Goal: Task Accomplishment & Management: Use online tool/utility

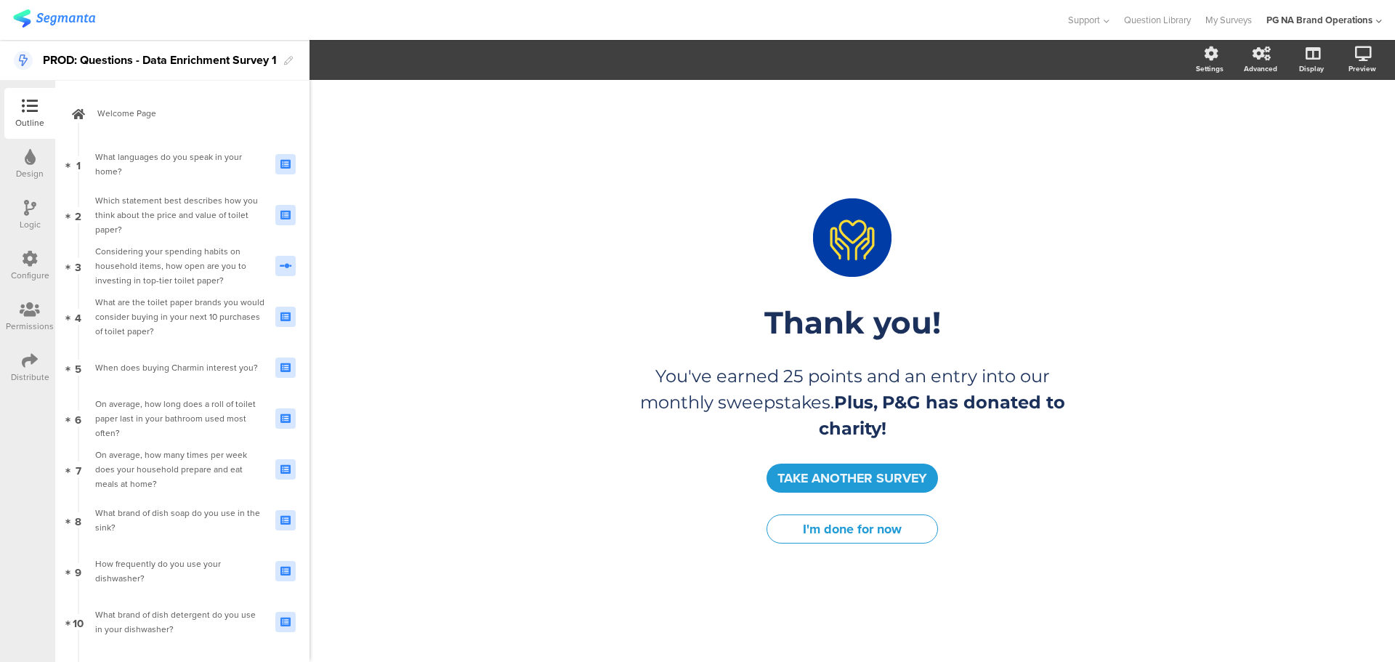
click at [33, 255] on icon at bounding box center [30, 259] width 16 height 16
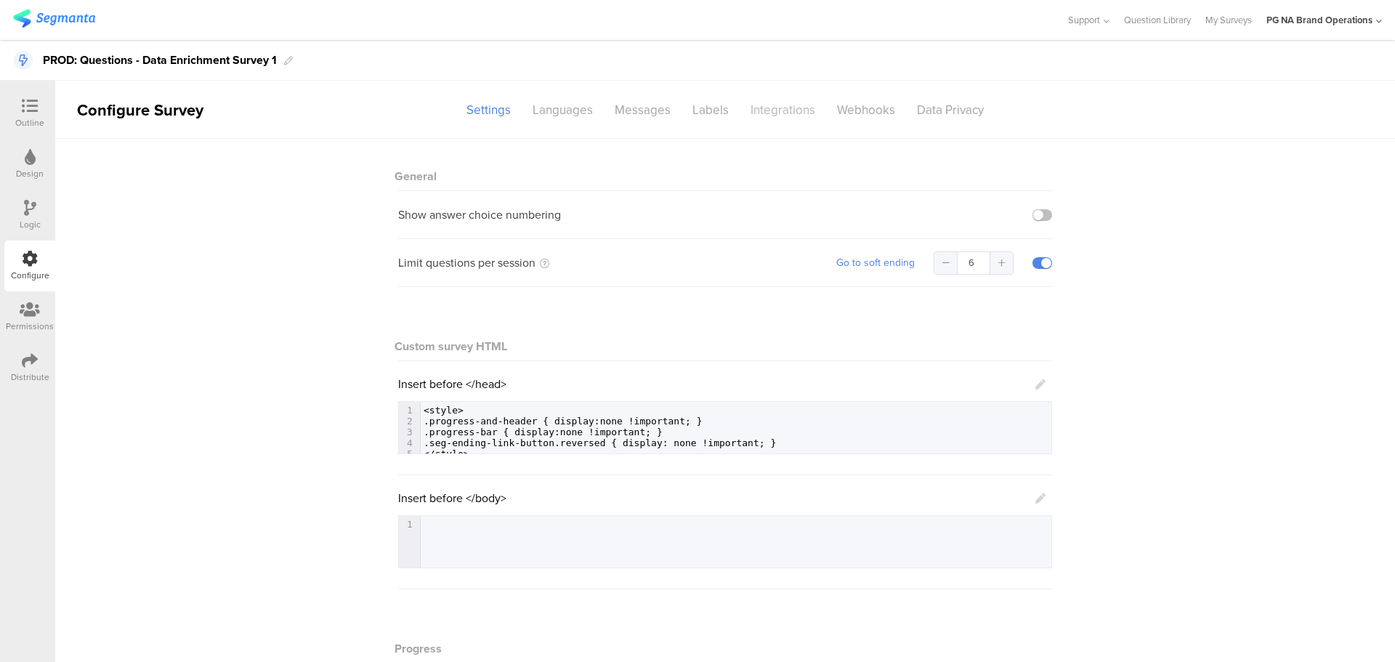
click at [767, 119] on div "Integrations" at bounding box center [783, 109] width 86 height 25
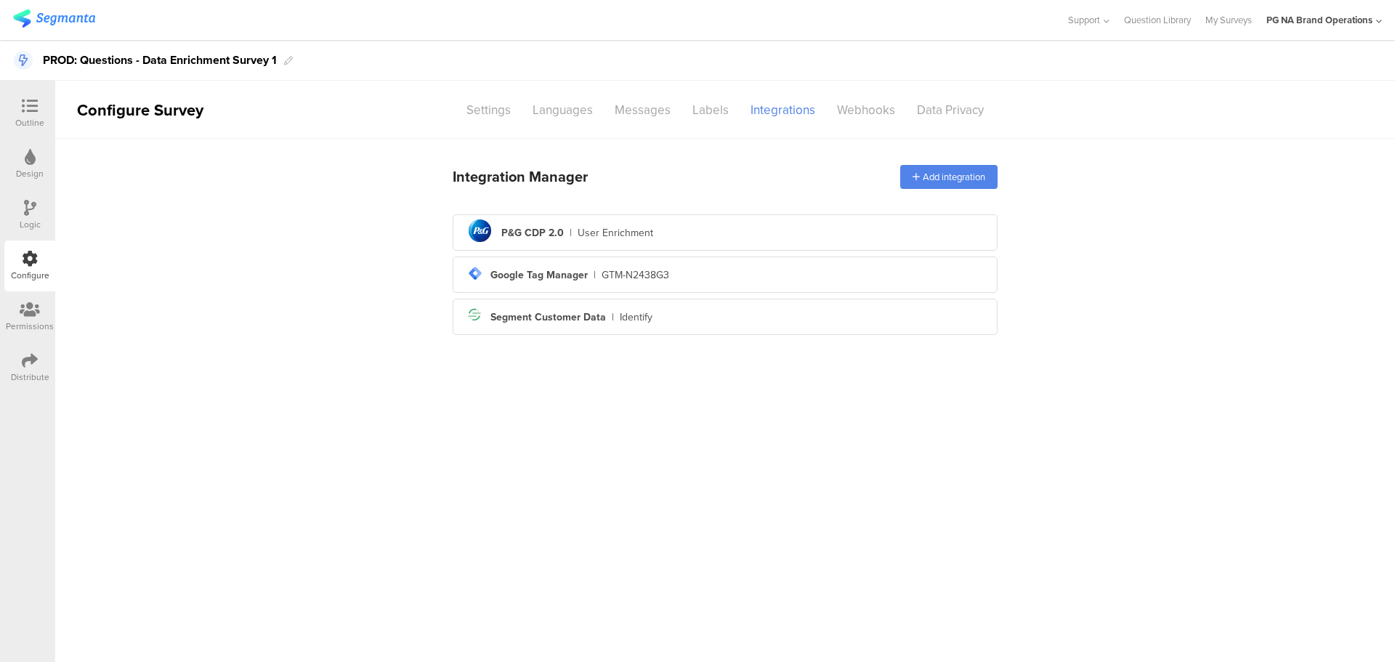
click at [400, 599] on main "Integration Manager Add integration pg logo P&G CDP 2.0 | User Enrichment tag-m…" at bounding box center [725, 400] width 1340 height 523
click at [641, 270] on div "GTM-N2438G3" at bounding box center [636, 274] width 68 height 15
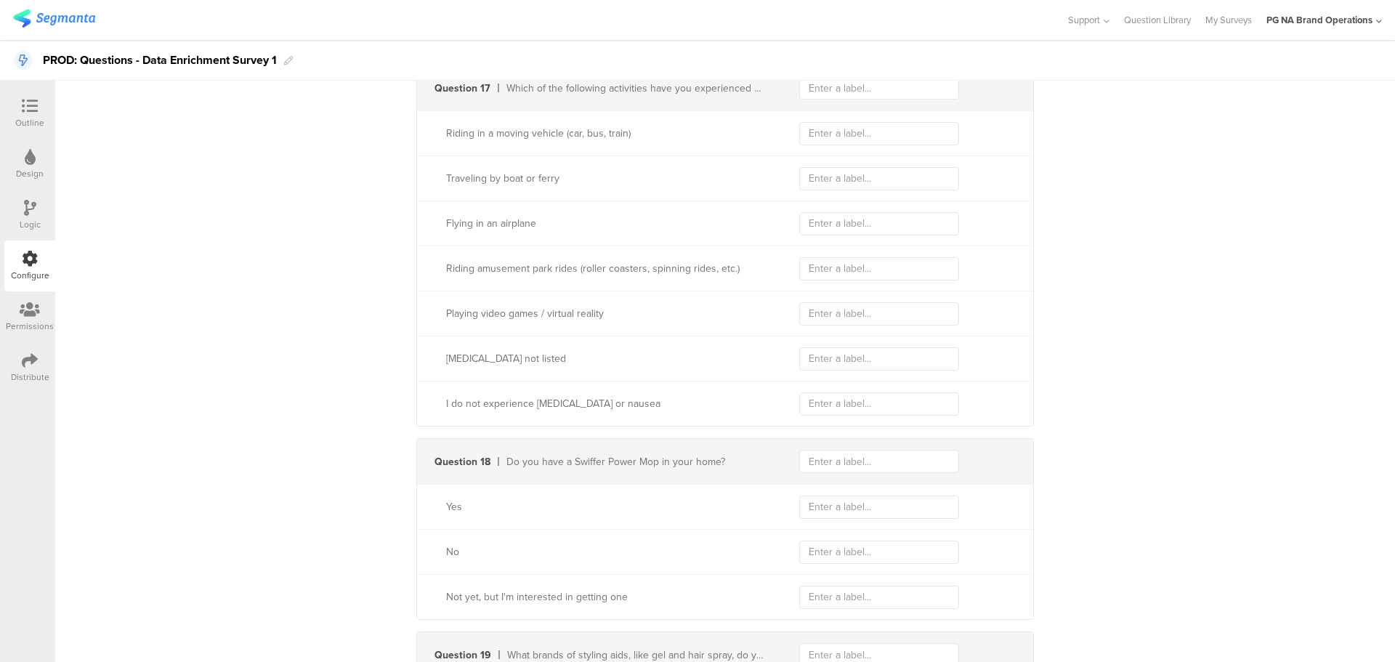
scroll to position [4707, 0]
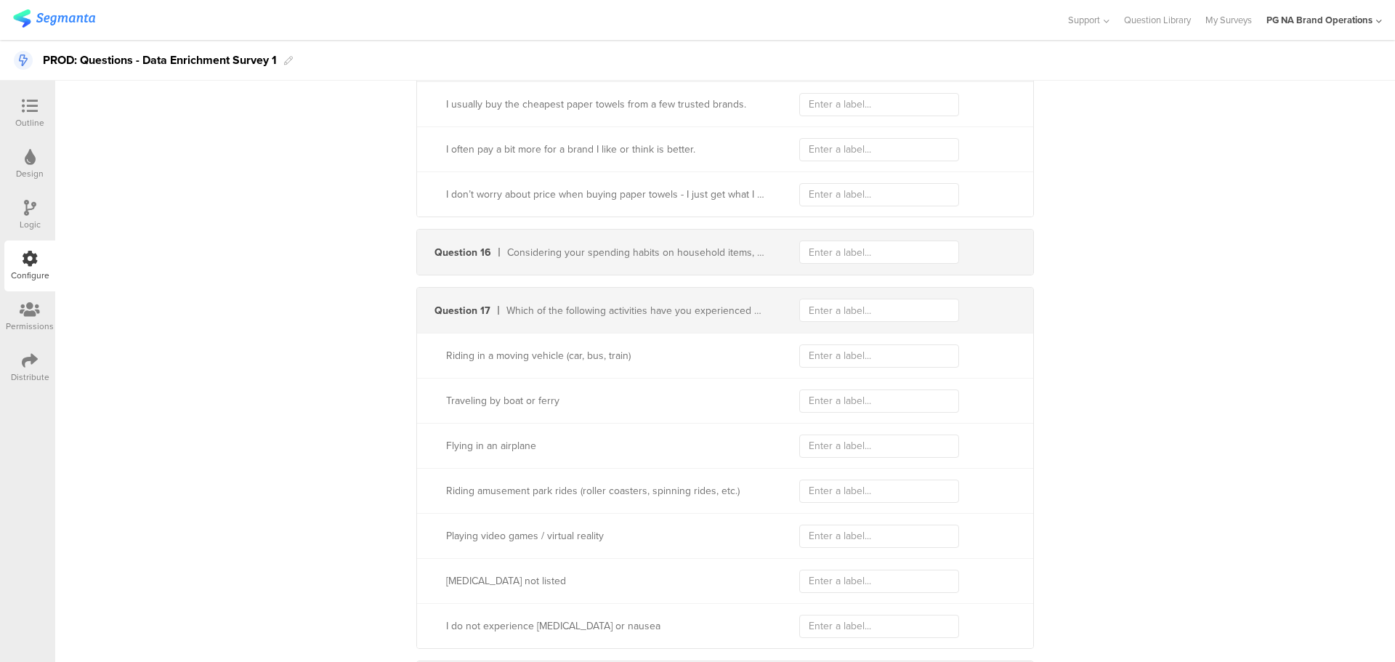
click at [25, 222] on div "Logic" at bounding box center [30, 224] width 21 height 13
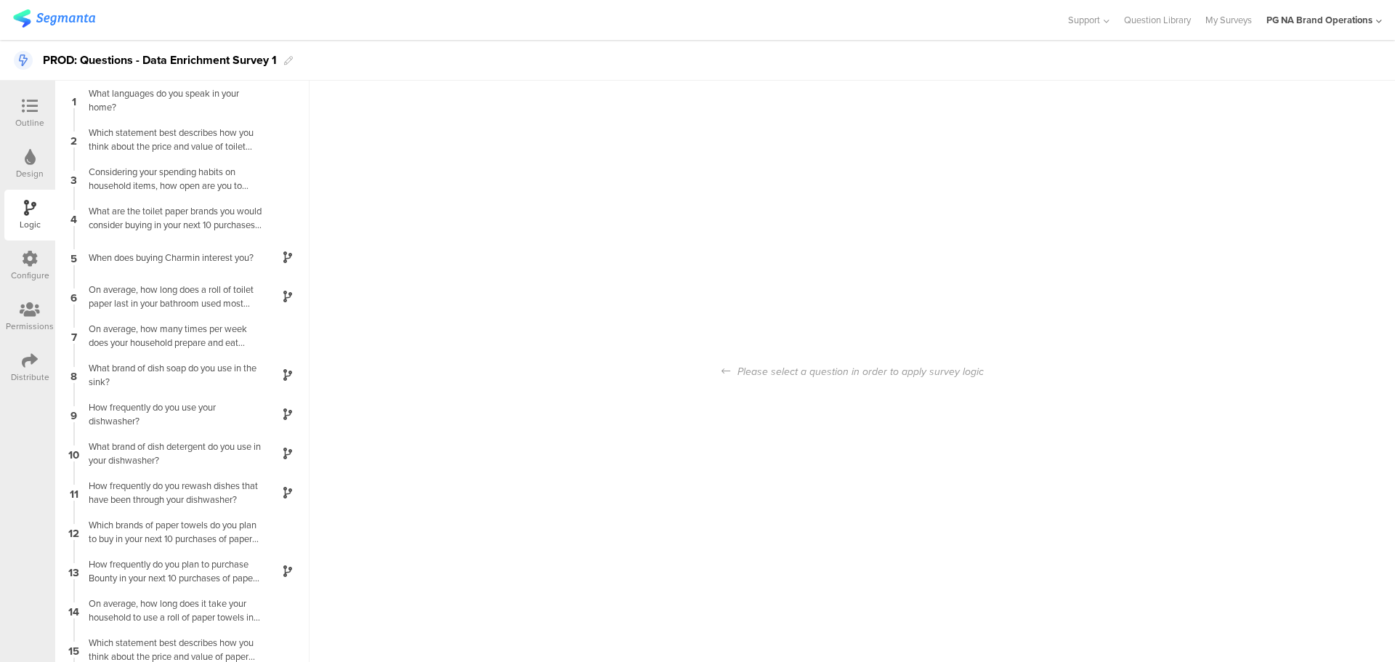
scroll to position [58, 0]
click at [31, 264] on icon at bounding box center [30, 259] width 16 height 16
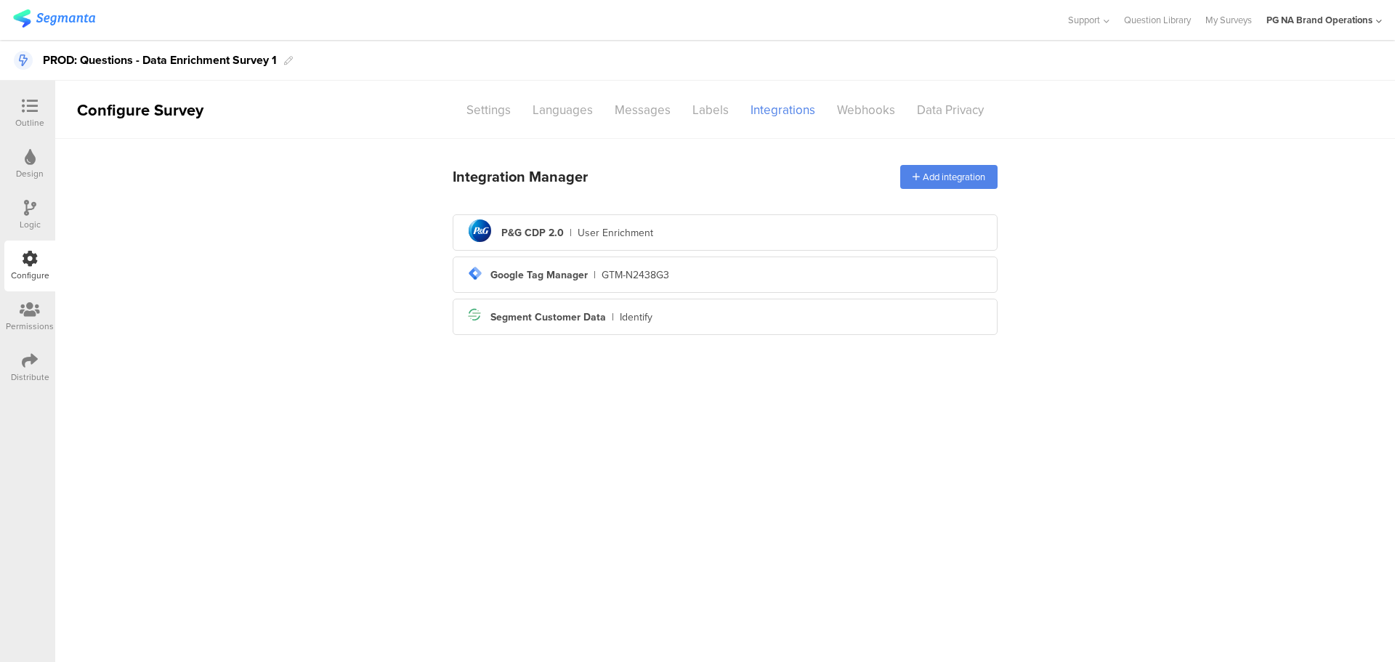
click at [51, 16] on img at bounding box center [54, 18] width 82 height 18
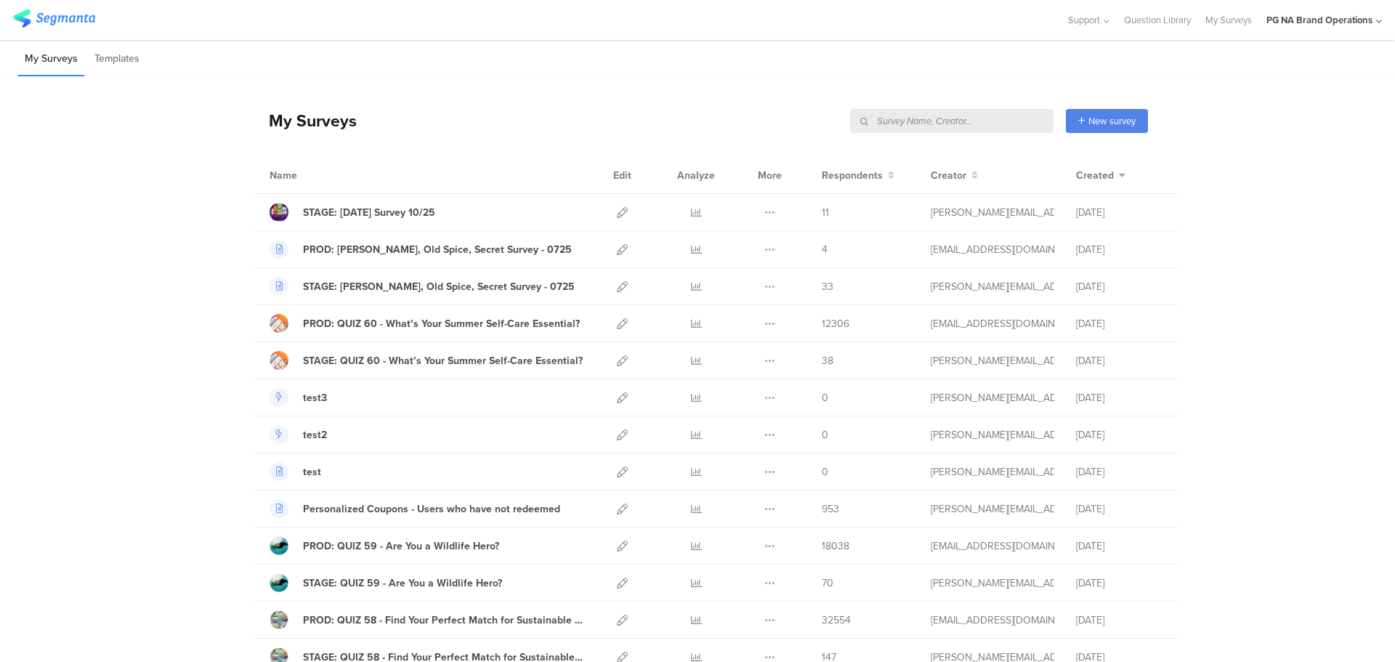
click at [962, 121] on input "text" at bounding box center [951, 121] width 203 height 24
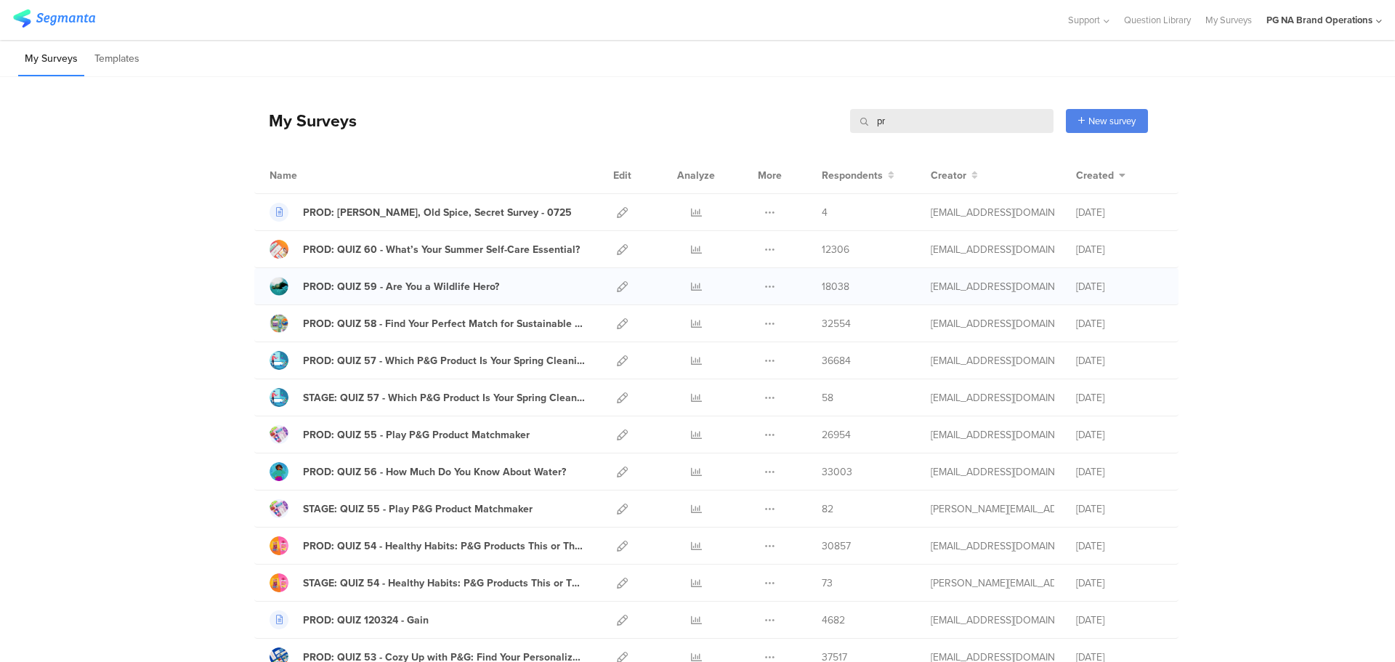
type input "p"
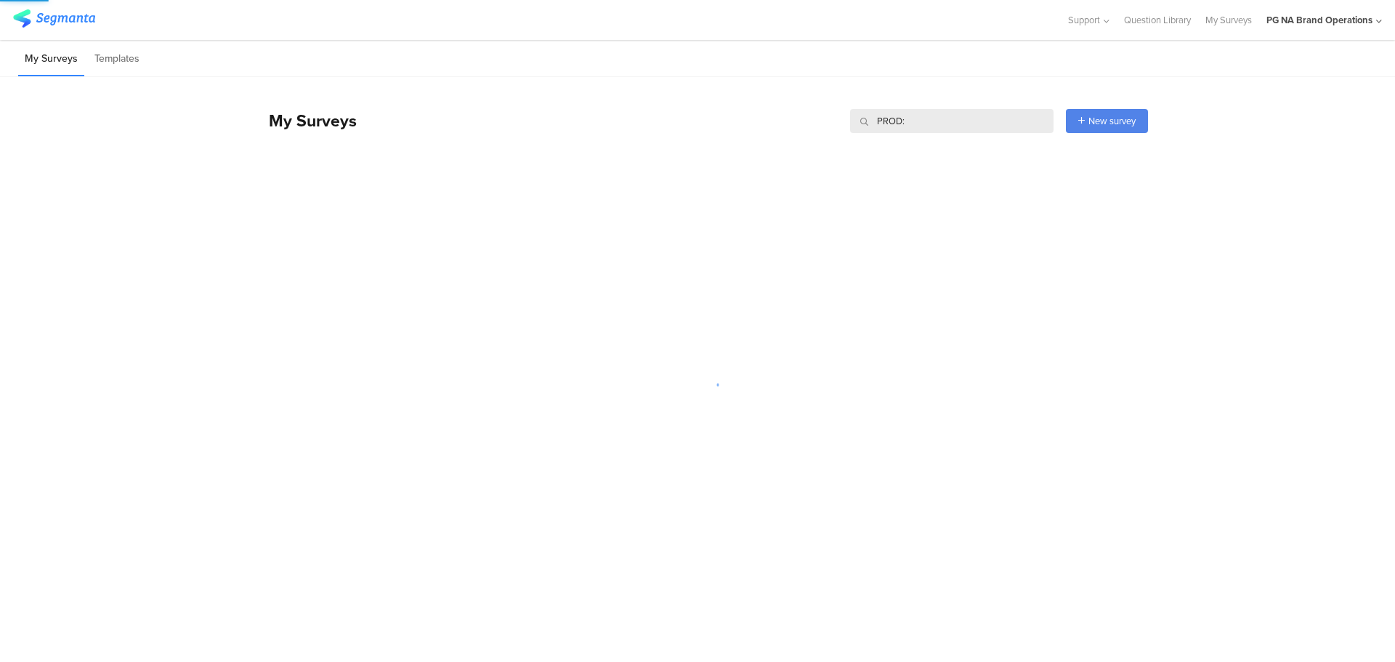
type input "PROD:"
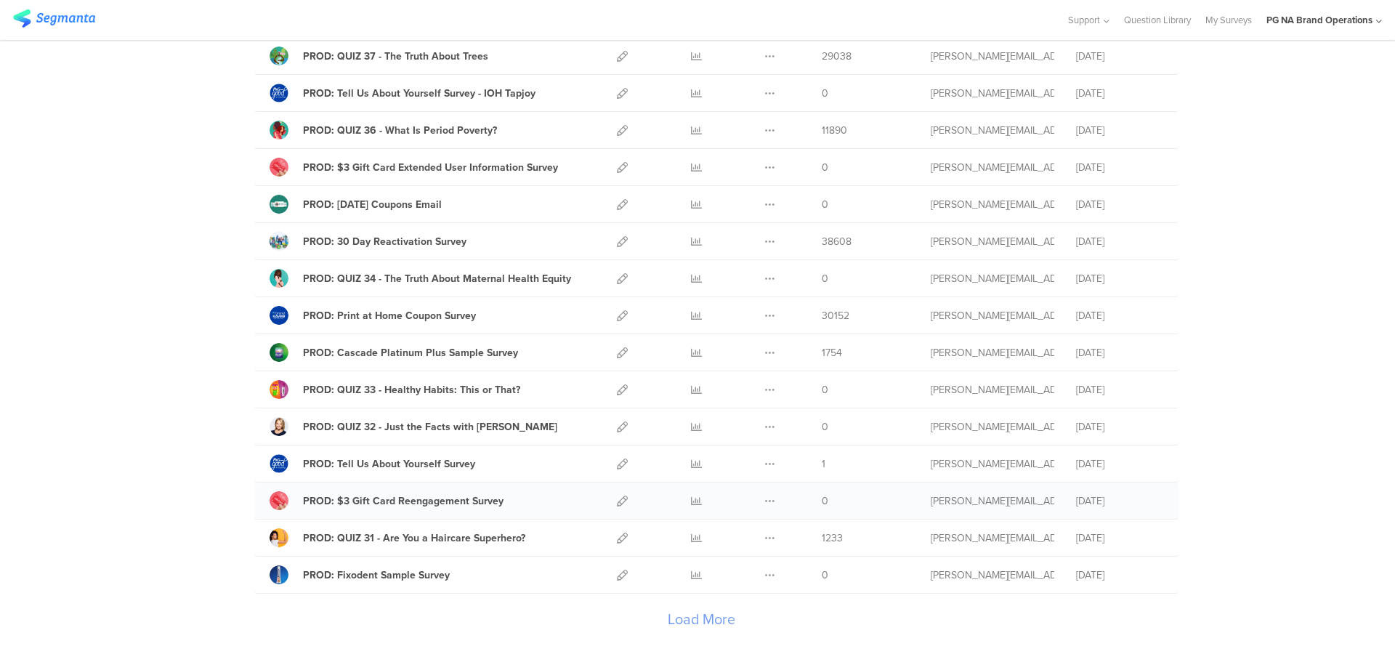
scroll to position [1538, 0]
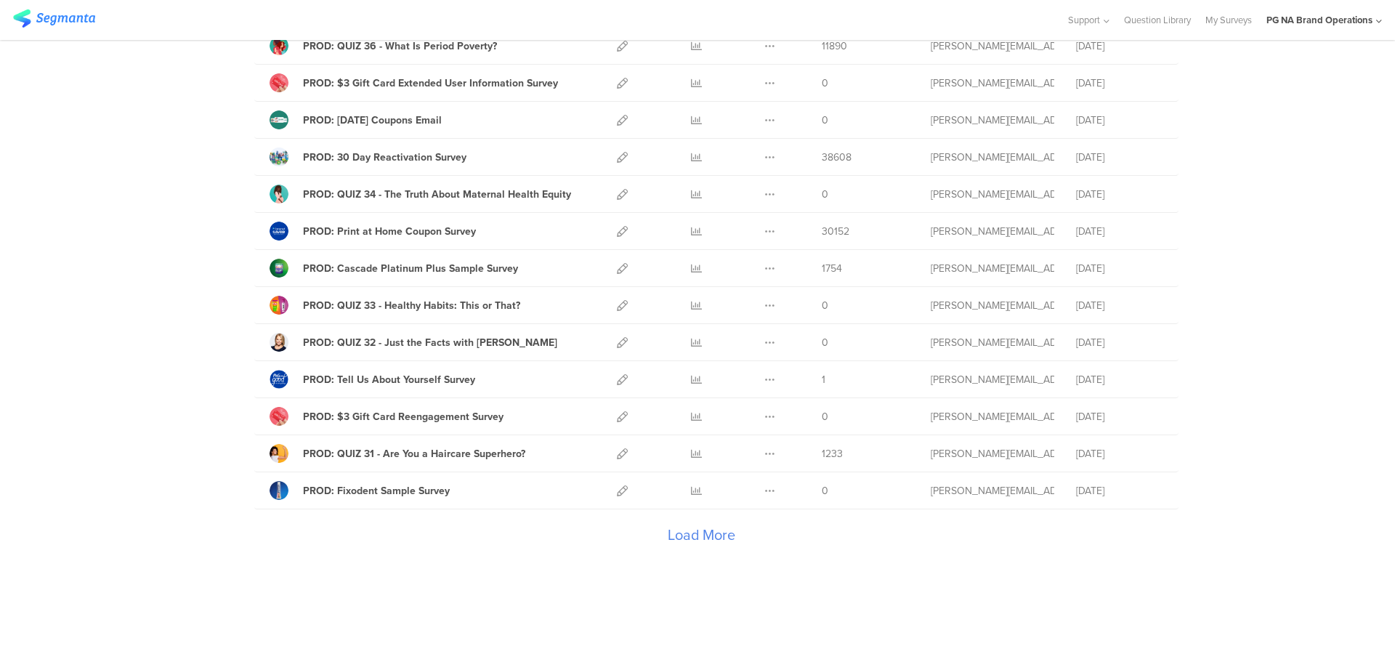
click at [708, 533] on div "Load More" at bounding box center [701, 538] width 894 height 58
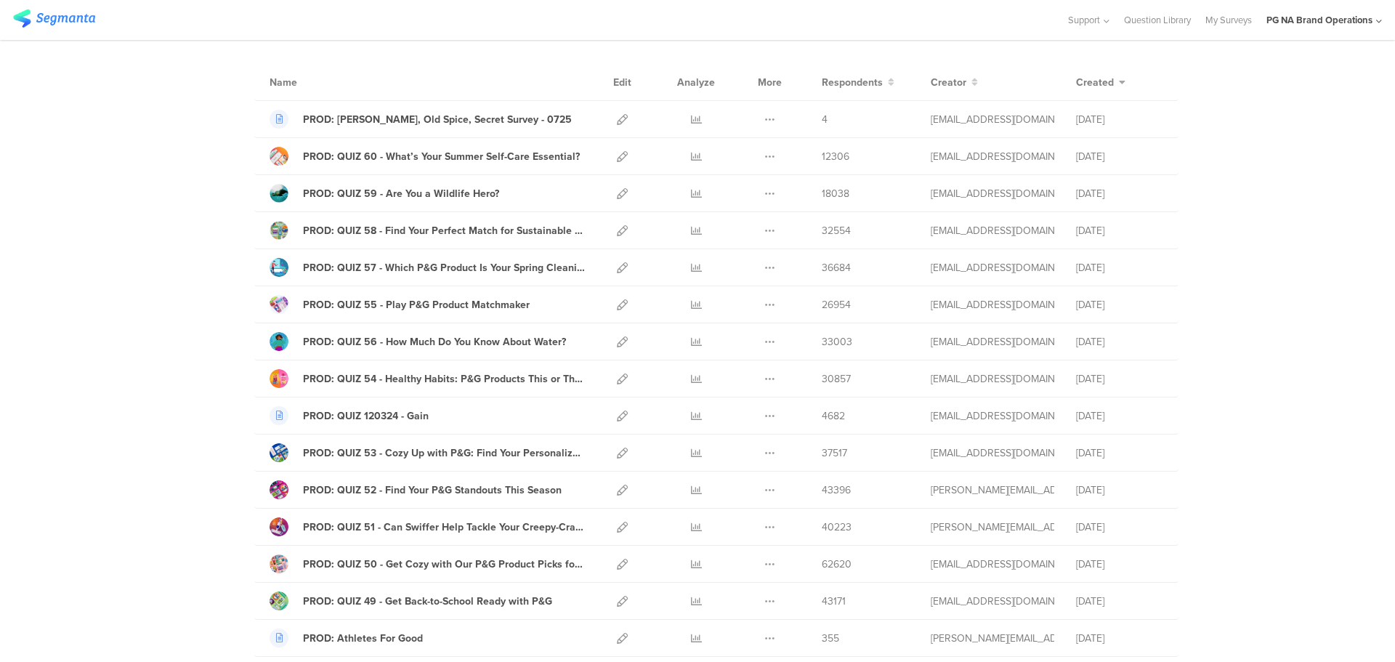
scroll to position [0, 0]
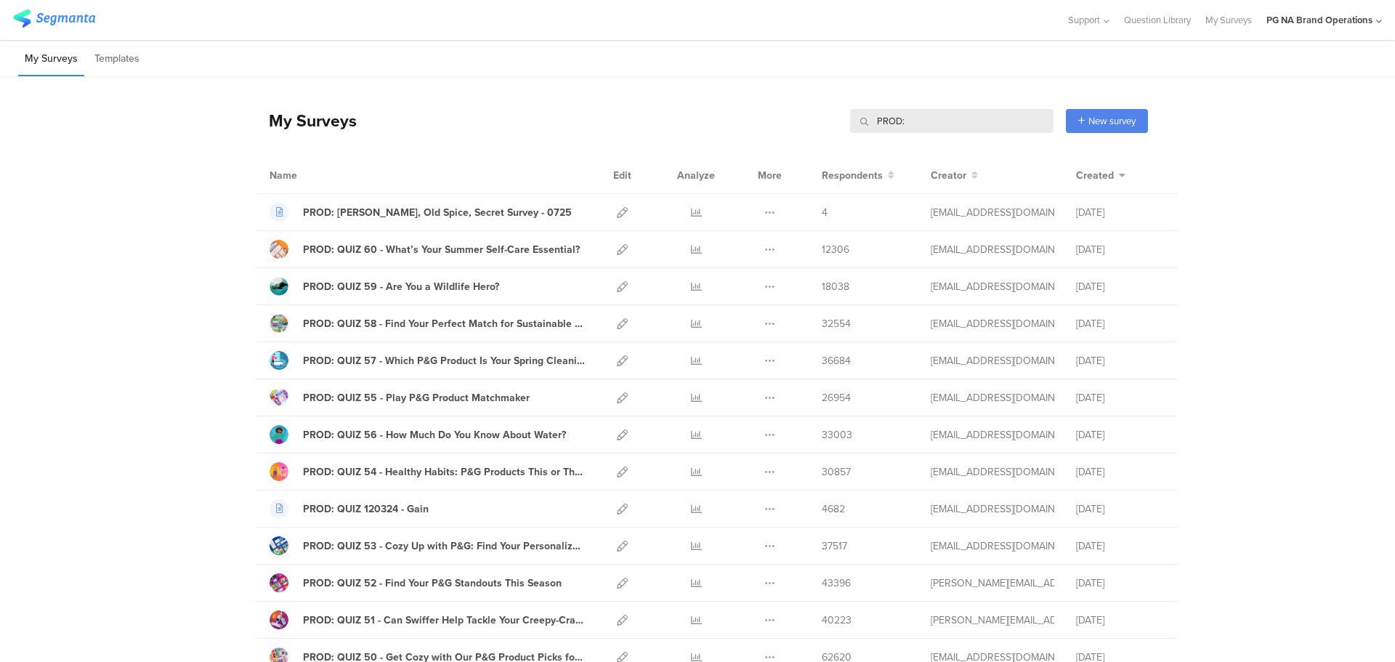
click at [279, 175] on div "Name" at bounding box center [313, 175] width 87 height 15
click at [1099, 177] on span "Created" at bounding box center [1095, 175] width 38 height 15
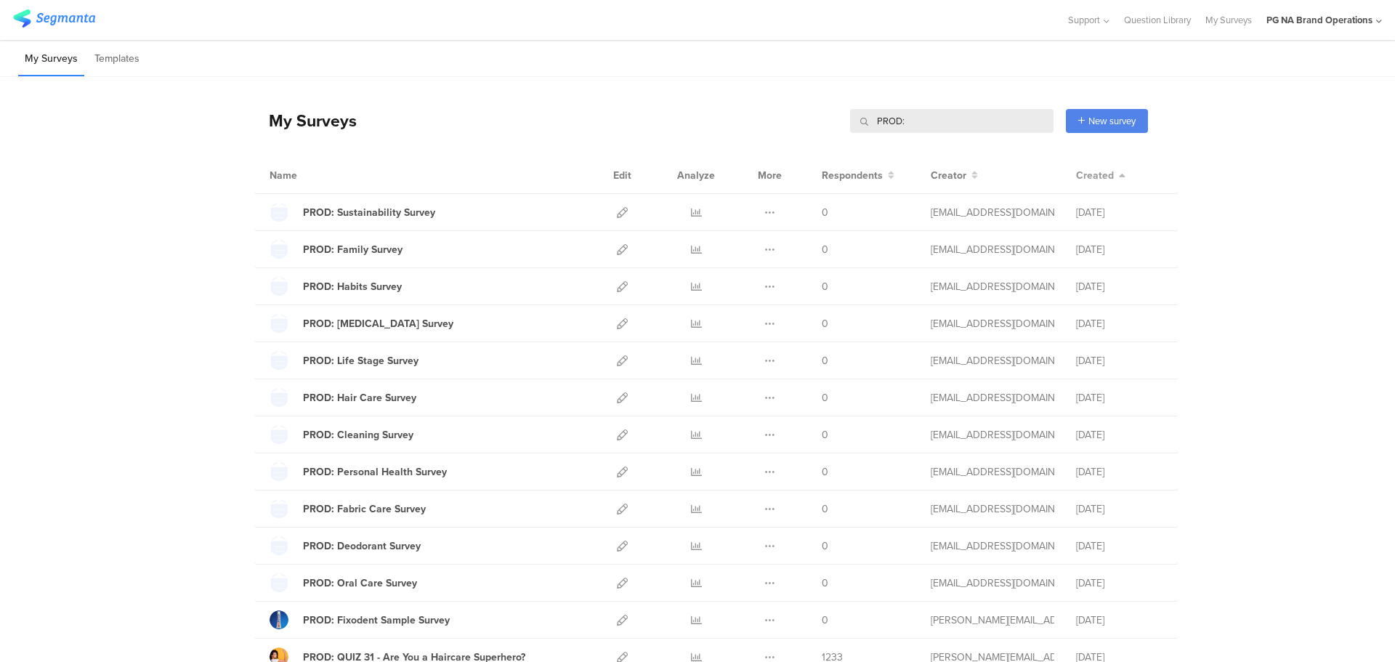
click at [1099, 177] on span "Created" at bounding box center [1095, 175] width 38 height 15
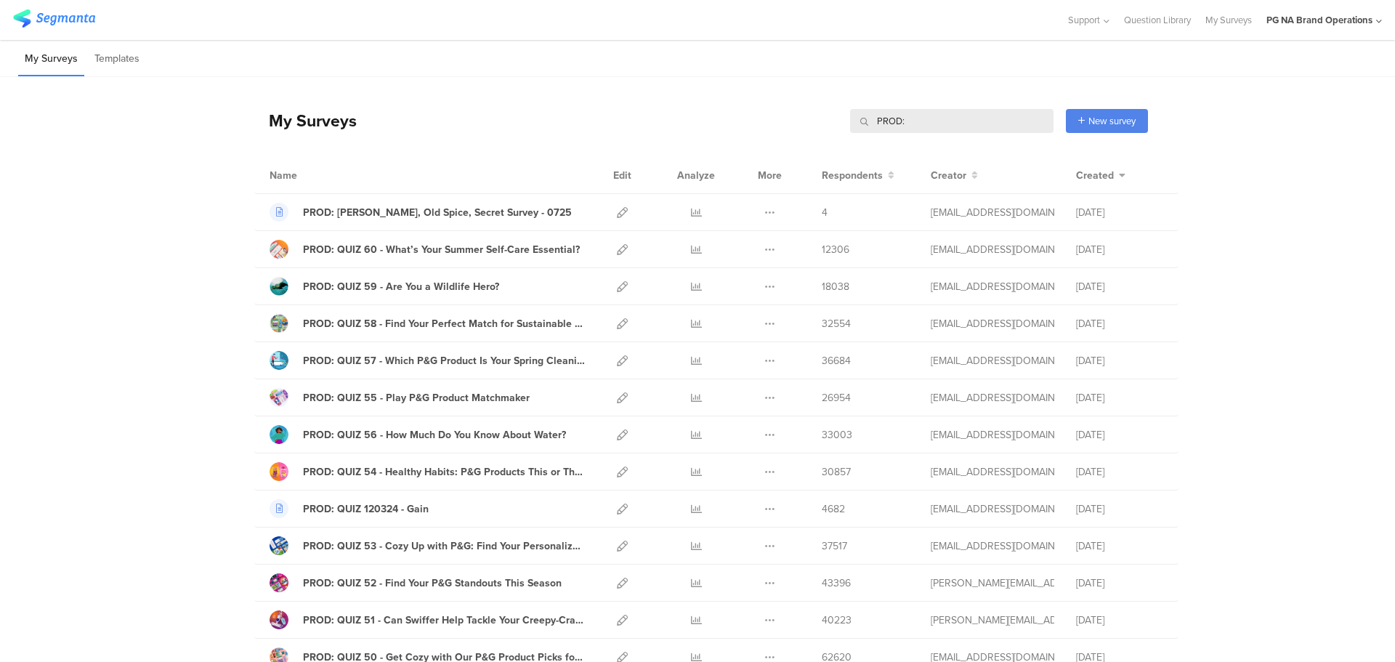
click at [582, 171] on div "Name Edit Analyze More Respondents Creator Created" at bounding box center [716, 175] width 924 height 37
click at [850, 177] on span "Respondents" at bounding box center [852, 175] width 61 height 15
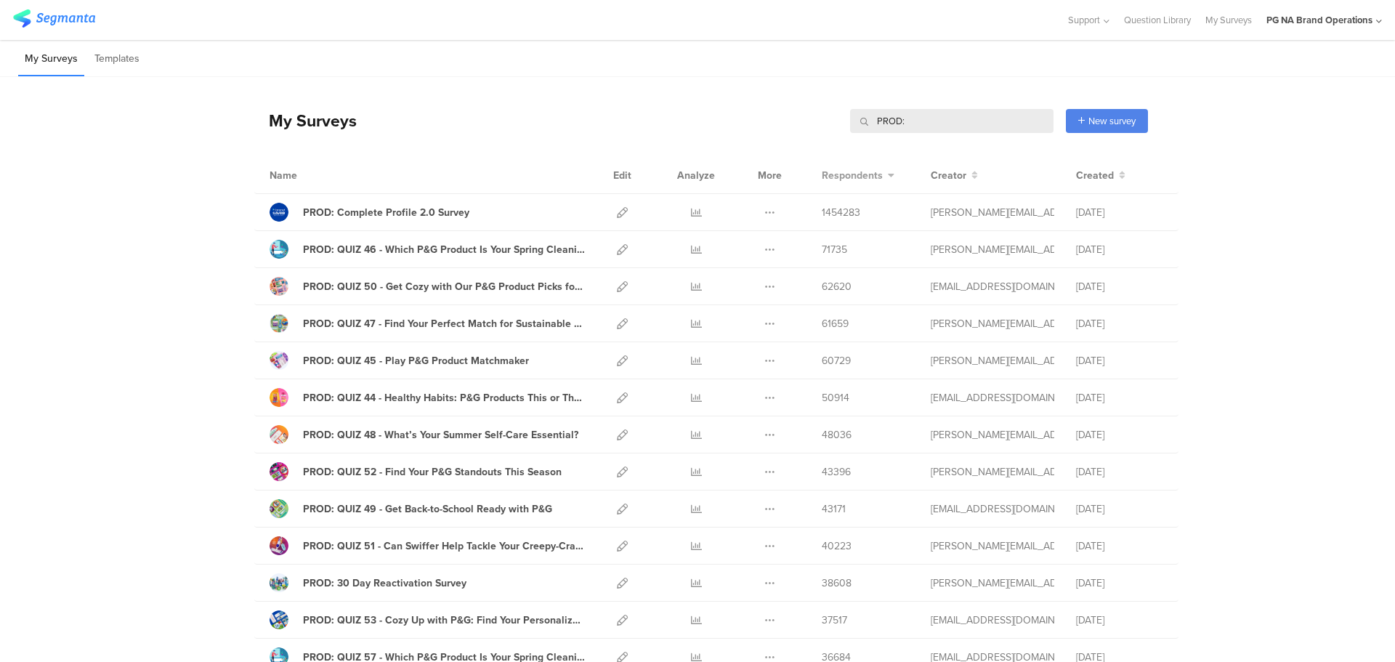
click at [850, 177] on span "Respondents" at bounding box center [852, 175] width 61 height 15
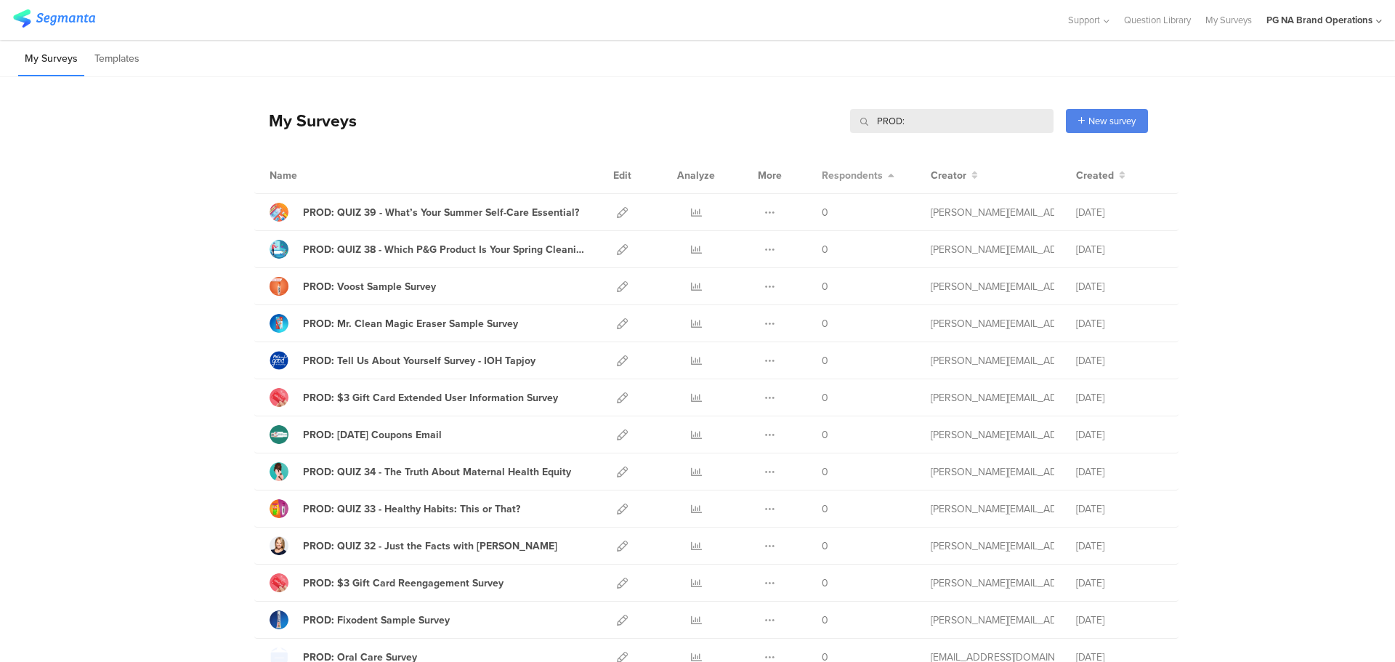
click at [850, 177] on span "Respondents" at bounding box center [852, 175] width 61 height 15
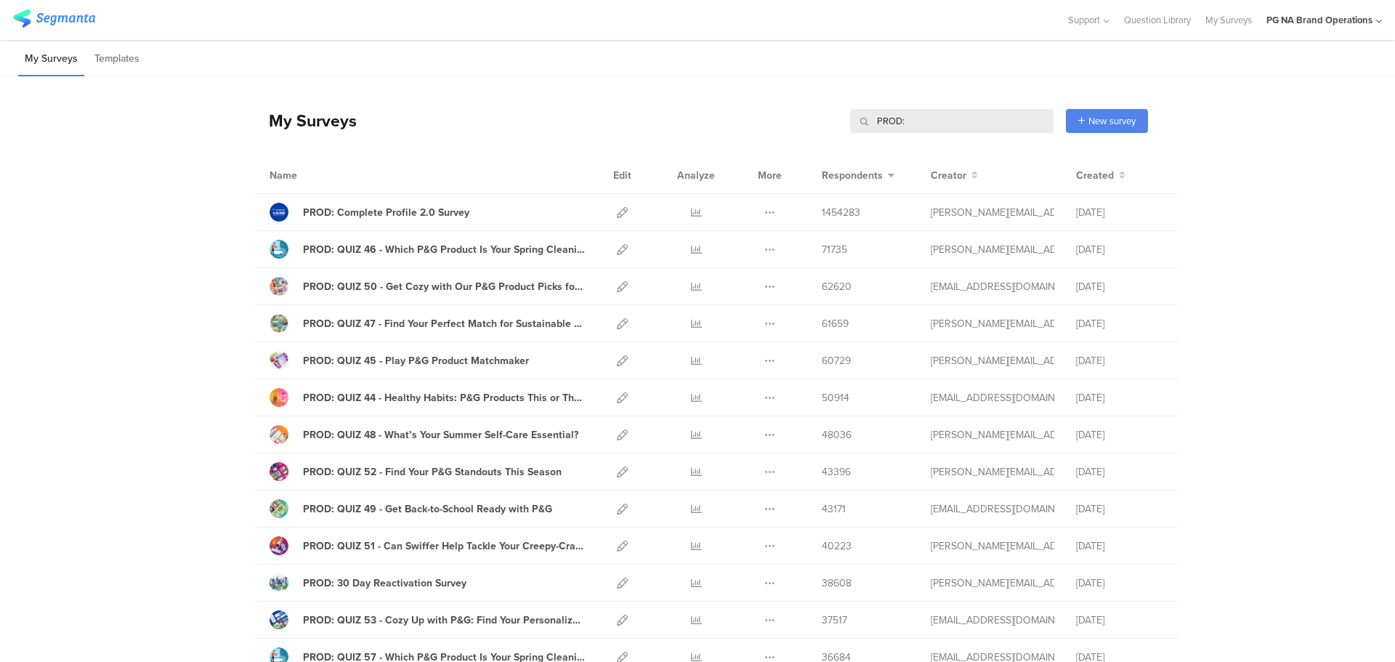
click at [935, 124] on input "PROD:" at bounding box center [951, 121] width 203 height 24
click at [617, 211] on icon at bounding box center [622, 212] width 11 height 11
click at [958, 122] on input "PROD:" at bounding box center [951, 121] width 203 height 24
click at [849, 175] on span "Respondents" at bounding box center [852, 175] width 61 height 15
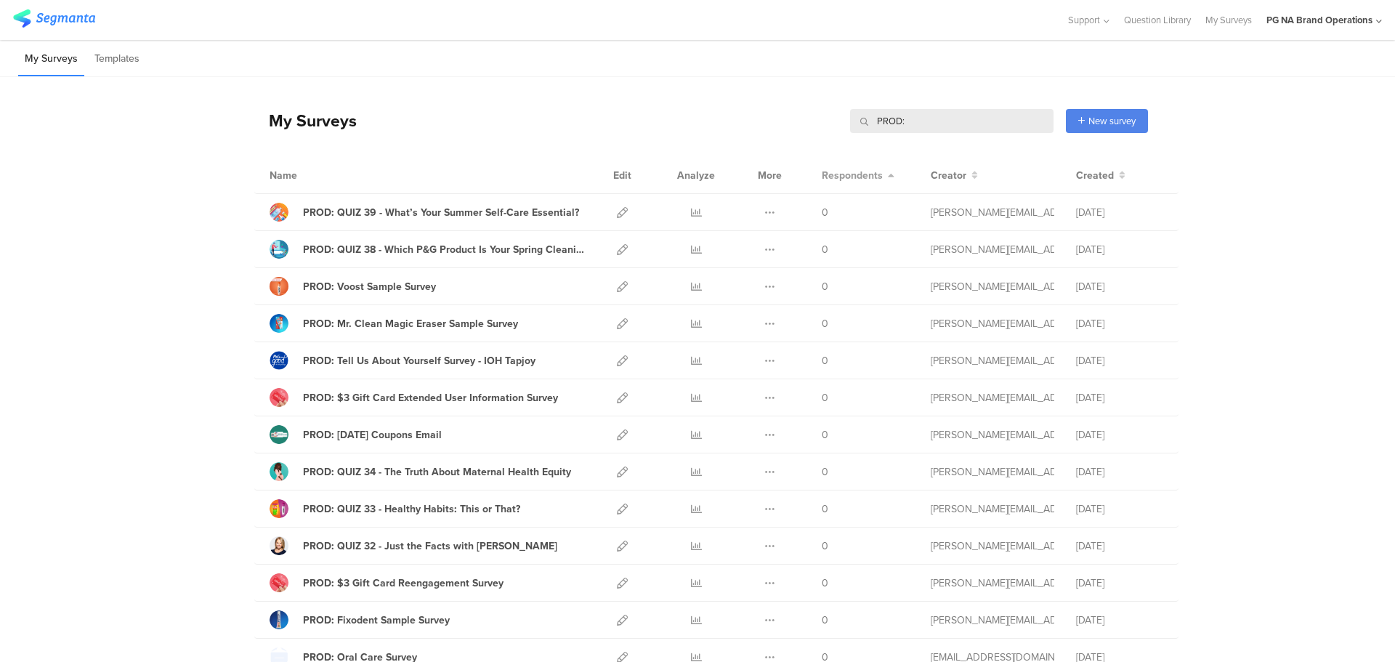
click at [849, 177] on span "Respondents" at bounding box center [852, 175] width 61 height 15
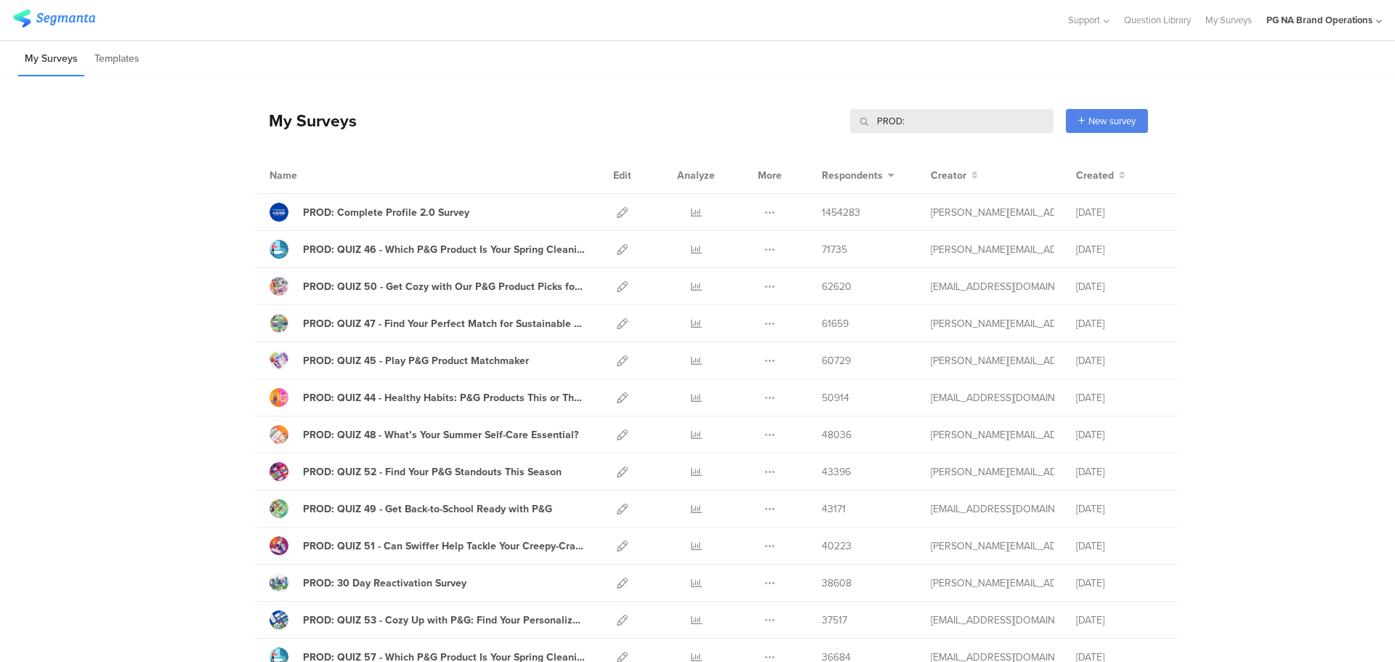
click at [974, 121] on input "PROD:" at bounding box center [951, 121] width 203 height 24
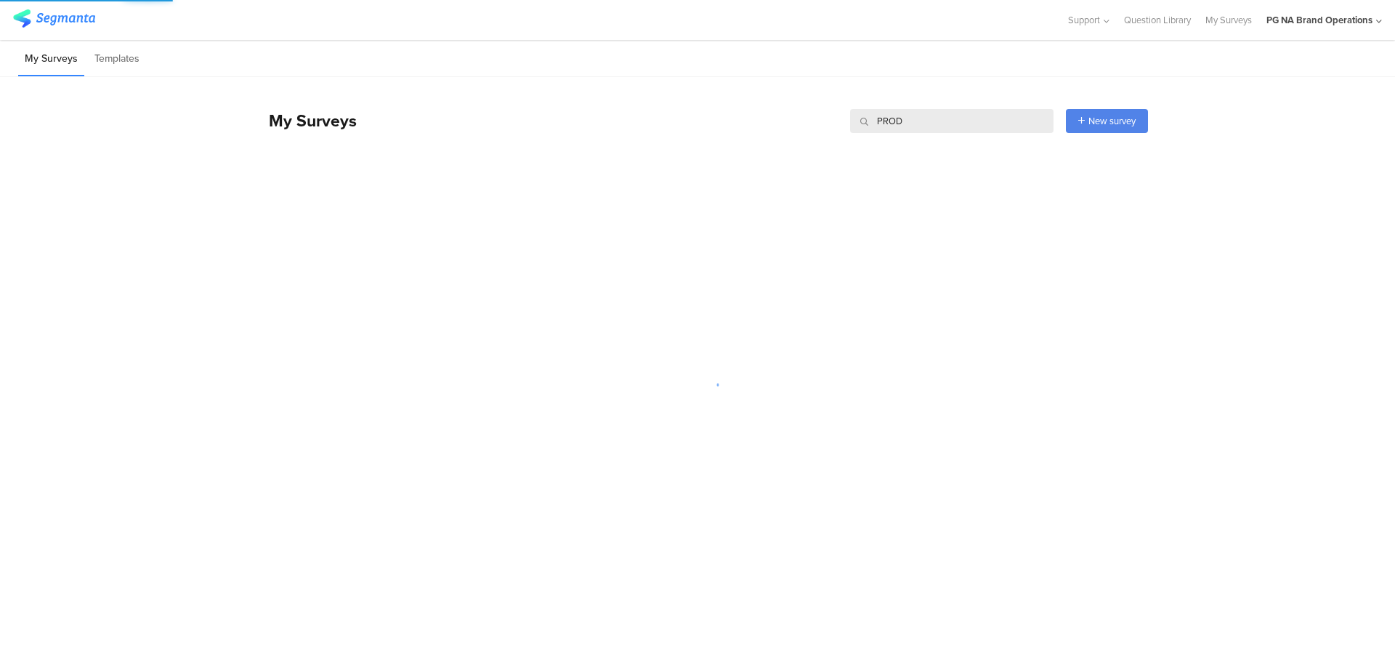
type input "PROD:"
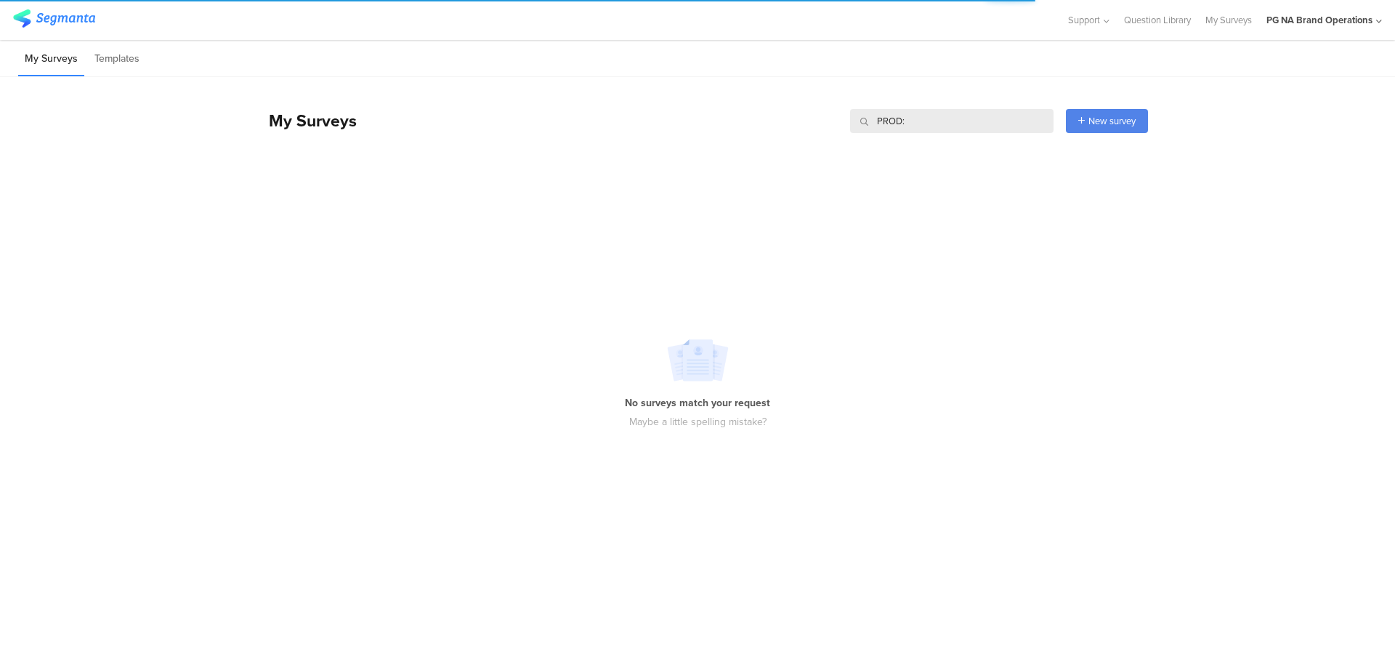
drag, startPoint x: 918, startPoint y: 120, endPoint x: 707, endPoint y: 124, distance: 211.5
click at [707, 124] on div "My Surveys PROD: PROD: New survey Start from scratch Choose from templates" at bounding box center [701, 121] width 894 height 58
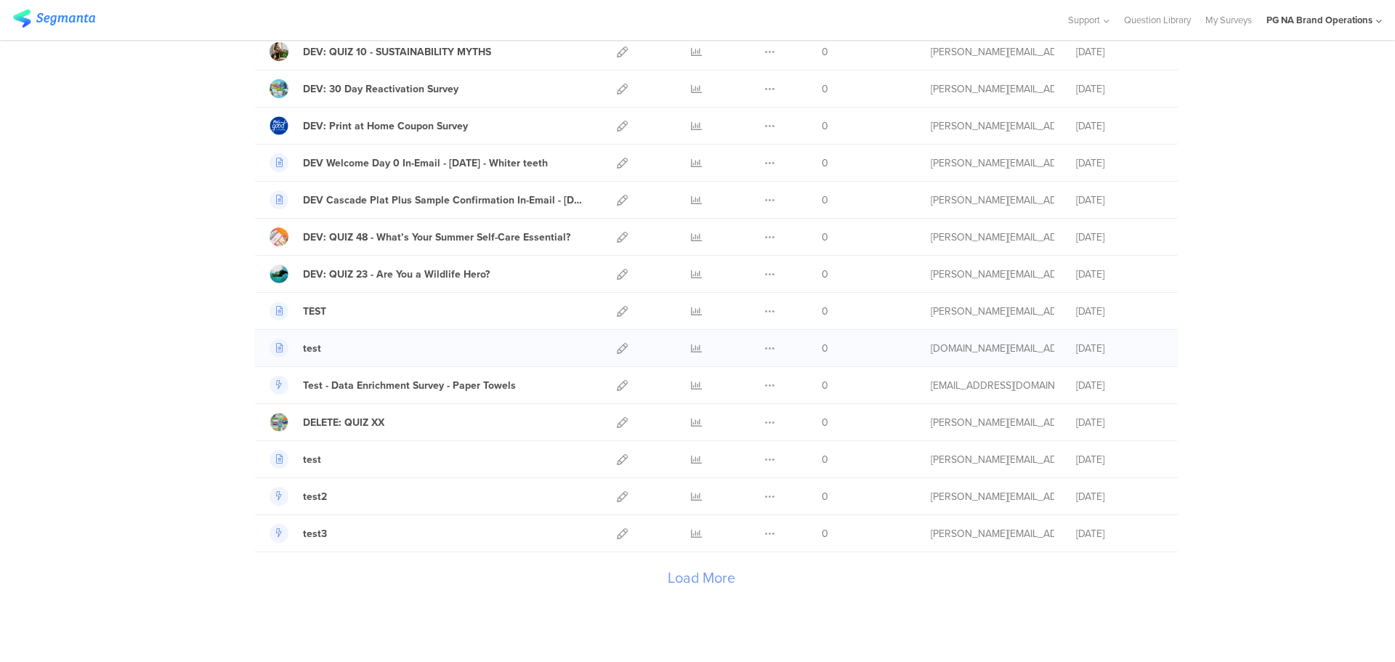
scroll to position [1538, 0]
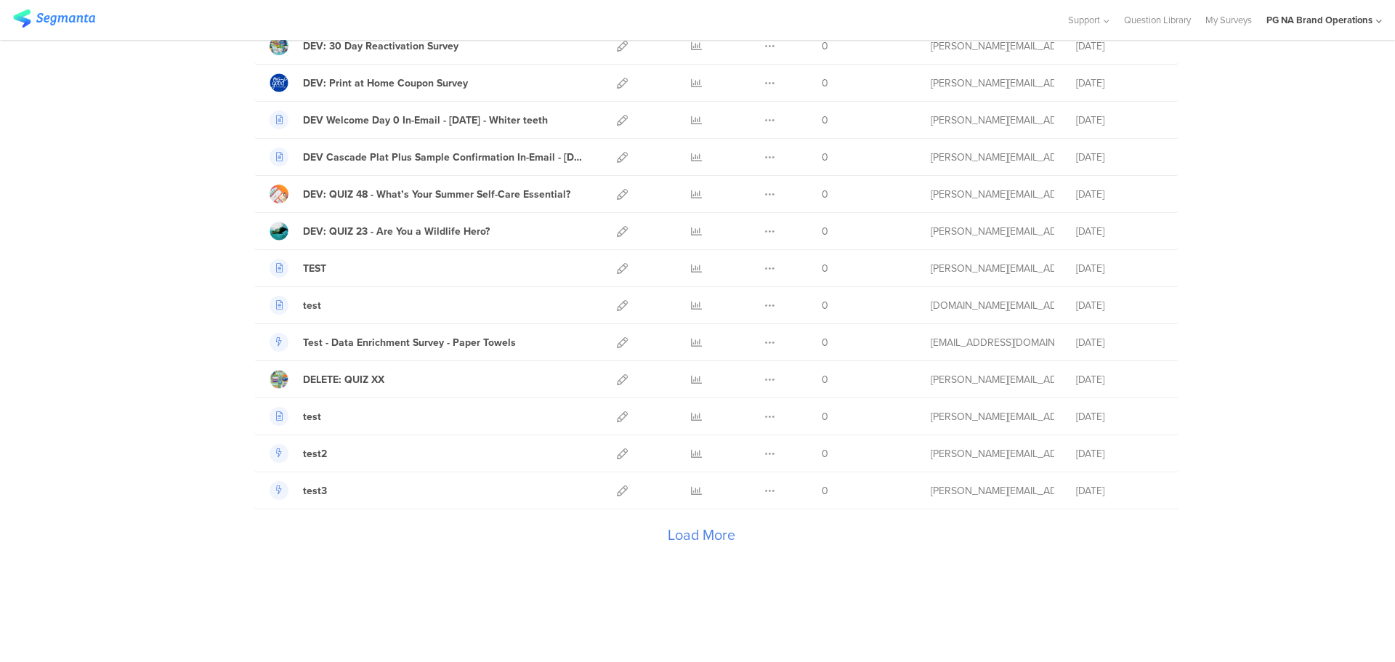
click at [710, 536] on div "Load More" at bounding box center [701, 538] width 894 height 58
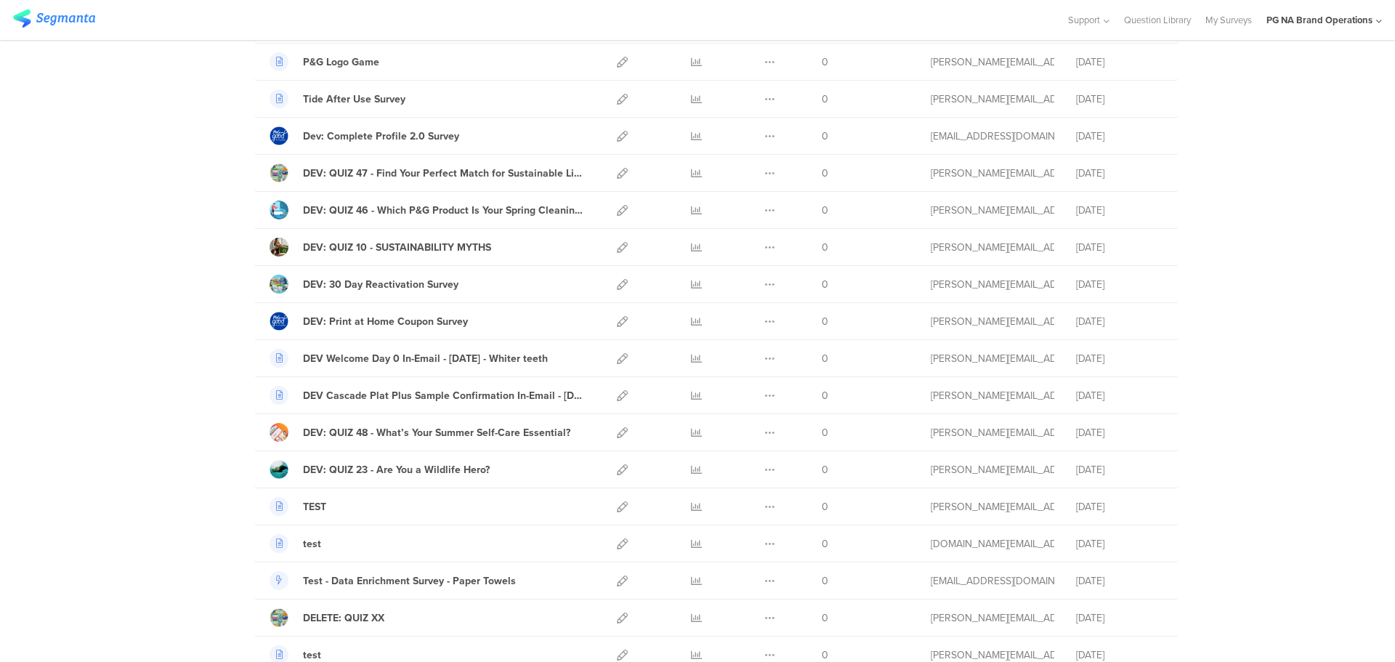
scroll to position [3390, 0]
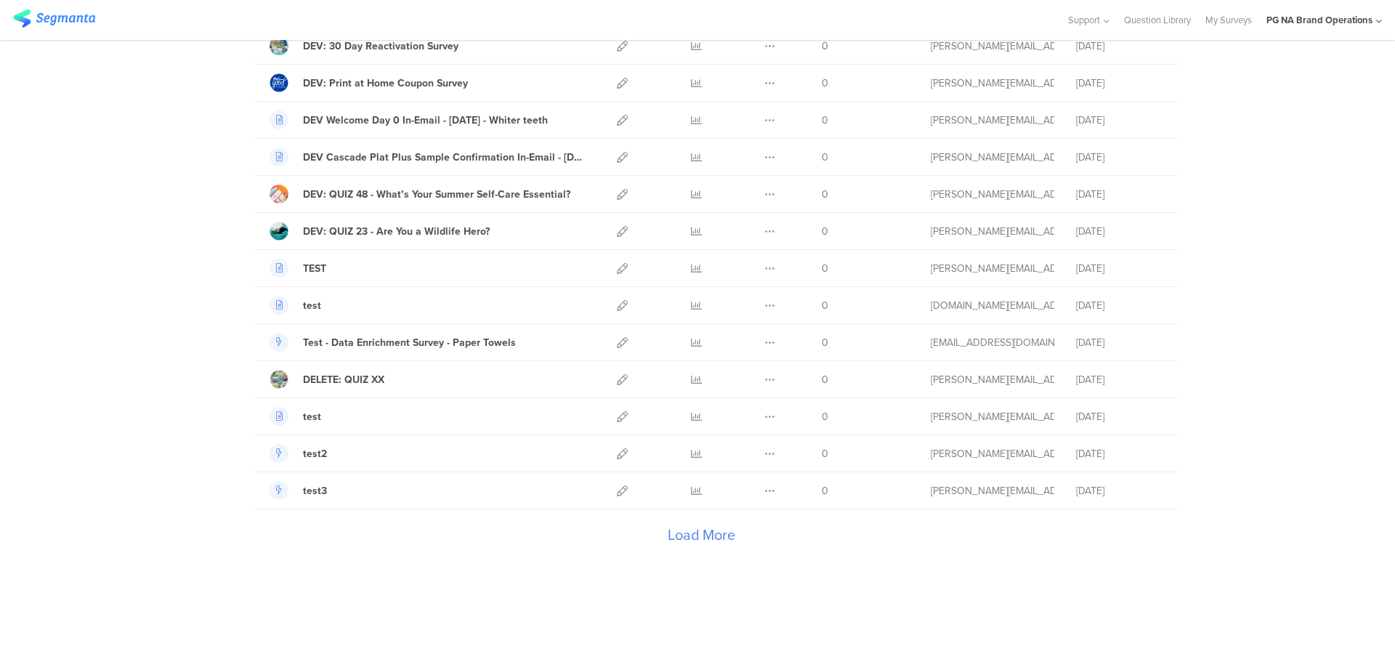
click at [710, 538] on div "Load More" at bounding box center [701, 538] width 894 height 58
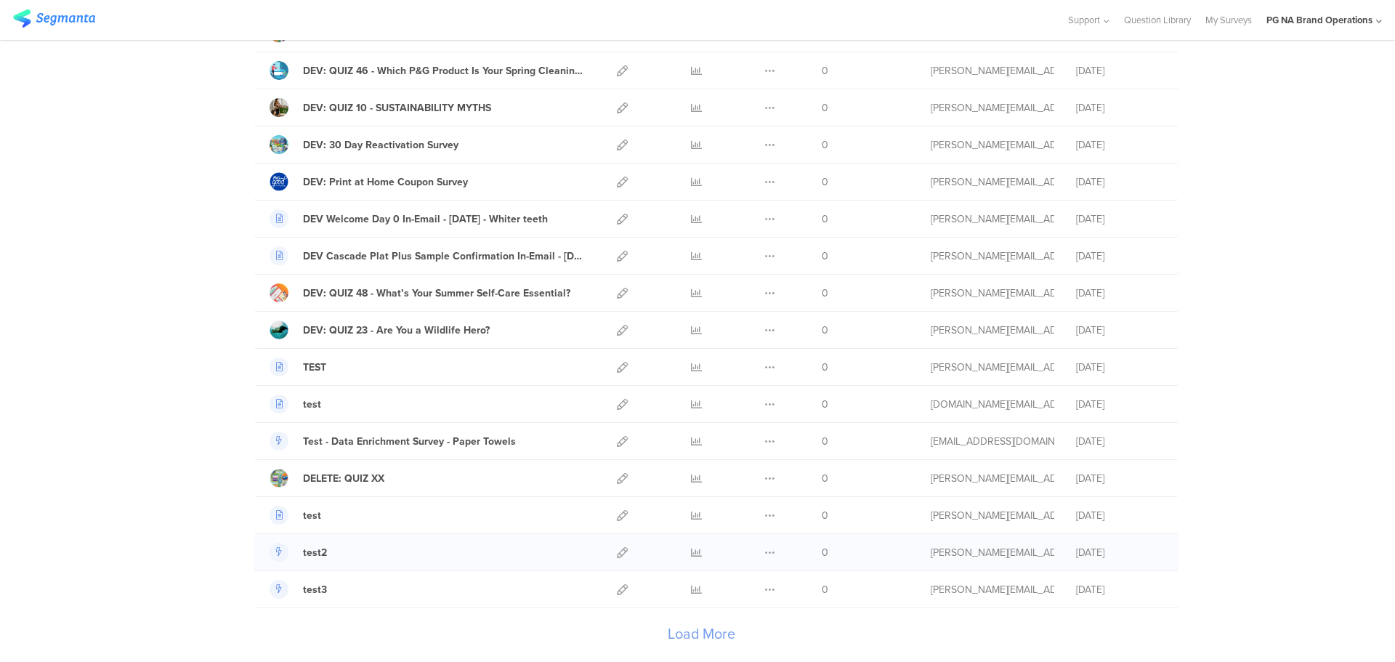
scroll to position [5243, 0]
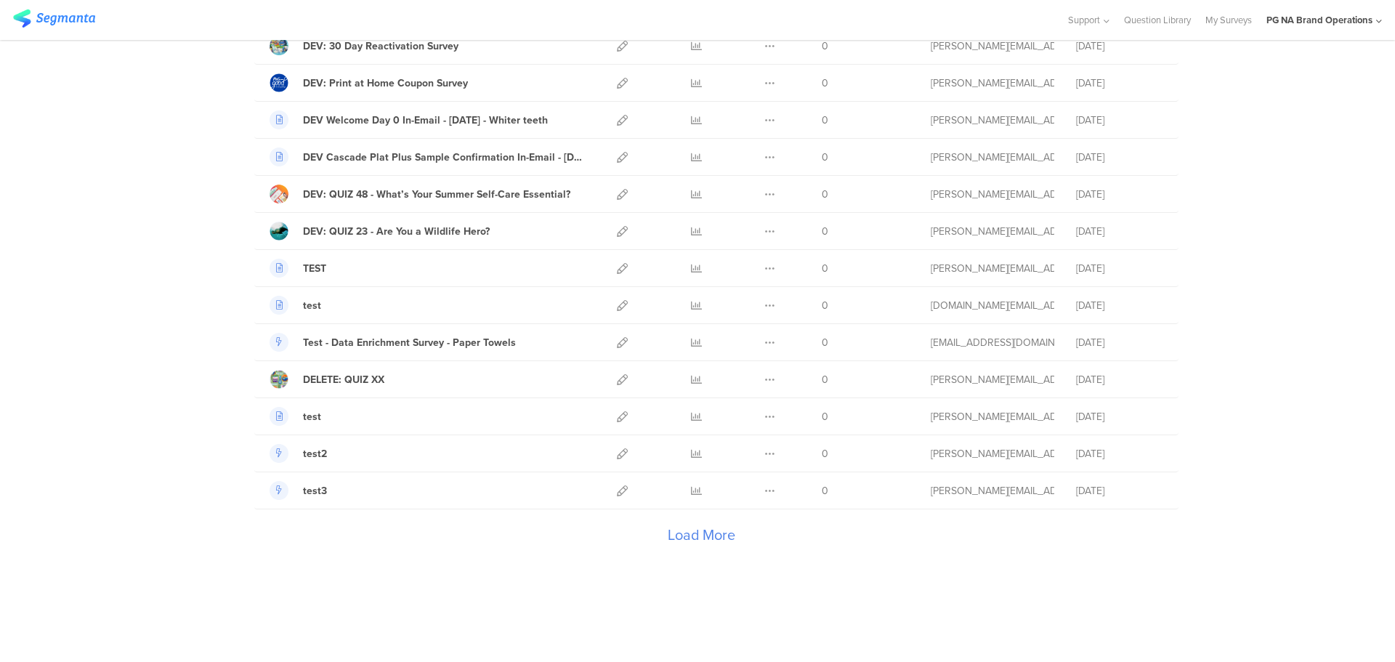
click at [703, 541] on div "Load More" at bounding box center [701, 538] width 894 height 58
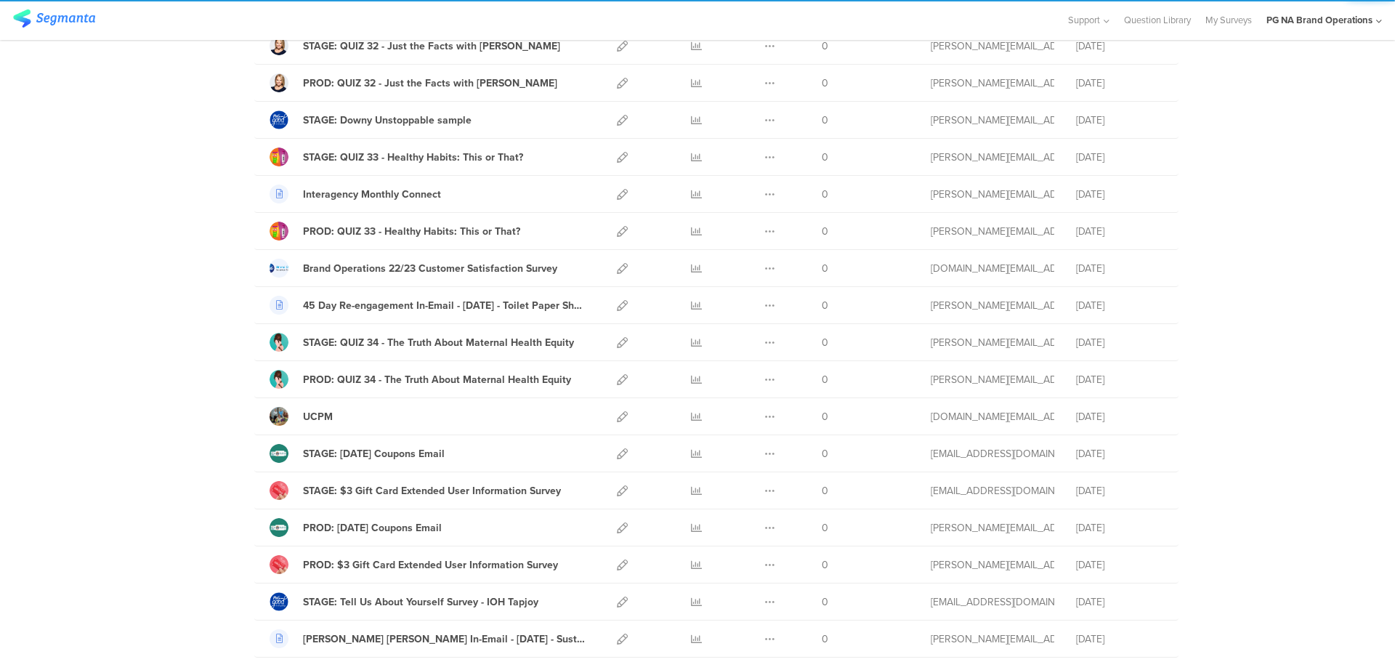
scroll to position [7096, 0]
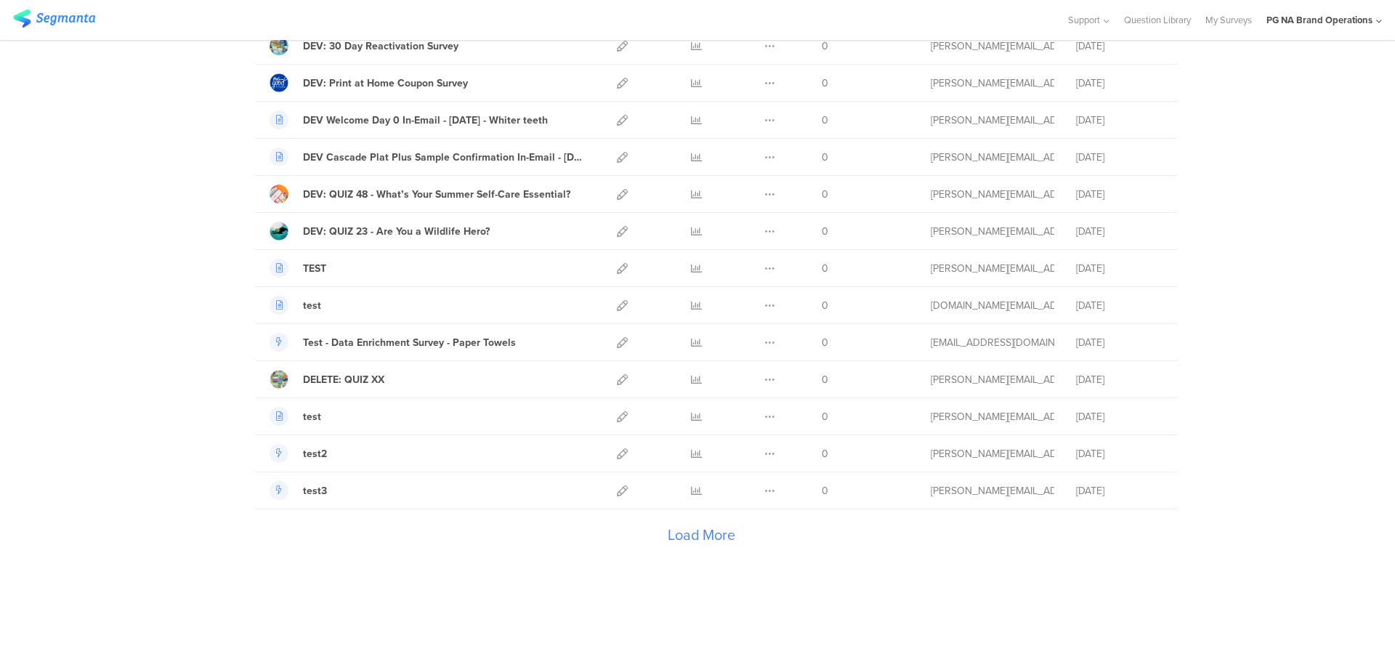
click at [695, 534] on div "Load More" at bounding box center [701, 538] width 894 height 58
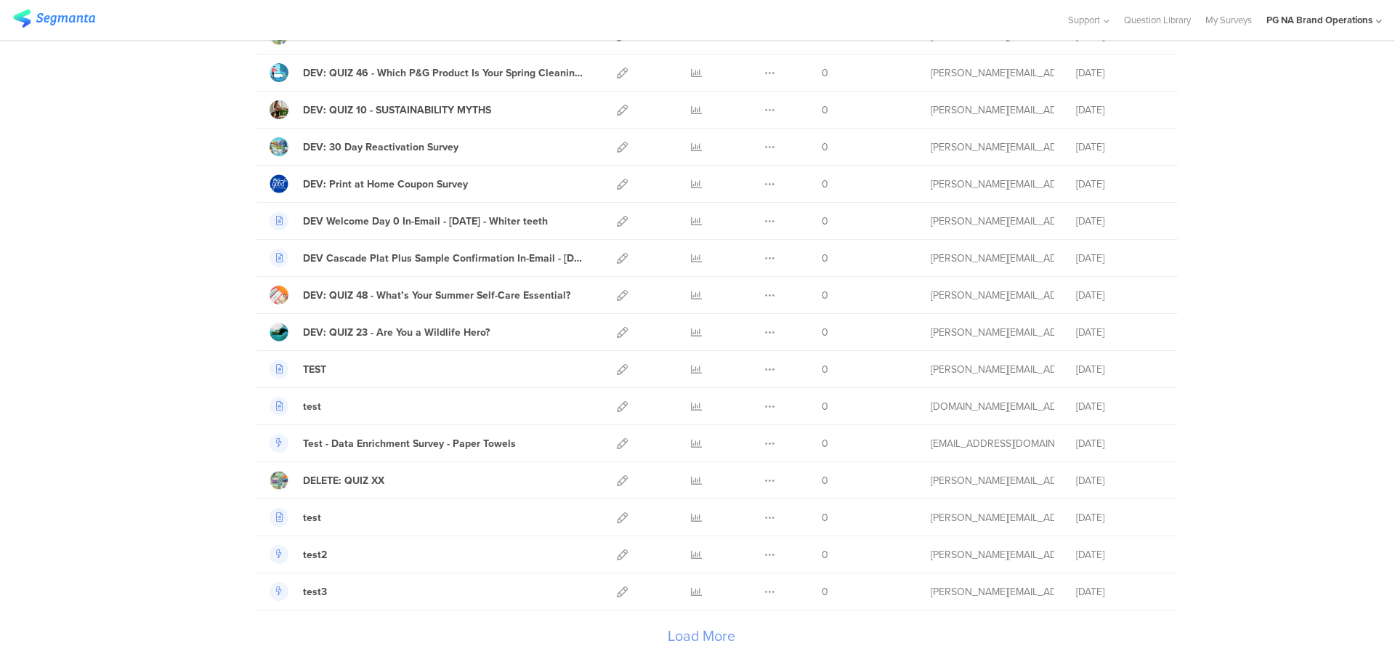
scroll to position [8949, 0]
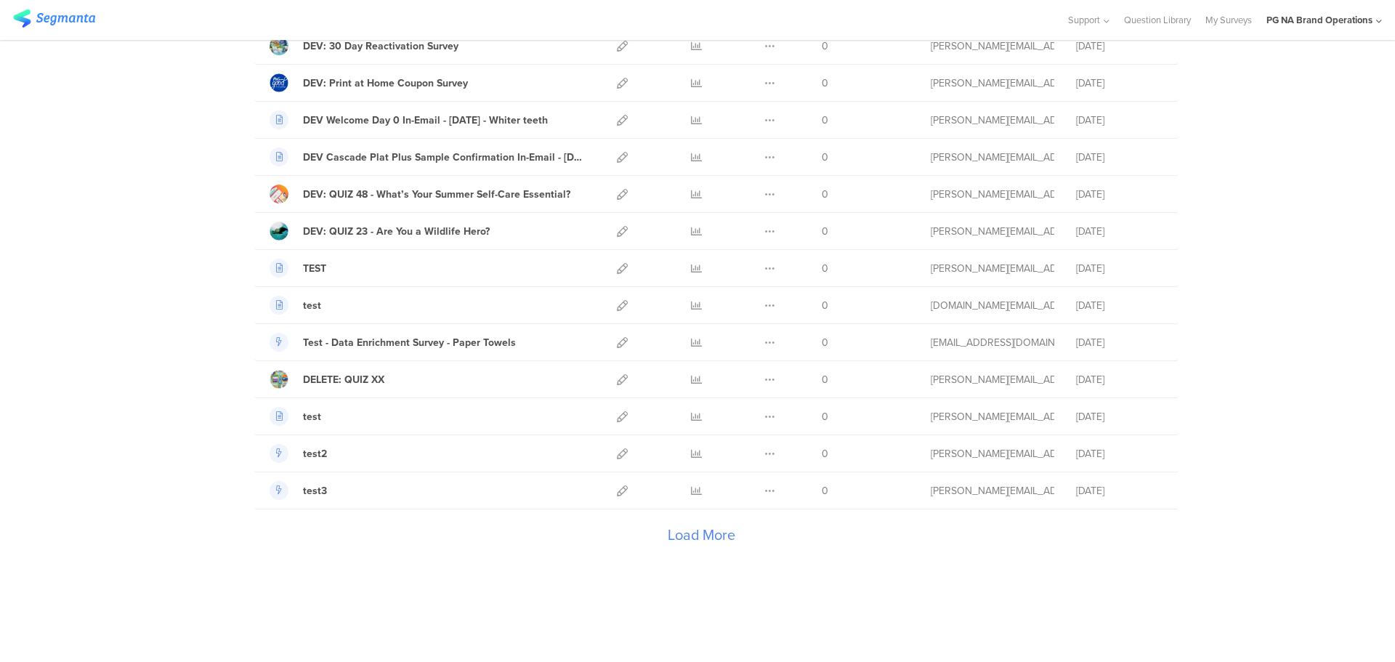
click at [680, 535] on div "Load More" at bounding box center [701, 538] width 894 height 58
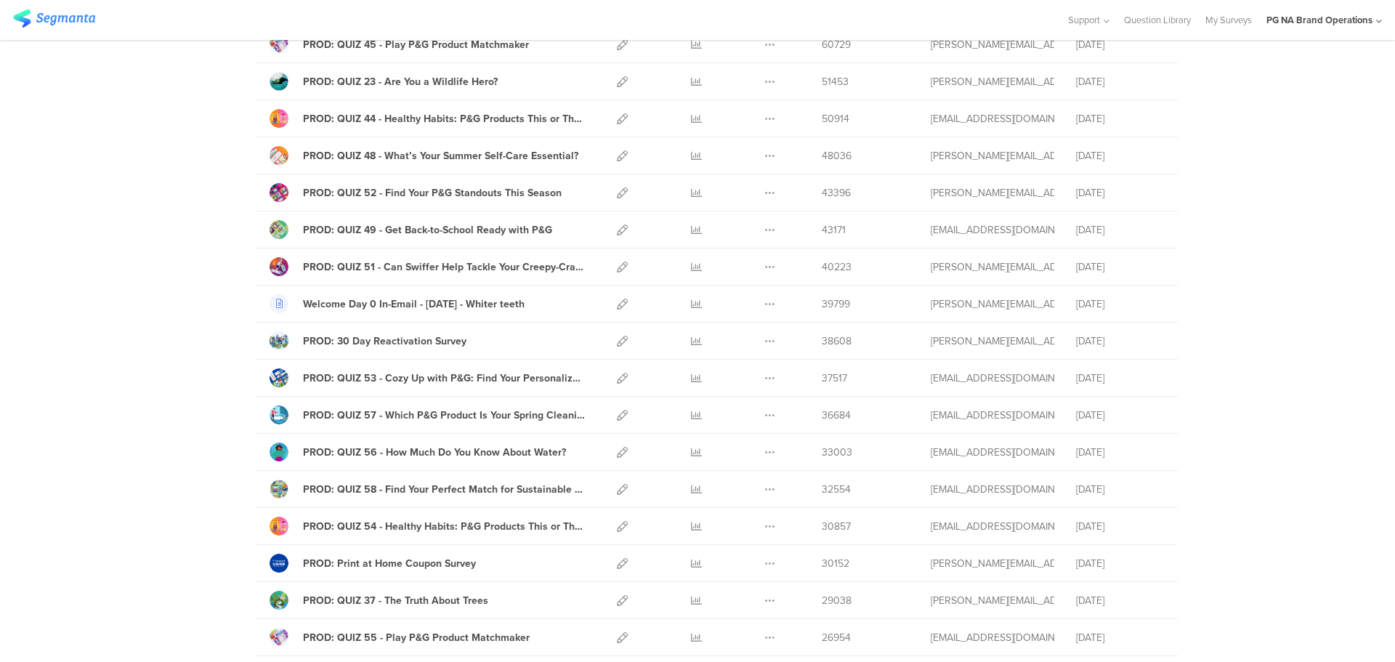
scroll to position [0, 0]
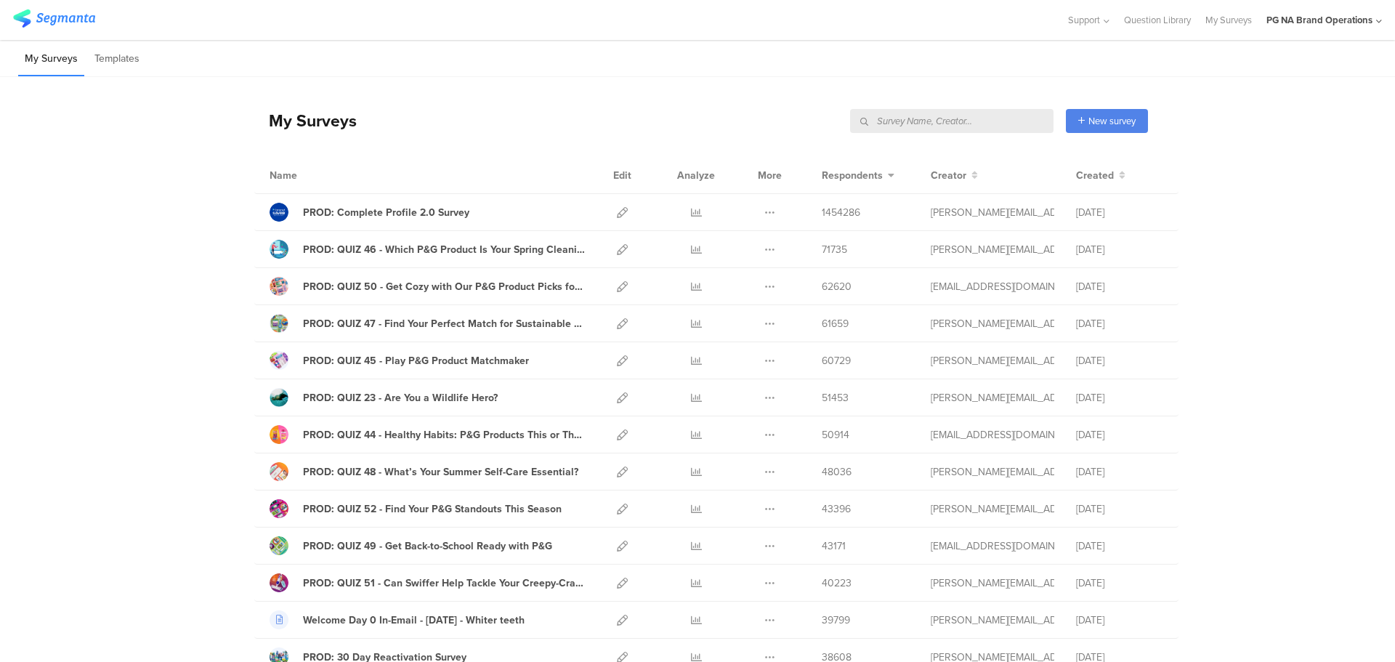
click at [893, 124] on input "text" at bounding box center [951, 121] width 203 height 24
type input "PROD:"
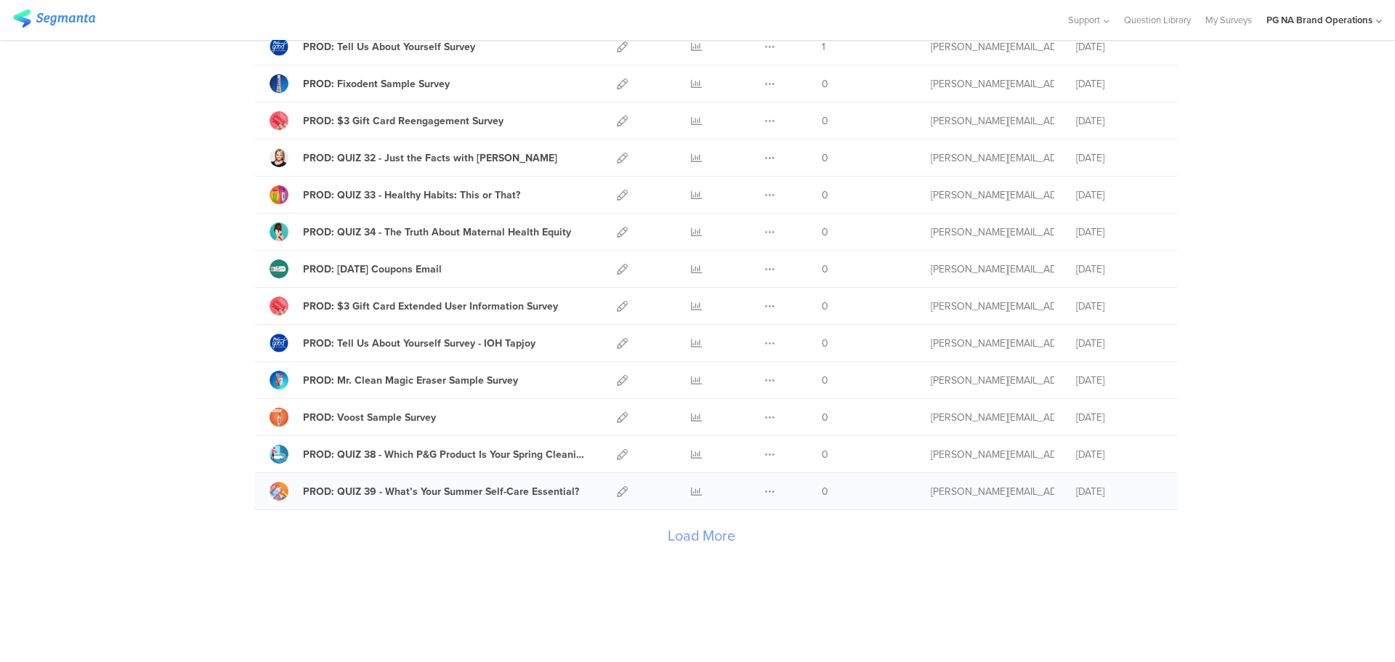
scroll to position [1538, 0]
click at [682, 536] on div "Load More" at bounding box center [701, 538] width 894 height 58
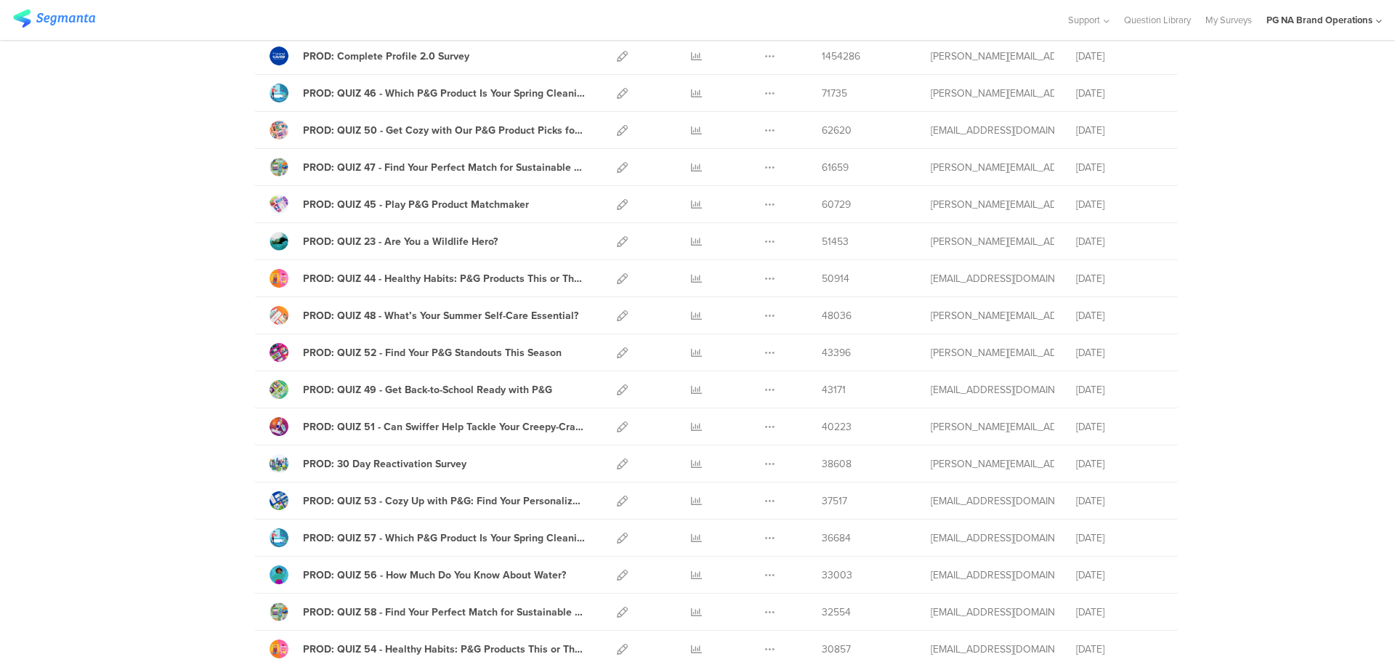
scroll to position [0, 0]
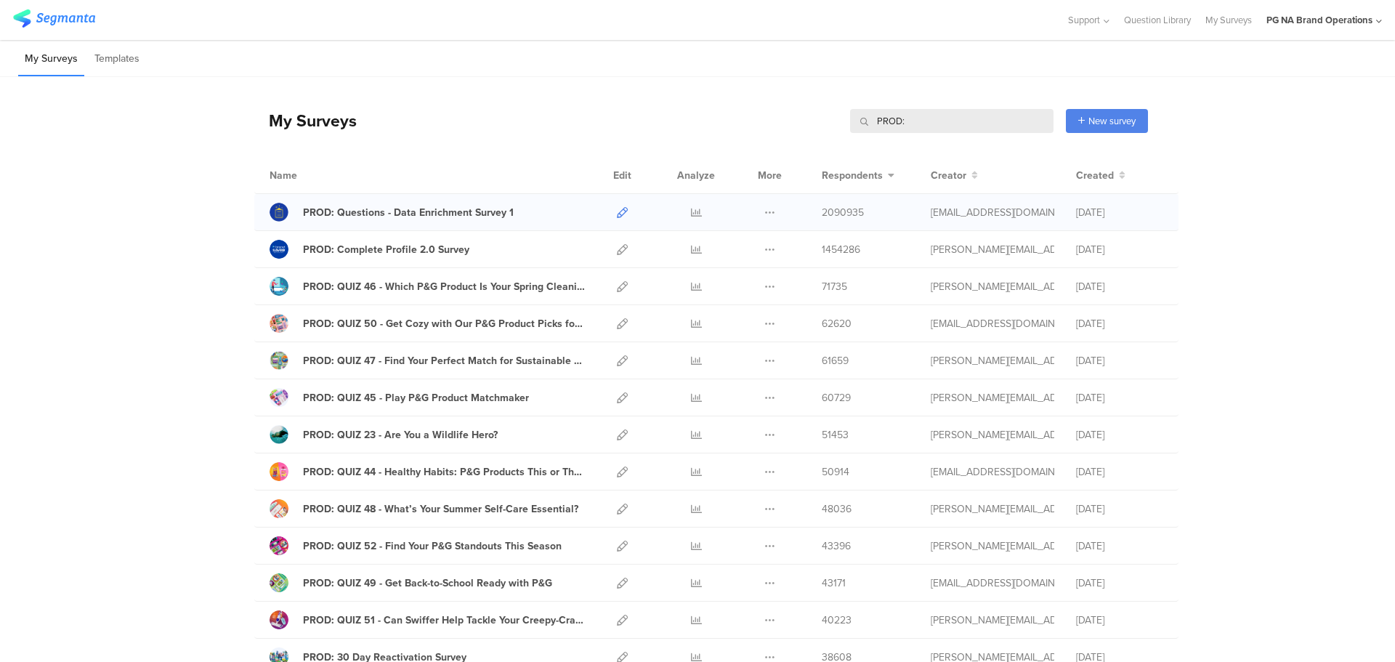
click at [617, 212] on icon at bounding box center [622, 212] width 11 height 11
drag, startPoint x: 528, startPoint y: 212, endPoint x: 298, endPoint y: 203, distance: 230.5
click at [298, 203] on div "PROD: Questions - Data Enrichment Survey 1" at bounding box center [427, 212] width 315 height 19
copy link "PROD: Questions - Data Enrichment Survey 1"
click at [619, 250] on icon at bounding box center [622, 249] width 11 height 11
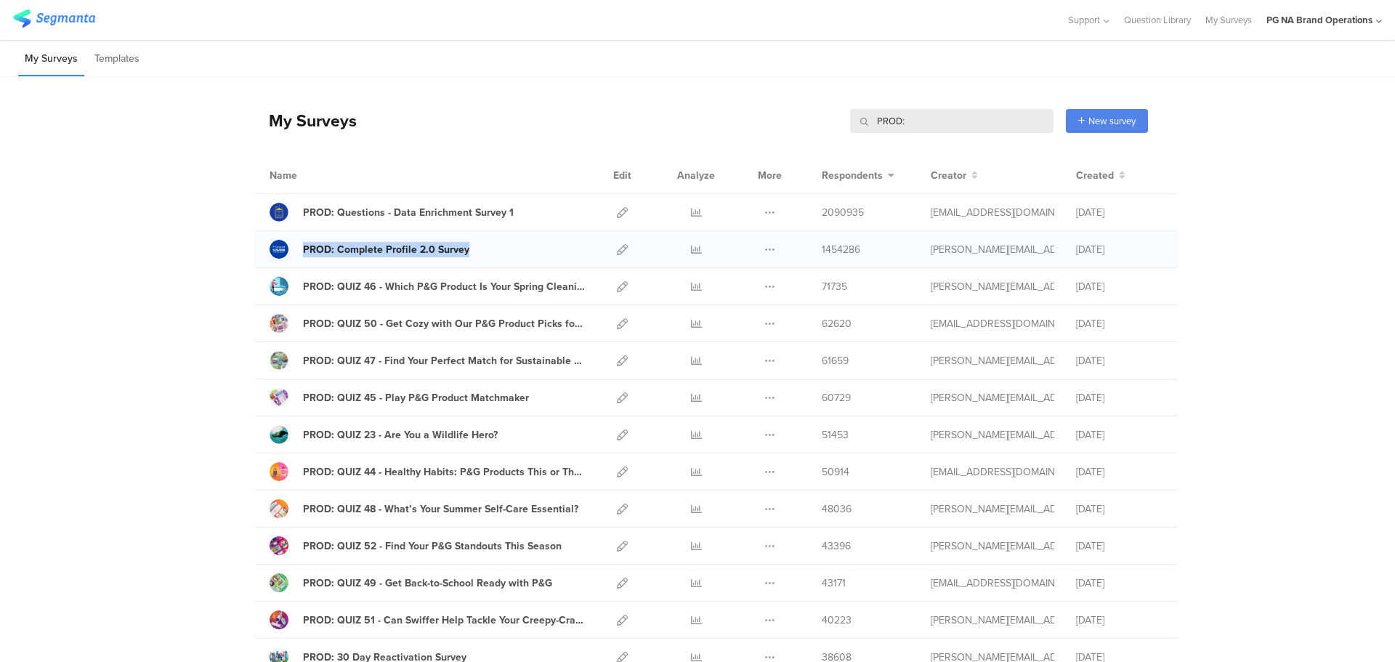
drag, startPoint x: 496, startPoint y: 249, endPoint x: 295, endPoint y: 251, distance: 200.6
click at [295, 251] on div "PROD: Complete Profile 2.0 Survey" at bounding box center [427, 249] width 315 height 19
copy link "PROD: Complete Profile 2.0 Survey"
click at [619, 285] on icon at bounding box center [622, 286] width 11 height 11
drag, startPoint x: 286, startPoint y: 274, endPoint x: 575, endPoint y: 286, distance: 290.2
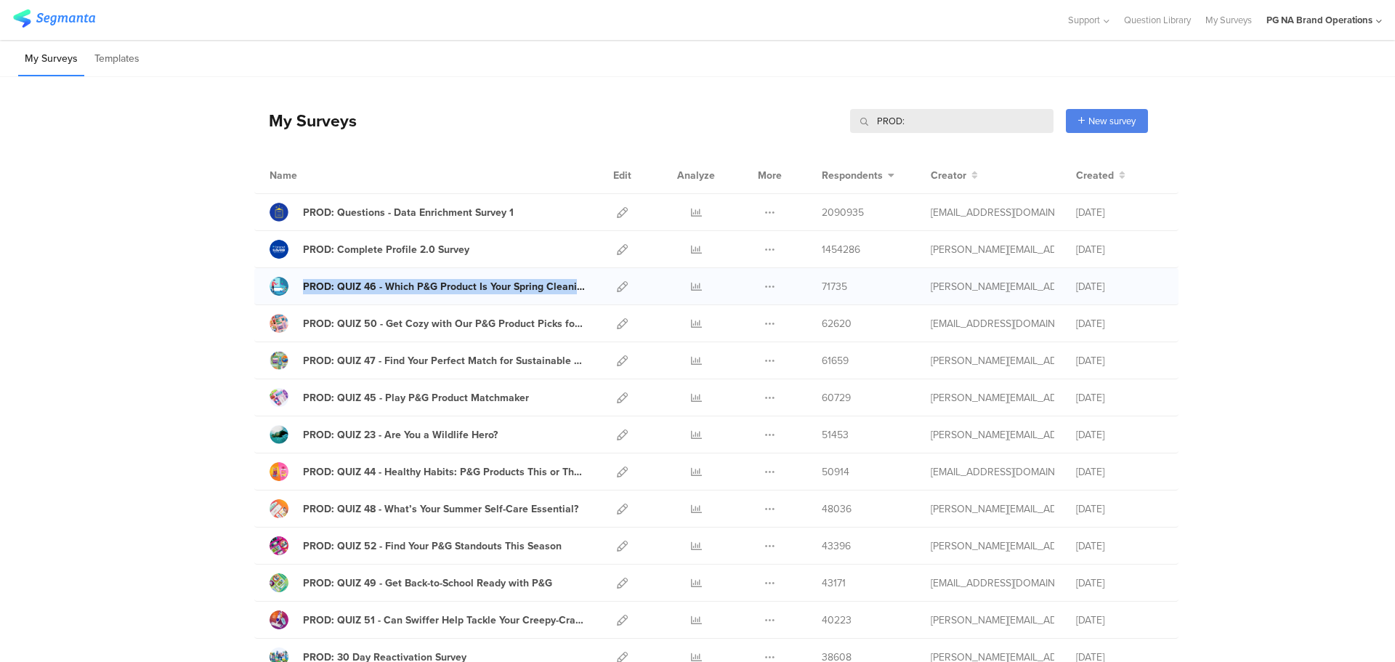
click at [575, 286] on div "PROD: QUIZ 46 - Which P&G Product Is Your Spring Cleaning Must-Have? Duplicate …" at bounding box center [716, 286] width 924 height 37
copy link "PROD: QUIZ 46 - Which P&G Product Is Your Spring Cleaning"
click at [619, 324] on icon at bounding box center [622, 323] width 11 height 11
click at [617, 324] on icon at bounding box center [622, 323] width 11 height 11
click at [618, 326] on icon at bounding box center [622, 323] width 11 height 11
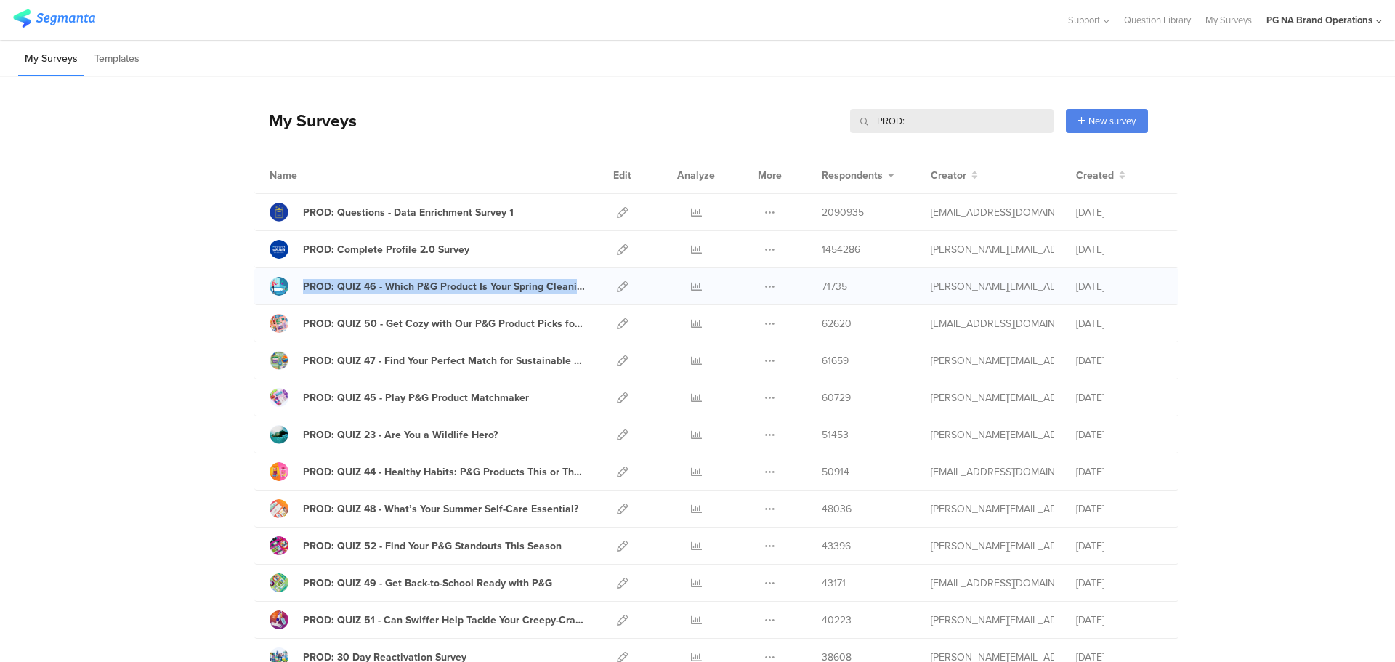
click at [369, 303] on div "PROD: QUIZ 46 - Which P&G Product Is Your Spring Cleaning Must-Have? Duplicate …" at bounding box center [716, 286] width 924 height 37
click at [389, 284] on div "PROD: QUIZ 46 - Which P&G Product Is Your Spring Cleaning Must-Have?" at bounding box center [444, 286] width 282 height 15
click at [617, 286] on icon at bounding box center [622, 286] width 11 height 11
click at [617, 356] on icon at bounding box center [622, 360] width 11 height 11
click at [617, 362] on icon at bounding box center [622, 360] width 11 height 11
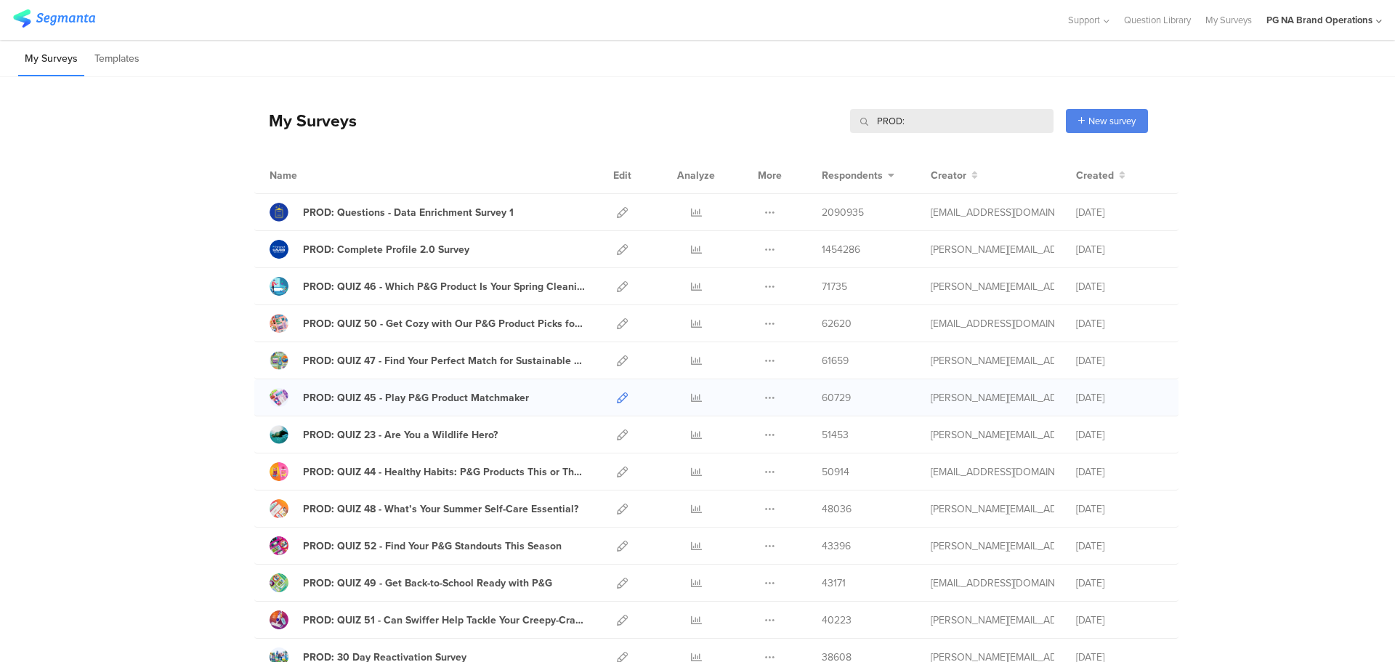
click at [617, 397] on icon at bounding box center [622, 397] width 11 height 11
click at [618, 436] on icon at bounding box center [622, 434] width 11 height 11
click at [617, 472] on icon at bounding box center [622, 471] width 11 height 11
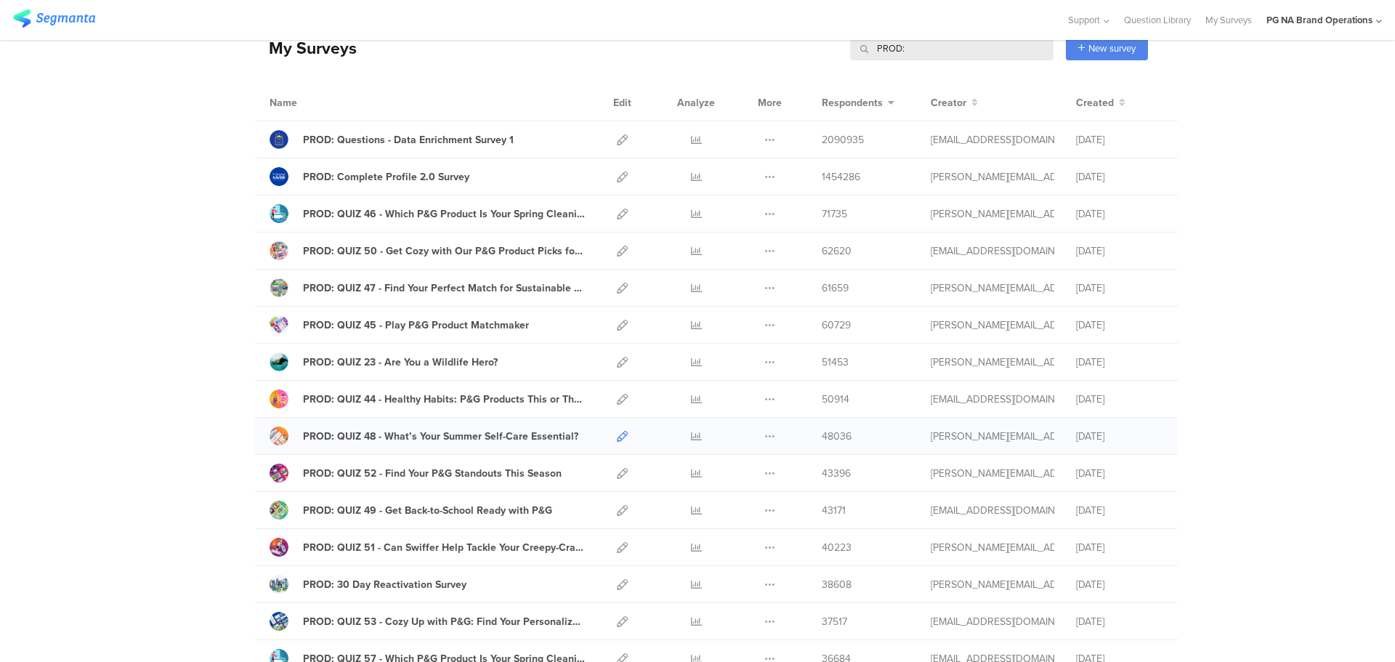
click at [617, 437] on icon at bounding box center [622, 436] width 11 height 11
click at [617, 435] on icon at bounding box center [622, 436] width 11 height 11
click at [617, 474] on icon at bounding box center [622, 473] width 11 height 11
click at [617, 473] on icon at bounding box center [622, 473] width 11 height 11
click at [618, 510] on icon at bounding box center [622, 510] width 11 height 11
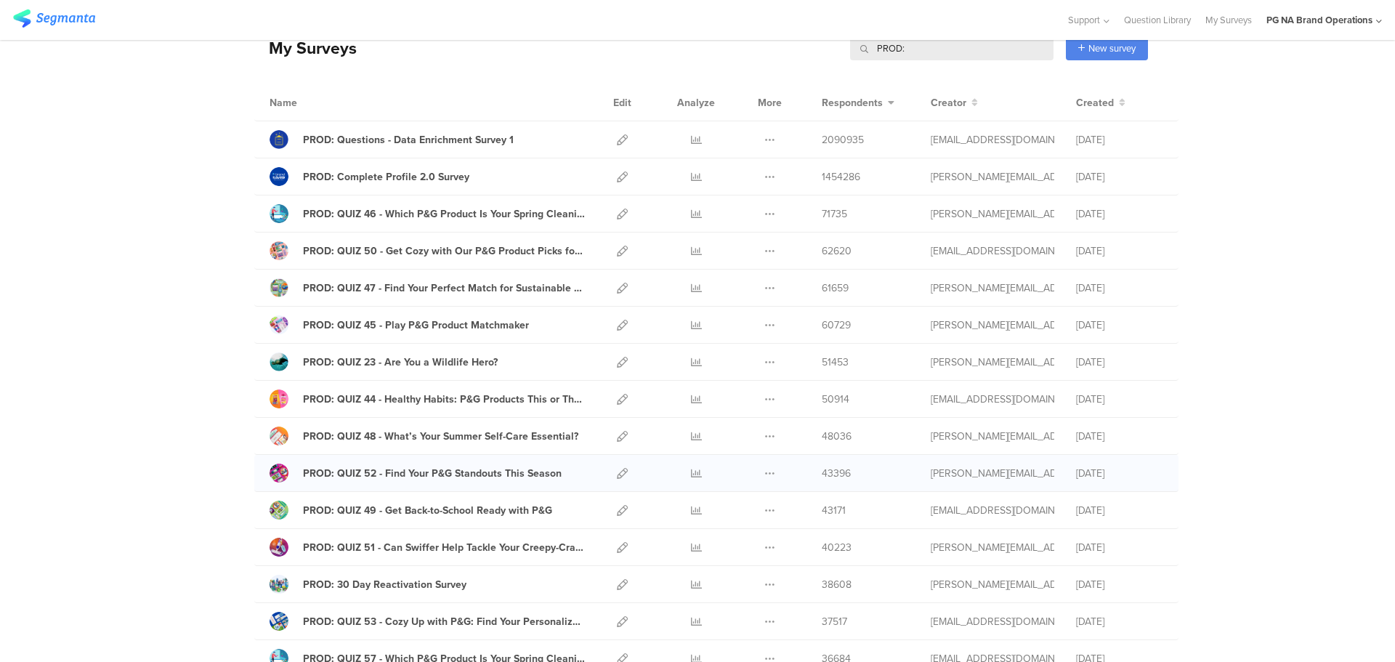
scroll to position [145, 0]
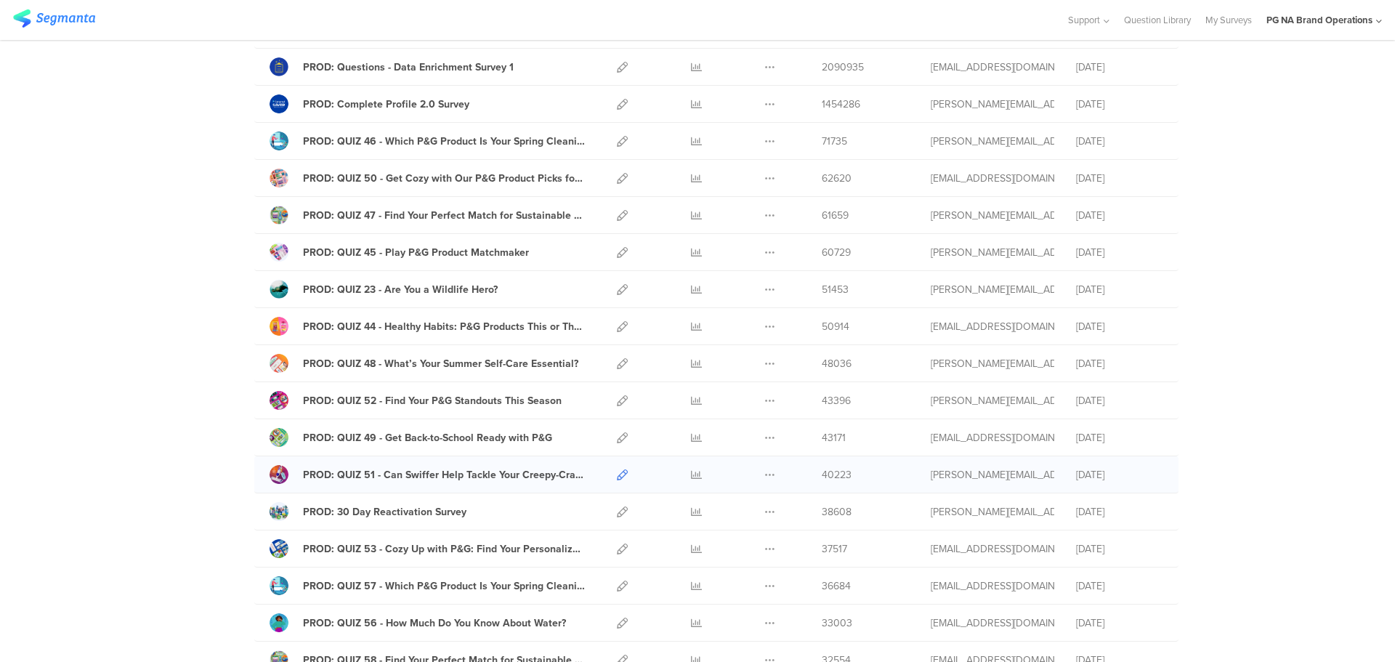
click at [620, 478] on icon at bounding box center [622, 474] width 11 height 11
click at [618, 513] on icon at bounding box center [622, 511] width 11 height 11
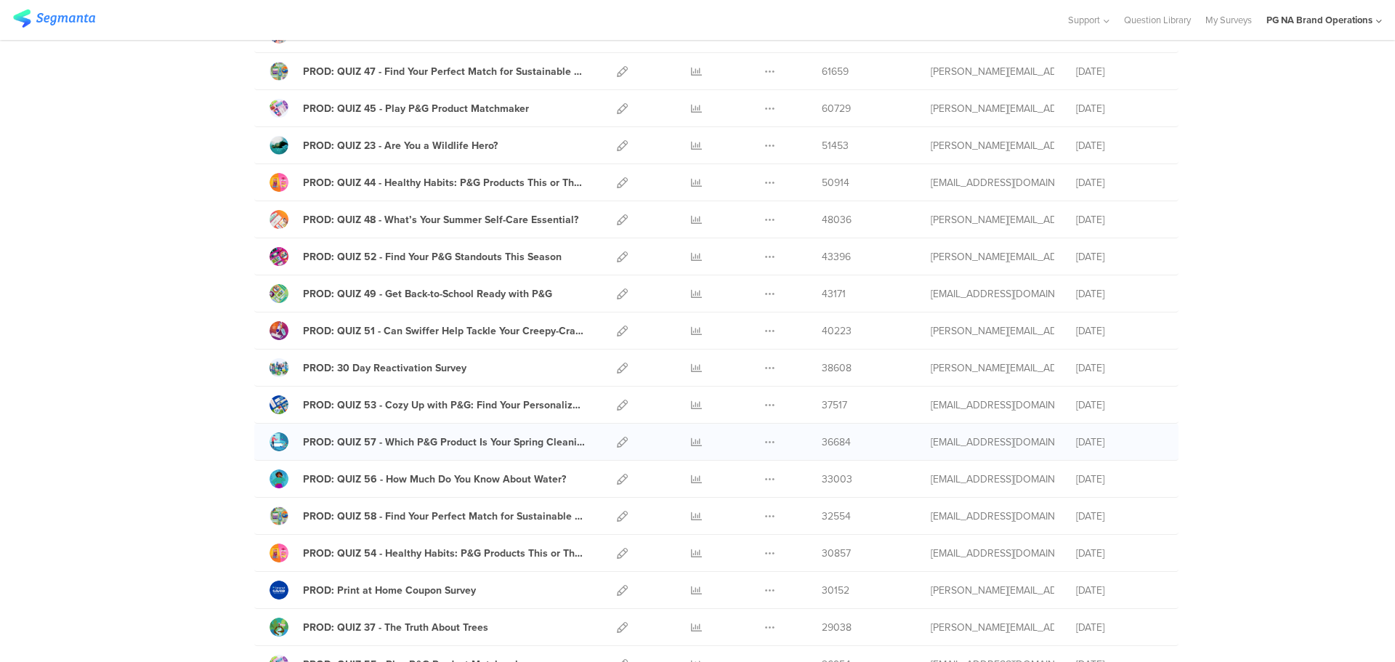
scroll to position [291, 0]
drag, startPoint x: 299, startPoint y: 390, endPoint x: 569, endPoint y: 403, distance: 270.6
click at [569, 403] on div "PROD: QUIZ 53 - Cozy Up with P&G: Find Your Personalized Cold-Weather Essential…" at bounding box center [716, 403] width 924 height 37
copy link "PROD: QUIZ 53 - Cozy Up with P&G: Find Your Personalized"
click at [621, 403] on icon at bounding box center [622, 403] width 11 height 11
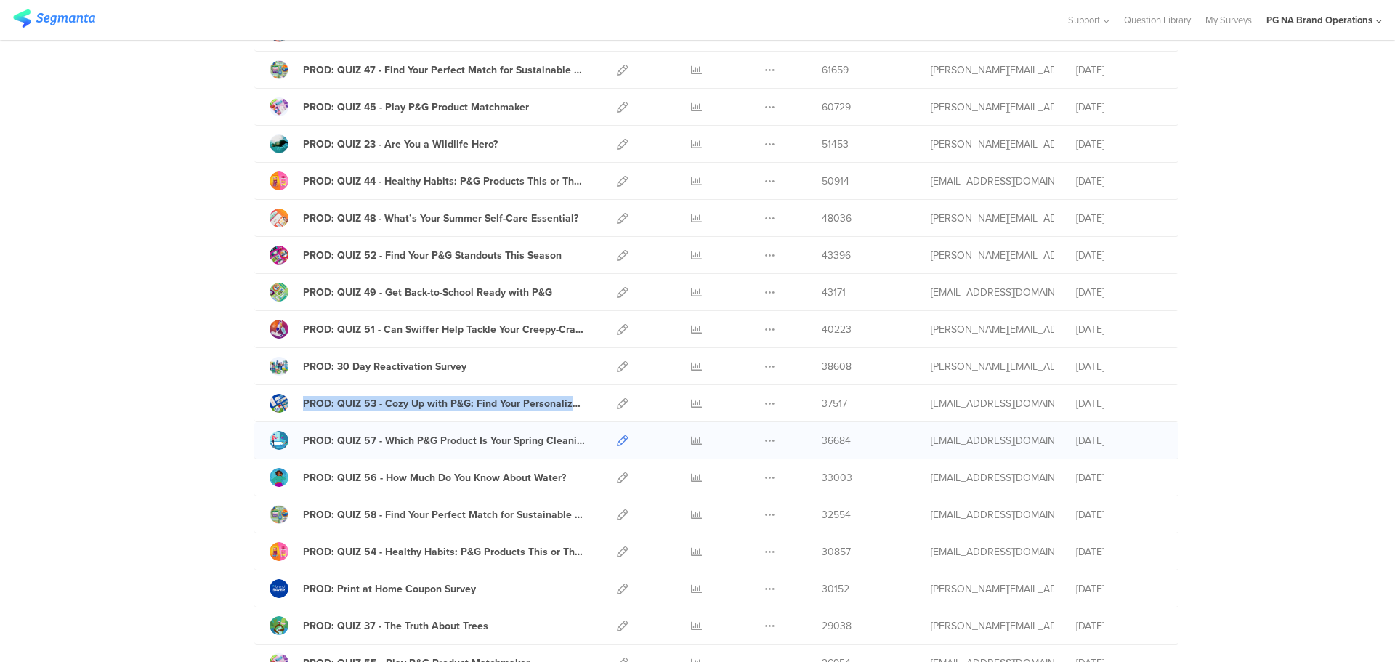
click at [617, 441] on icon at bounding box center [622, 440] width 11 height 11
click at [618, 440] on icon at bounding box center [622, 440] width 11 height 11
click at [617, 440] on icon at bounding box center [622, 440] width 11 height 11
click at [586, 479] on div "PROD: QUIZ 56 - How Much Do You Know About Water? Duplicate Export" at bounding box center [716, 477] width 924 height 37
click at [621, 477] on icon at bounding box center [622, 477] width 11 height 11
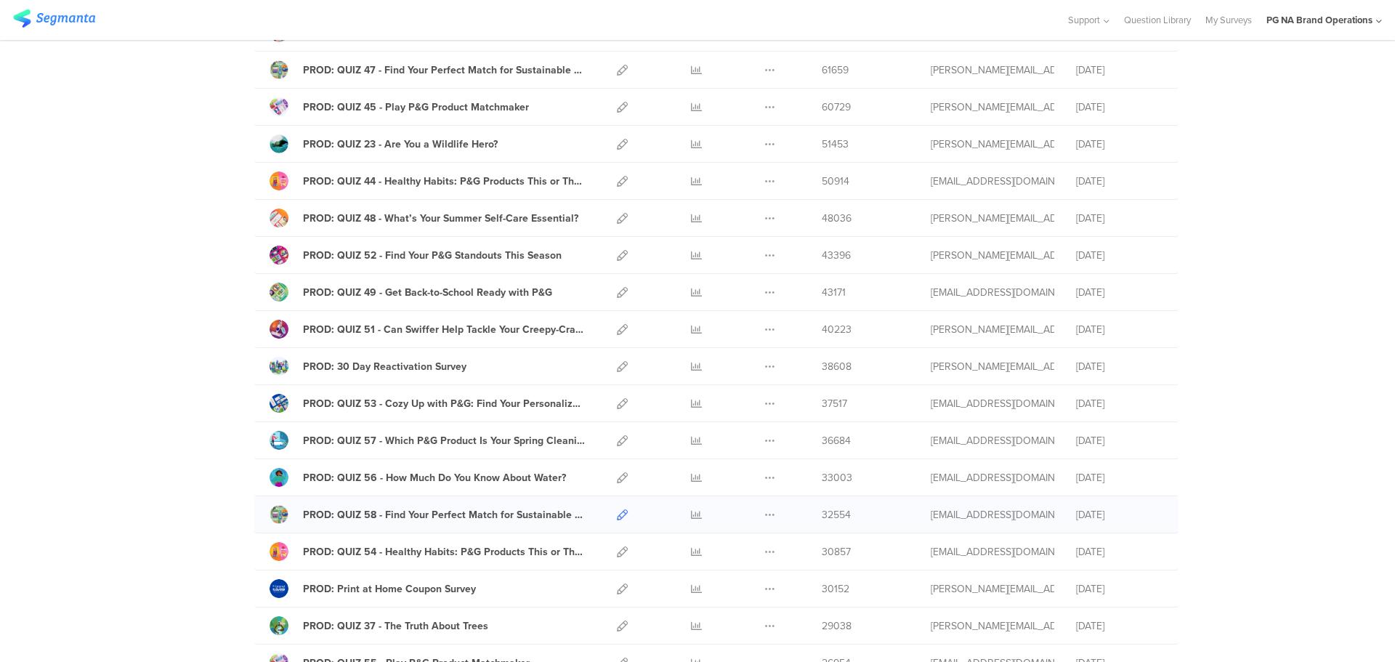
click at [617, 517] on icon at bounding box center [622, 514] width 11 height 11
click at [617, 144] on icon at bounding box center [622, 144] width 11 height 11
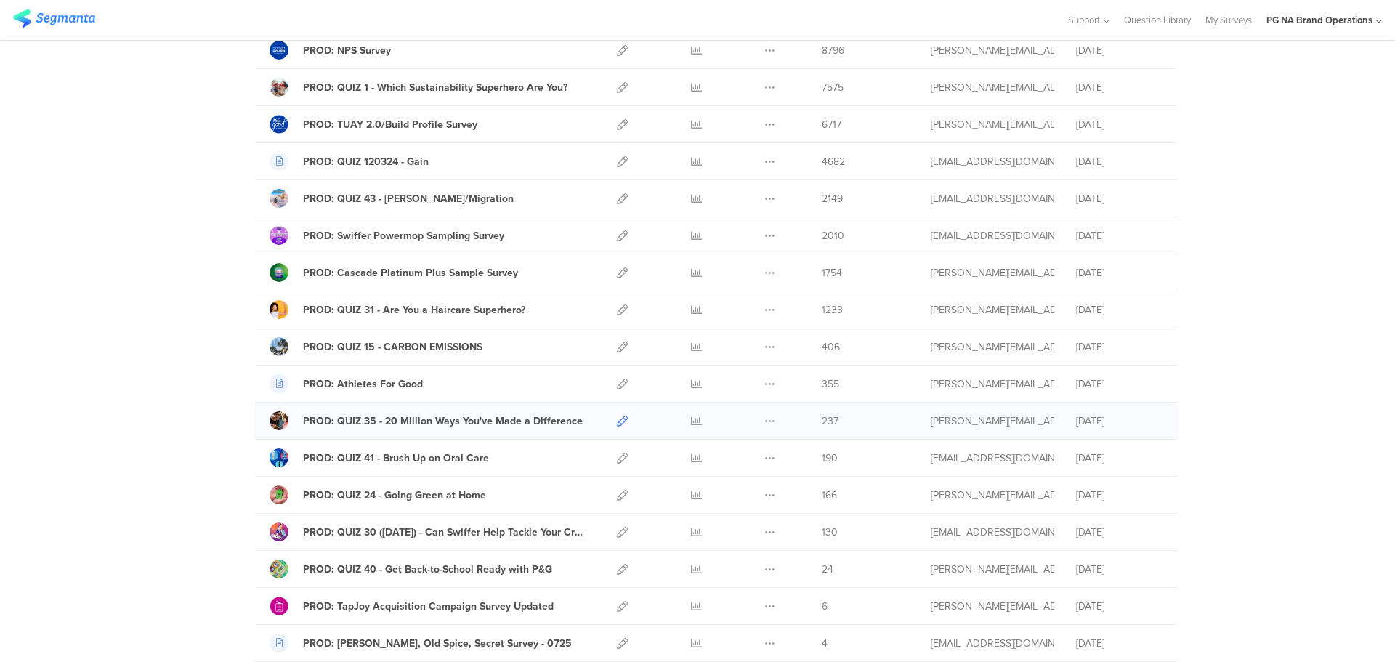
scroll to position [454, 0]
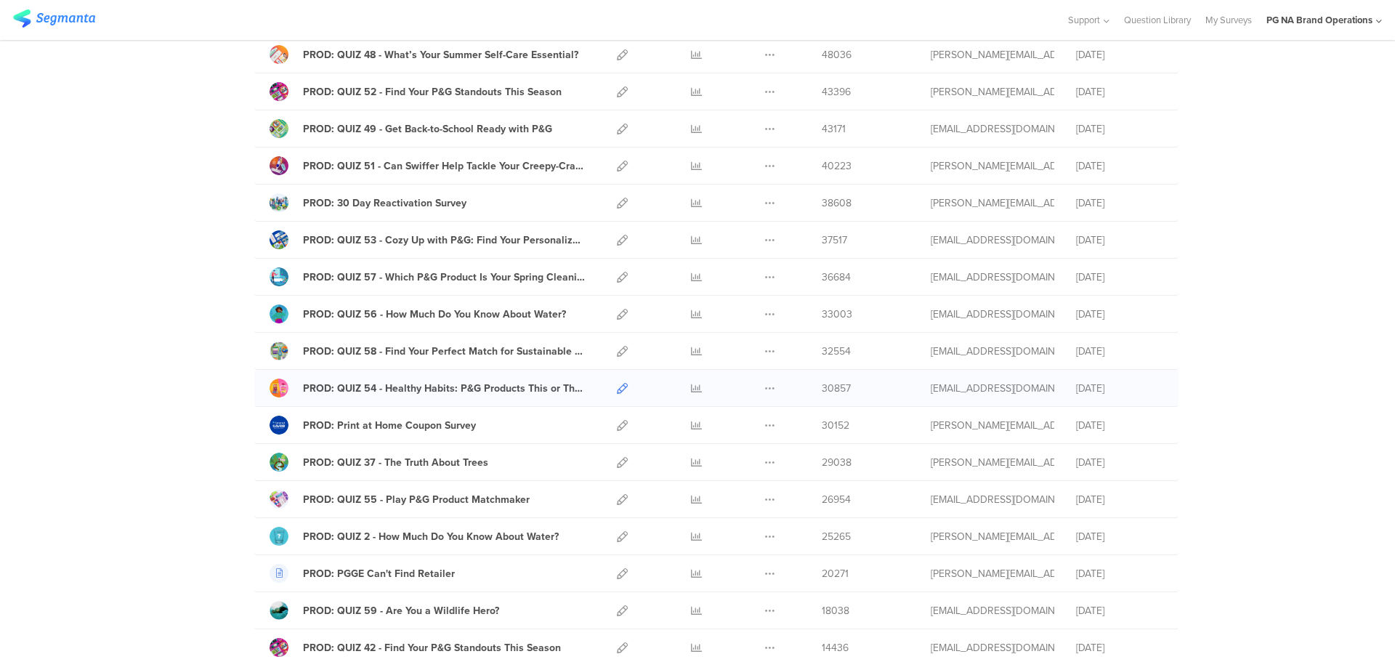
click at [617, 390] on icon at bounding box center [622, 388] width 11 height 11
click at [621, 390] on icon at bounding box center [622, 388] width 11 height 11
click at [621, 425] on icon at bounding box center [622, 425] width 11 height 11
click at [617, 463] on icon at bounding box center [622, 462] width 11 height 11
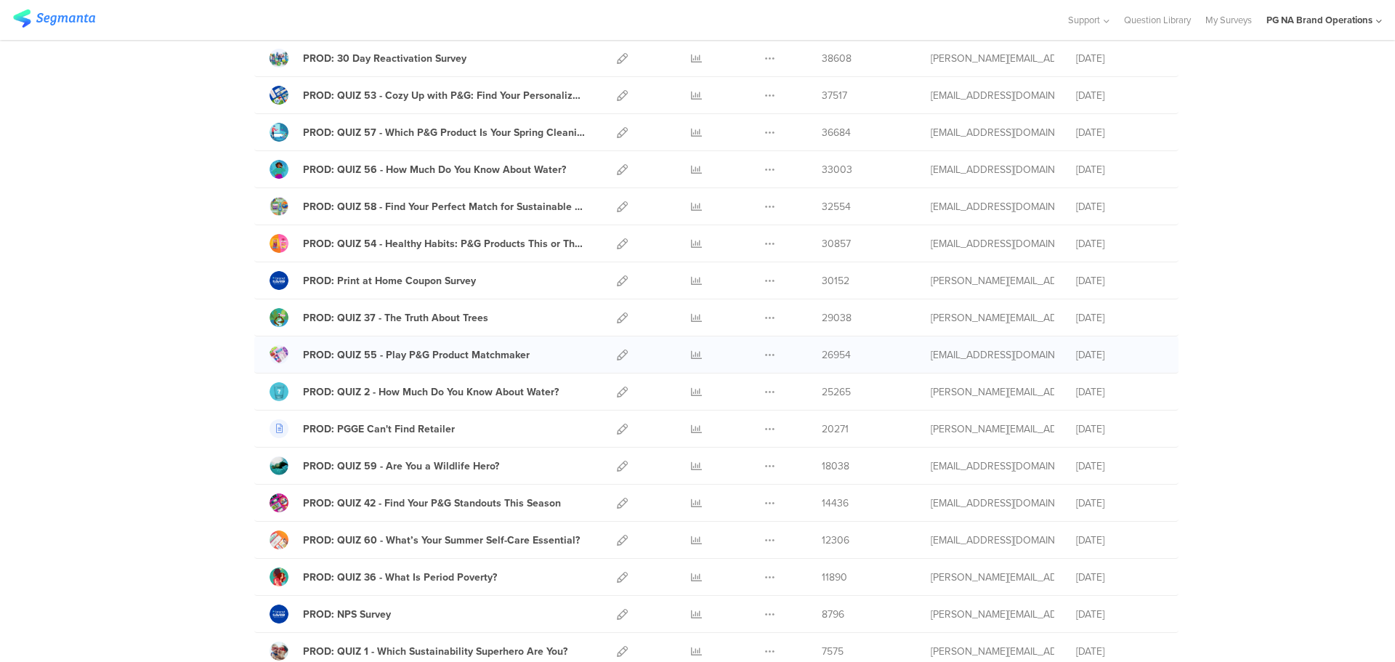
scroll to position [599, 0]
click at [617, 355] on icon at bounding box center [622, 354] width 11 height 11
click at [617, 243] on icon at bounding box center [622, 243] width 11 height 11
click at [619, 281] on icon at bounding box center [622, 280] width 11 height 11
click at [619, 246] on icon at bounding box center [622, 243] width 11 height 11
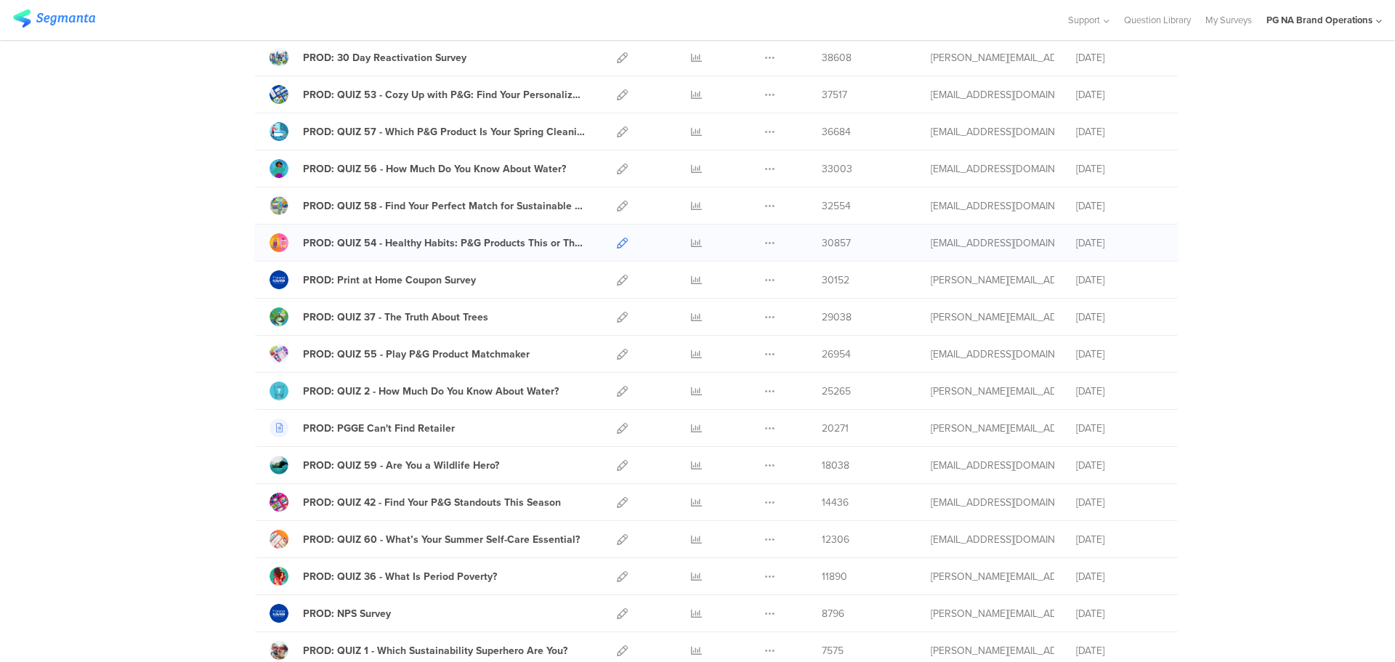
click at [618, 243] on icon at bounding box center [622, 243] width 11 height 11
click at [617, 392] on icon at bounding box center [622, 391] width 11 height 11
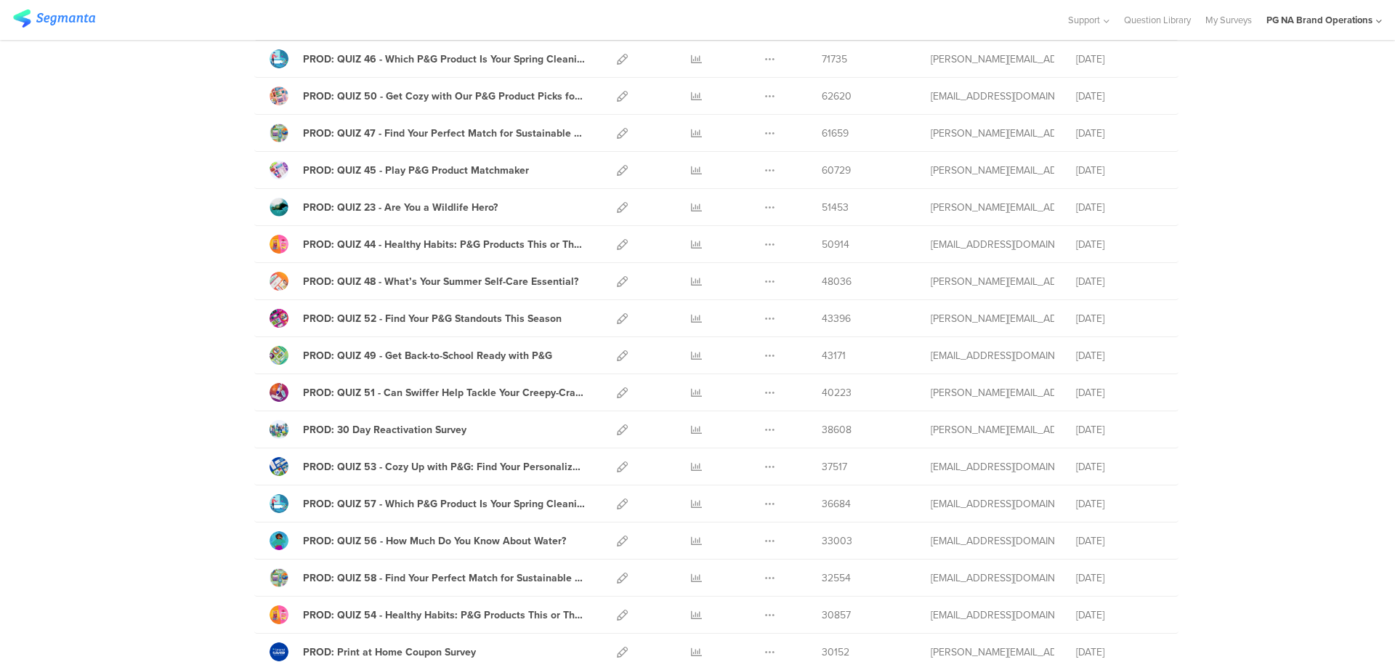
scroll to position [73, 0]
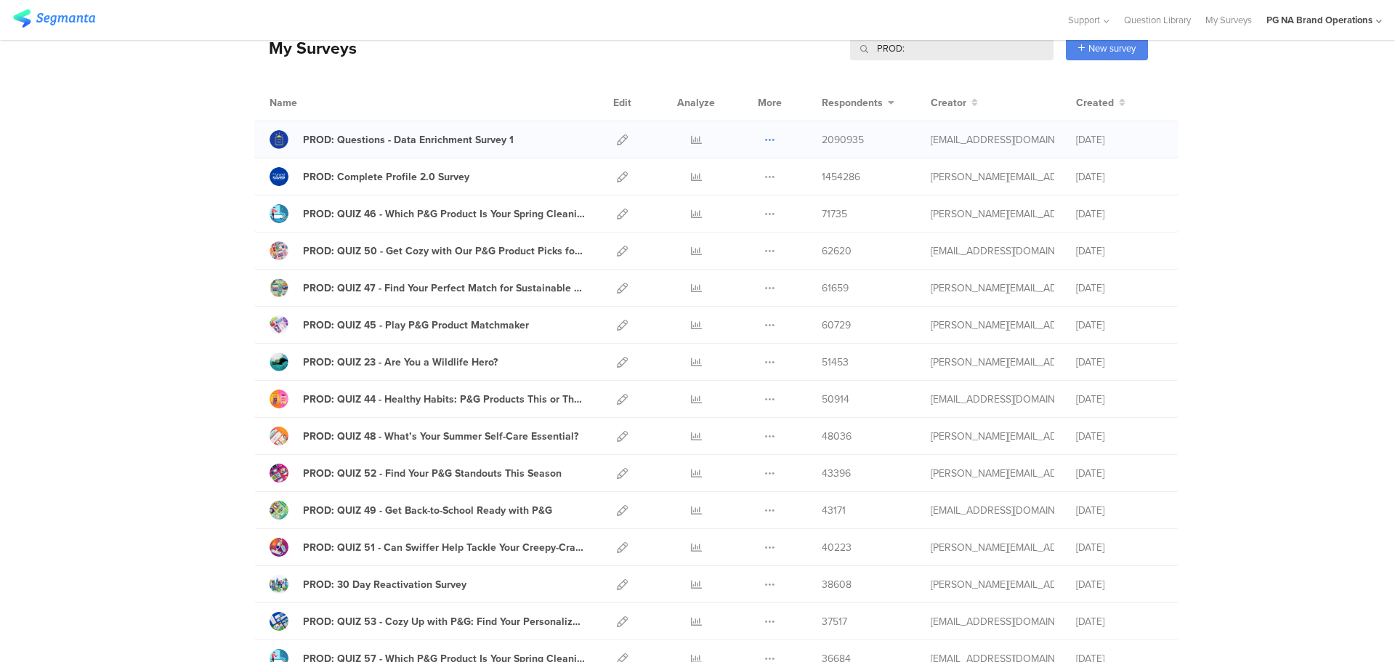
click at [765, 138] on icon at bounding box center [769, 139] width 11 height 11
drag, startPoint x: 1019, startPoint y: 142, endPoint x: 916, endPoint y: 142, distance: 103.2
click at [916, 142] on div "PROD: Questions - Data Enrichment Survey 1 Duplicate Export 2090935" at bounding box center [716, 139] width 924 height 37
copy div "jb@segmanta.com"
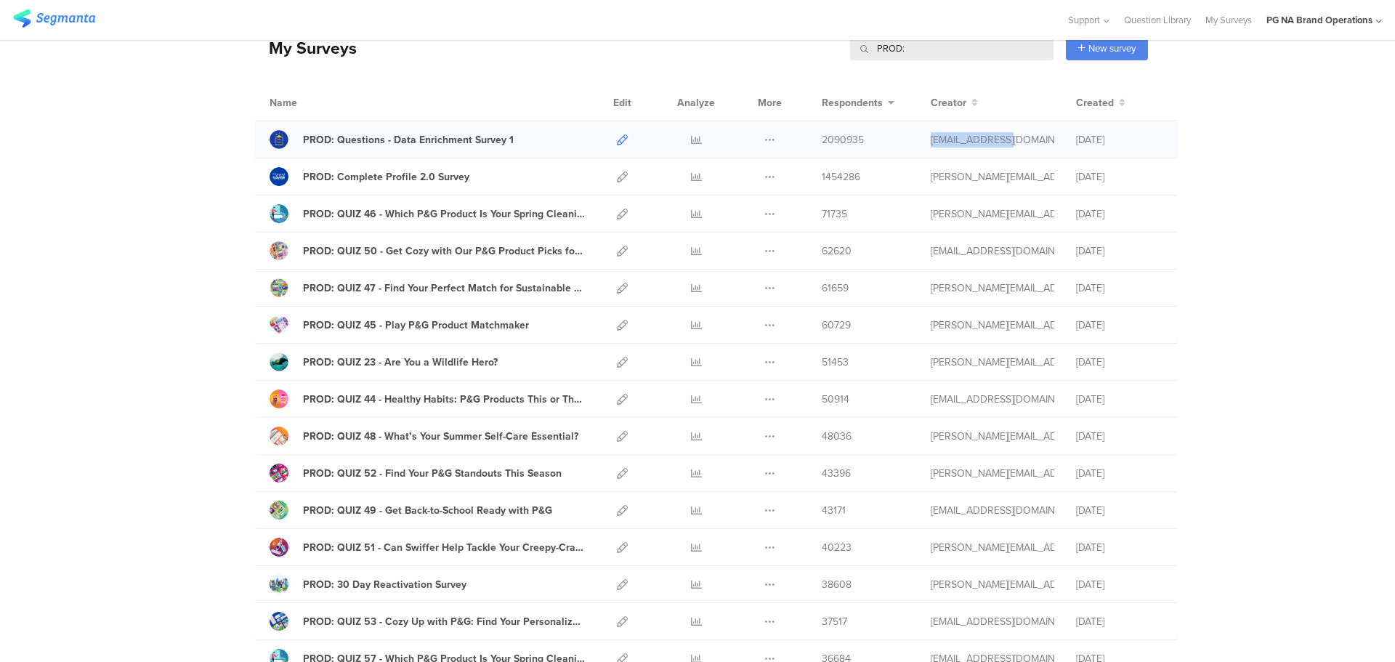
click at [617, 144] on icon at bounding box center [622, 139] width 11 height 11
click at [618, 140] on icon at bounding box center [622, 139] width 11 height 11
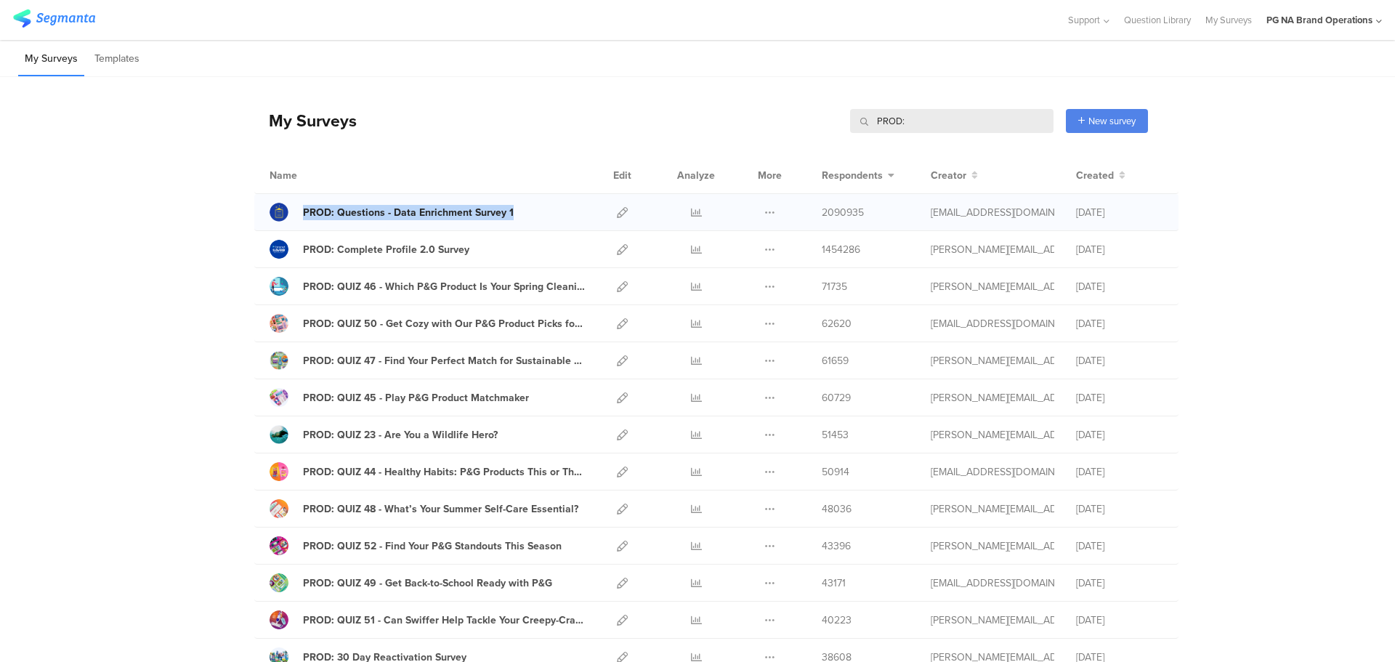
drag, startPoint x: 510, startPoint y: 211, endPoint x: 296, endPoint y: 216, distance: 214.4
click at [296, 216] on div "PROD: Questions - Data Enrichment Survey 1" at bounding box center [427, 212] width 315 height 19
copy link "PROD: Questions - Data Enrichment Survey 1"
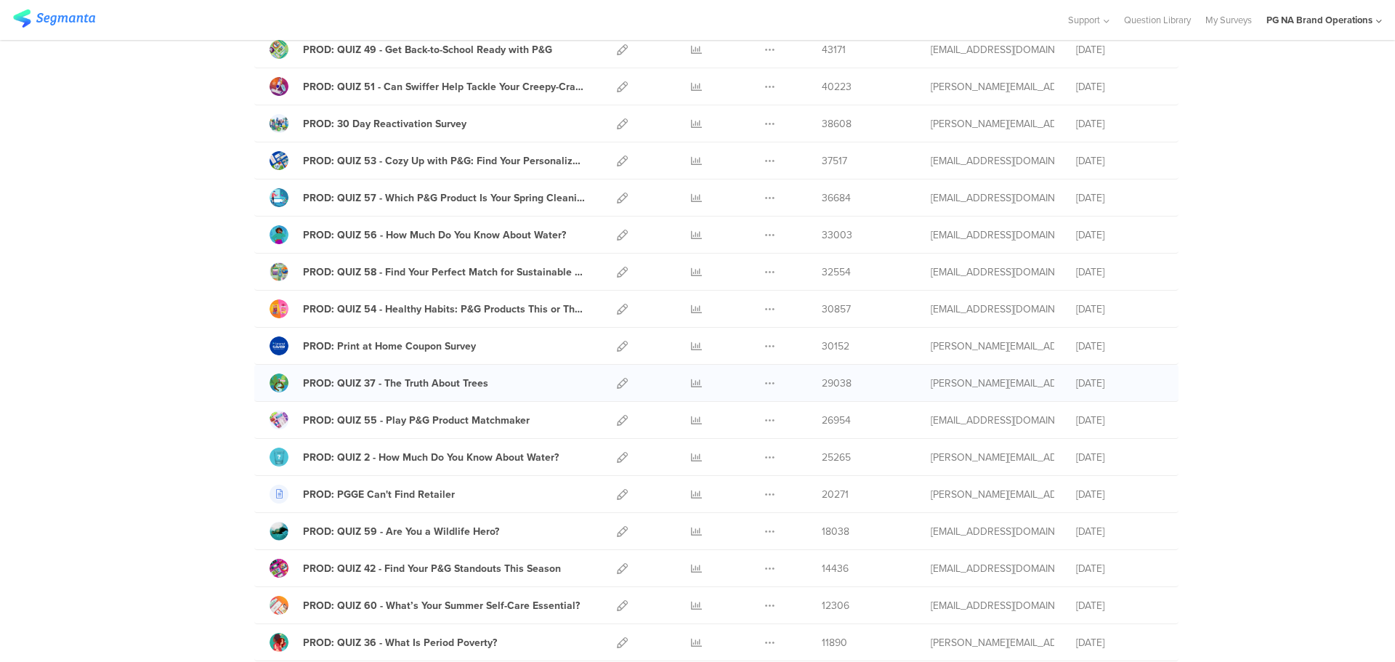
scroll to position [654, 0]
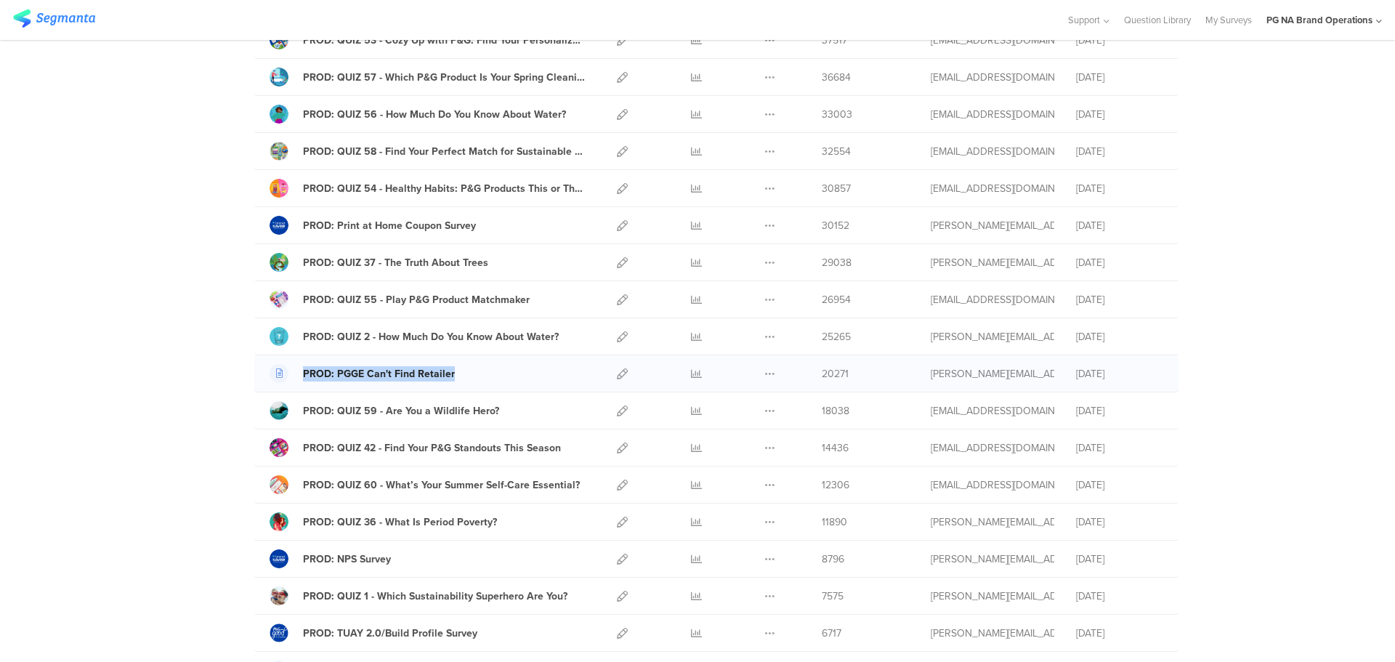
drag, startPoint x: 496, startPoint y: 376, endPoint x: 296, endPoint y: 371, distance: 200.6
click at [296, 371] on div "PROD: PGGE Can't Find Retailer" at bounding box center [427, 373] width 315 height 19
copy link "PROD: PGGE Can't Find Retailer"
click at [619, 373] on icon at bounding box center [622, 373] width 11 height 11
click at [617, 413] on icon at bounding box center [622, 410] width 11 height 11
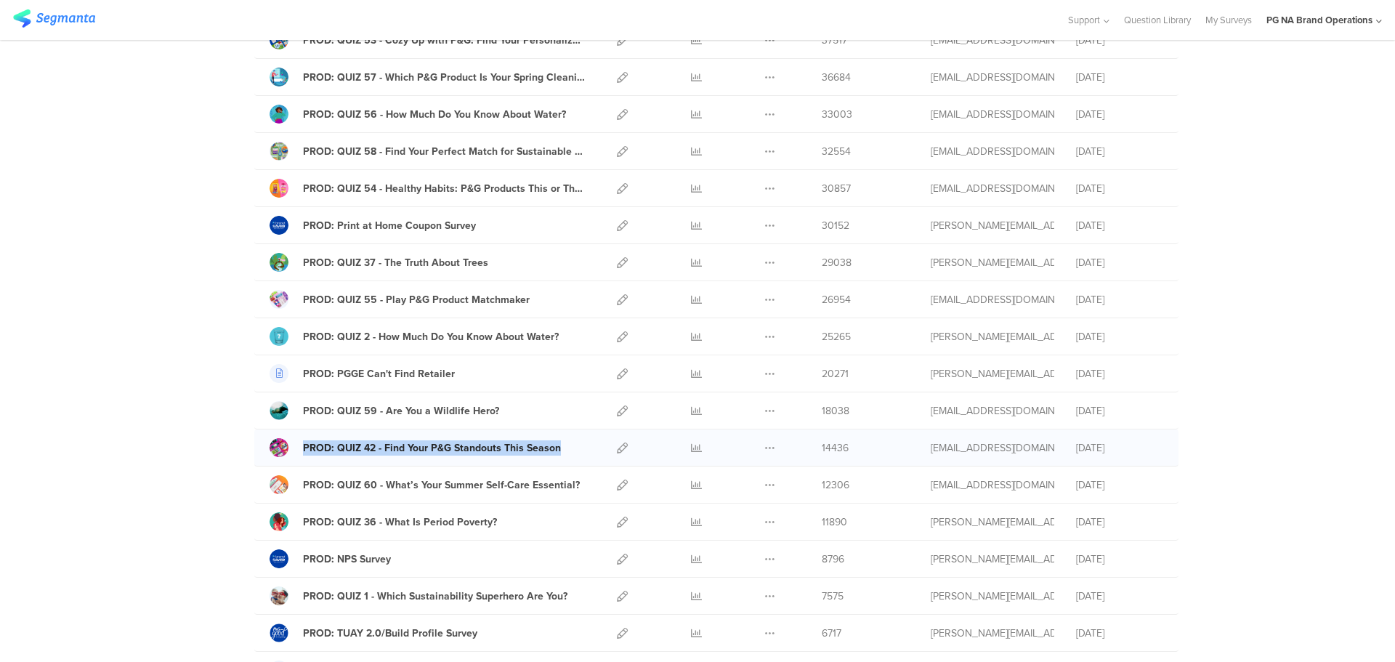
drag, startPoint x: 567, startPoint y: 452, endPoint x: 292, endPoint y: 453, distance: 274.7
click at [292, 453] on div "PROD: QUIZ 42 - Find Your P&G Standouts This Season" at bounding box center [427, 447] width 315 height 19
copy link "PROD: QUIZ 42 - Find Your P&G Standouts This Season"
click at [618, 448] on icon at bounding box center [622, 448] width 11 height 11
click at [617, 488] on icon at bounding box center [622, 485] width 11 height 11
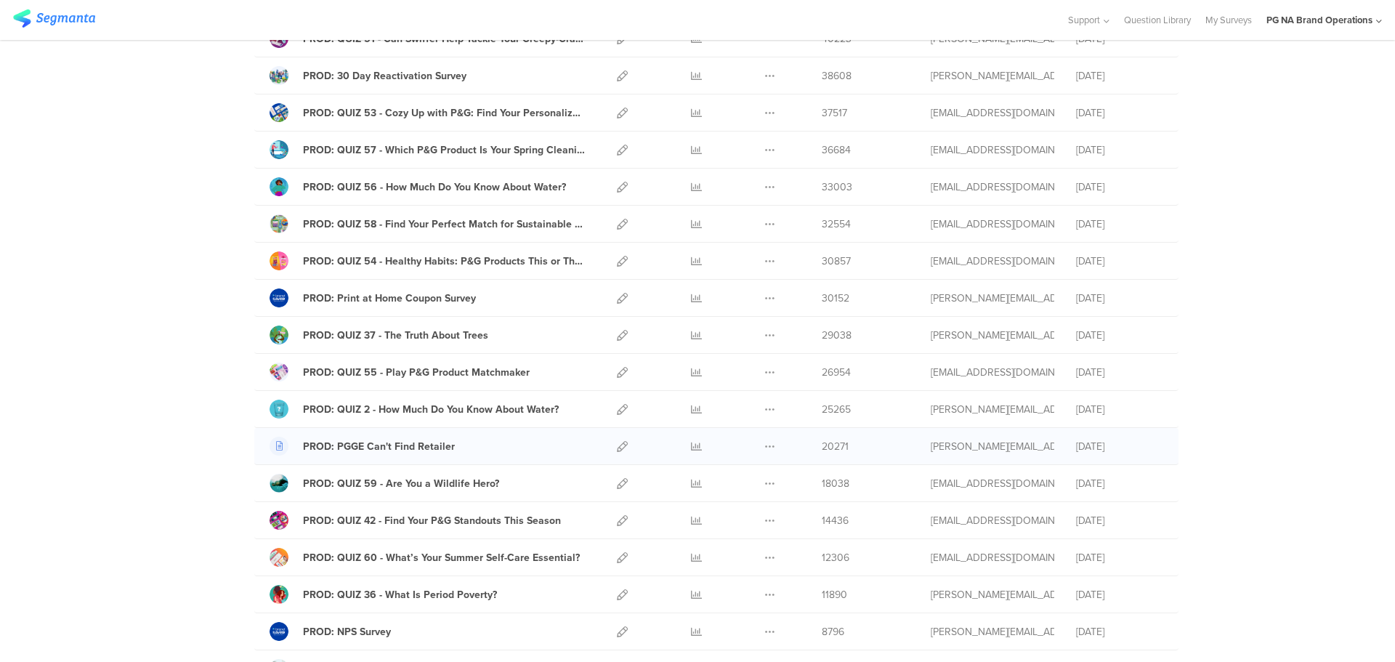
scroll to position [195, 0]
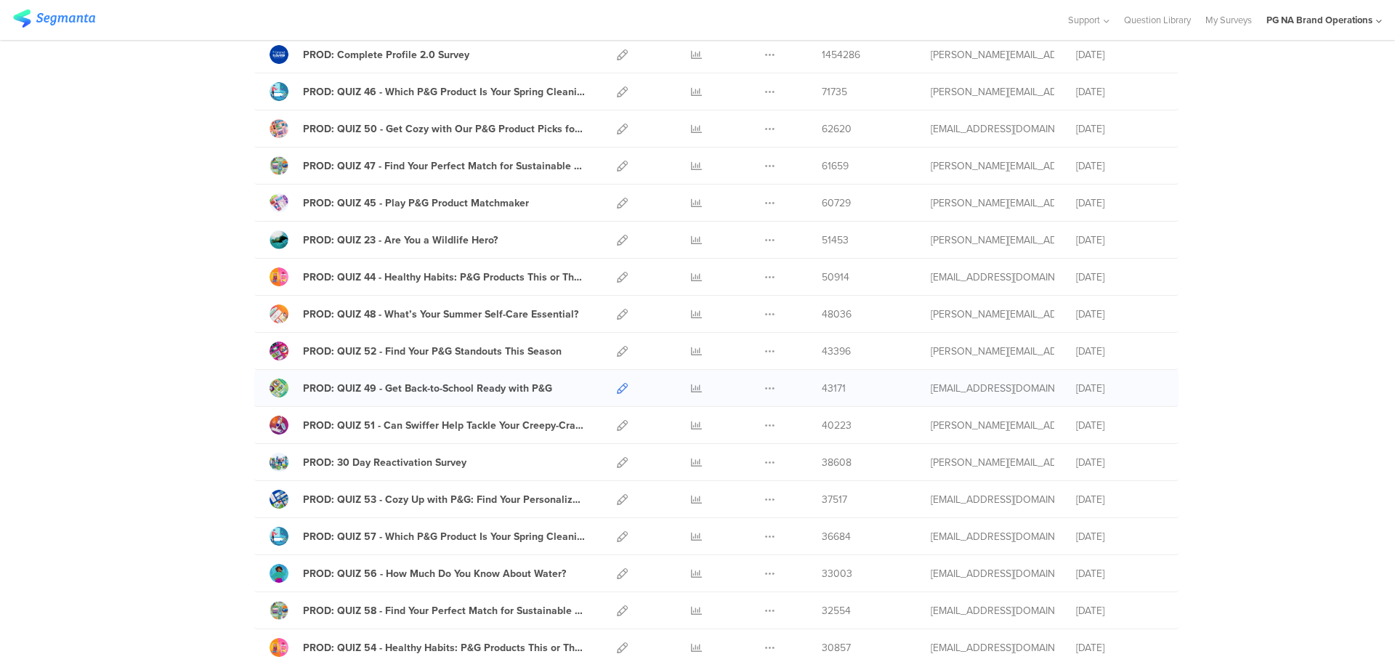
click at [618, 388] on icon at bounding box center [622, 388] width 11 height 11
click at [621, 425] on icon at bounding box center [622, 425] width 11 height 11
click at [617, 464] on icon at bounding box center [622, 462] width 11 height 11
click at [617, 501] on icon at bounding box center [622, 499] width 11 height 11
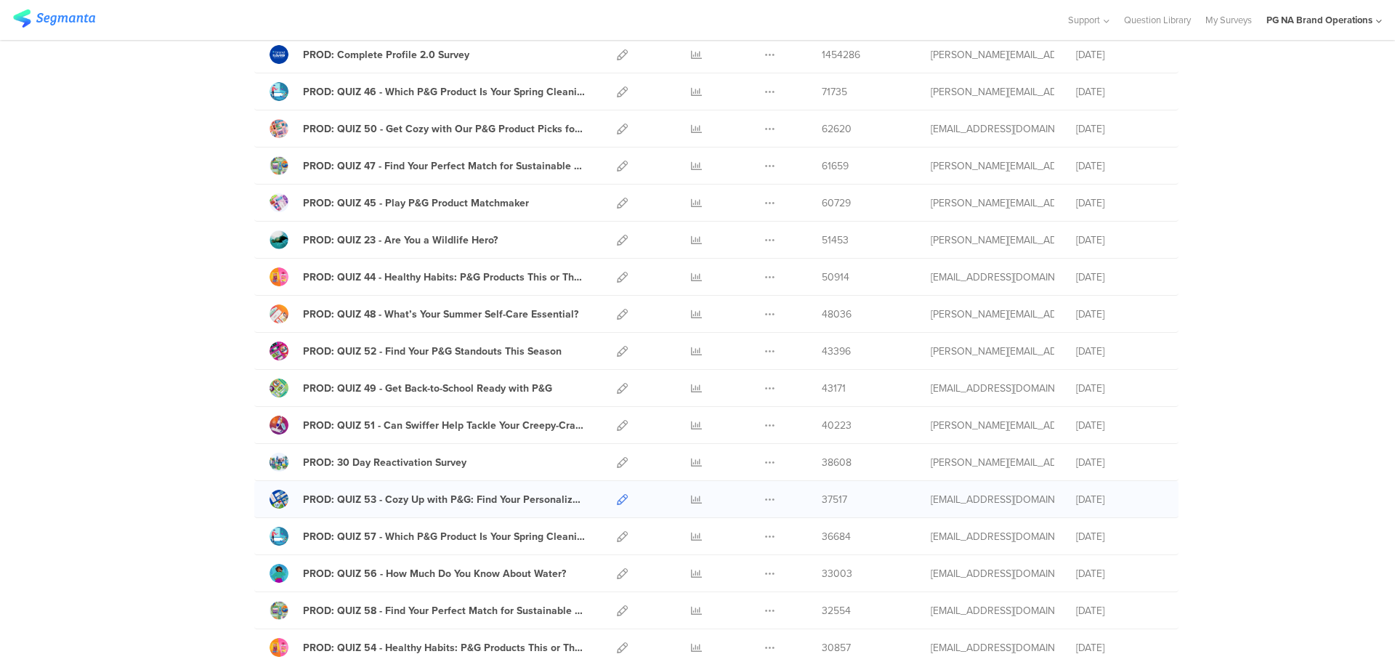
click at [617, 498] on icon at bounding box center [622, 499] width 11 height 11
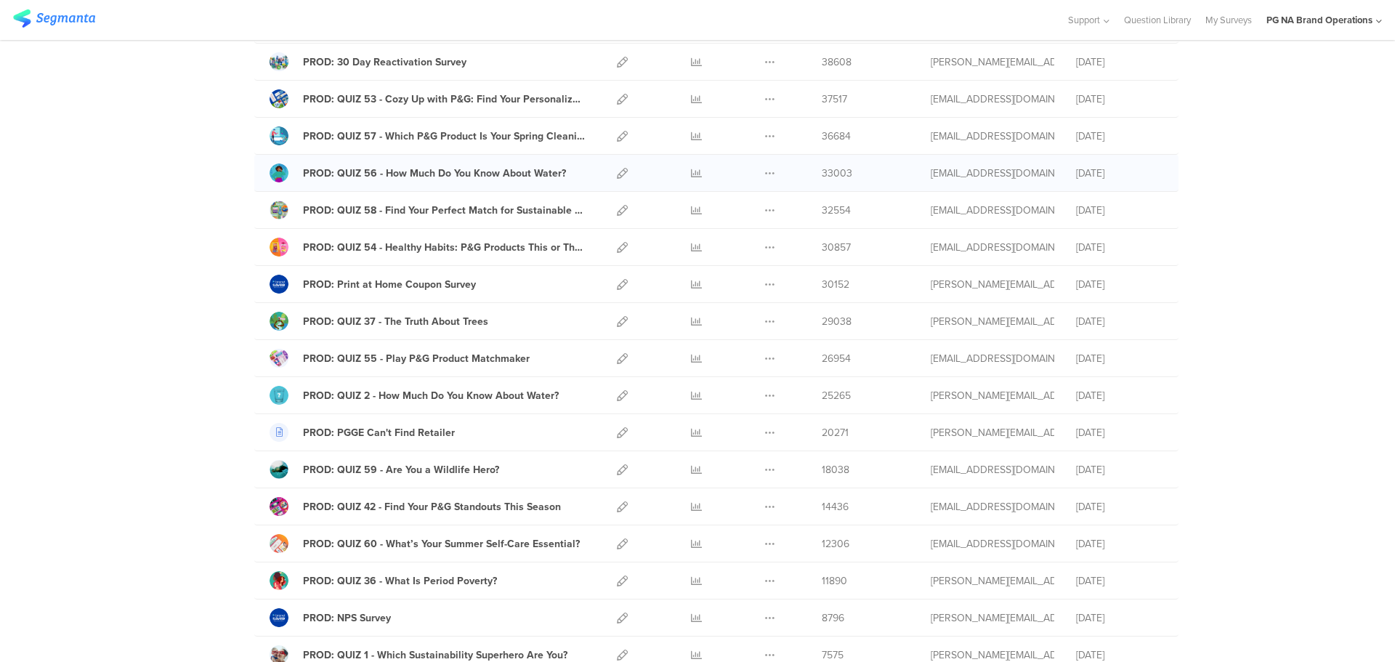
scroll to position [631, 0]
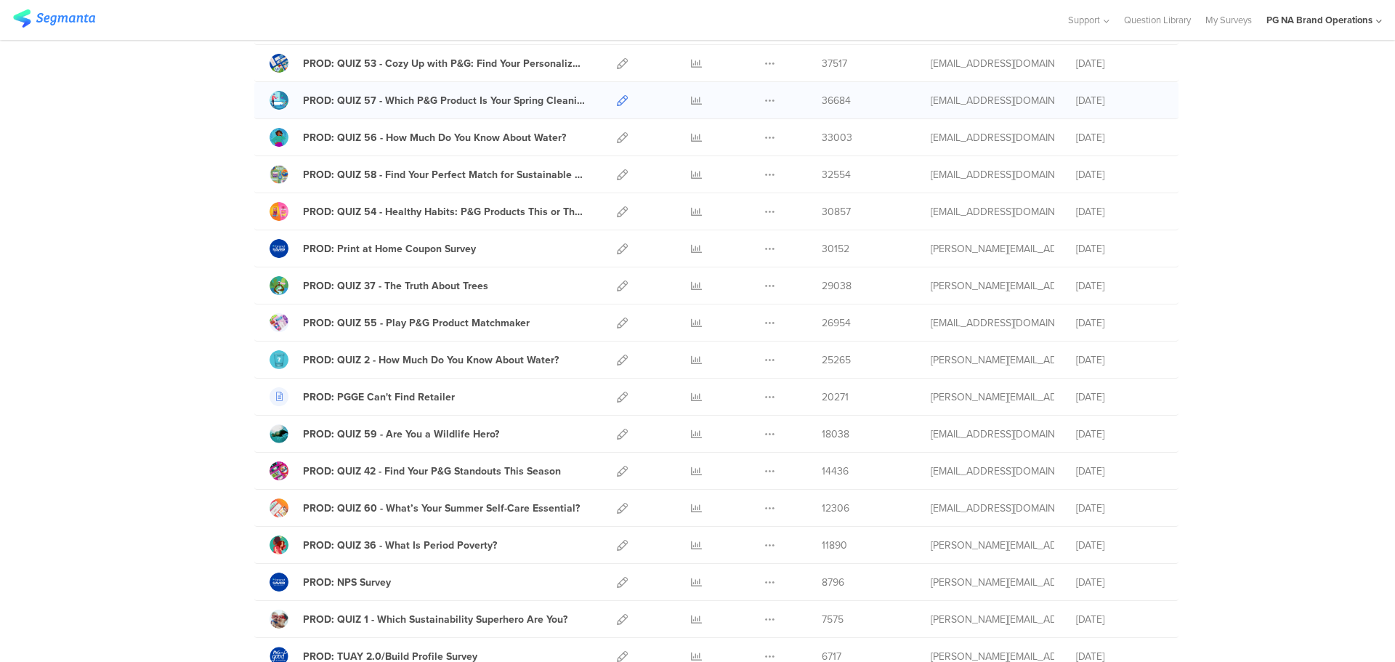
click at [618, 102] on icon at bounding box center [622, 100] width 11 height 11
click at [617, 137] on icon at bounding box center [622, 137] width 11 height 11
click at [621, 177] on icon at bounding box center [622, 174] width 11 height 11
click at [618, 212] on icon at bounding box center [622, 211] width 11 height 11
click at [617, 249] on icon at bounding box center [622, 248] width 11 height 11
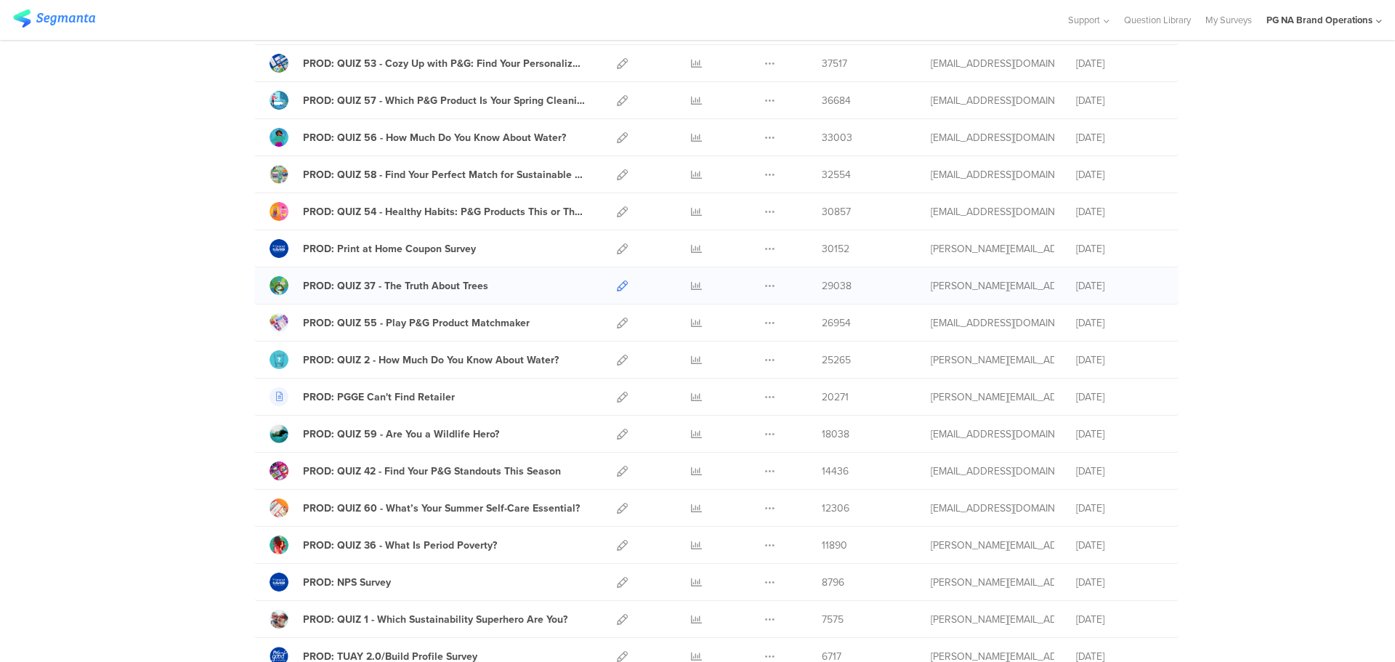
click at [617, 287] on icon at bounding box center [622, 285] width 11 height 11
click at [618, 323] on icon at bounding box center [622, 323] width 11 height 11
click at [617, 360] on icon at bounding box center [622, 360] width 11 height 11
click at [618, 397] on icon at bounding box center [622, 397] width 11 height 11
click at [621, 436] on icon at bounding box center [622, 434] width 11 height 11
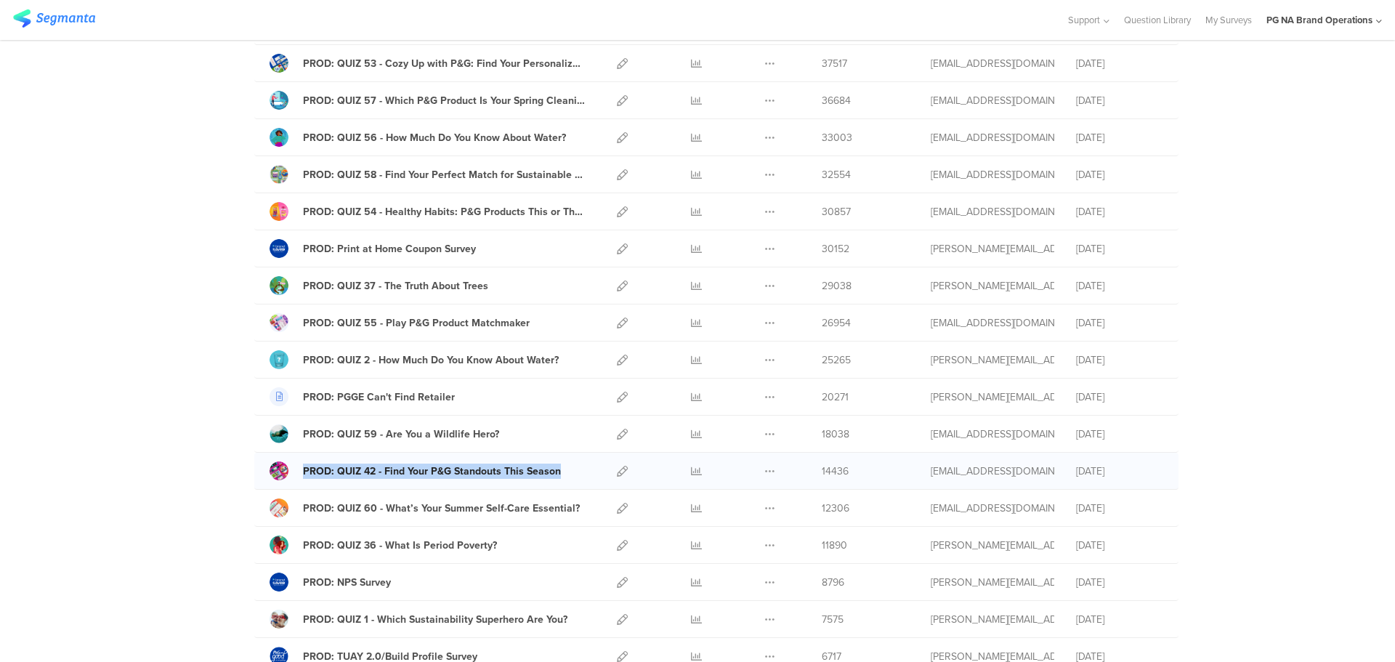
drag, startPoint x: 563, startPoint y: 469, endPoint x: 293, endPoint y: 467, distance: 270.3
click at [293, 467] on div "PROD: QUIZ 42 - Find Your P&G Standouts This Season" at bounding box center [427, 470] width 315 height 19
copy link "PROD: QUIZ 42 - Find Your P&G Standouts This Season"
click at [620, 470] on icon at bounding box center [622, 471] width 11 height 11
click at [617, 509] on icon at bounding box center [622, 508] width 11 height 11
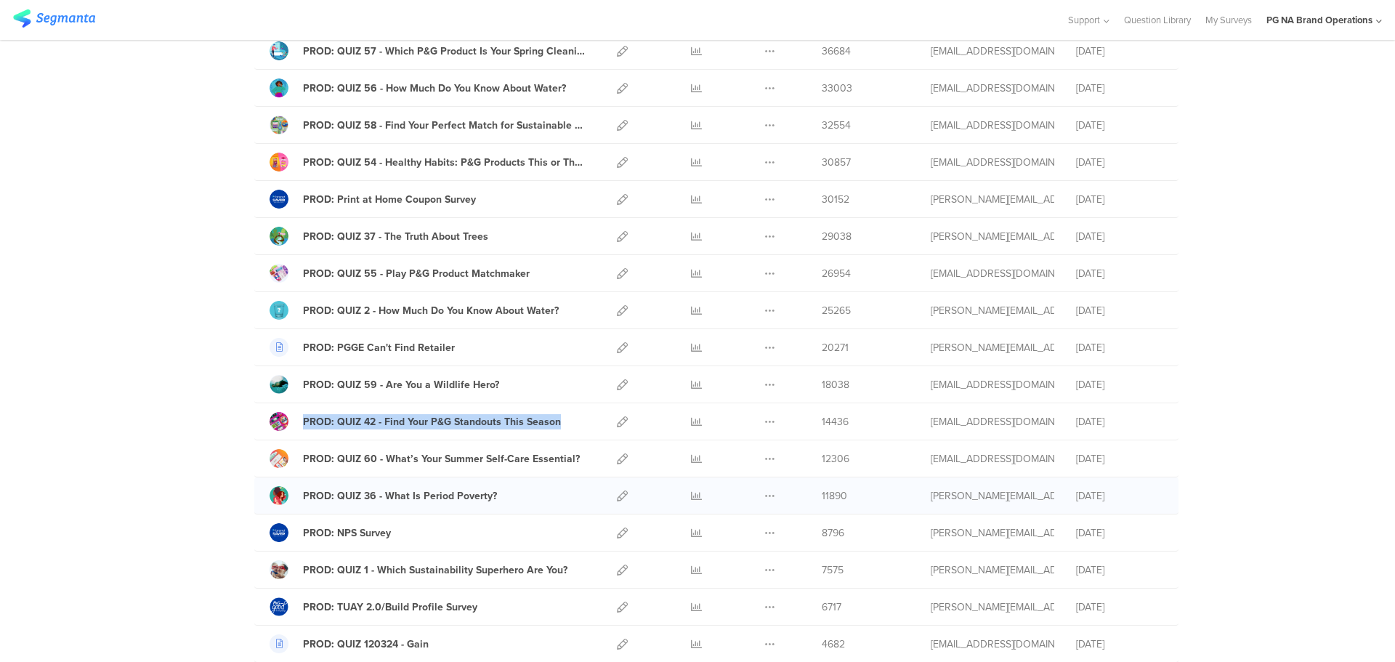
scroll to position [703, 0]
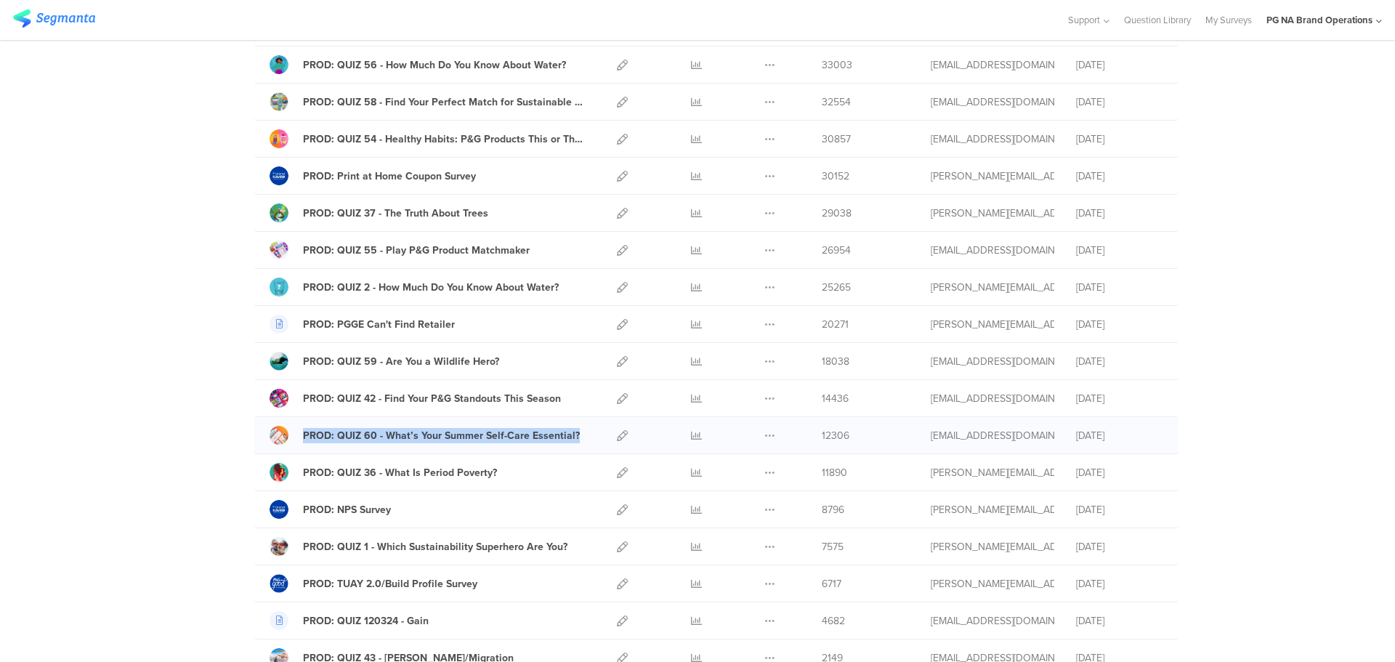
drag, startPoint x: 575, startPoint y: 432, endPoint x: 296, endPoint y: 445, distance: 279.3
click at [296, 445] on div "PROD: QUIZ 60 - What’s Your Summer Self-Care Essential? Duplicate" at bounding box center [716, 435] width 924 height 37
copy link "PROD: QUIZ 60 - What’s Your Summer Self-Care Essential?"
click at [617, 473] on icon at bounding box center [622, 472] width 11 height 11
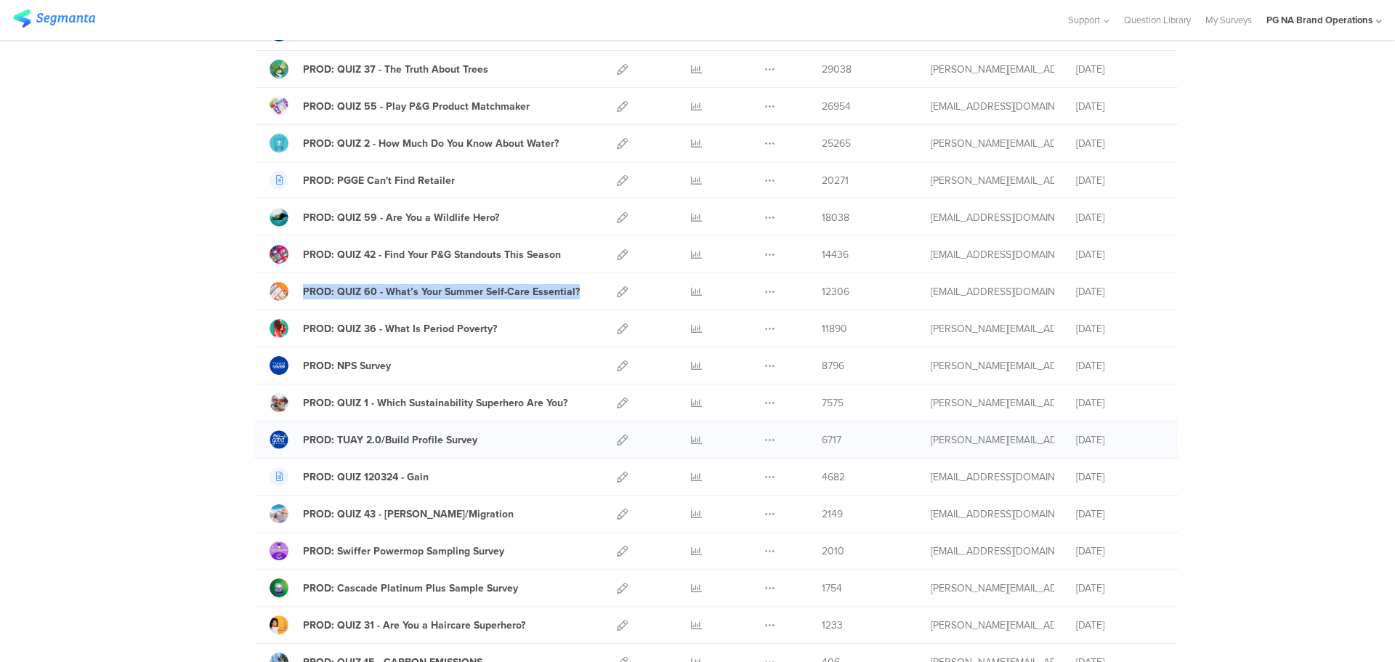
scroll to position [849, 0]
click at [617, 362] on icon at bounding box center [622, 364] width 11 height 11
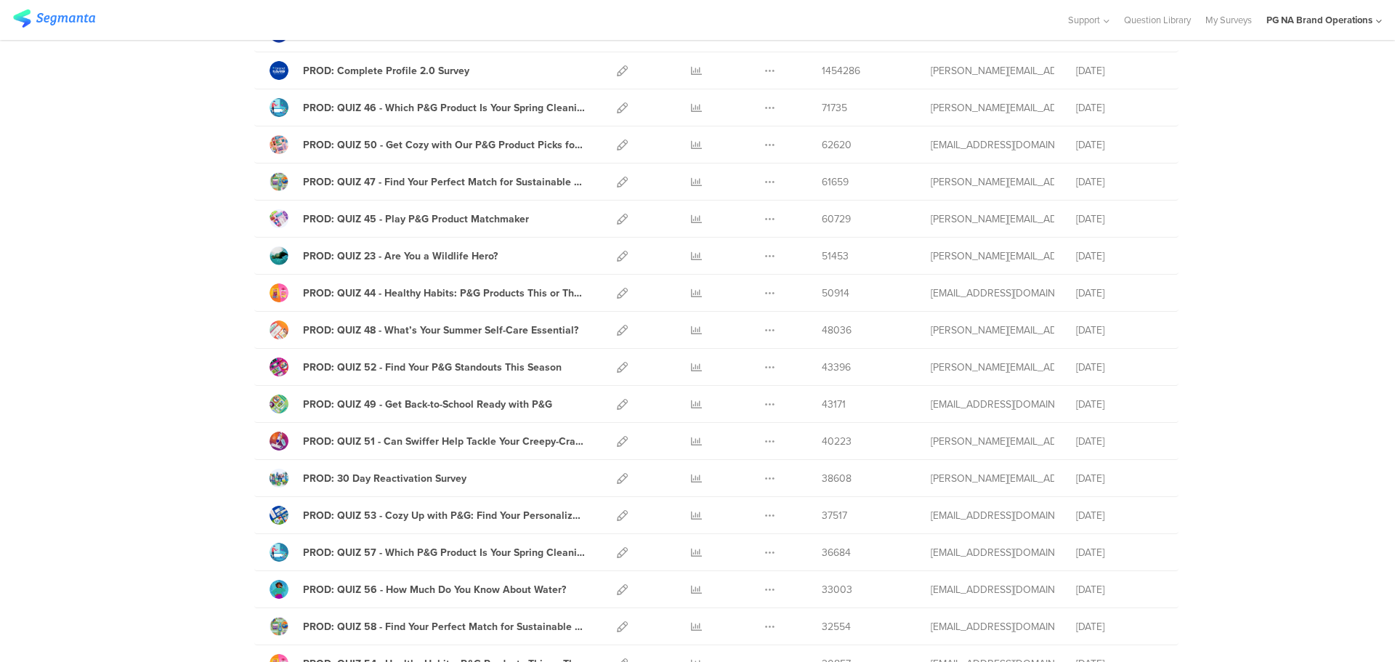
scroll to position [0, 0]
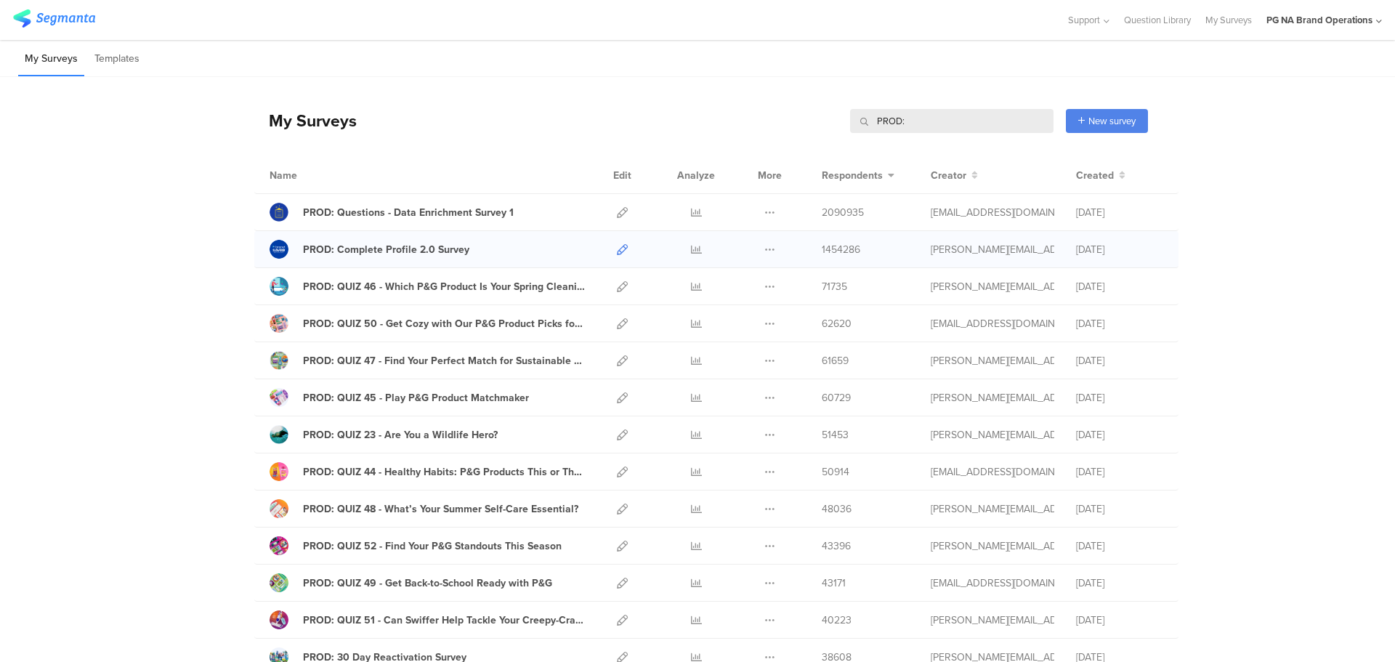
click at [617, 250] on icon at bounding box center [622, 249] width 11 height 11
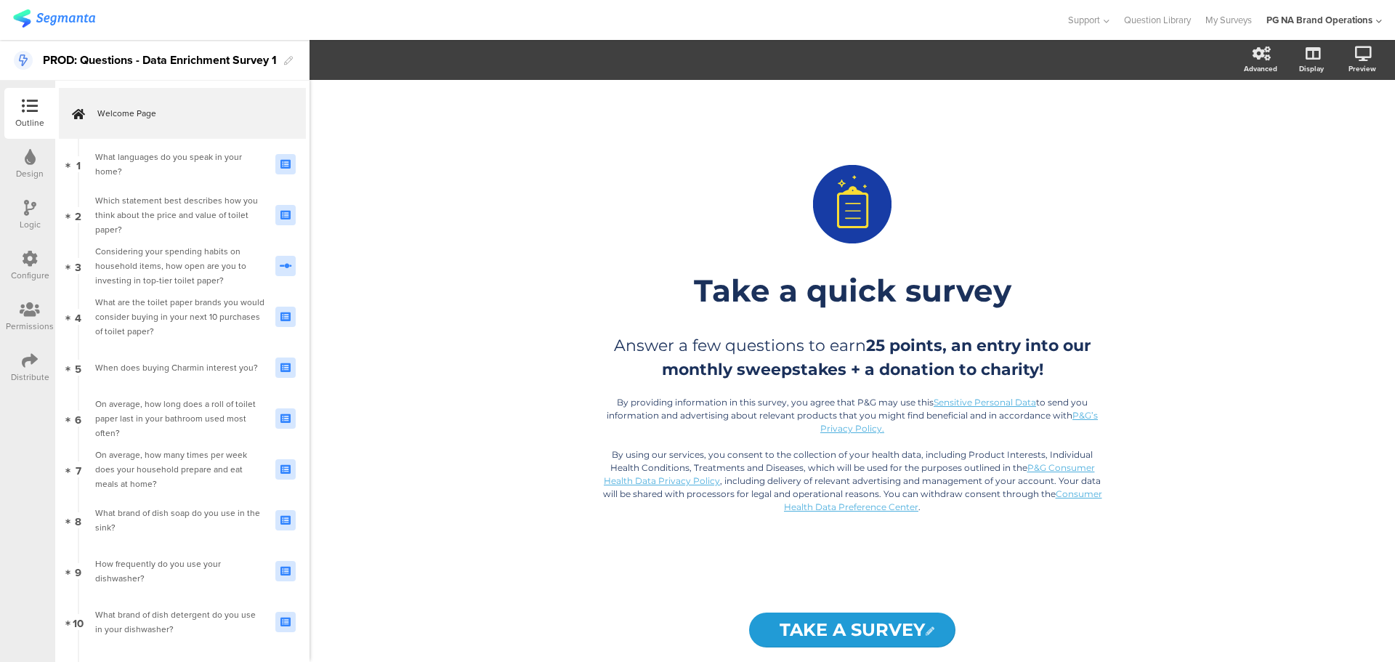
click at [23, 254] on icon at bounding box center [30, 259] width 16 height 16
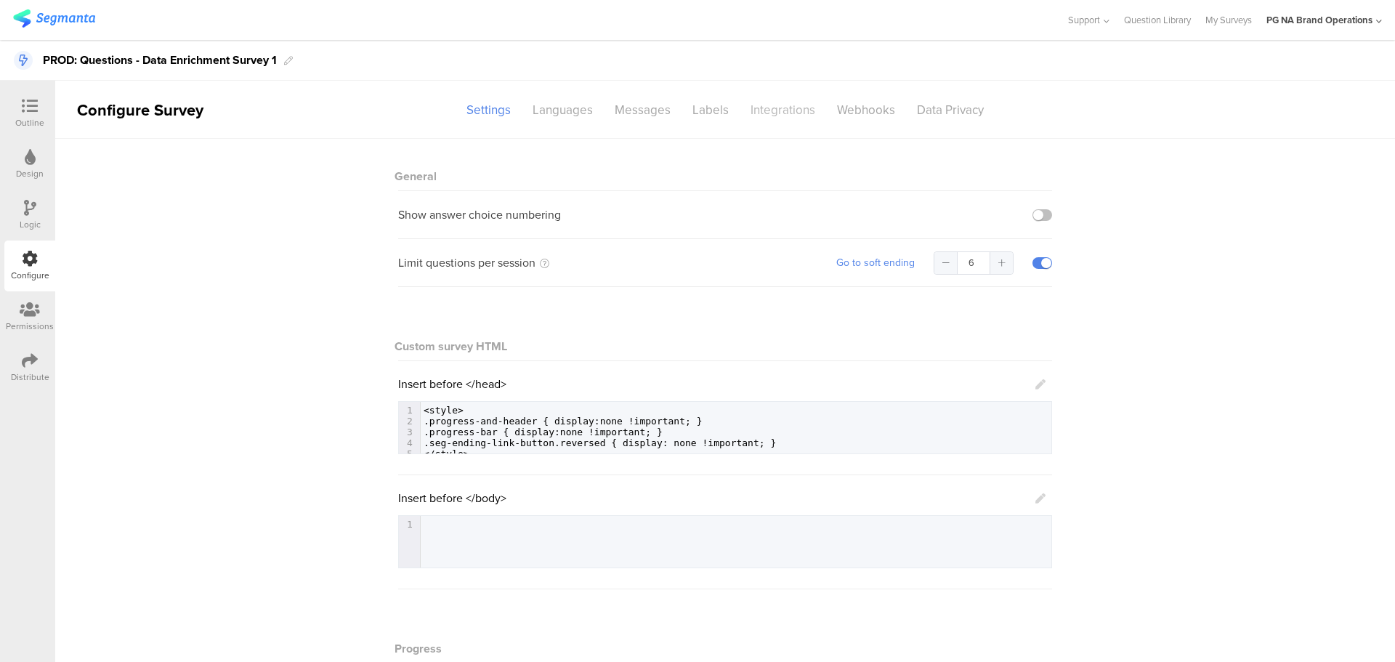
click at [768, 116] on div "Integrations" at bounding box center [783, 109] width 86 height 25
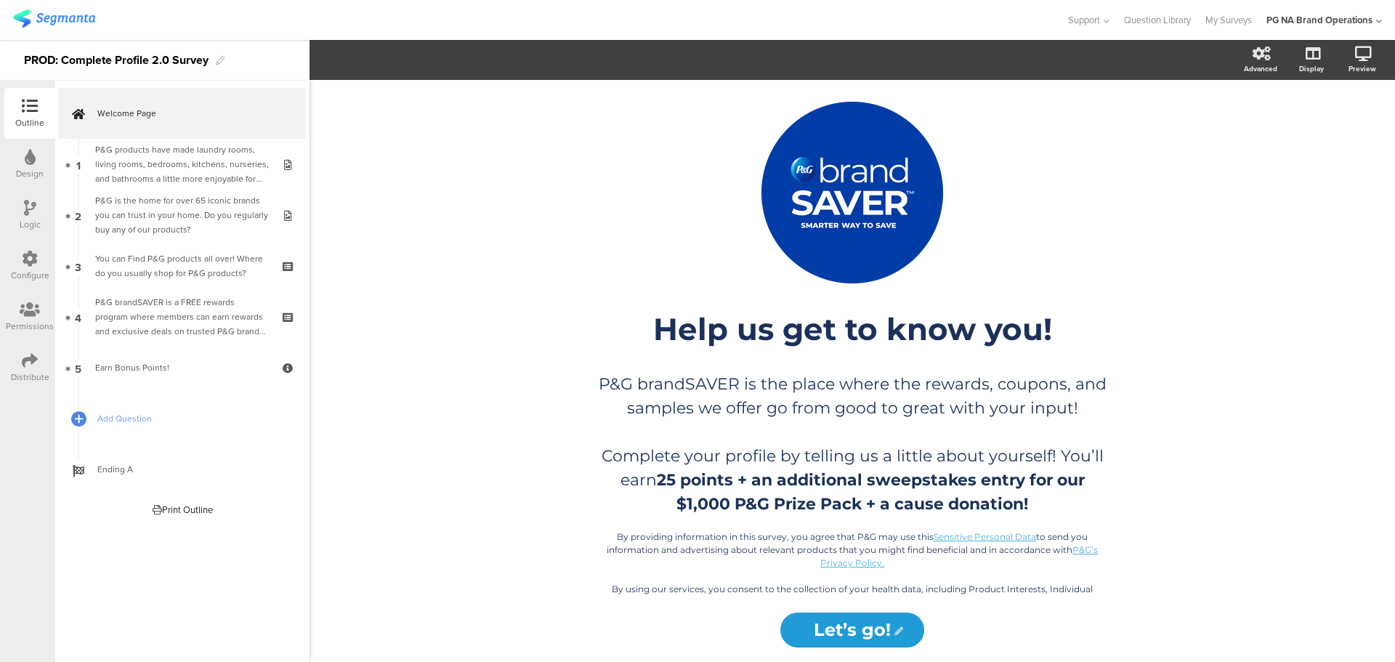
click at [35, 275] on div "Configure" at bounding box center [30, 275] width 39 height 13
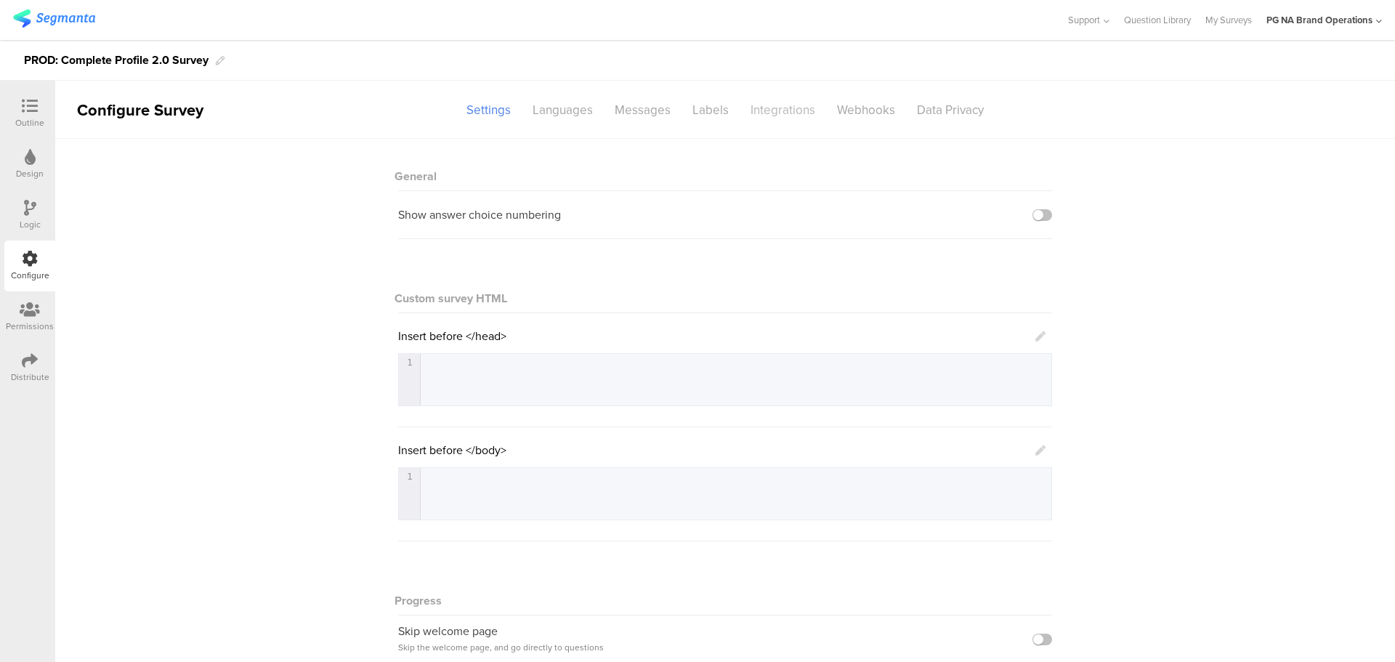
click at [777, 113] on div "Integrations" at bounding box center [783, 109] width 86 height 25
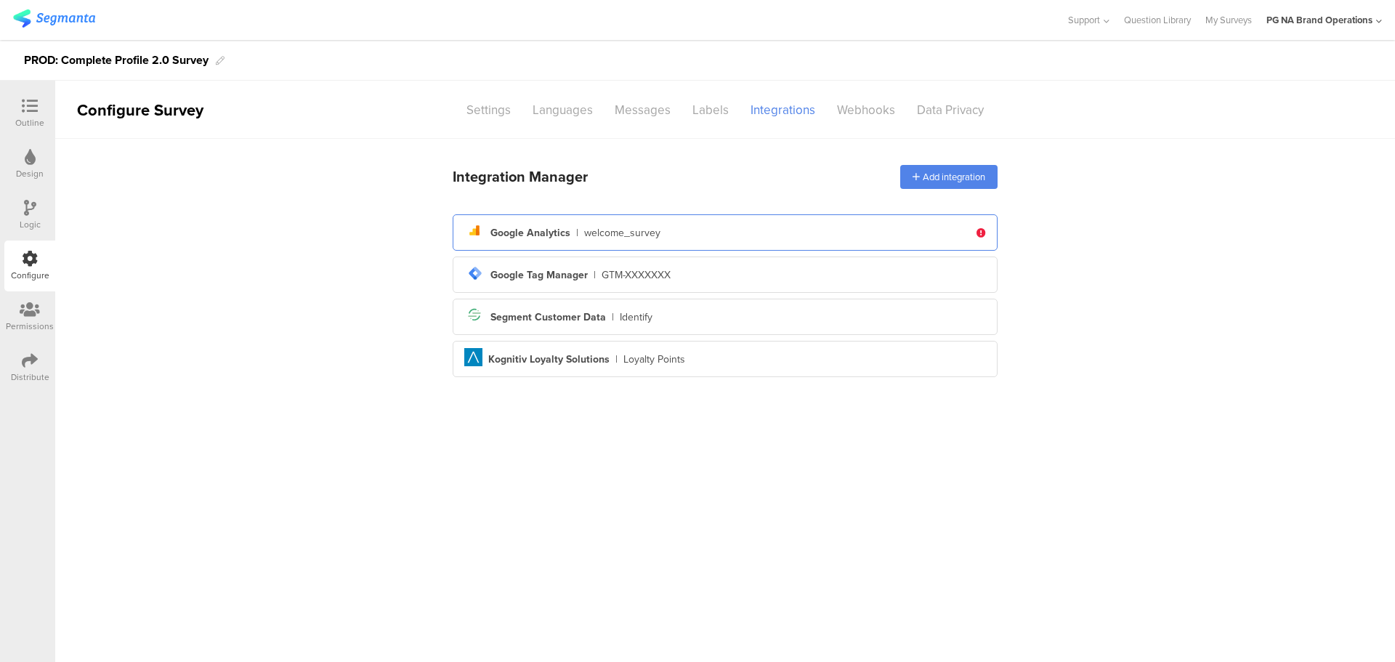
click at [803, 234] on div "analytics Created with Sketch. Google Analytics | welcome_survey" at bounding box center [716, 232] width 505 height 25
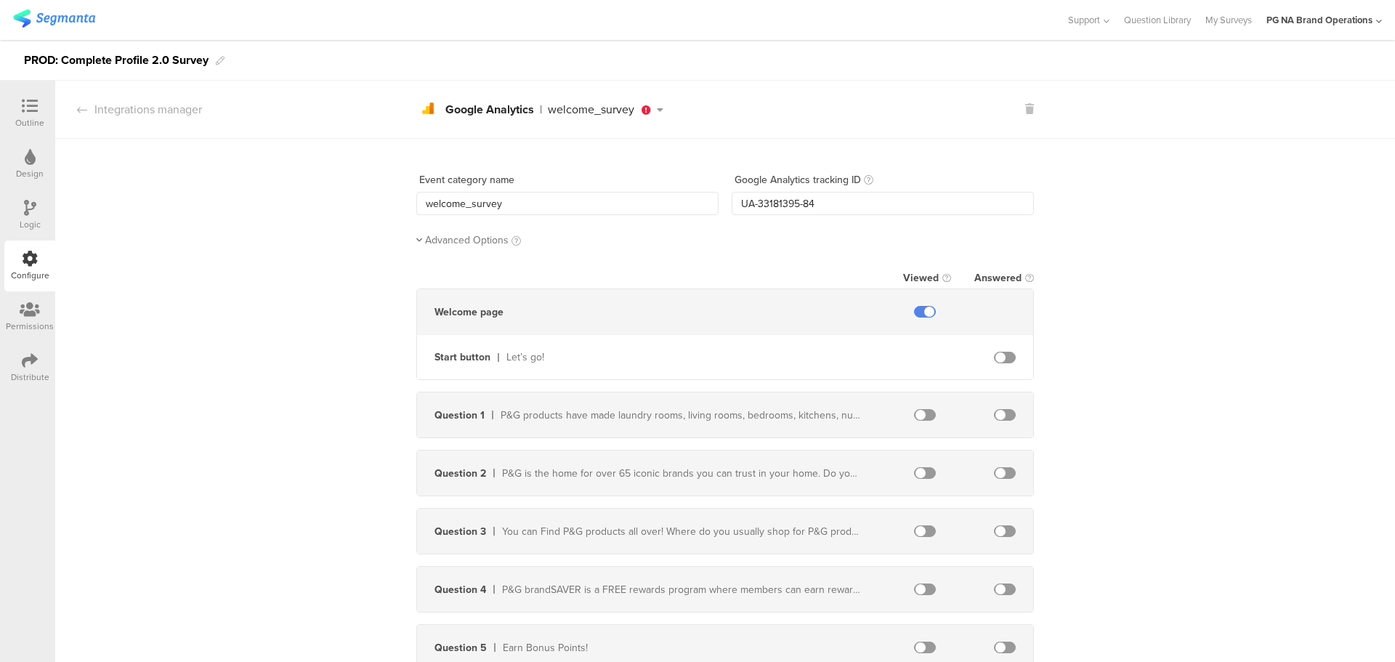
click at [37, 219] on div "Logic" at bounding box center [30, 224] width 21 height 13
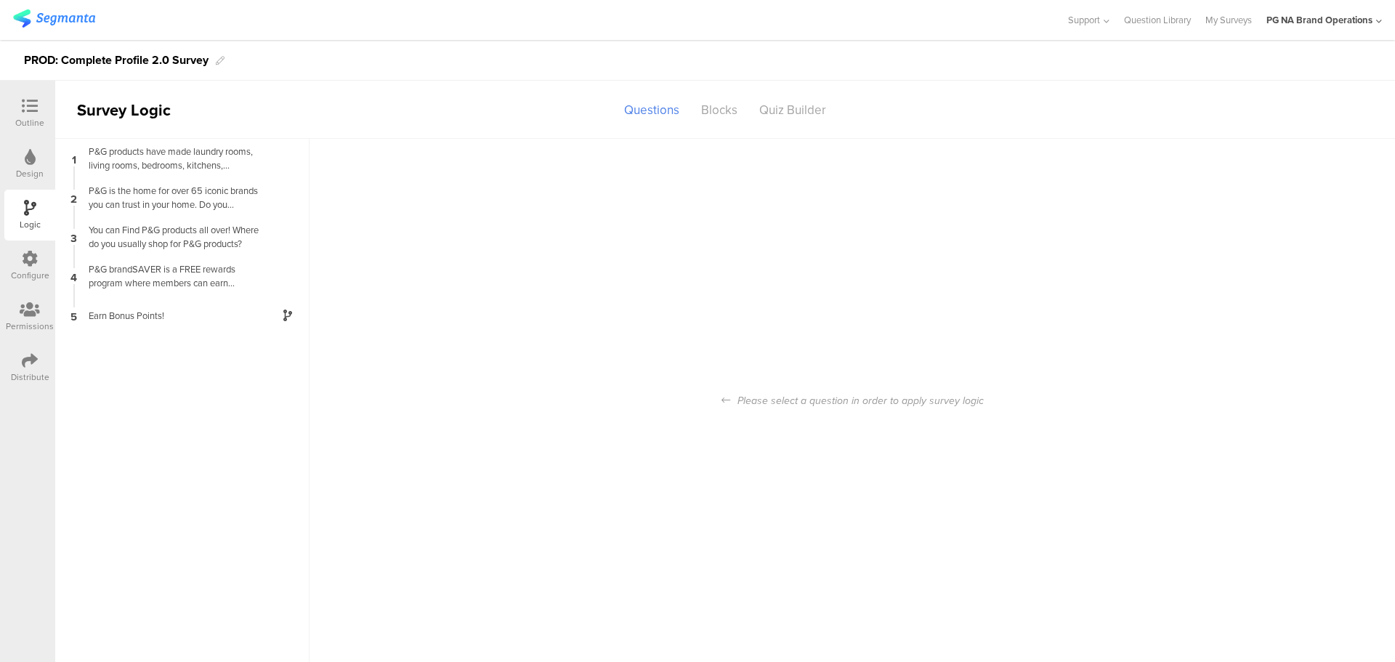
click at [31, 169] on div "Design" at bounding box center [30, 173] width 28 height 13
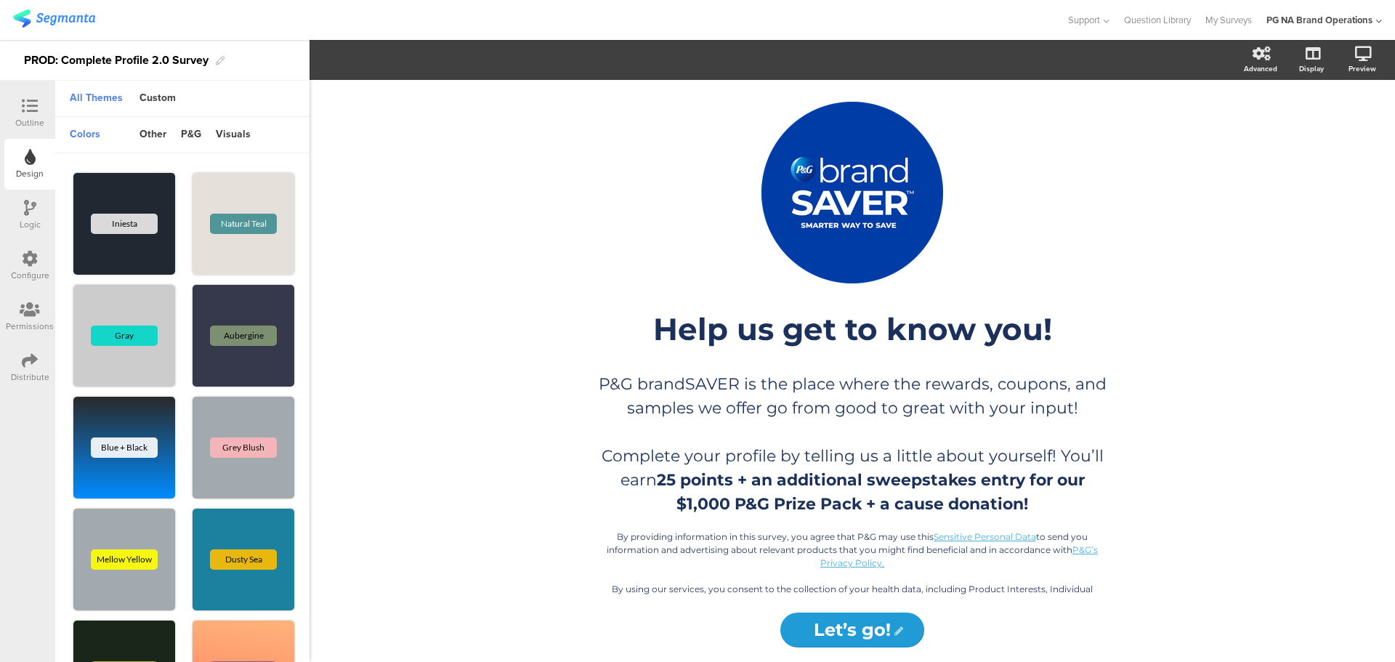
click at [25, 262] on icon at bounding box center [30, 259] width 16 height 16
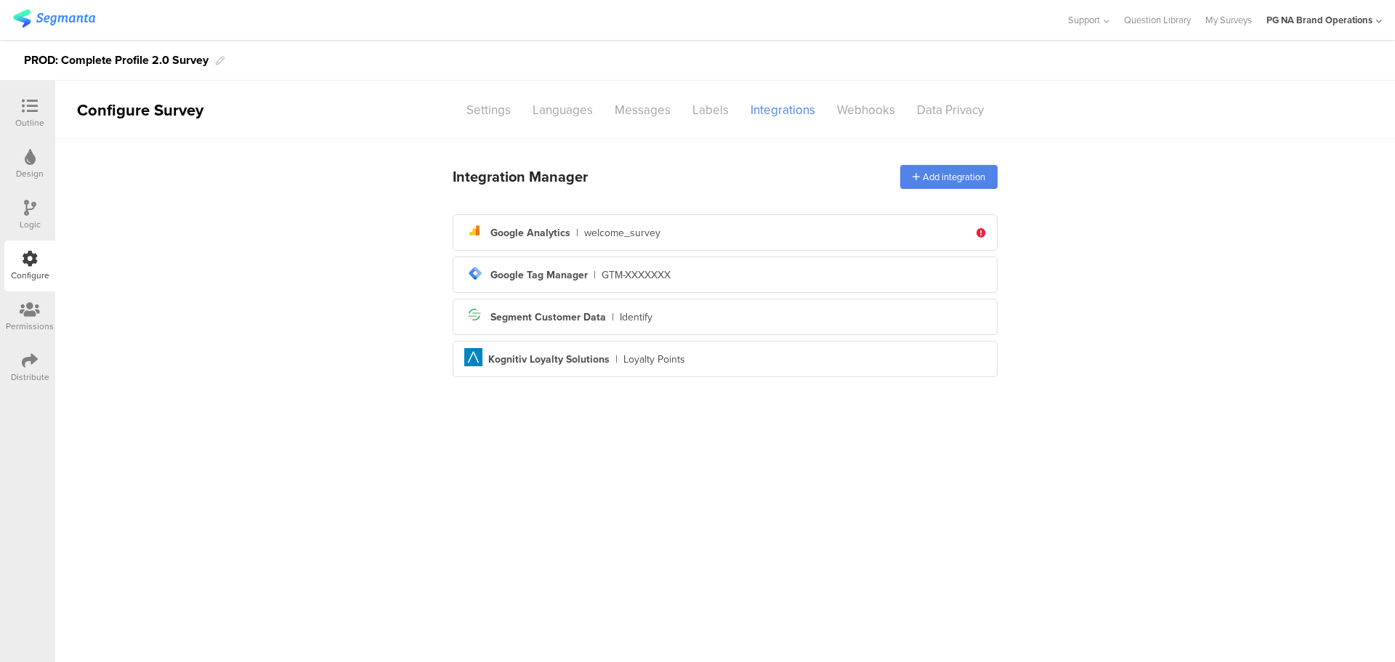
click at [22, 202] on div "Logic" at bounding box center [29, 215] width 51 height 51
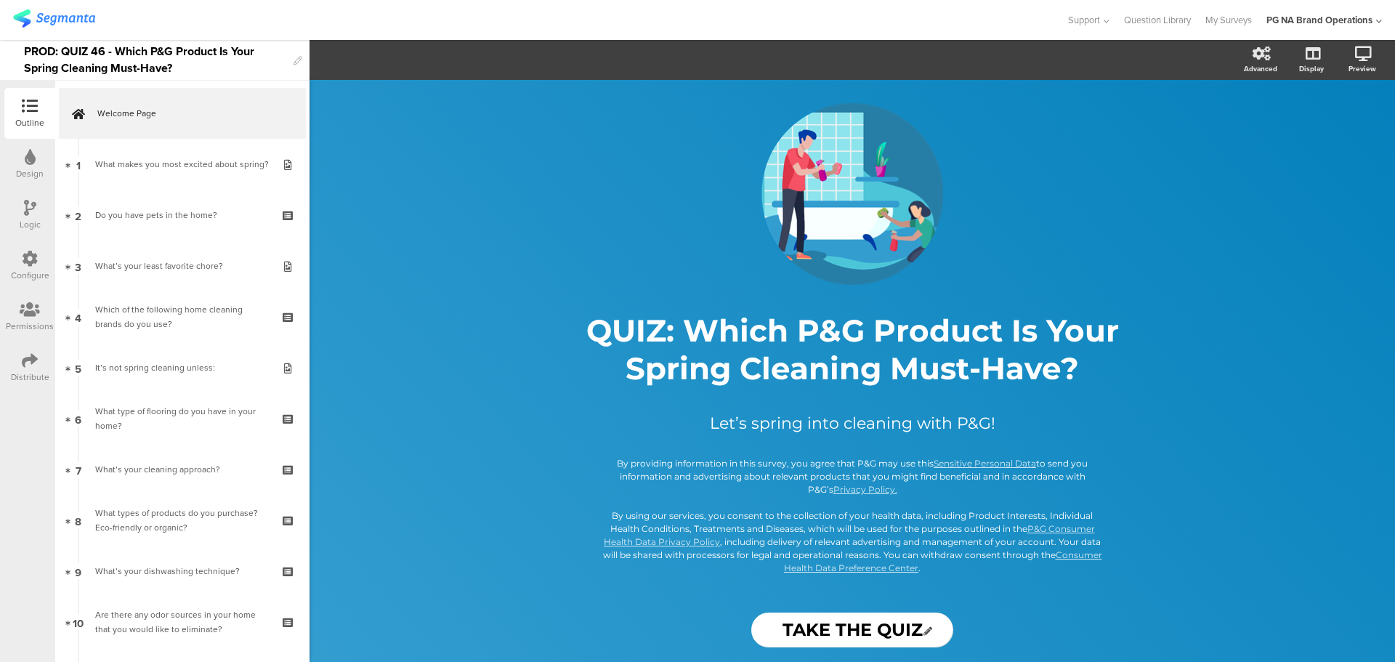
click at [32, 266] on icon at bounding box center [30, 259] width 16 height 16
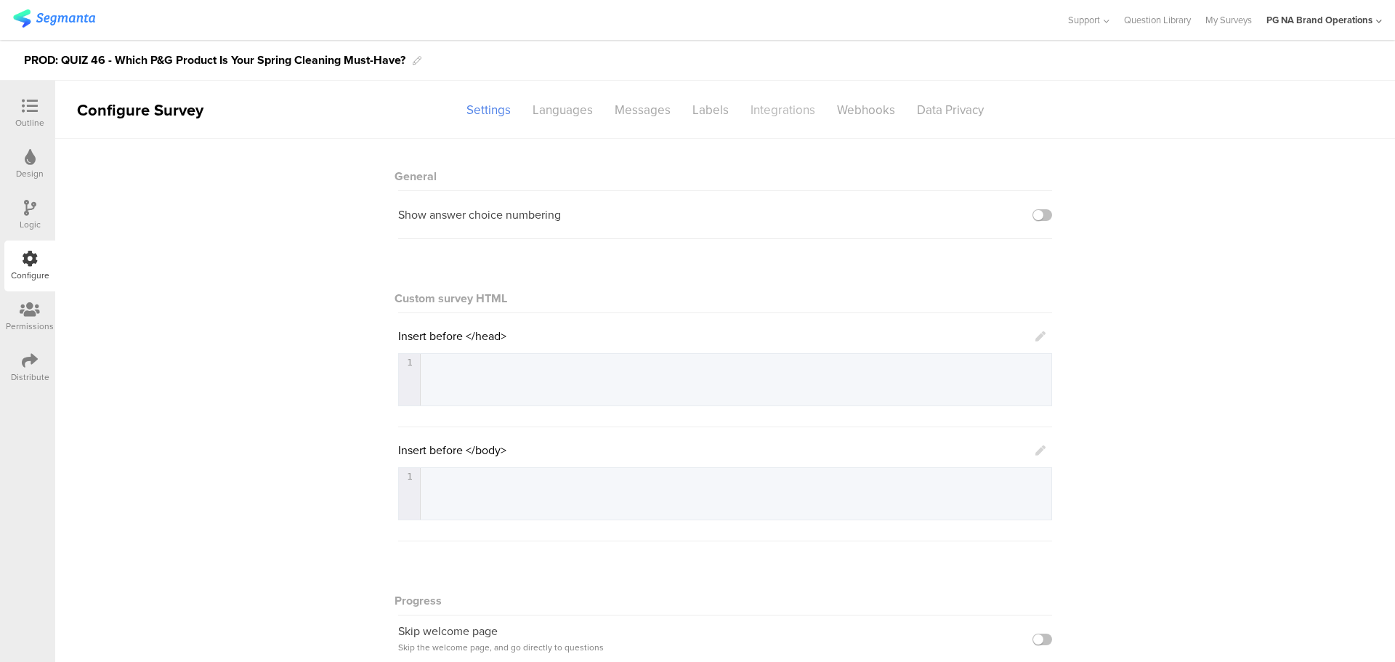
click at [766, 116] on div "Integrations" at bounding box center [783, 109] width 86 height 25
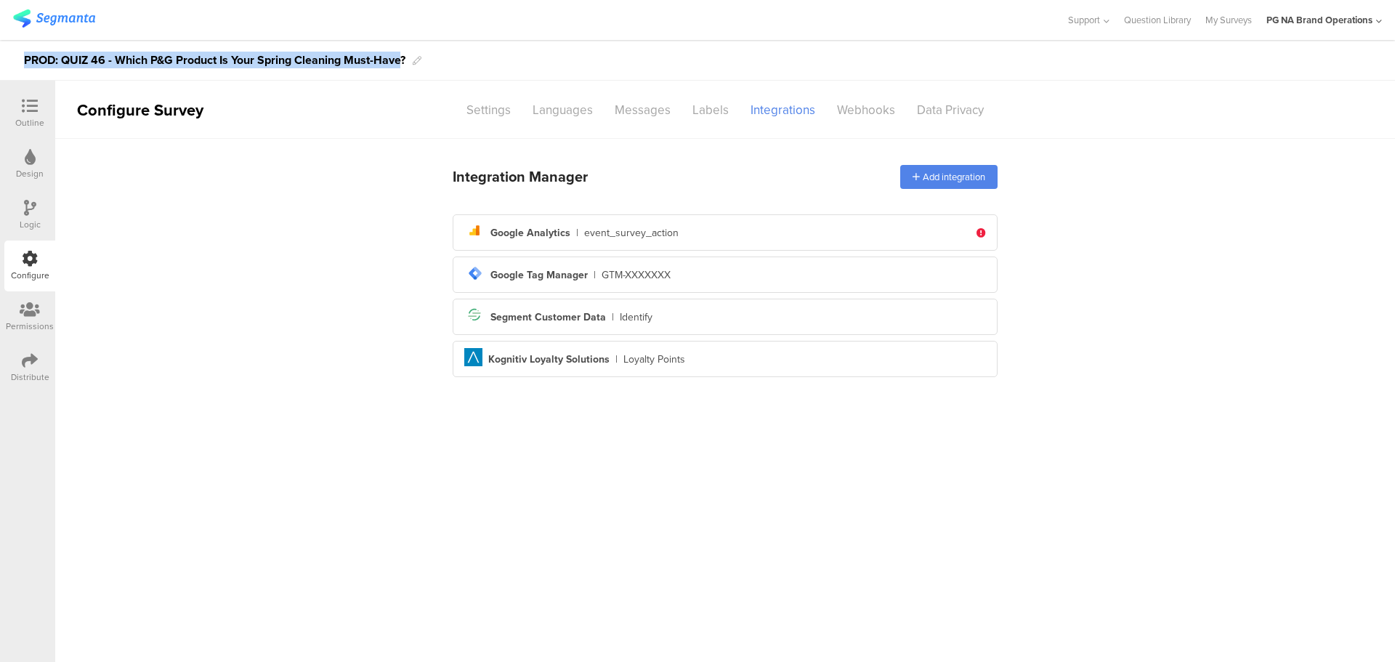
drag, startPoint x: 21, startPoint y: 60, endPoint x: 401, endPoint y: 57, distance: 380.0
click at [401, 57] on div "PROD: QUIZ 46 - Which P&G Product Is Your Spring Cleaning Must-Have?" at bounding box center [697, 60] width 1395 height 41
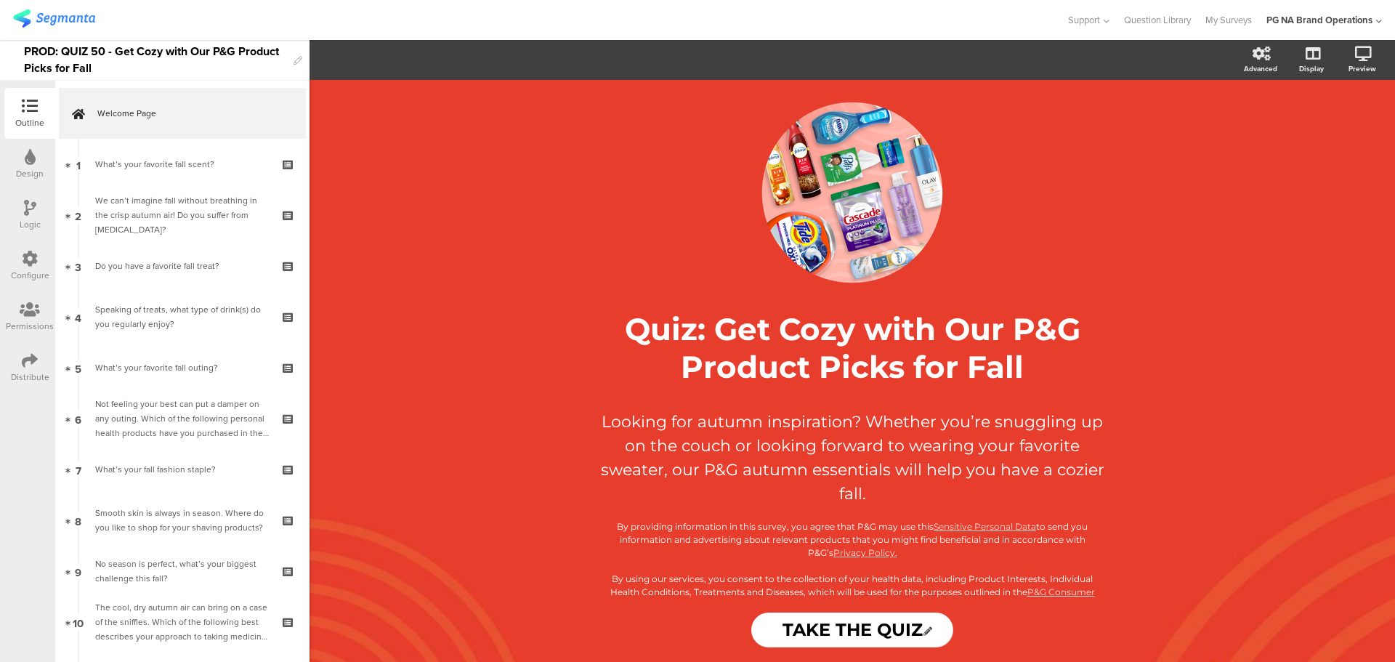
click at [26, 259] on icon at bounding box center [30, 259] width 16 height 16
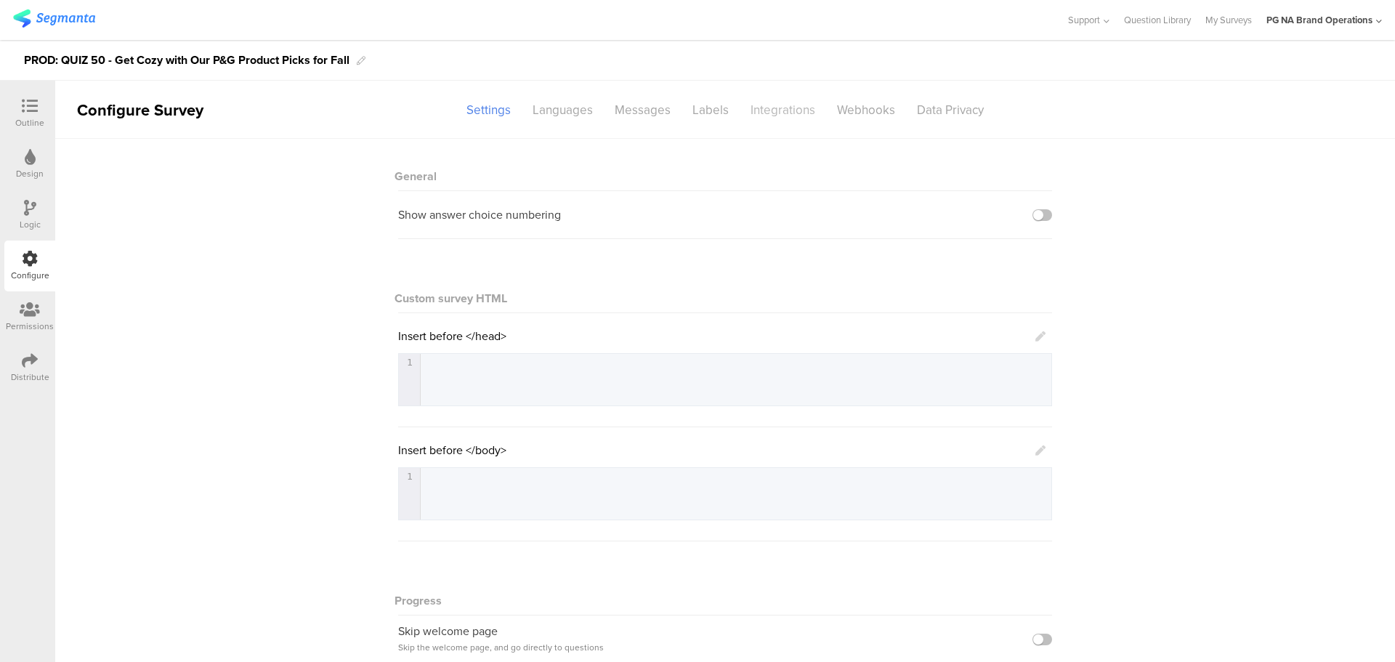
click at [774, 116] on div "Integrations" at bounding box center [783, 109] width 86 height 25
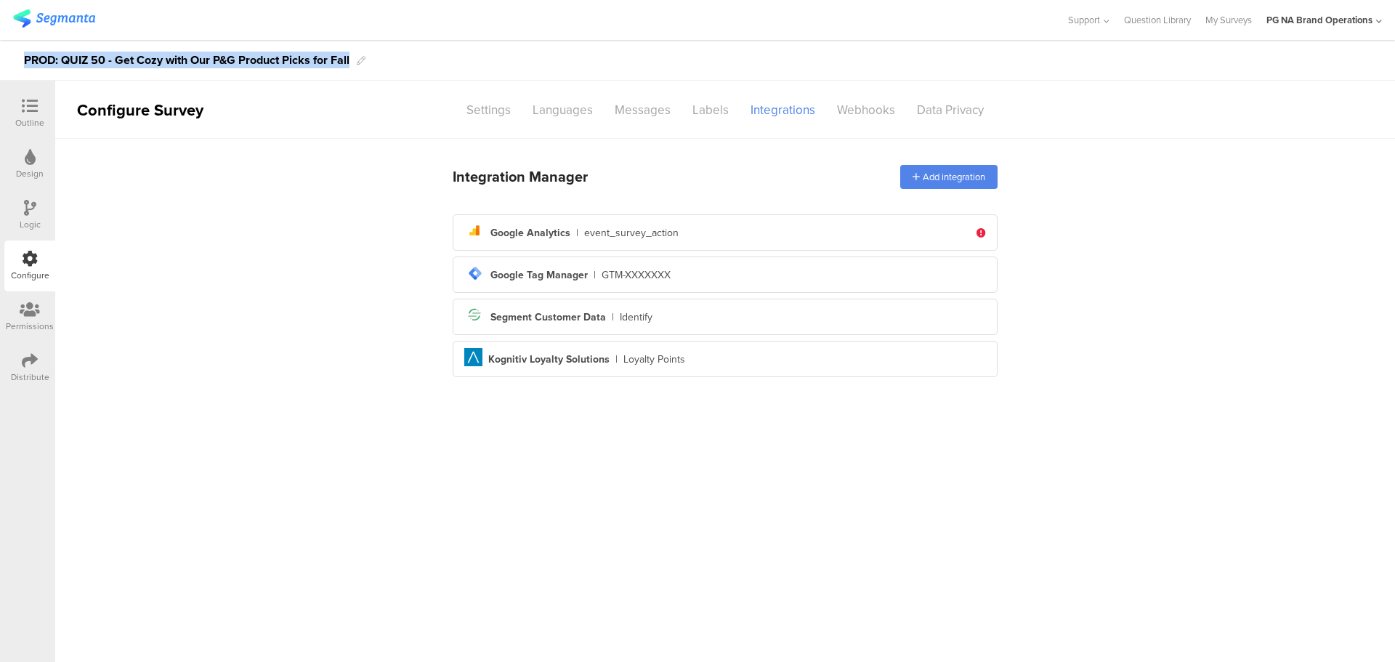
drag, startPoint x: 352, startPoint y: 59, endPoint x: 9, endPoint y: 61, distance: 343.0
click at [9, 61] on div "PROD: QUIZ 50 - Get Cozy with Our P&G Product Picks for Fall" at bounding box center [697, 60] width 1395 height 41
copy div "PROD: QUIZ 50 - Get Cozy with Our P&G Product Picks for Fall"
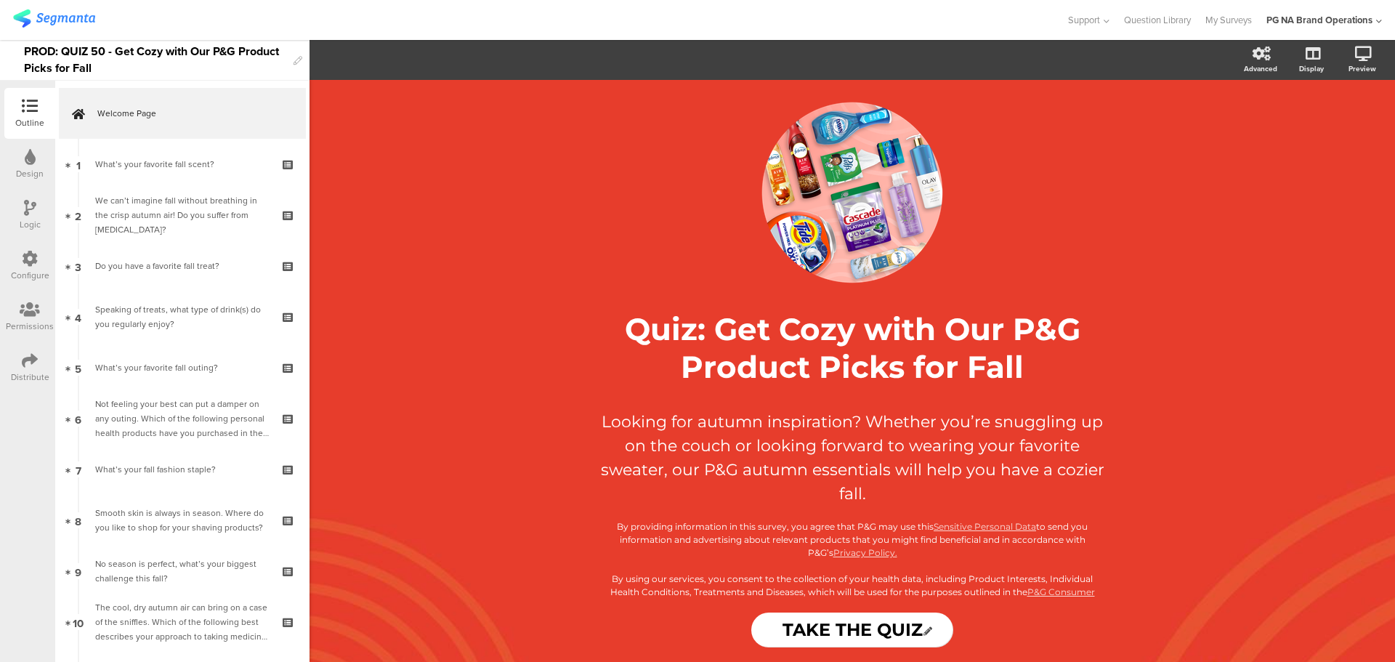
click at [33, 275] on div "Configure" at bounding box center [30, 275] width 39 height 13
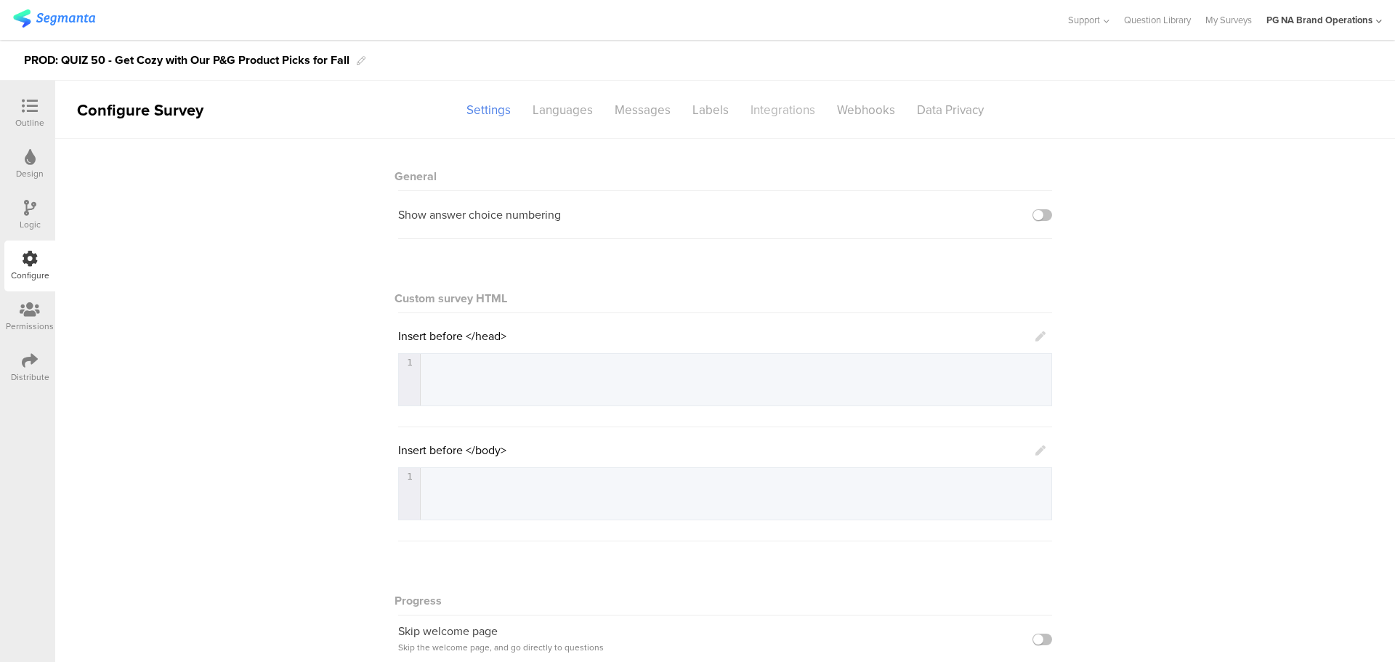
click at [761, 111] on div "Integrations" at bounding box center [783, 109] width 86 height 25
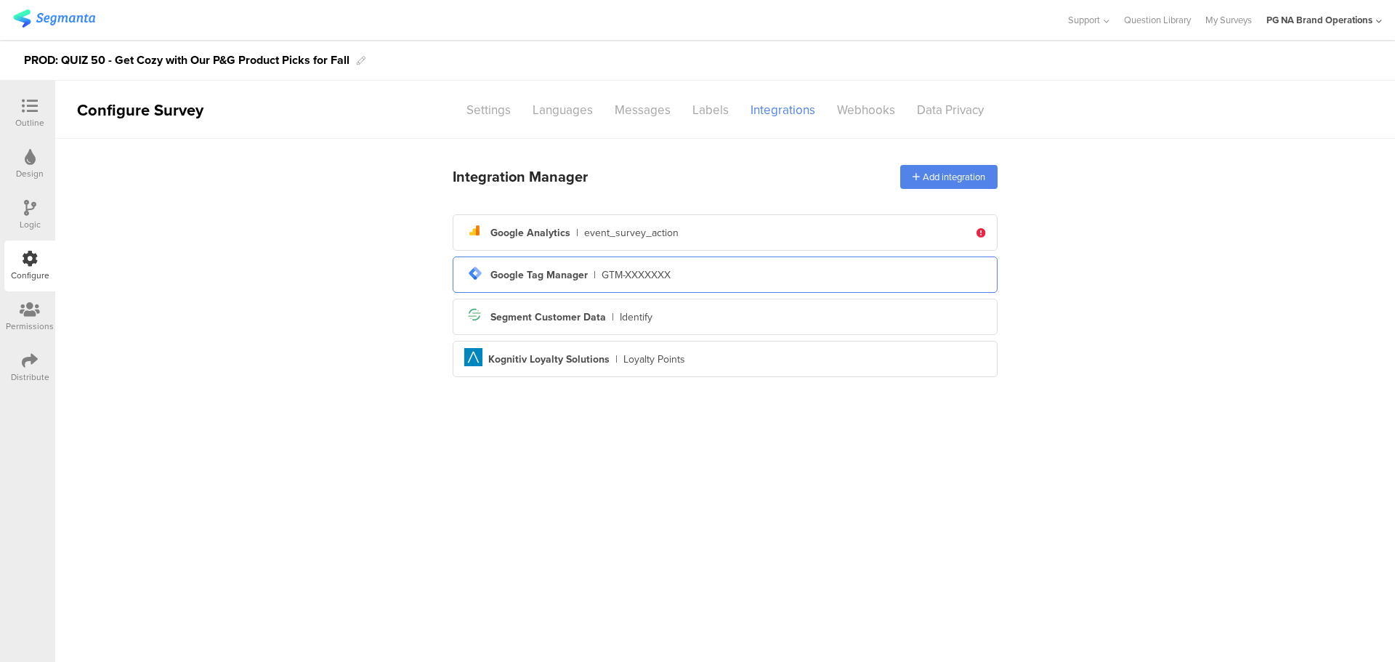
click at [630, 271] on div "GTM-XXXXXXX" at bounding box center [636, 274] width 69 height 15
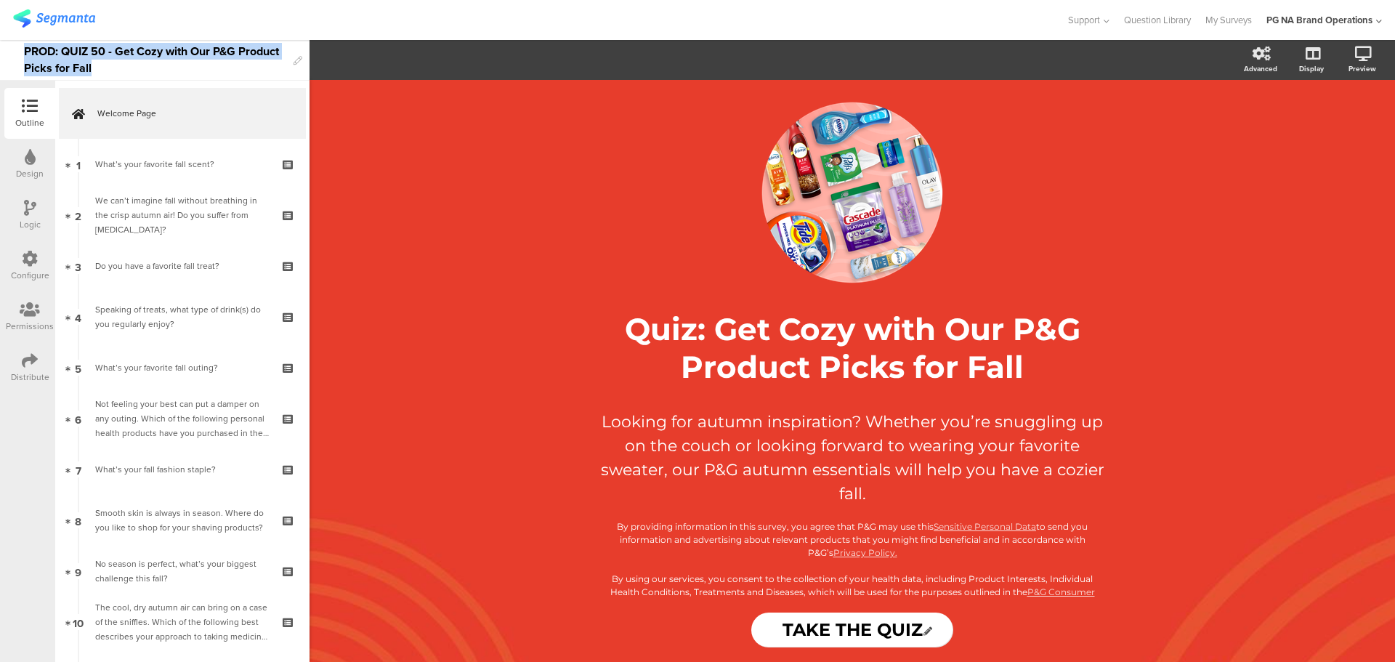
drag, startPoint x: 115, startPoint y: 63, endPoint x: 12, endPoint y: 52, distance: 103.0
click at [12, 52] on div "PROD: QUIZ 50 - Get Cozy with Our P&G Product Picks for Fall" at bounding box center [155, 60] width 310 height 41
copy div "PROD: QUIZ 50 - Get Cozy with Our P&G Product Picks for Fall"
click at [30, 265] on icon at bounding box center [30, 259] width 16 height 16
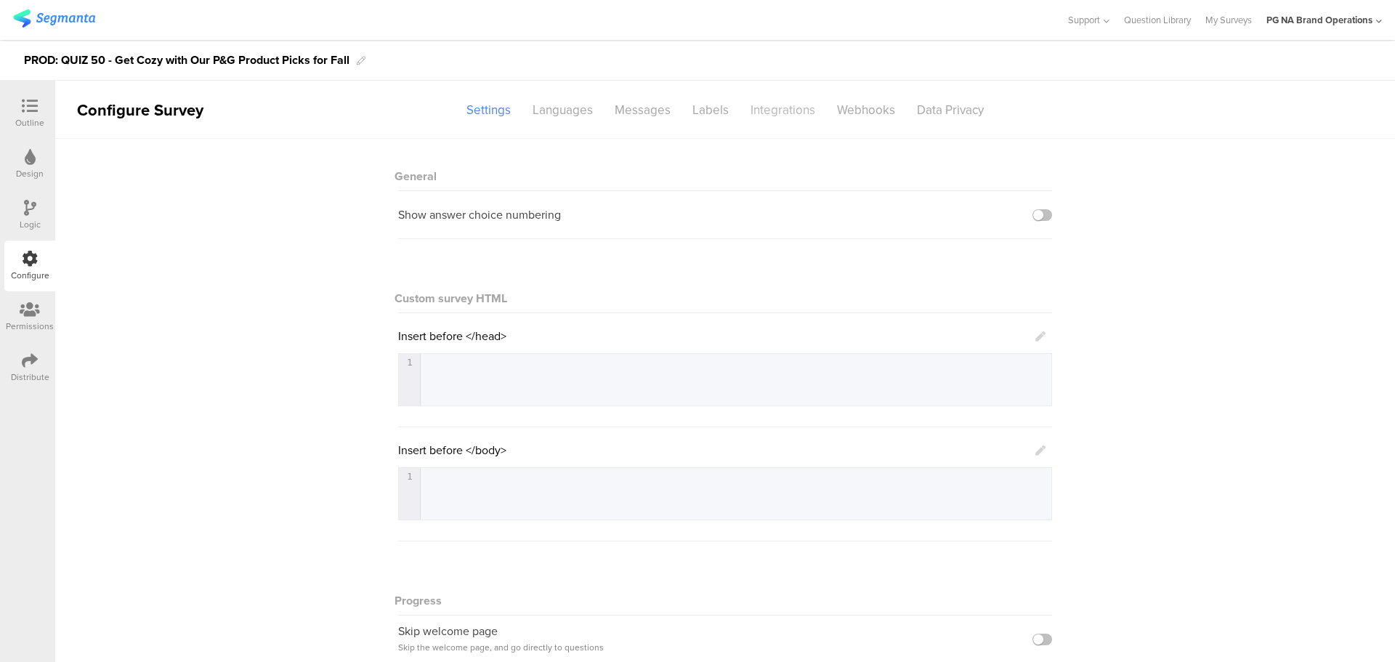
click at [756, 109] on div "Integrations" at bounding box center [783, 109] width 86 height 25
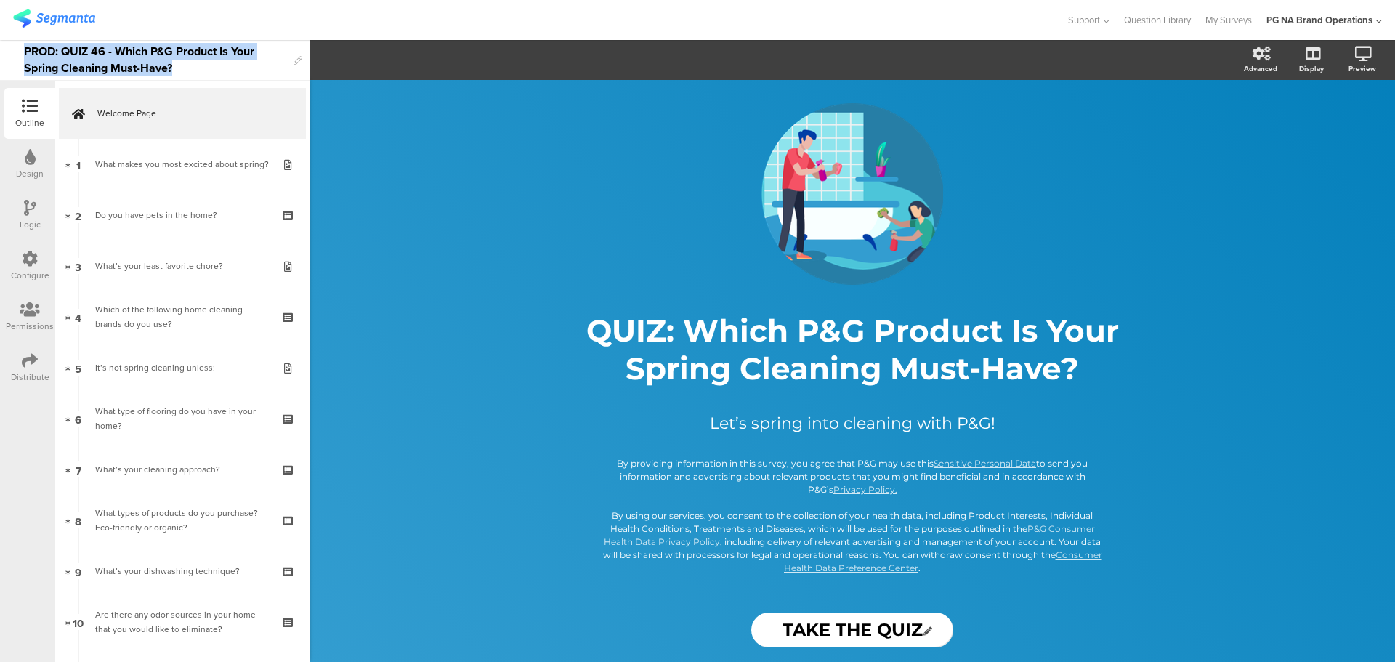
drag, startPoint x: 185, startPoint y: 70, endPoint x: 22, endPoint y: 48, distance: 164.9
click at [22, 48] on div "PROD: QUIZ 46 - Which P&G Product Is Your Spring Cleaning Must-Have?" at bounding box center [155, 60] width 310 height 41
copy div "PROD: QUIZ 46 - Which P&G Product Is Your Spring Cleaning Must-Have?"
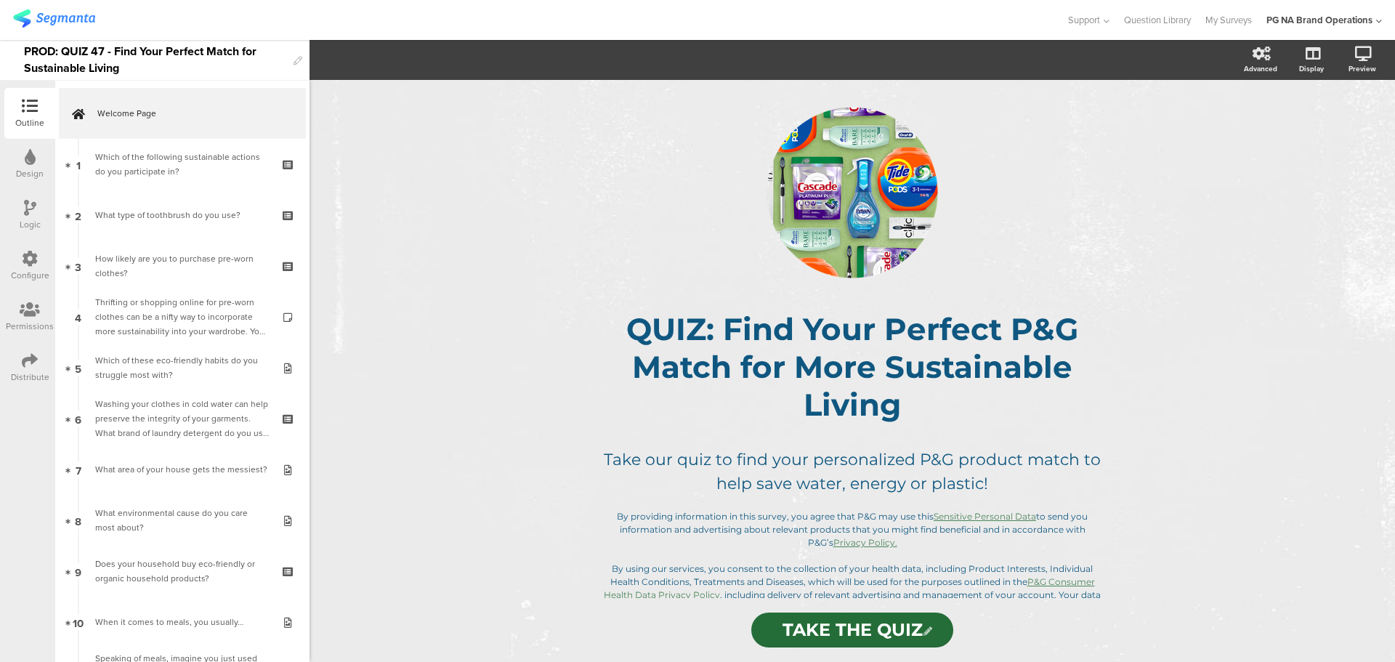
click at [24, 272] on div "Configure" at bounding box center [30, 275] width 39 height 13
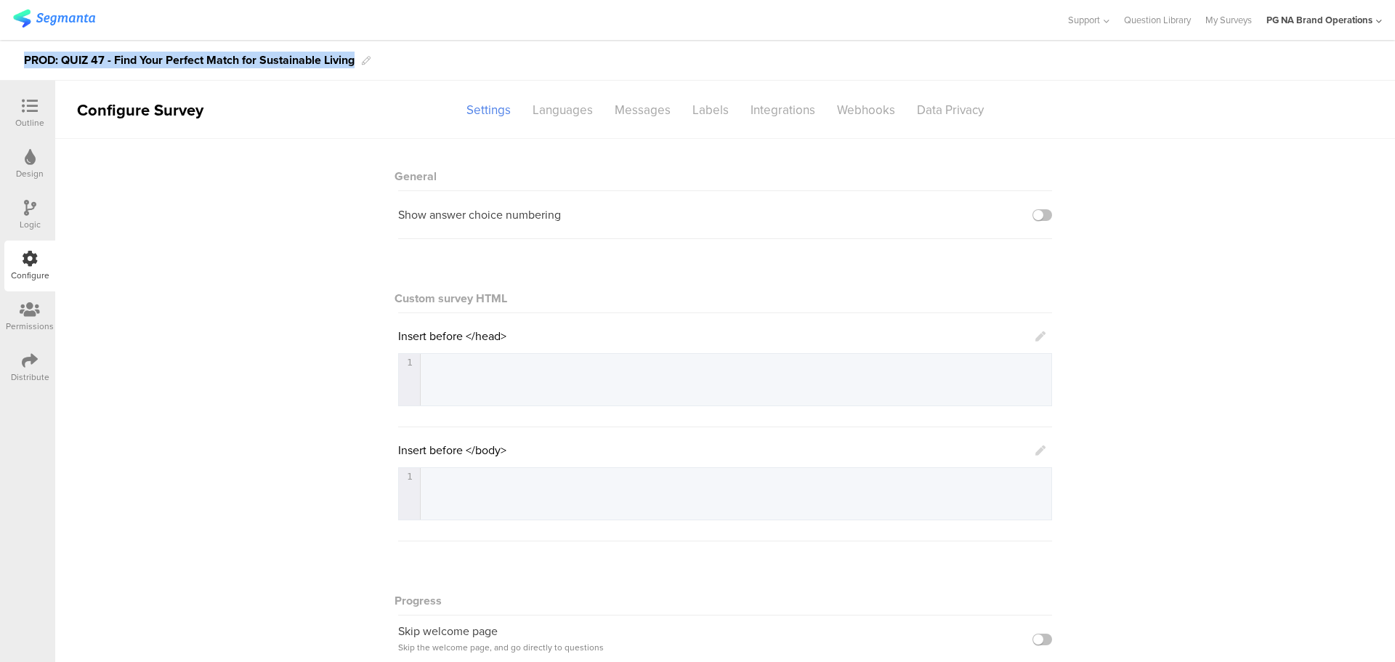
drag, startPoint x: 24, startPoint y: 57, endPoint x: 373, endPoint y: 78, distance: 349.5
click at [373, 78] on div "PROD: QUIZ 47 - Find Your Perfect Match for Sustainable Living" at bounding box center [697, 60] width 1395 height 41
copy div "PROD: QUIZ 47 - Find Your Perfect Match for Sustainable Living"
click at [773, 118] on div "Integrations" at bounding box center [783, 109] width 86 height 25
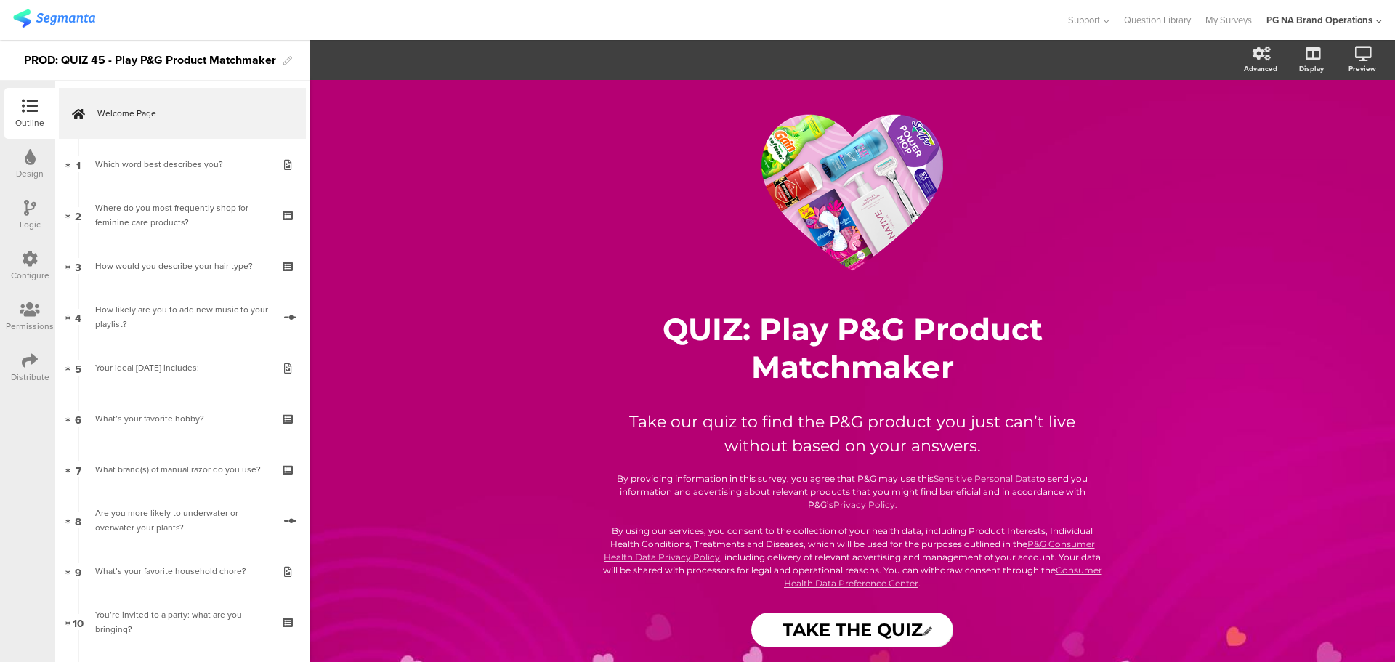
click at [25, 258] on icon at bounding box center [30, 259] width 16 height 16
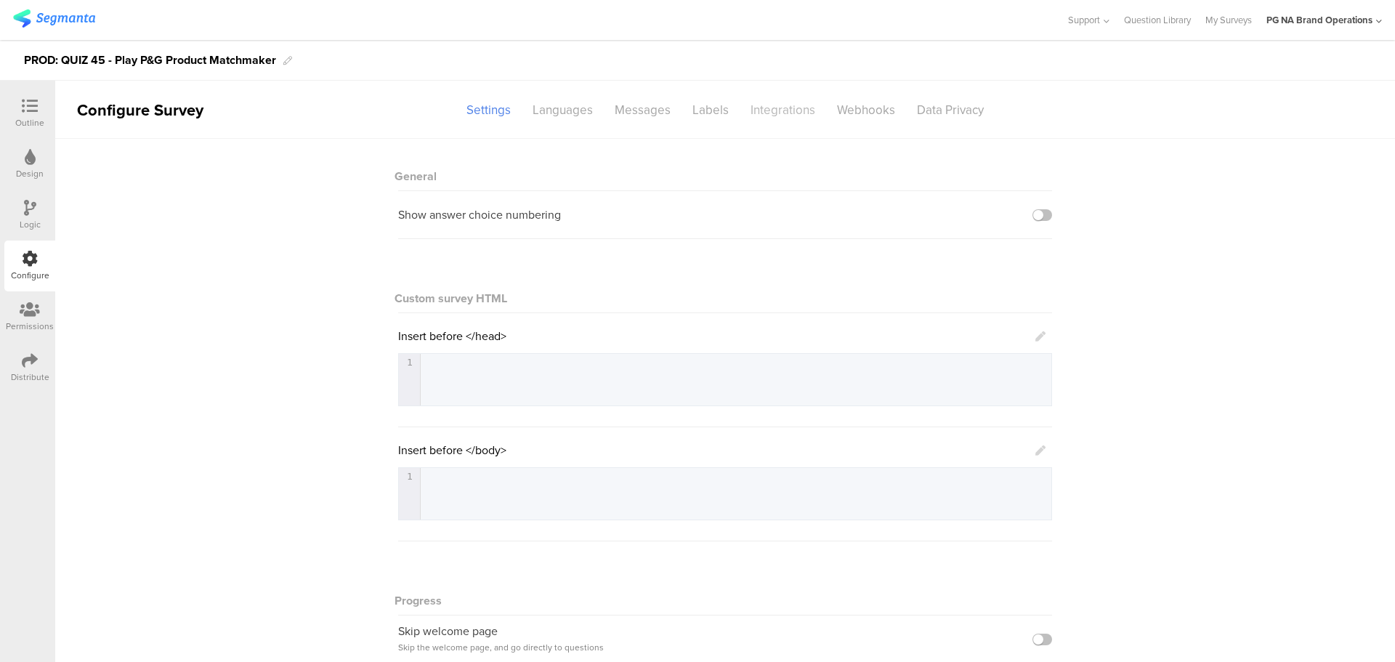
click at [766, 110] on div "Integrations" at bounding box center [783, 109] width 86 height 25
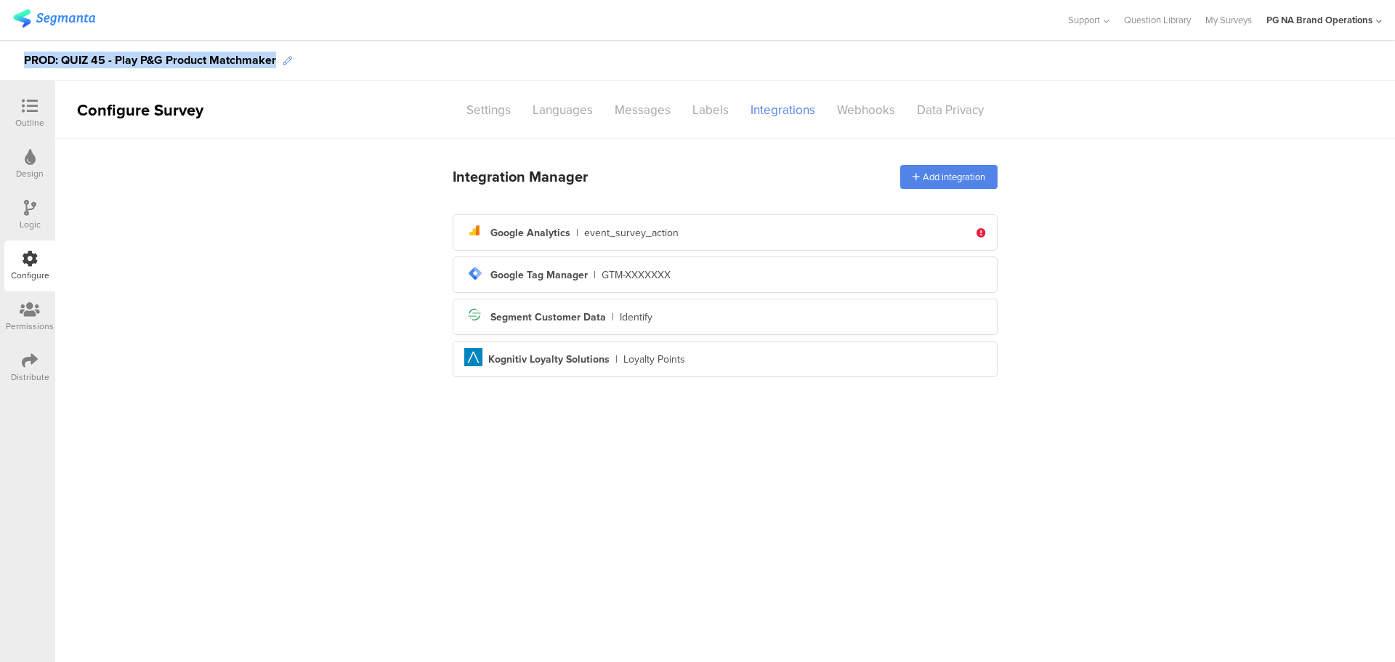
drag, startPoint x: 25, startPoint y: 56, endPoint x: 284, endPoint y: 57, distance: 258.7
click at [284, 57] on div "PROD: QUIZ 45 - Play P&G Product Matchmaker" at bounding box center [697, 60] width 1395 height 41
copy div "PROD: QUIZ 45 - Play P&G Product Matchmaker"
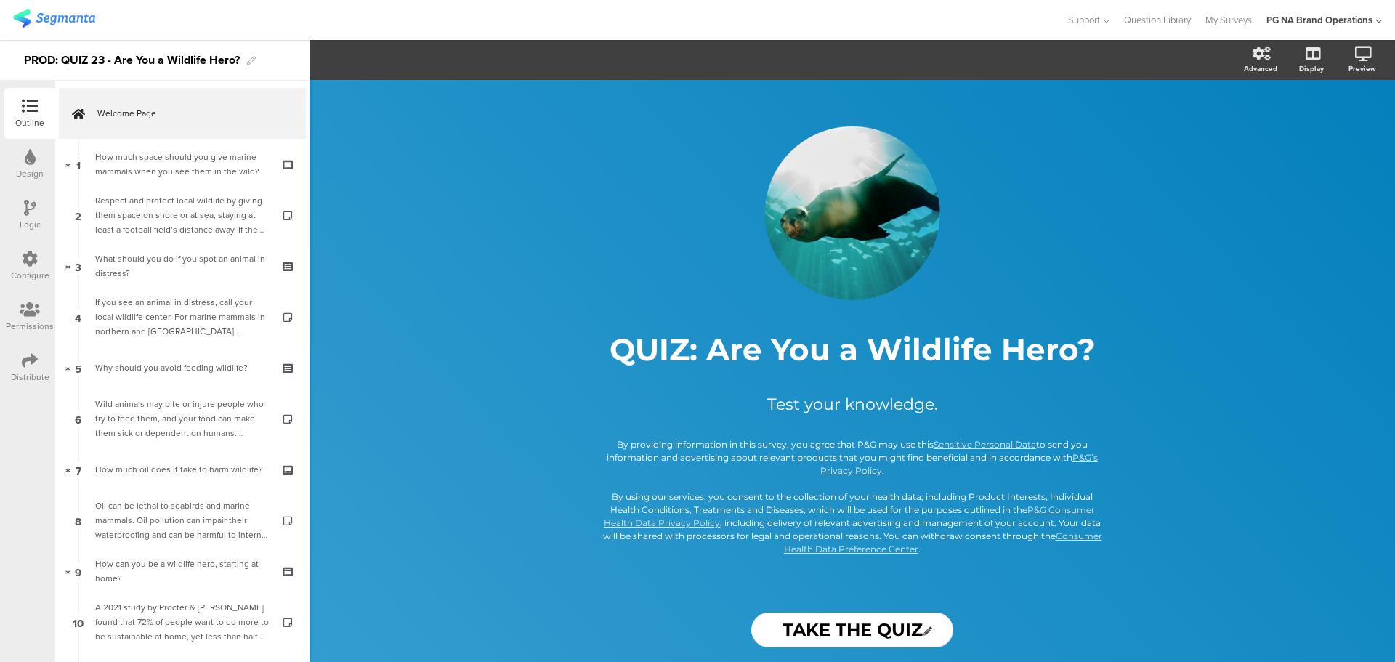
click at [33, 268] on div at bounding box center [30, 260] width 16 height 18
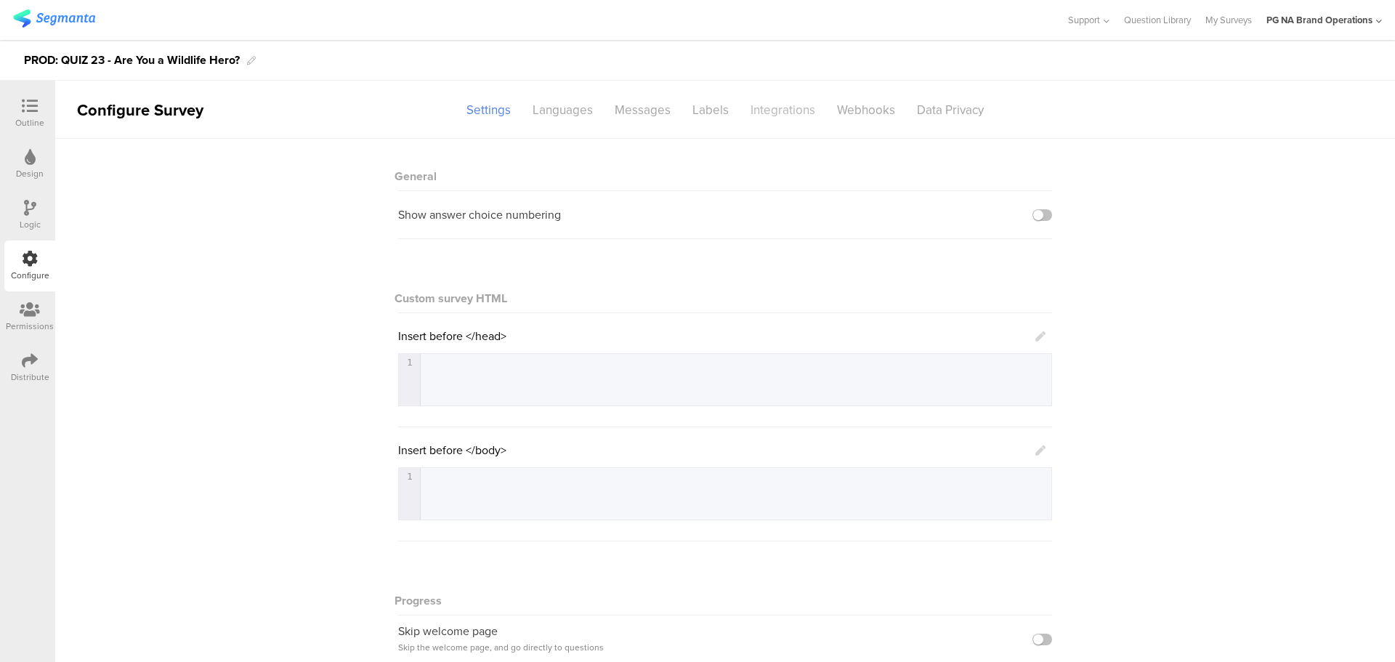
click at [778, 116] on div "Integrations" at bounding box center [783, 109] width 86 height 25
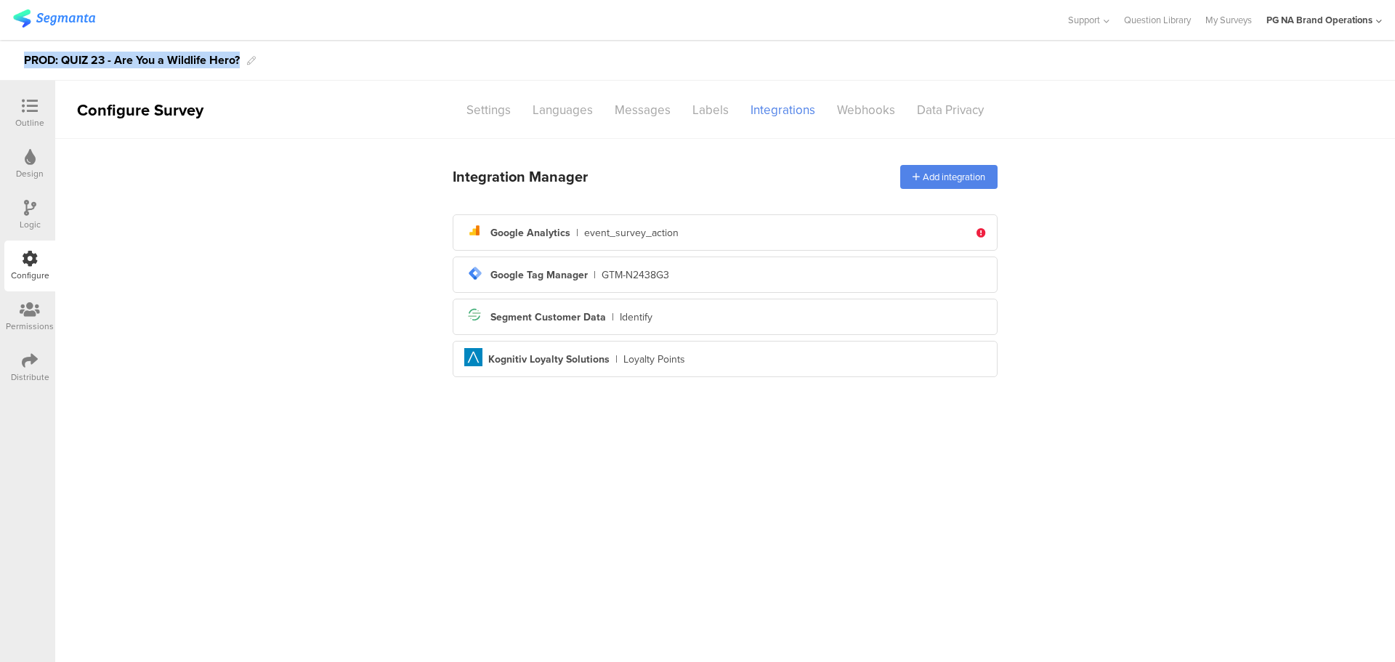
drag, startPoint x: 25, startPoint y: 60, endPoint x: 243, endPoint y: 63, distance: 218.0
click at [243, 63] on div "PROD: QUIZ 23 - Are You a Wildlife Hero?" at bounding box center [697, 60] width 1395 height 41
copy div "PROD: QUIZ 23 - Are You a Wildlife Hero?"
drag, startPoint x: 27, startPoint y: 60, endPoint x: 241, endPoint y: 60, distance: 213.6
click at [240, 60] on div "PROD: QUIZ 23 - Are You a Wildlife Hero?" at bounding box center [132, 60] width 216 height 23
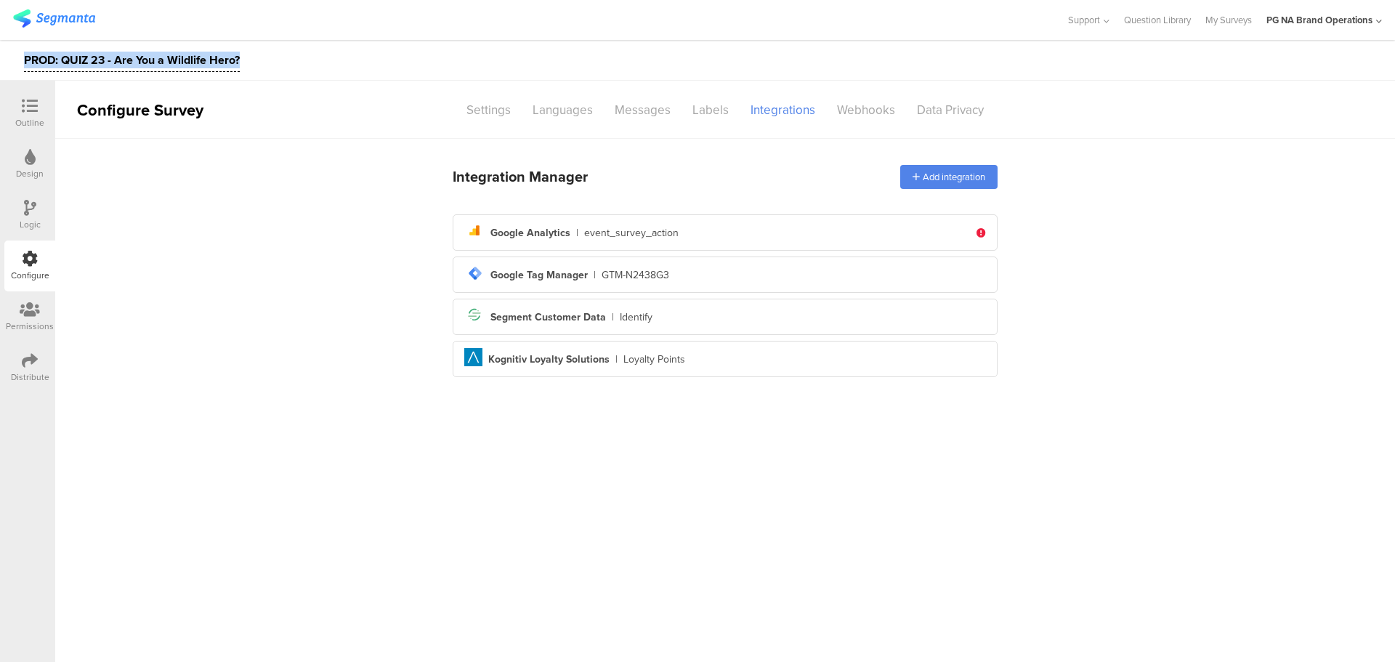
copy div "PROD: QUIZ 23 - Are You a Wildlife Hero?"
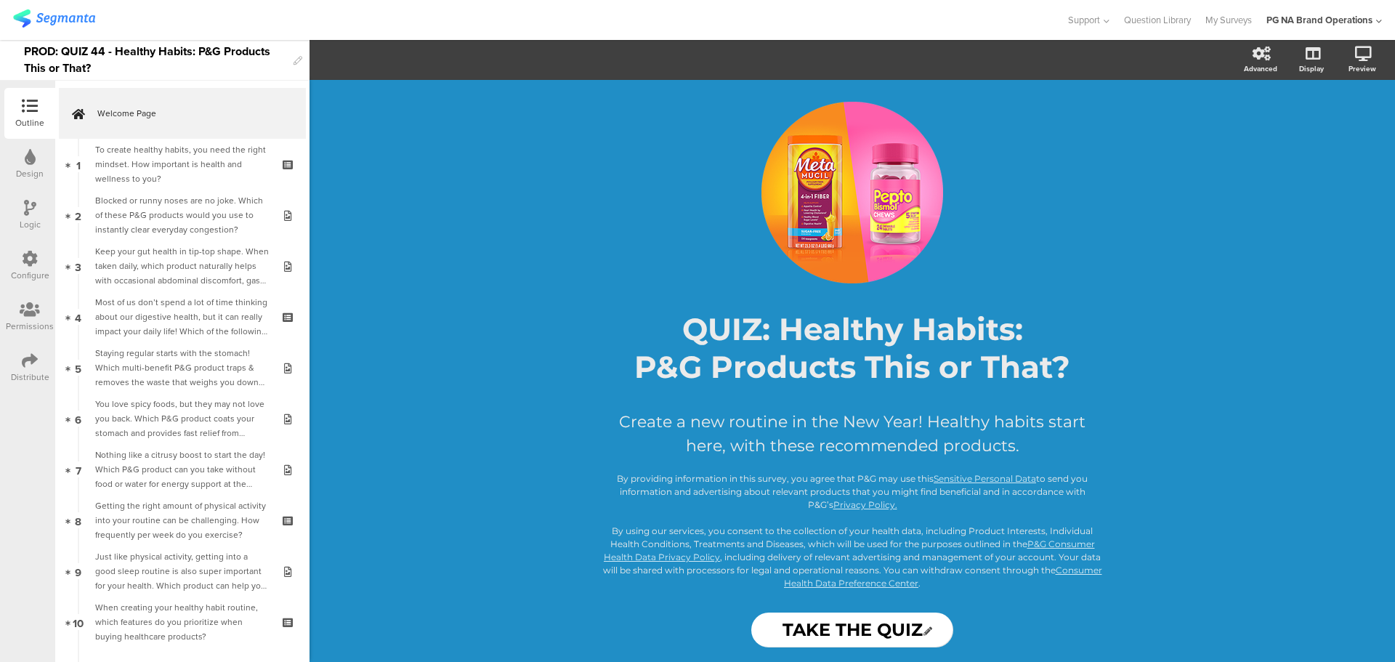
click at [36, 269] on div "Configure" at bounding box center [30, 275] width 39 height 13
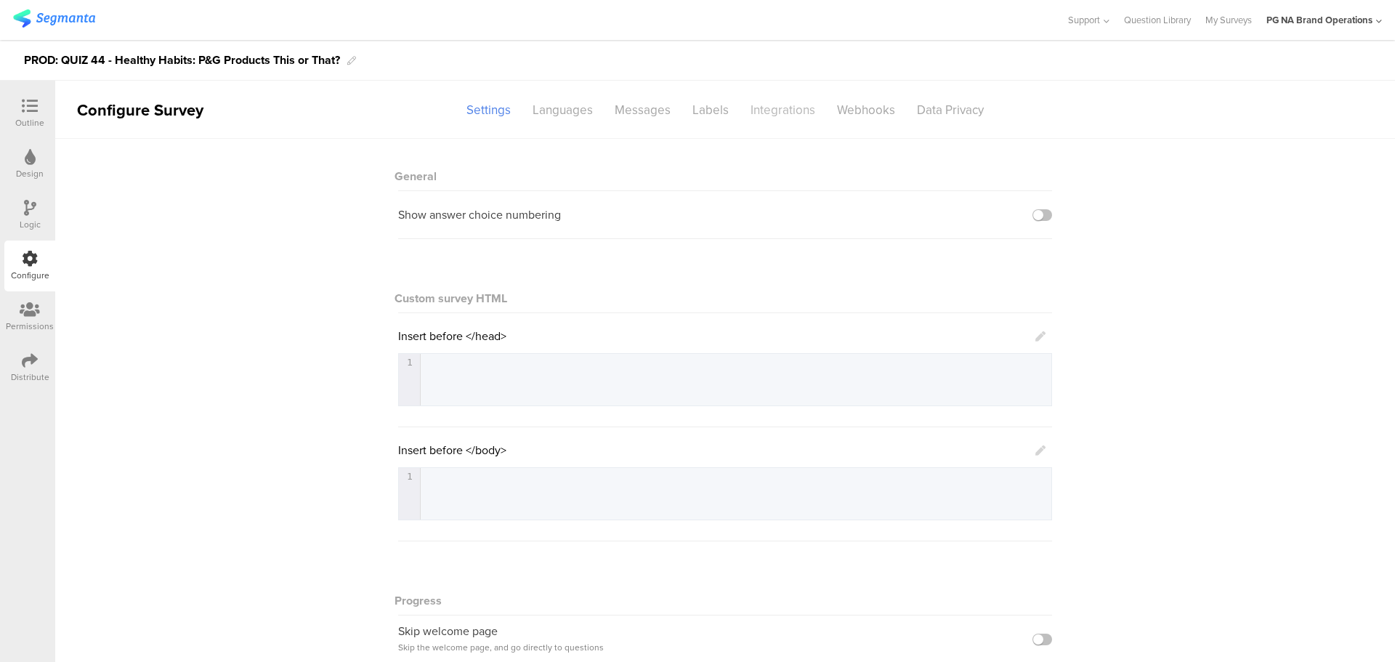
click at [786, 107] on div "Integrations" at bounding box center [783, 109] width 86 height 25
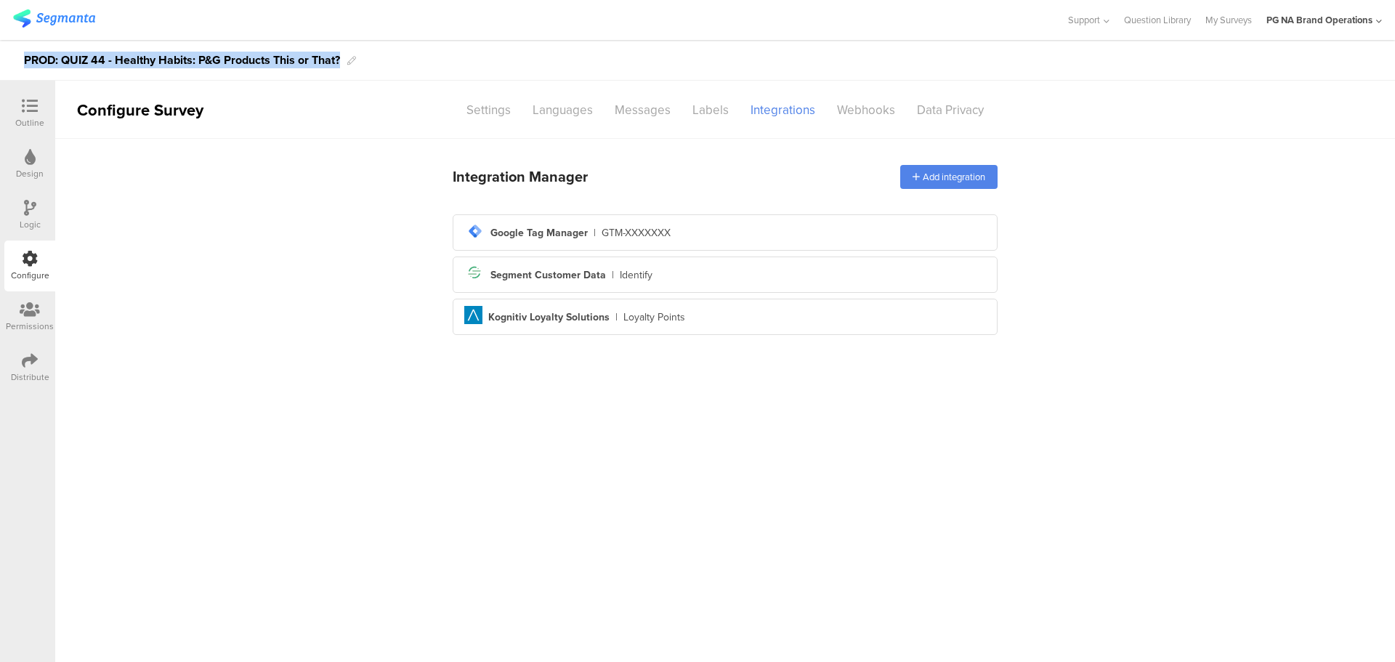
drag, startPoint x: 24, startPoint y: 58, endPoint x: 342, endPoint y: 56, distance: 318.3
click at [340, 56] on div "PROD: QUIZ 44 - Healthy Habits: P&G Products This or That?" at bounding box center [182, 60] width 316 height 23
copy div "PROD: QUIZ 44 - Healthy Habits: P&G Products This or That?"
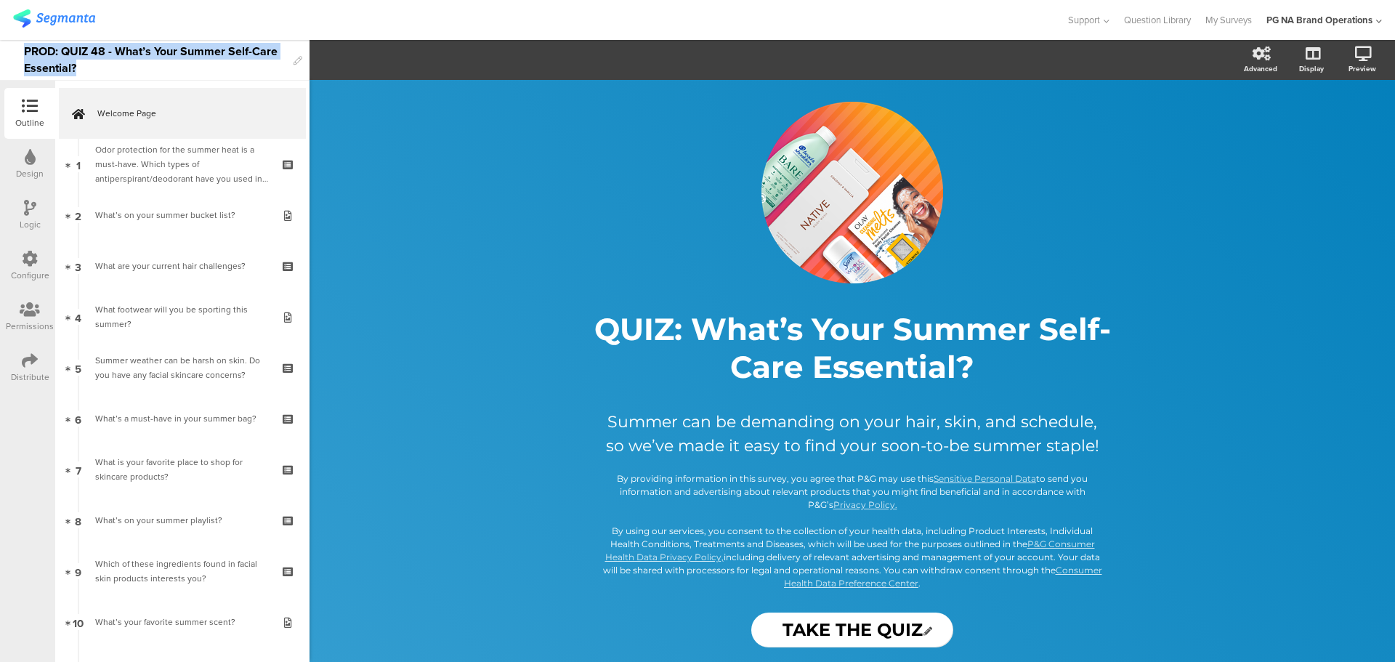
drag, startPoint x: 25, startPoint y: 49, endPoint x: 104, endPoint y: 62, distance: 80.3
click at [104, 62] on div "PROD: QUIZ 48 - What’s Your Summer Self-Care Essential?" at bounding box center [155, 60] width 262 height 40
copy div "PROD: QUIZ 48 - What’s Your Summer Self-Care Essential?"
click at [24, 270] on div "Configure" at bounding box center [30, 275] width 39 height 13
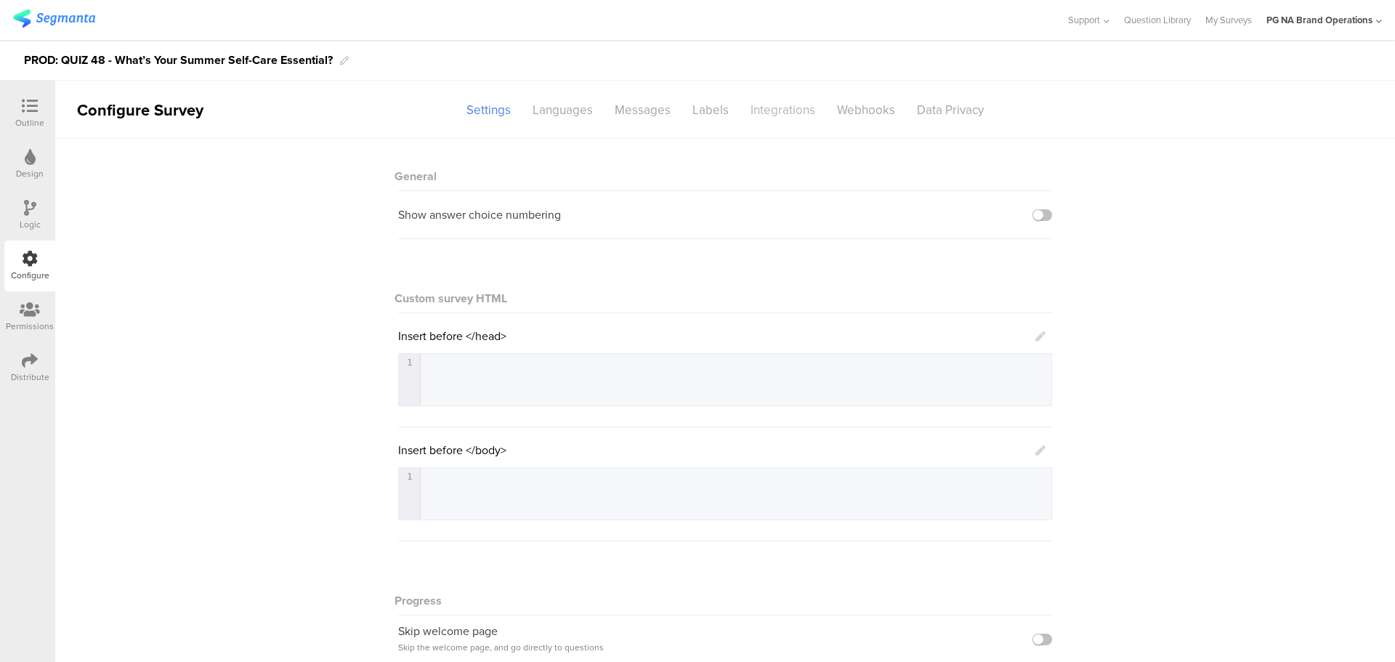
click at [775, 110] on div "Integrations" at bounding box center [783, 109] width 86 height 25
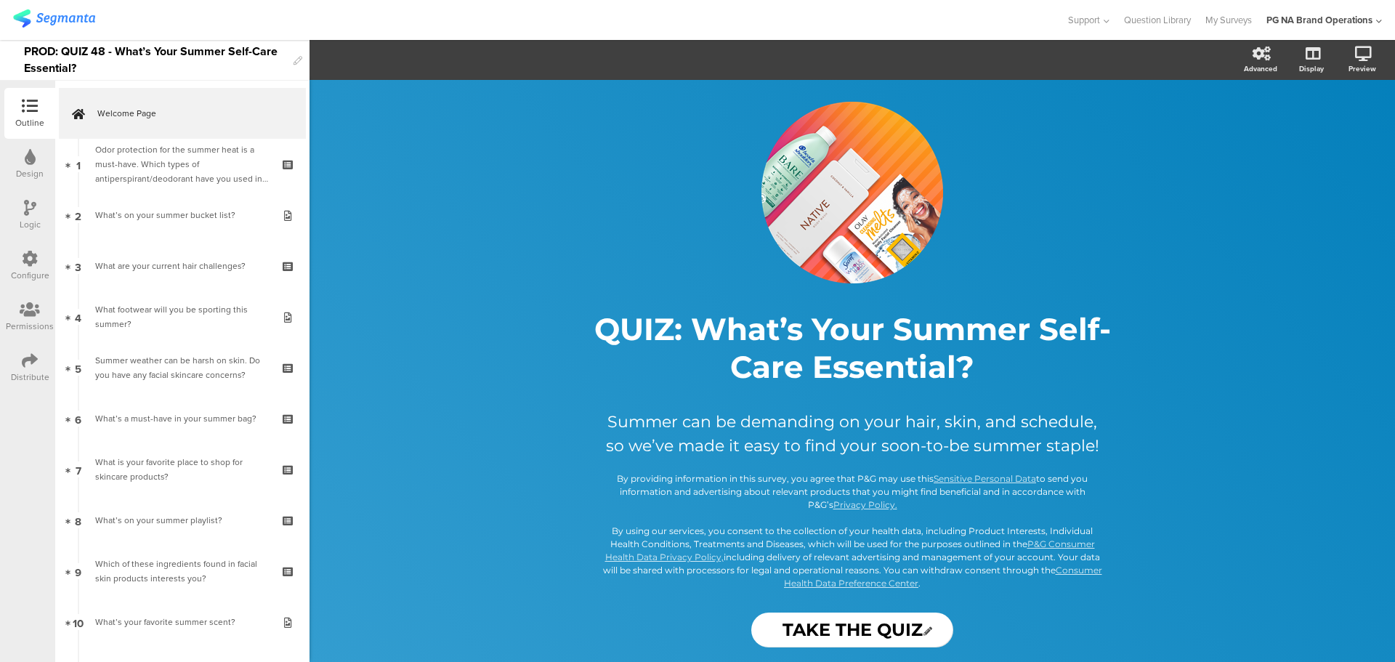
click at [36, 268] on div at bounding box center [30, 260] width 16 height 18
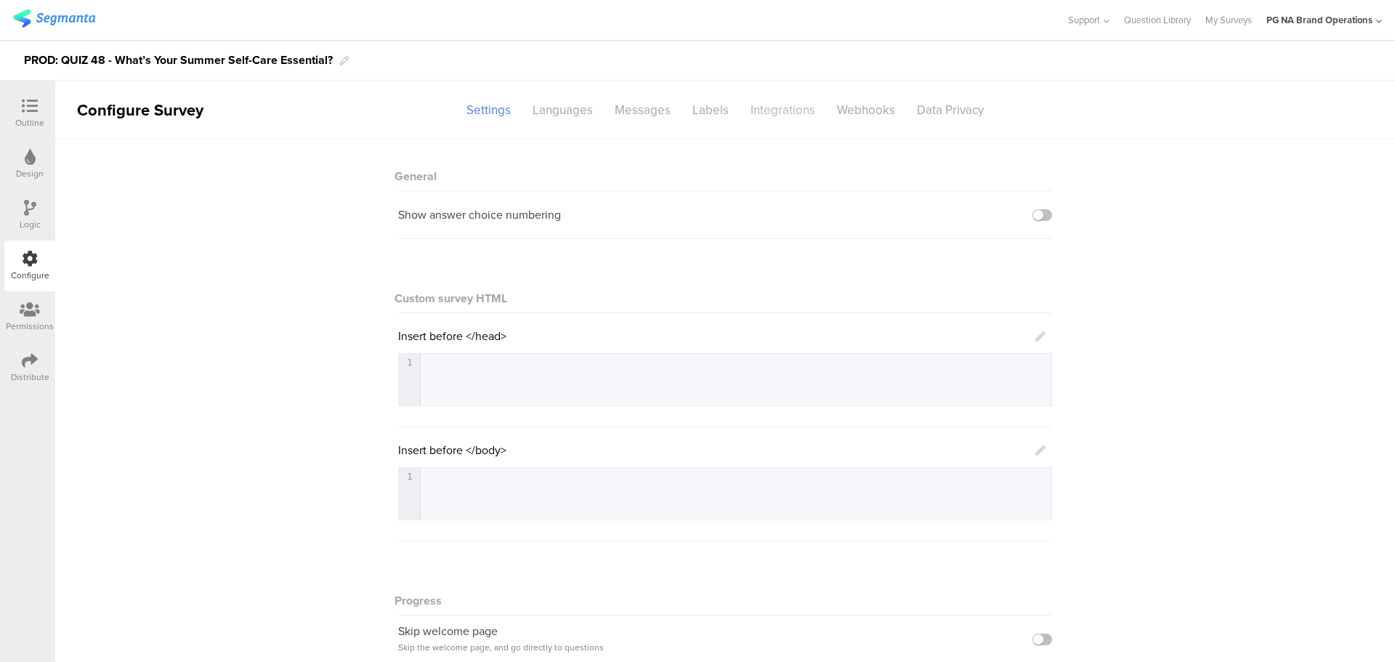
click at [775, 118] on div "Integrations" at bounding box center [783, 109] width 86 height 25
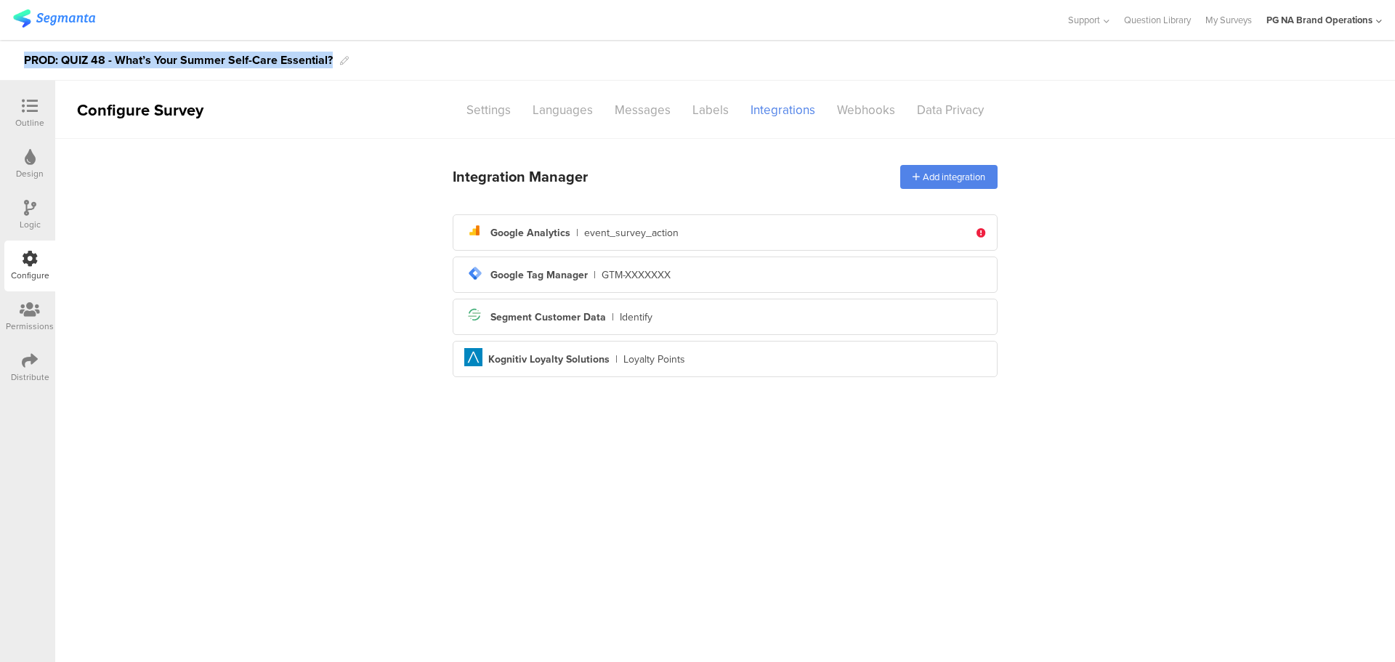
drag, startPoint x: 25, startPoint y: 58, endPoint x: 331, endPoint y: 60, distance: 305.2
click at [331, 60] on div "PROD: QUIZ 48 - What’s Your Summer Self-Care Essential?" at bounding box center [178, 60] width 309 height 23
copy div "PROD: QUIZ 48 - What’s Your Summer Self-Care Essential?"
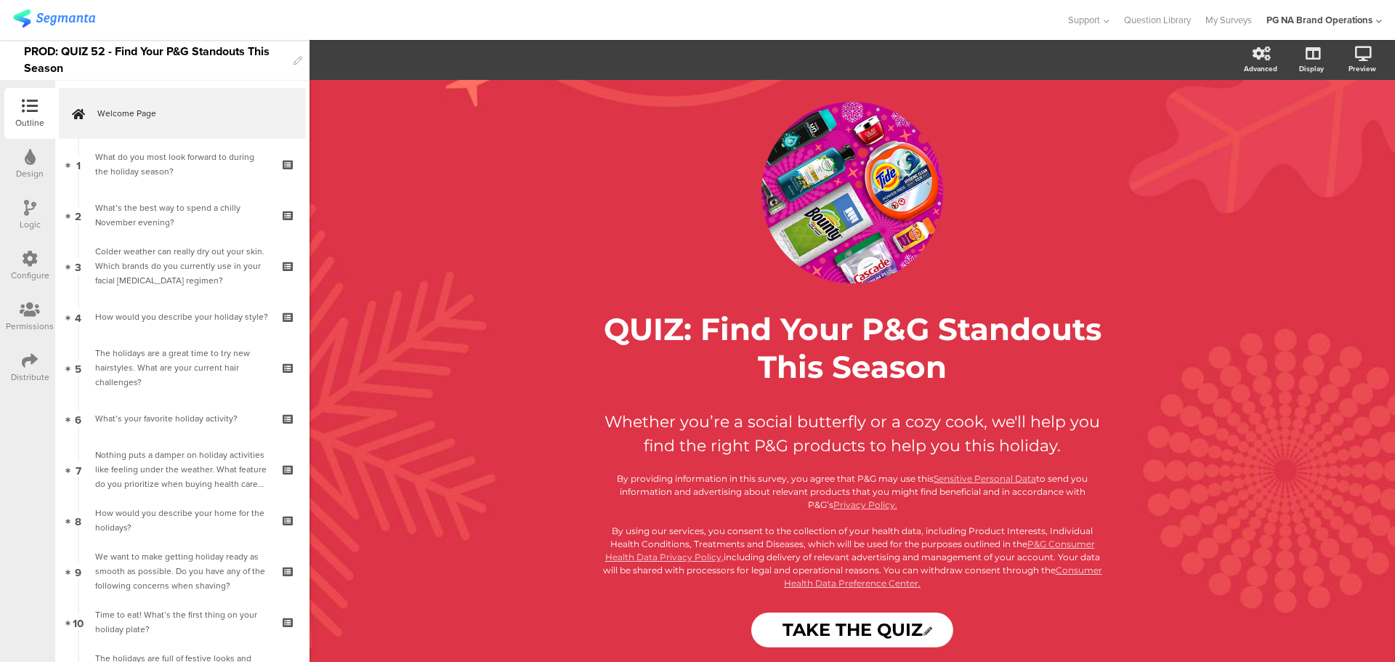
click at [17, 261] on div "Configure" at bounding box center [29, 266] width 51 height 51
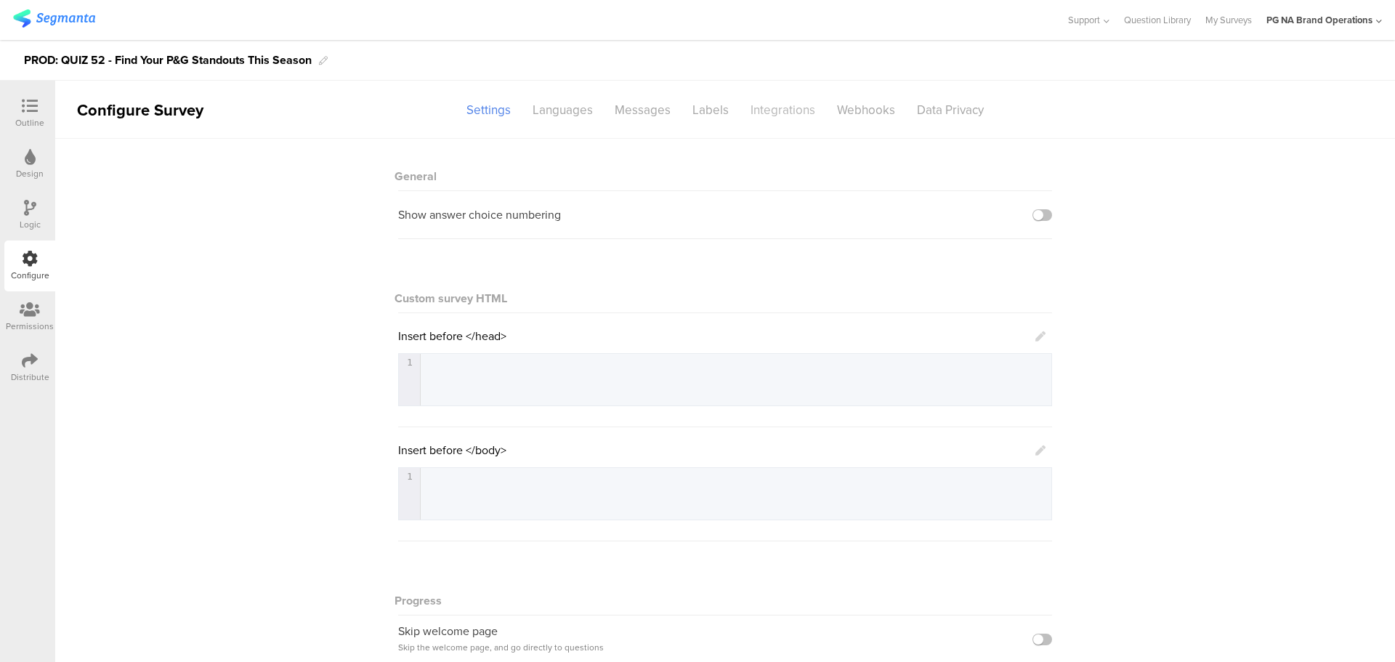
click at [769, 112] on div "Integrations" at bounding box center [783, 109] width 86 height 25
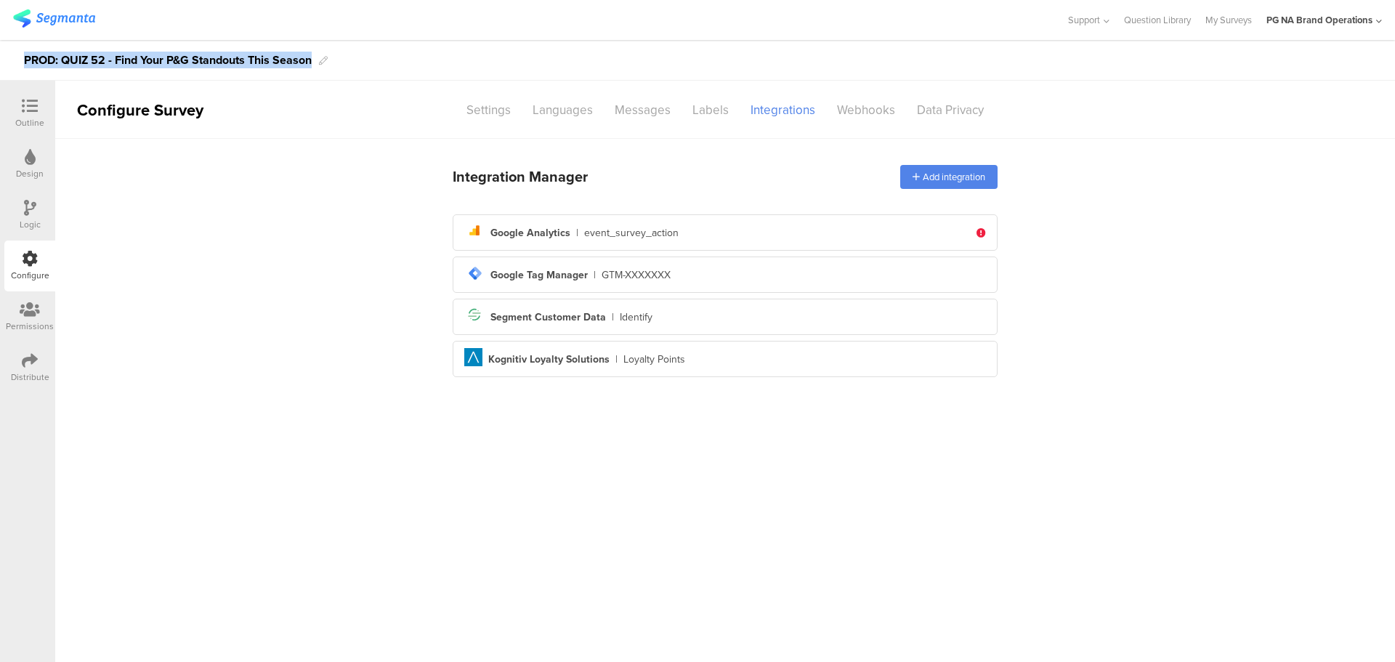
drag, startPoint x: 26, startPoint y: 61, endPoint x: 312, endPoint y: 62, distance: 285.6
click at [312, 62] on div "PROD: QUIZ 52 - Find Your P&G Standouts This Season" at bounding box center [168, 60] width 288 height 23
copy div "PROD: QUIZ 52 - Find Your P&G Standouts This Season"
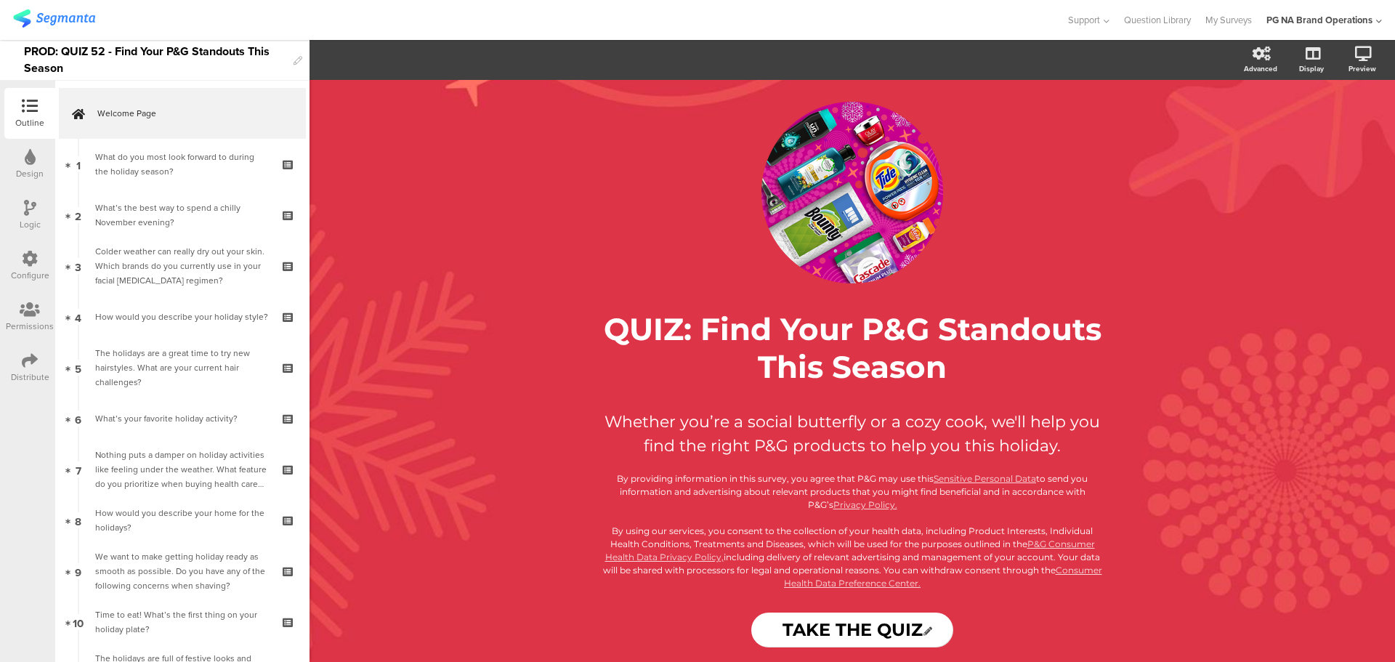
drag, startPoint x: 26, startPoint y: 267, endPoint x: 42, endPoint y: 267, distance: 16.0
click at [26, 267] on div at bounding box center [30, 260] width 16 height 18
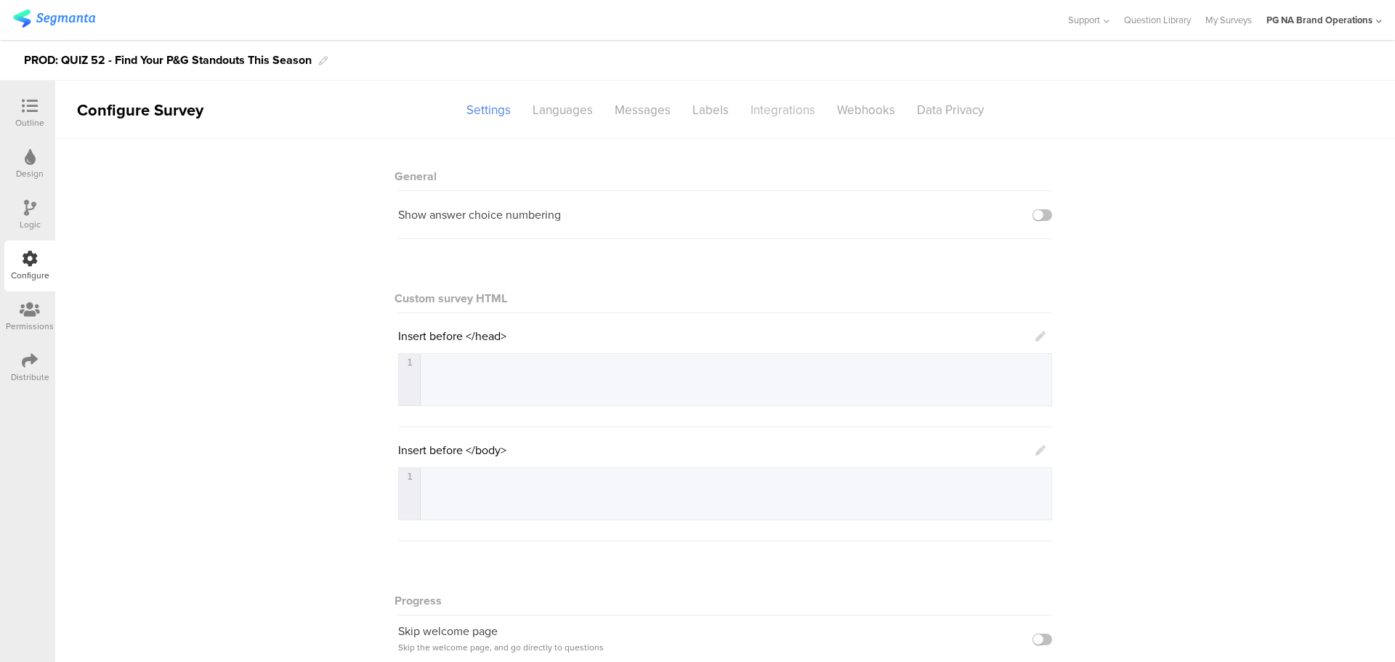
click at [775, 114] on div "Integrations" at bounding box center [783, 109] width 86 height 25
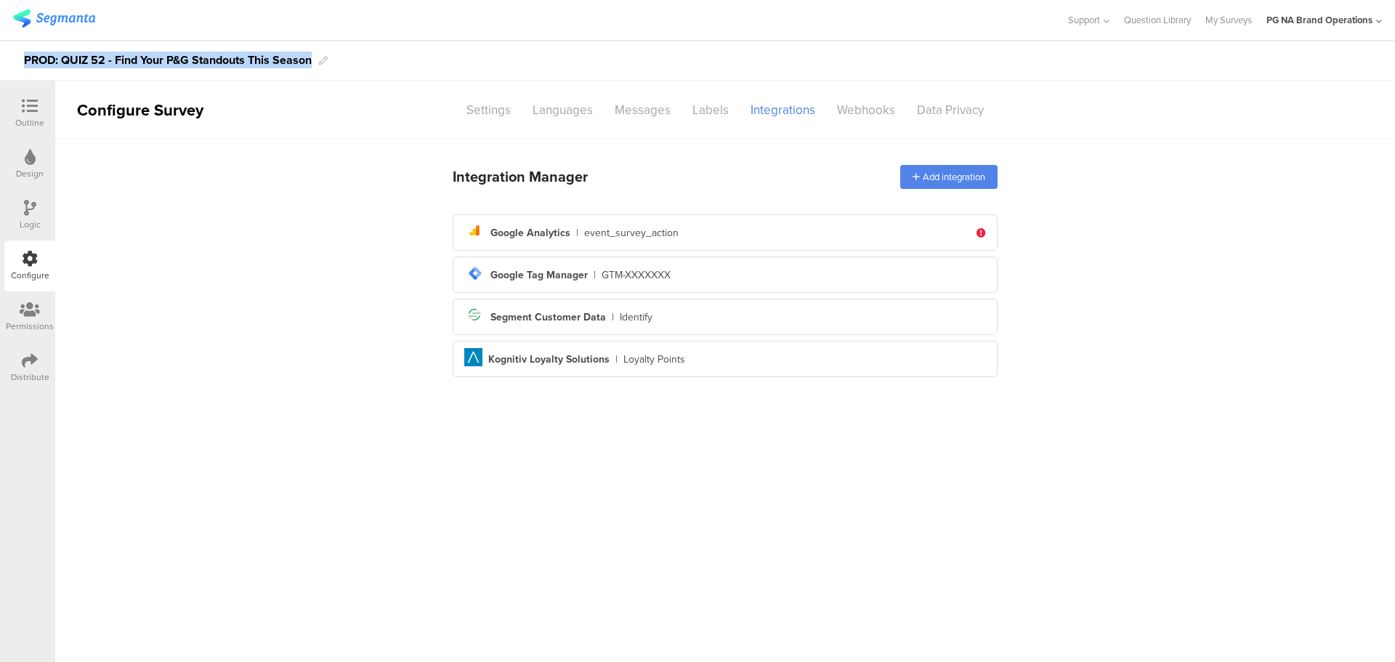
drag, startPoint x: 25, startPoint y: 59, endPoint x: 312, endPoint y: 54, distance: 287.1
click at [312, 54] on div "PROD: QUIZ 52 - Find Your P&G Standouts This Season" at bounding box center [168, 60] width 288 height 23
copy div "PROD: QUIZ 52 - Find Your P&G Standouts This Season"
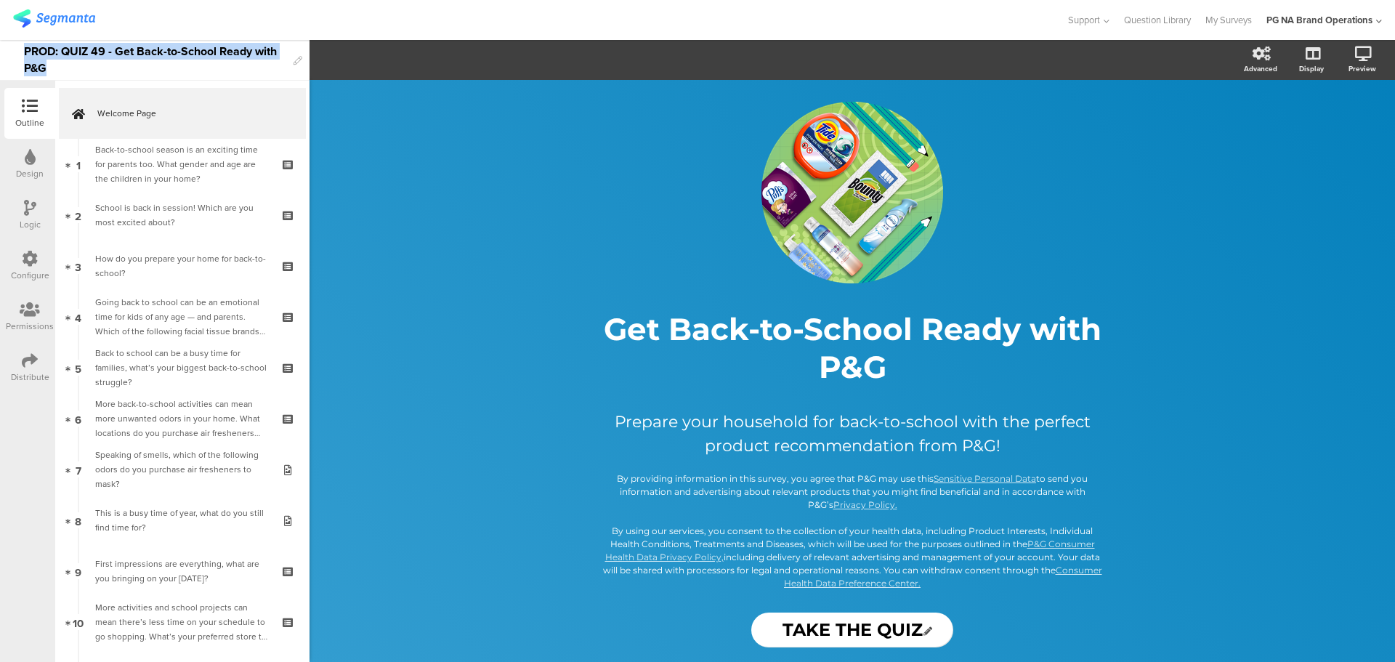
drag, startPoint x: 24, startPoint y: 49, endPoint x: 90, endPoint y: 70, distance: 69.4
click at [90, 70] on div "PROD: QUIZ 49 - Get Back-to-School Ready with P&G" at bounding box center [155, 60] width 262 height 40
copy div "PROD: QUIZ 49 - Get Back-to-School Ready with P&G"
click at [19, 265] on div "Configure" at bounding box center [29, 266] width 51 height 51
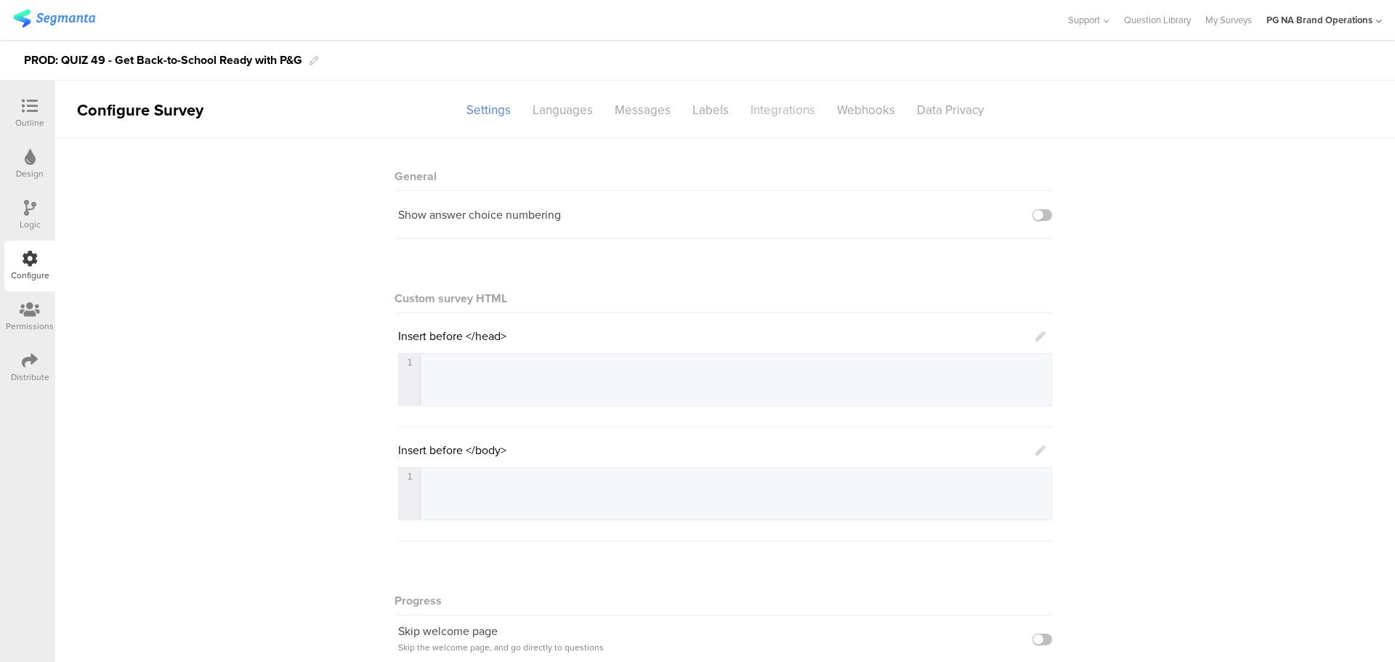
click at [769, 105] on div "Integrations" at bounding box center [783, 109] width 86 height 25
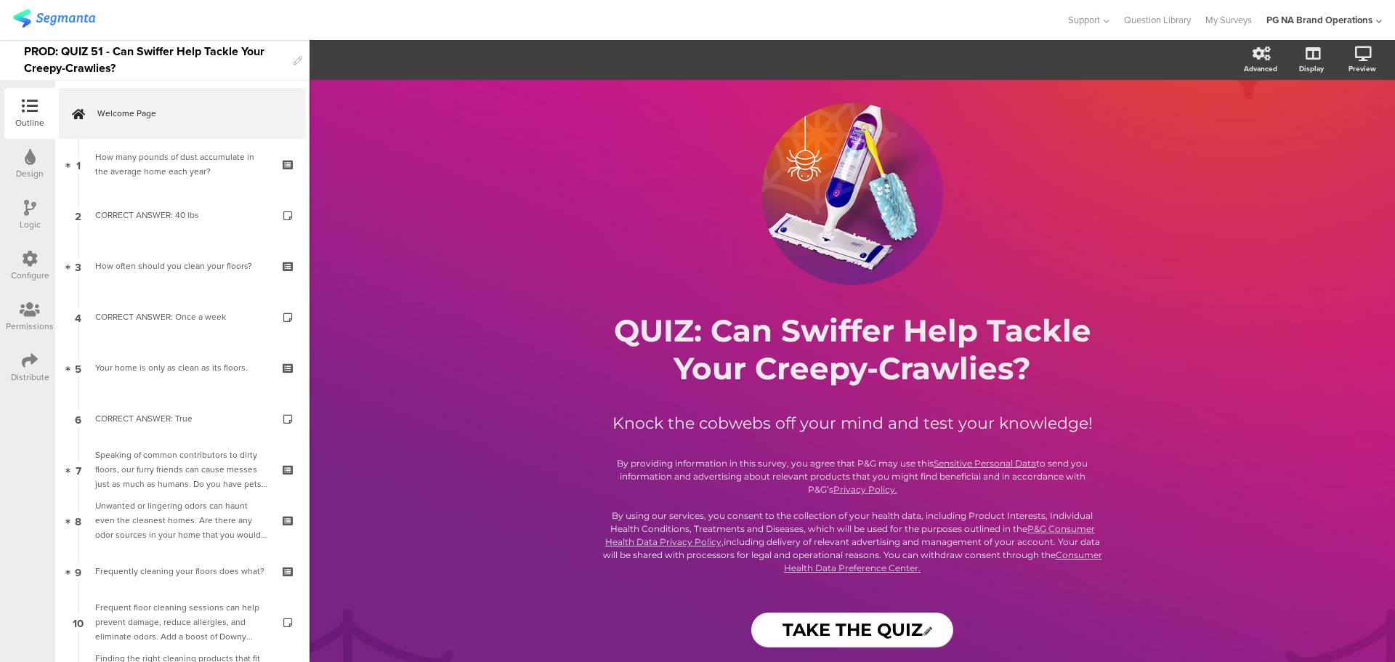
click at [21, 264] on div "Configure" at bounding box center [29, 266] width 51 height 51
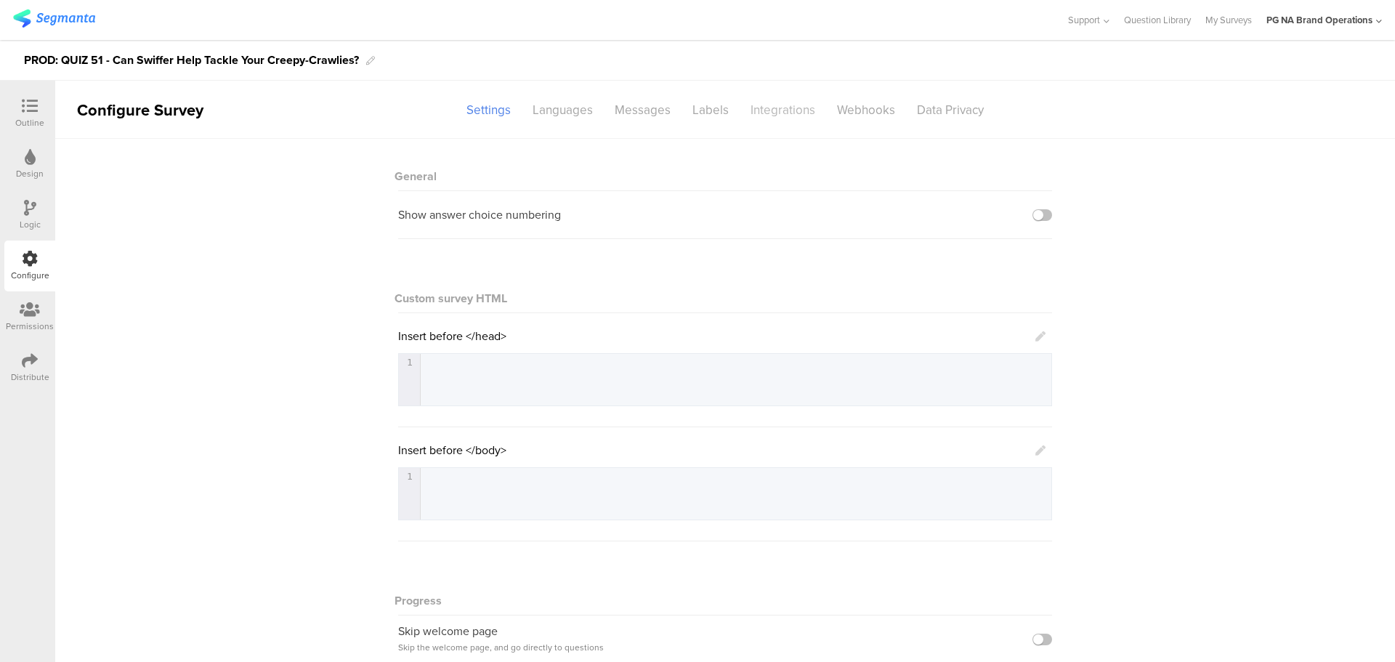
click at [780, 105] on div "Integrations" at bounding box center [783, 109] width 86 height 25
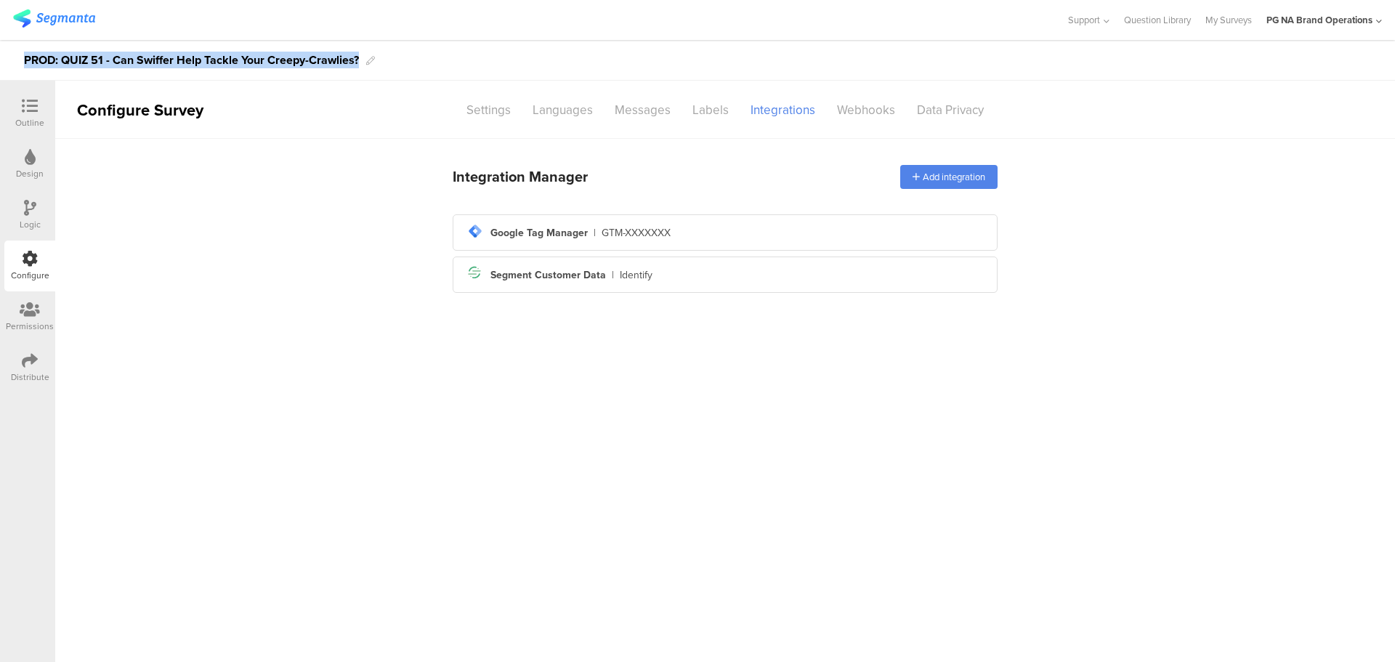
drag, startPoint x: 361, startPoint y: 60, endPoint x: 15, endPoint y: 65, distance: 345.9
click at [15, 65] on div "PROD: QUIZ 51 - Can Swiffer Help Tackle Your Creepy-Crawlies?" at bounding box center [697, 60] width 1395 height 41
copy div "PROD: QUIZ 51 - Can Swiffer Help Tackle Your Creepy-Crawlies?"
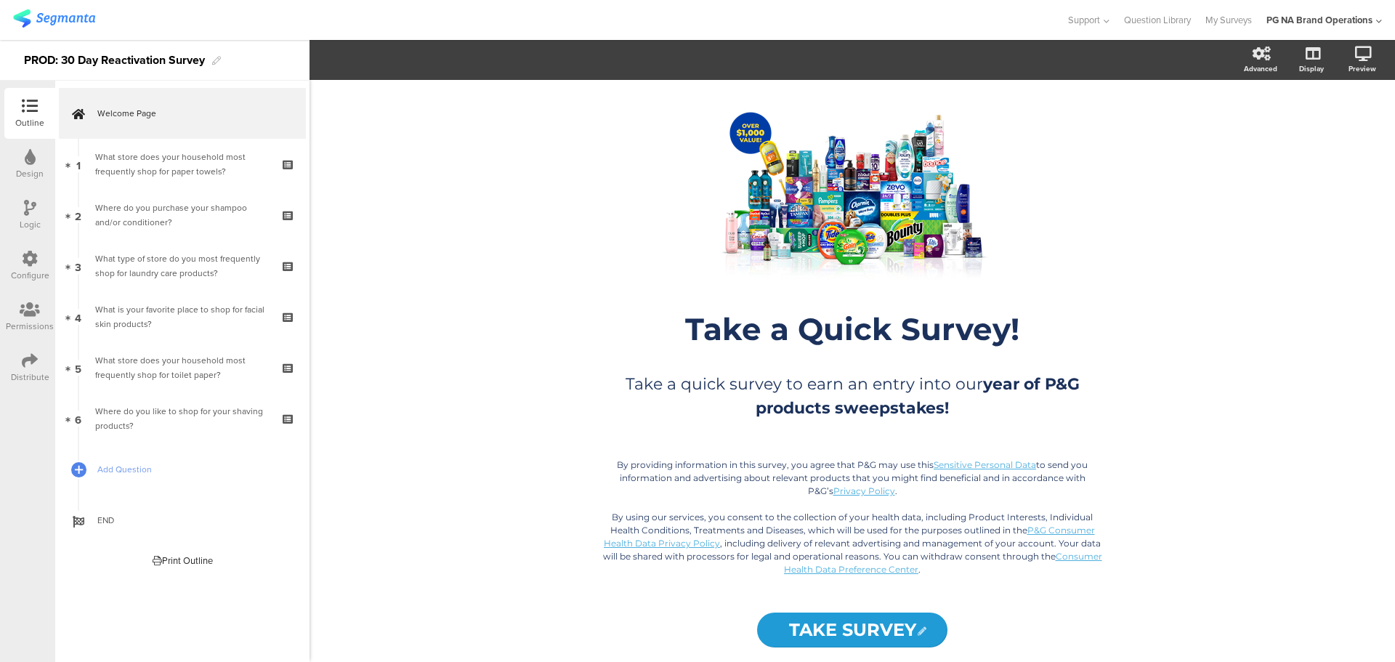
click at [24, 254] on icon at bounding box center [30, 259] width 16 height 16
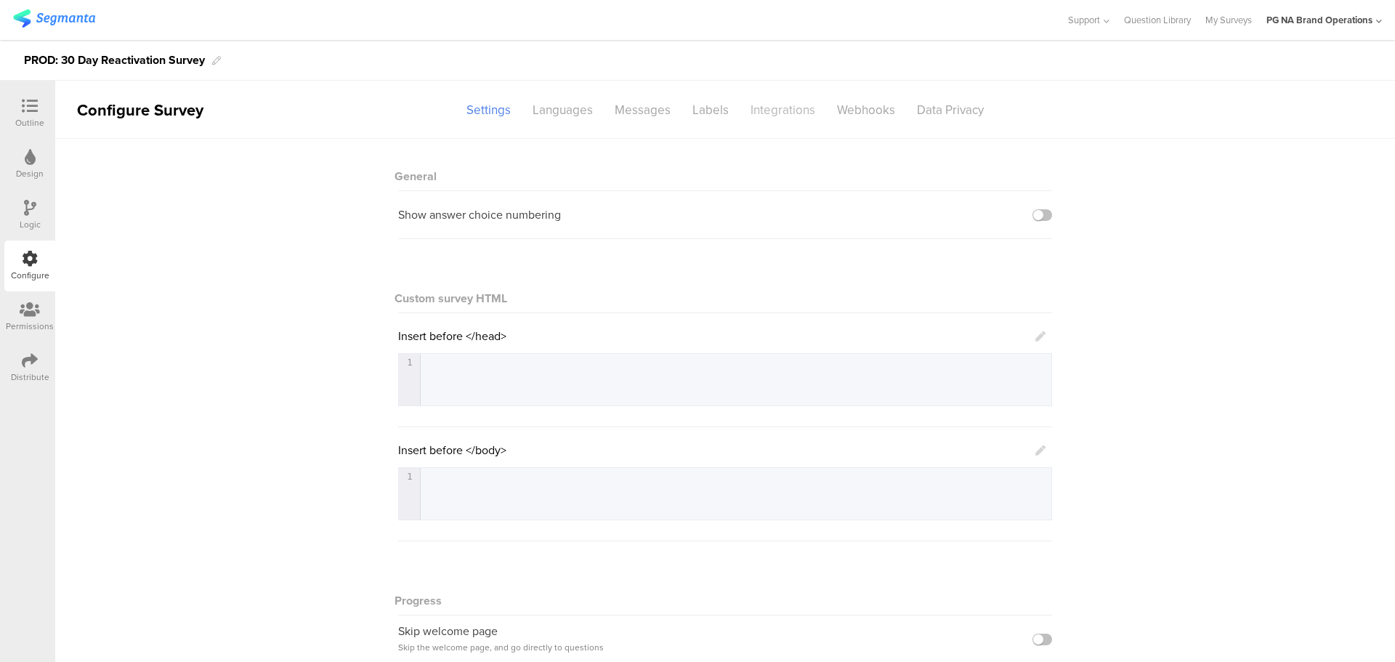
click at [769, 118] on div "Integrations" at bounding box center [783, 109] width 86 height 25
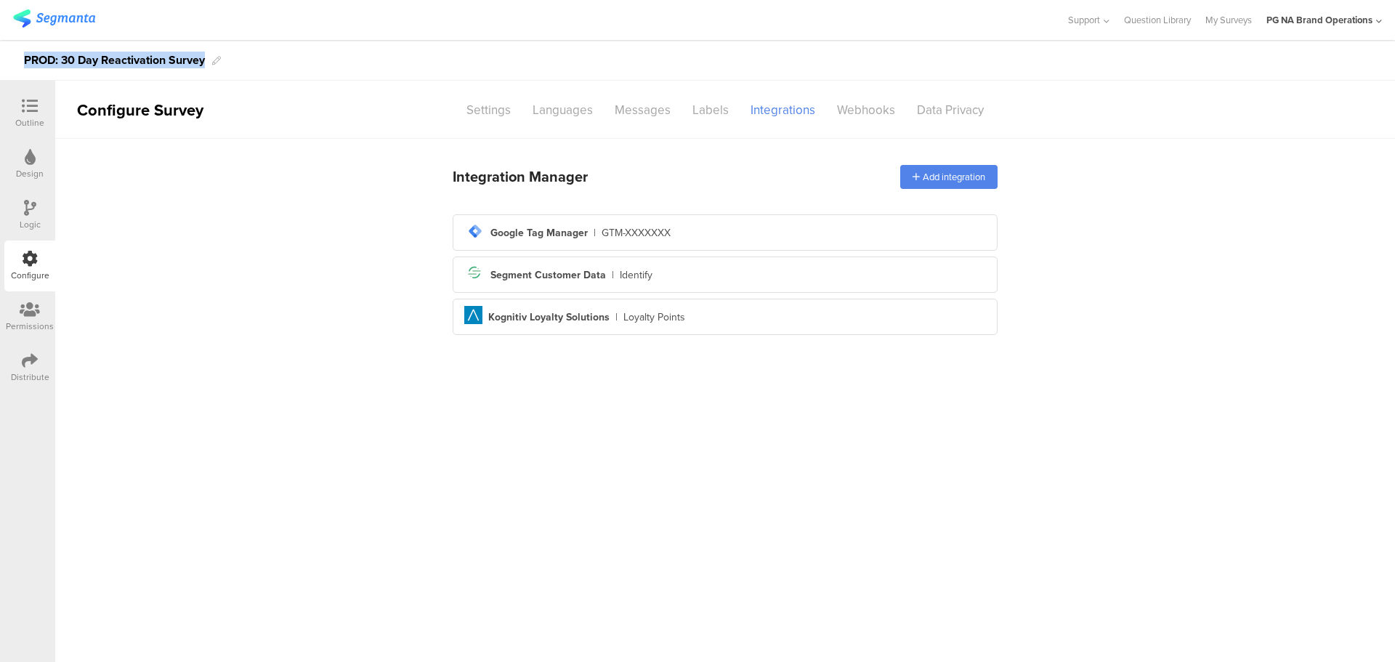
drag, startPoint x: 25, startPoint y: 60, endPoint x: 207, endPoint y: 56, distance: 181.7
click at [207, 56] on div "PROD: 30 Day Reactivation Survey" at bounding box center [697, 60] width 1395 height 41
copy div "PROD: 30 Day Reactivation Survey"
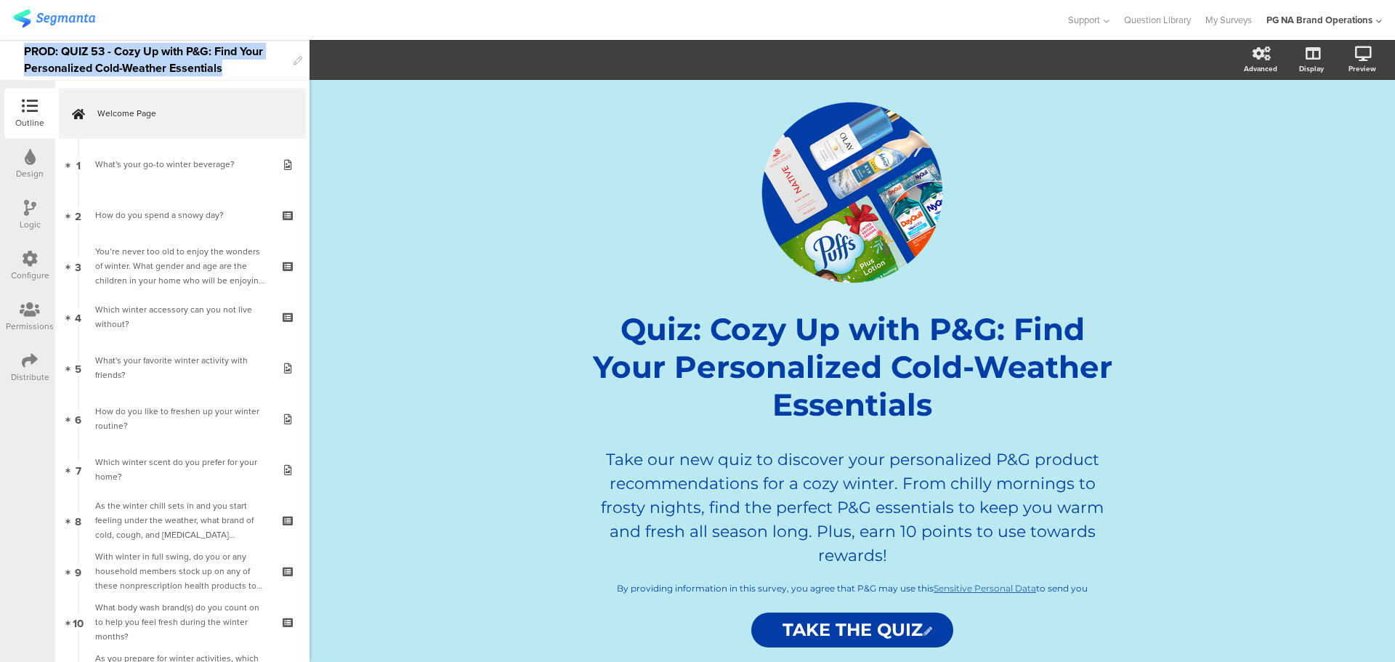
drag, startPoint x: 25, startPoint y: 51, endPoint x: 233, endPoint y: 68, distance: 209.2
click at [233, 68] on div "PROD: QUIZ 53 - Cozy Up with P&G: Find Your Personalized Cold-Weather Essentials" at bounding box center [155, 60] width 262 height 40
click at [21, 259] on div "Configure" at bounding box center [29, 266] width 51 height 51
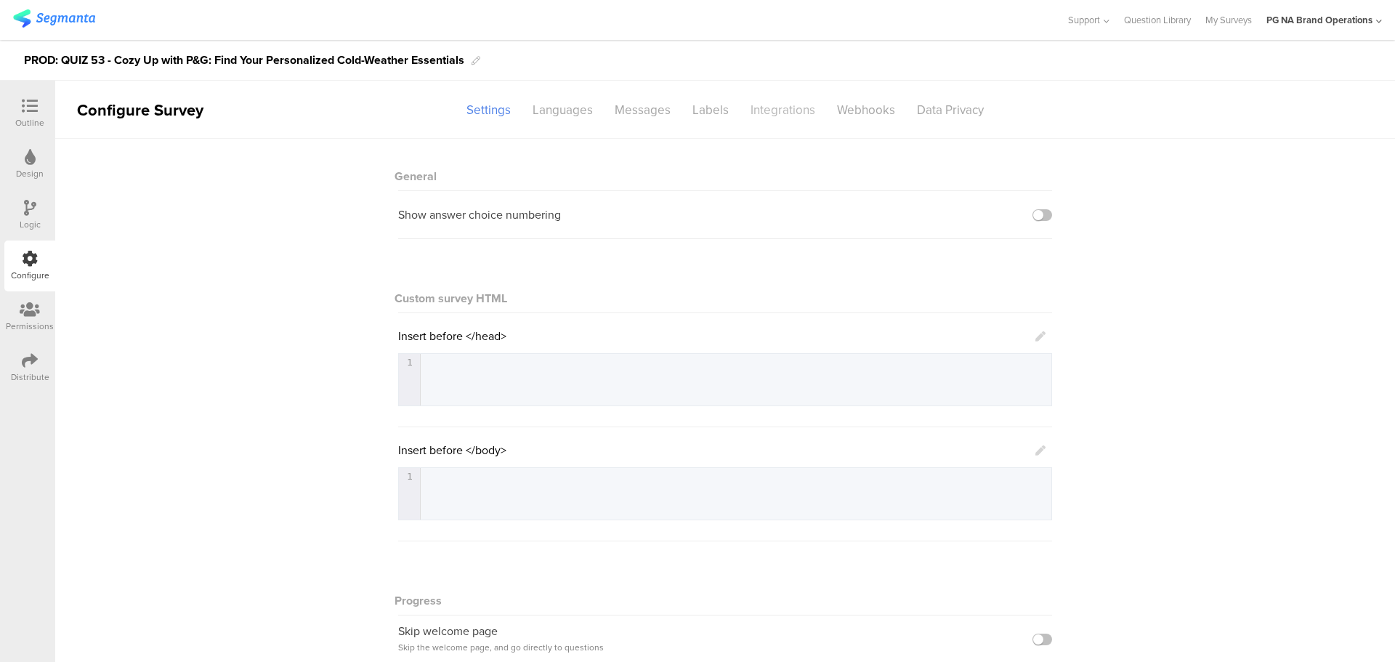
click at [754, 110] on div "Integrations" at bounding box center [783, 109] width 86 height 25
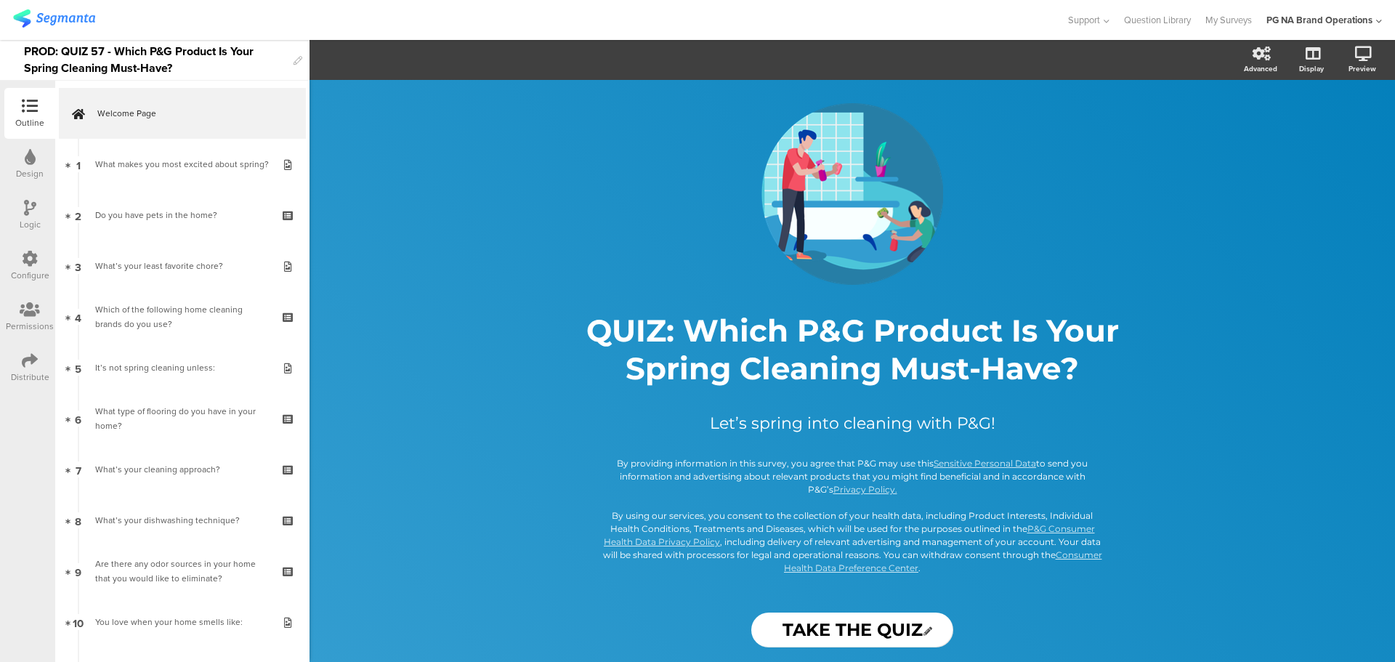
click at [23, 270] on div "Configure" at bounding box center [30, 275] width 39 height 13
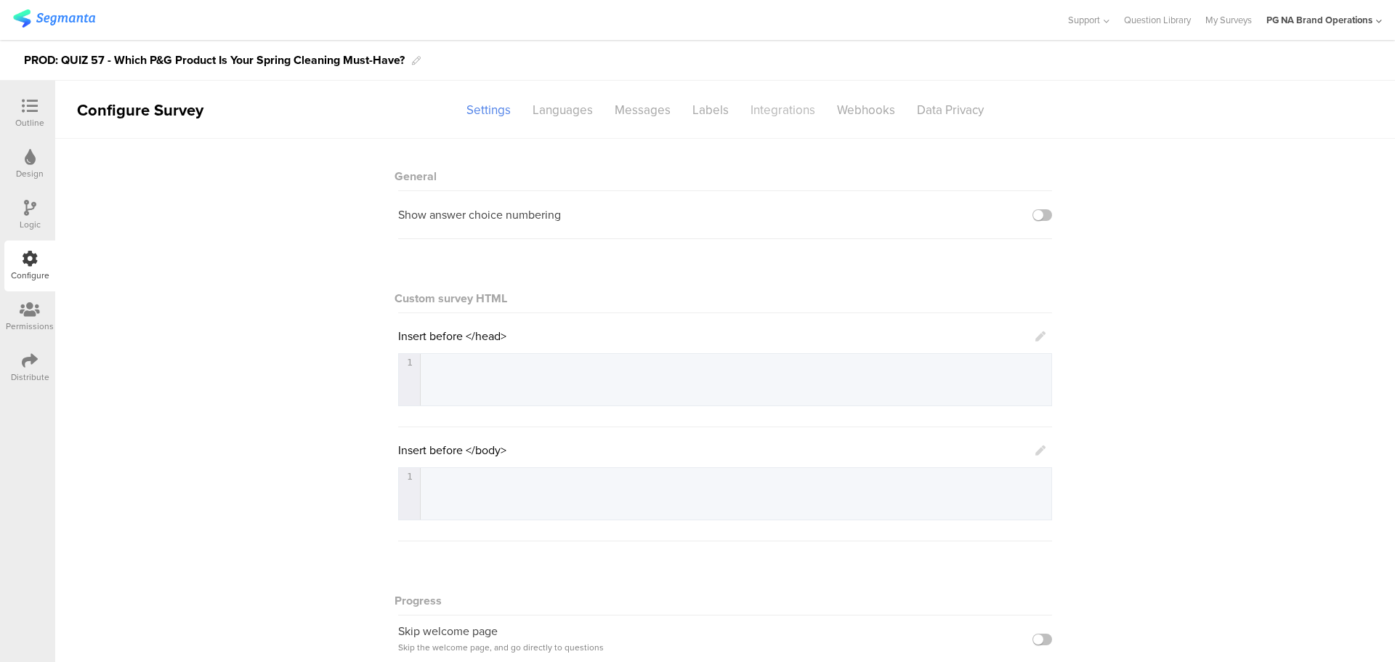
click at [765, 113] on div "Integrations" at bounding box center [783, 109] width 86 height 25
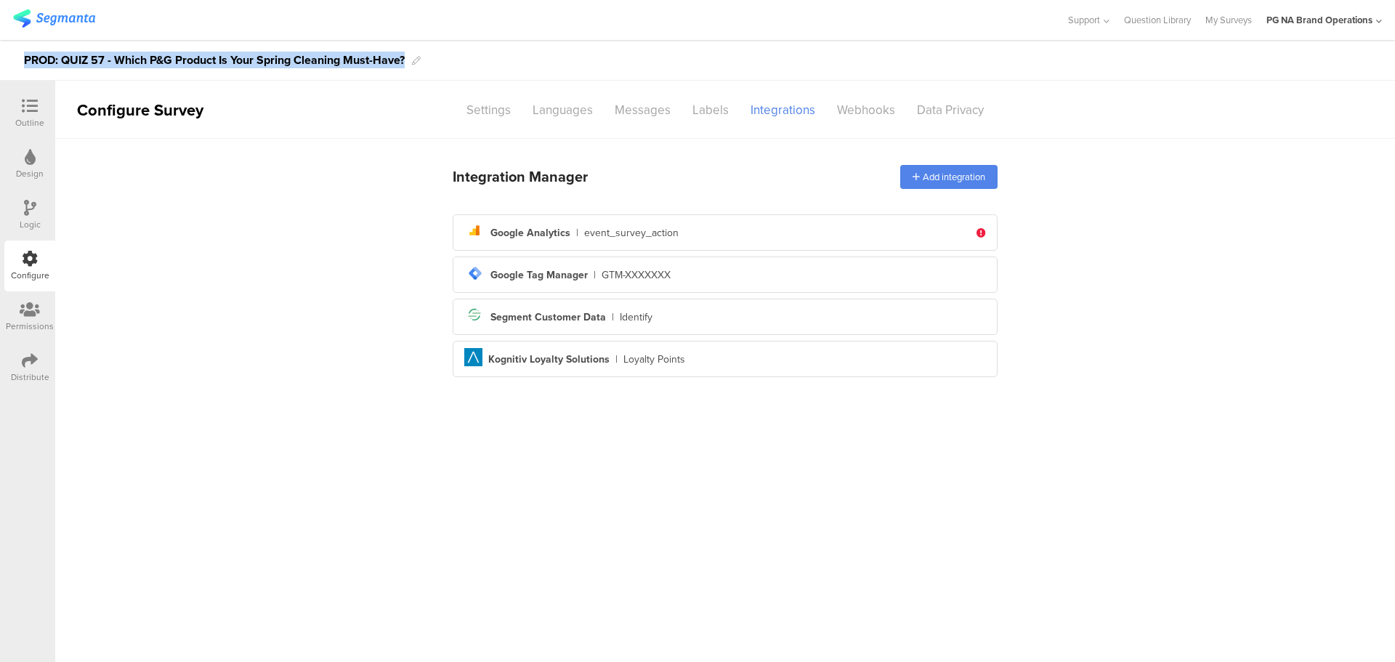
drag, startPoint x: 23, startPoint y: 59, endPoint x: 411, endPoint y: 60, distance: 387.3
click at [411, 60] on div "PROD: QUIZ 57 - Which P&G Product Is Your Spring Cleaning Must-Have?" at bounding box center [697, 60] width 1395 height 41
copy div "PROD: QUIZ 57 - Which P&G Product Is Your Spring Cleaning Must-Have?"
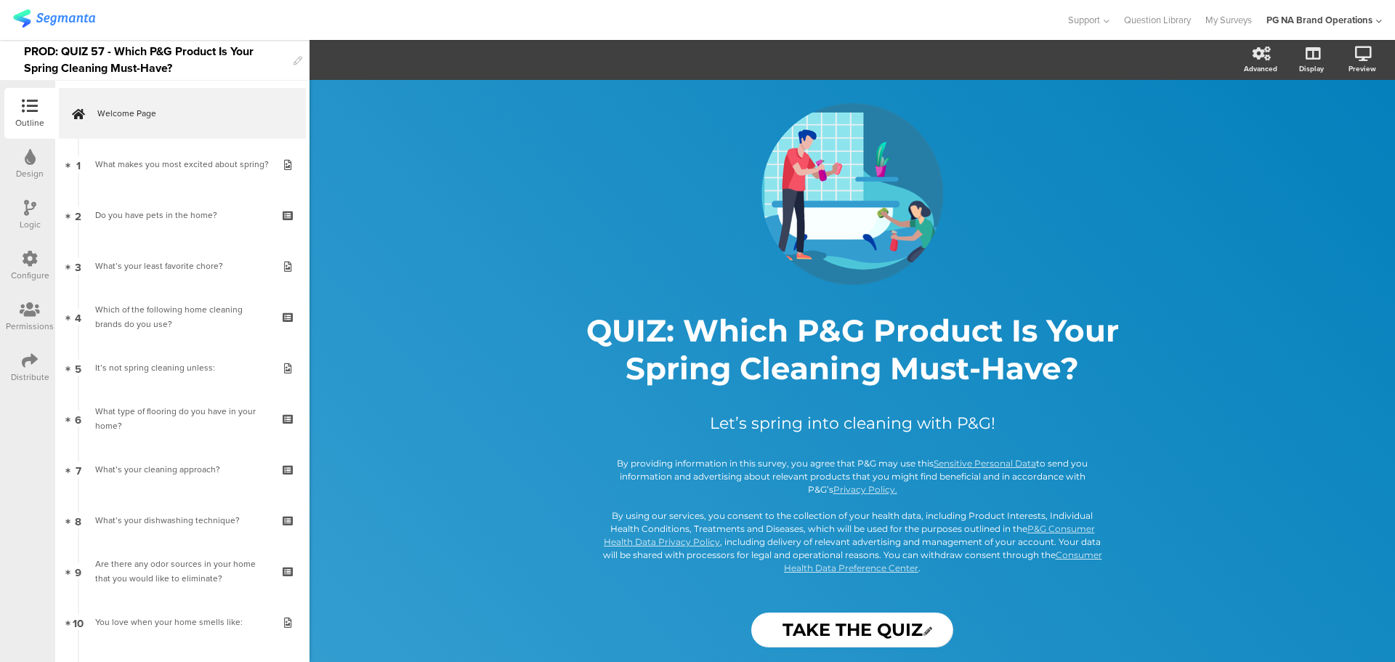
click at [34, 254] on icon at bounding box center [30, 259] width 16 height 16
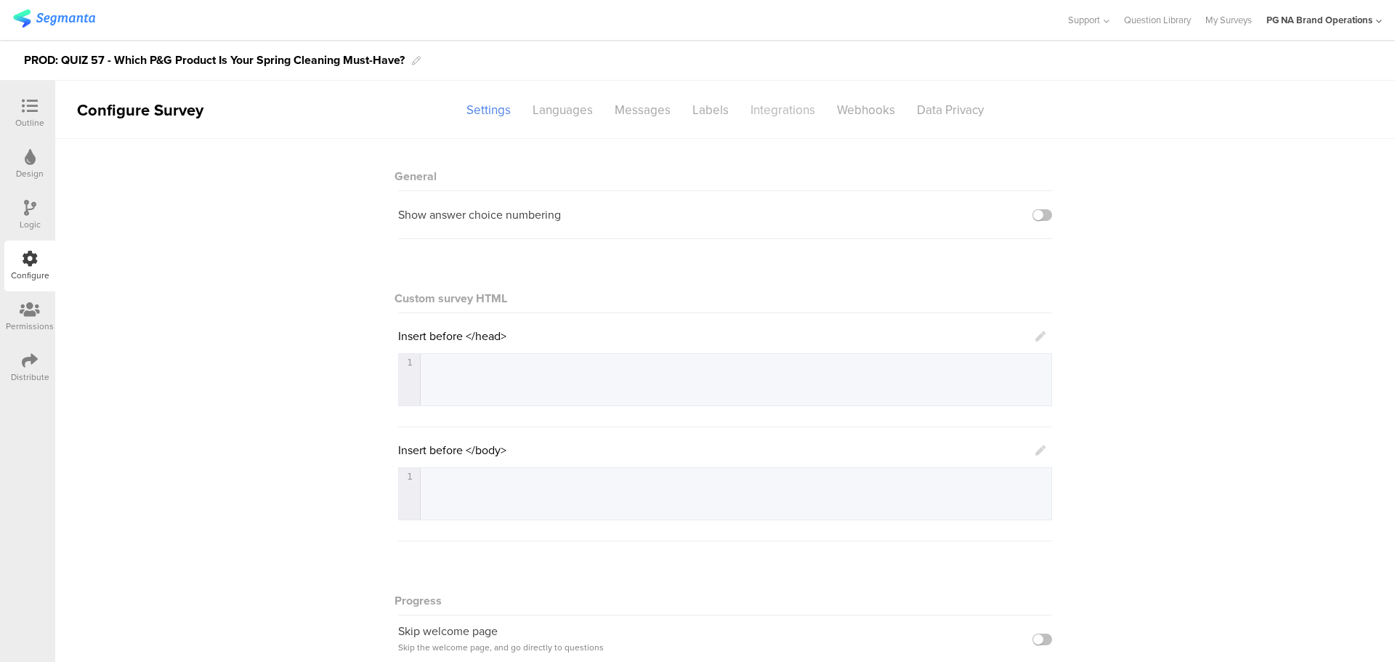
click at [753, 113] on div "Integrations" at bounding box center [783, 109] width 86 height 25
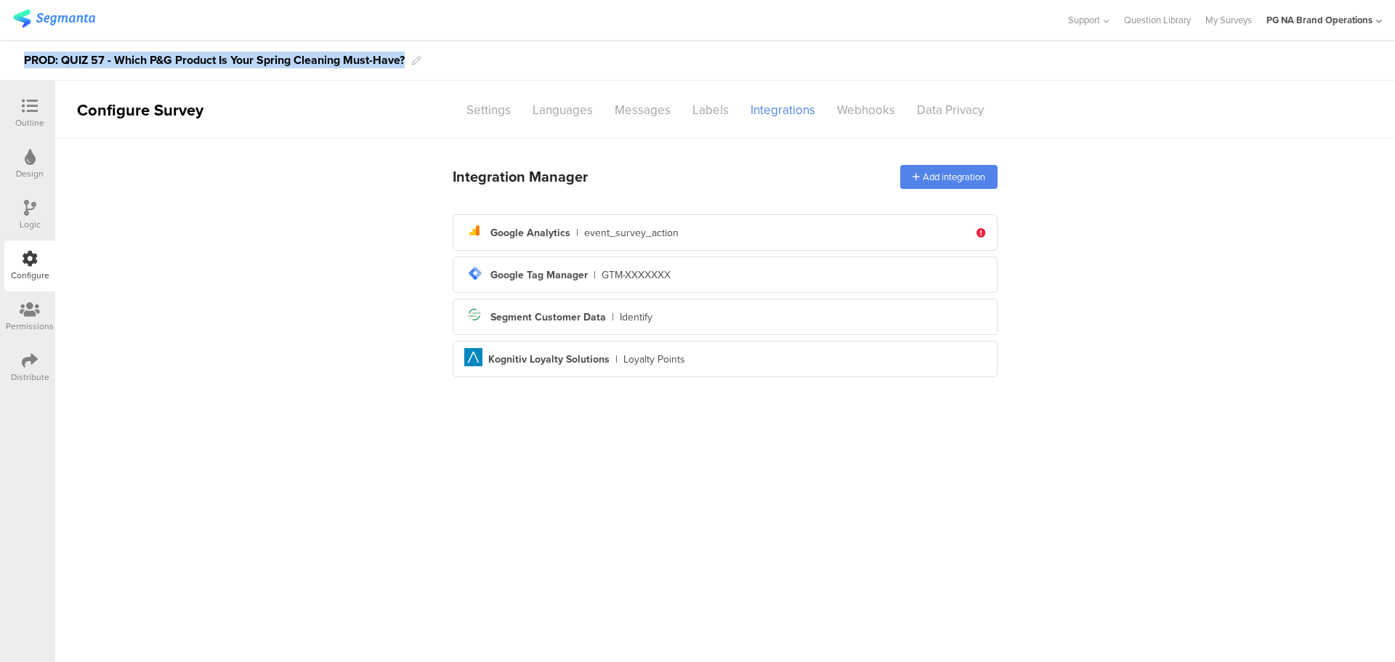
drag, startPoint x: 21, startPoint y: 59, endPoint x: 432, endPoint y: 51, distance: 410.6
click at [432, 51] on div "PROD: QUIZ 57 - Which P&G Product Is Your Spring Cleaning Must-Have?" at bounding box center [697, 60] width 1395 height 41
copy div "PROD: QUIZ 57 - Which P&G Product Is Your Spring Cleaning Must-Have?"
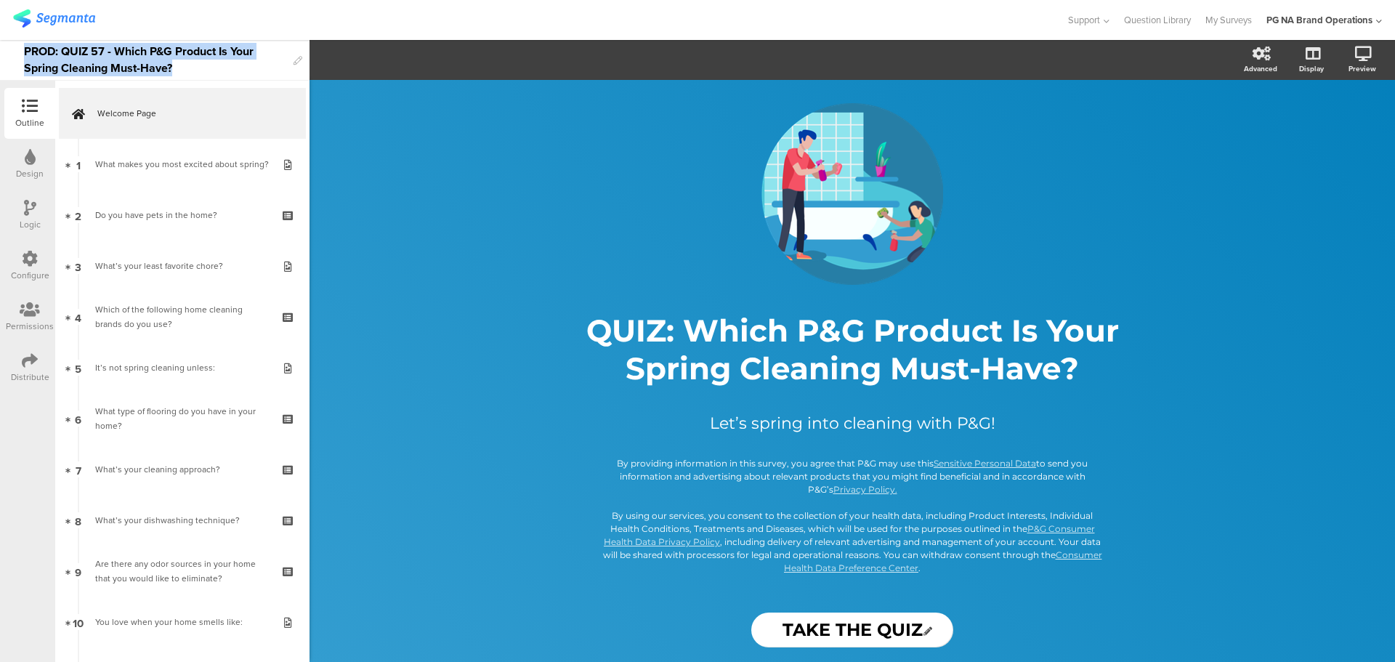
drag, startPoint x: 25, startPoint y: 52, endPoint x: 210, endPoint y: 70, distance: 185.5
click at [210, 70] on div "PROD: QUIZ 57 - Which P&G Product Is Your Spring Cleaning Must-Have?" at bounding box center [155, 60] width 262 height 40
copy div "PROD: QUIZ 57 - Which P&G Product Is Your Spring Cleaning Must-Have?"
click at [17, 262] on div "Configure" at bounding box center [29, 266] width 51 height 51
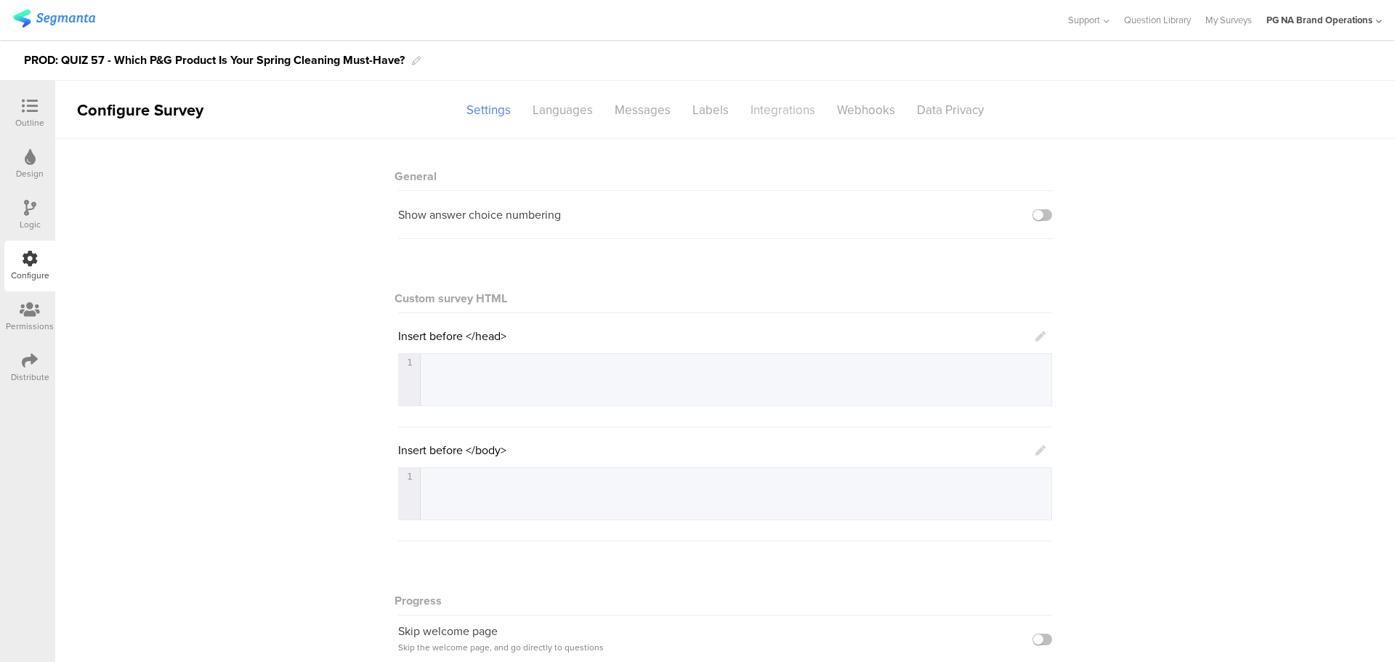
click at [765, 113] on div "Integrations" at bounding box center [783, 109] width 86 height 25
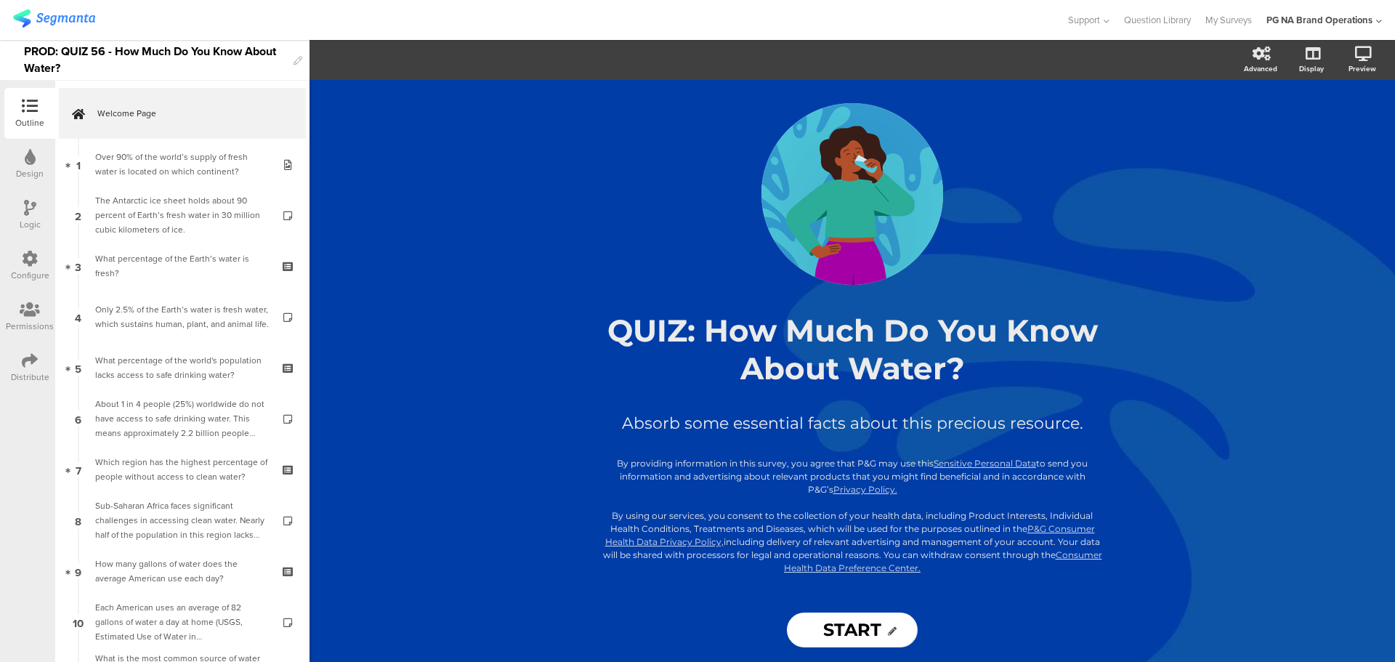
click at [22, 272] on div "Configure" at bounding box center [30, 275] width 39 height 13
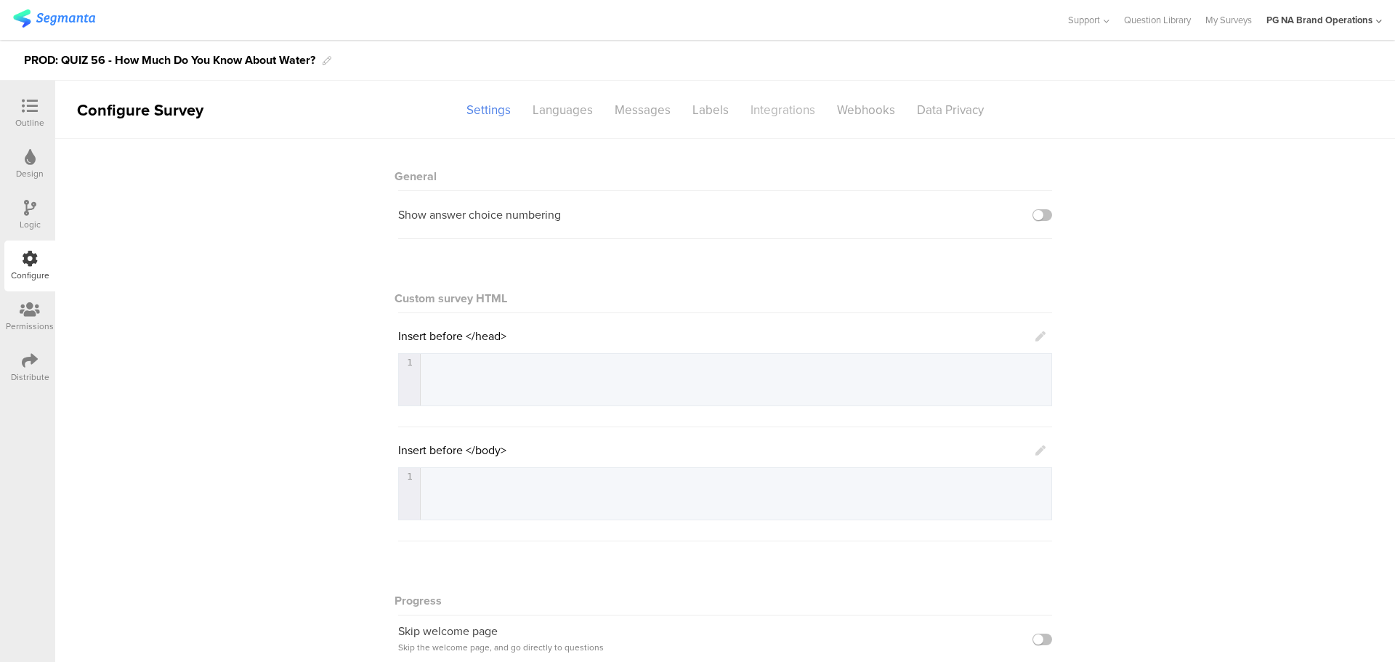
click at [774, 113] on div "Integrations" at bounding box center [783, 109] width 86 height 25
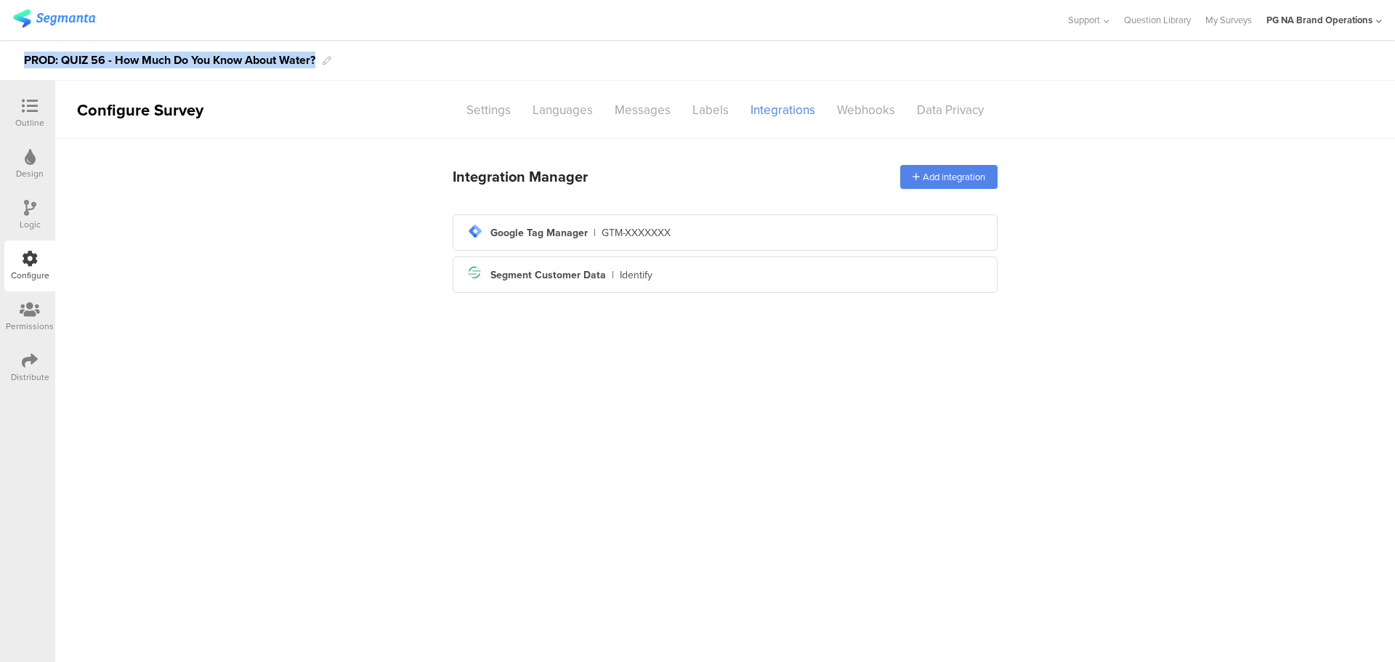
drag, startPoint x: 21, startPoint y: 60, endPoint x: 320, endPoint y: 57, distance: 298.7
click at [320, 57] on div "PROD: QUIZ 56 - How Much Do You Know About Water?" at bounding box center [697, 60] width 1395 height 41
copy div "PROD: QUIZ 56 - How Much Do You Know About Water?"
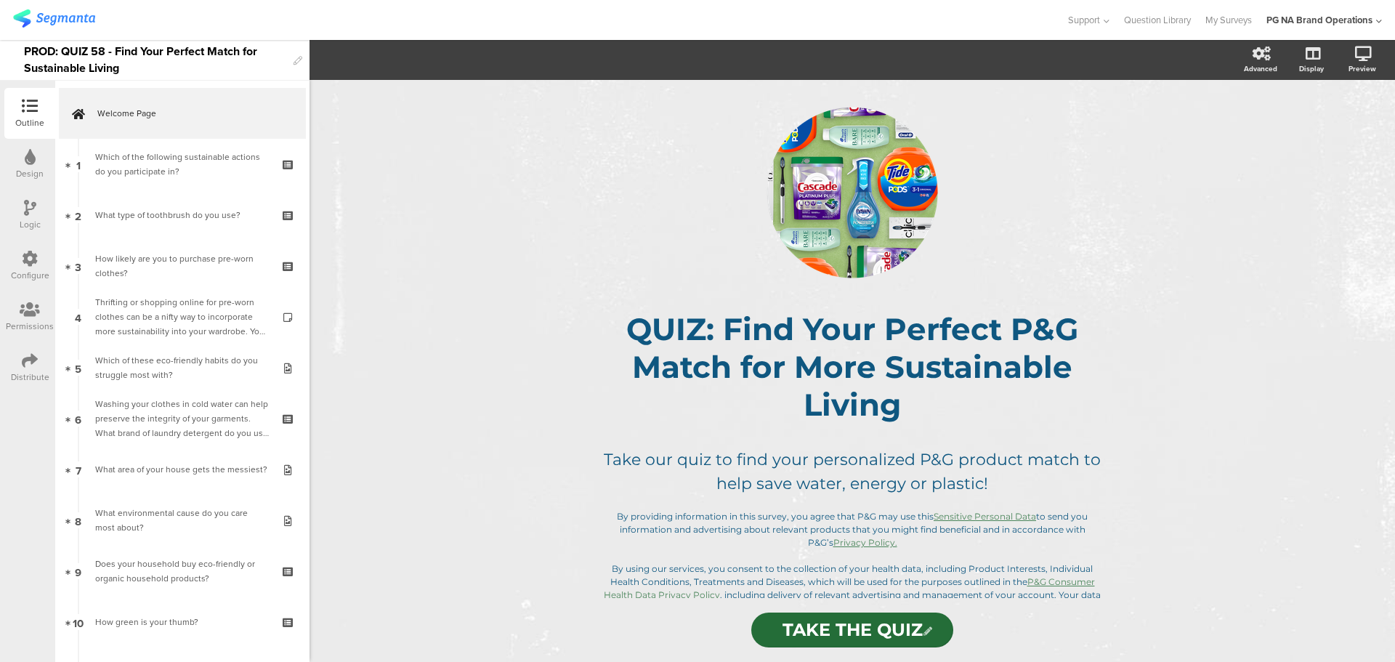
click at [33, 267] on div at bounding box center [30, 260] width 16 height 18
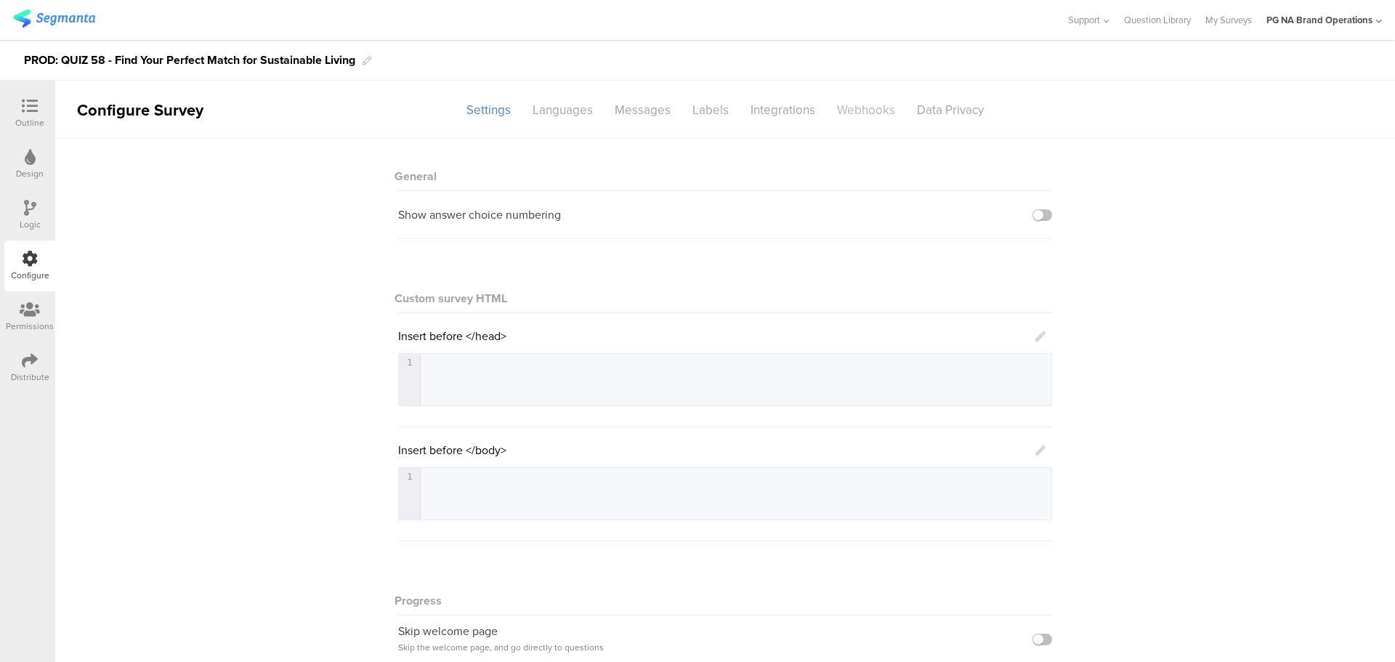
click at [848, 113] on div "Webhooks" at bounding box center [866, 109] width 80 height 25
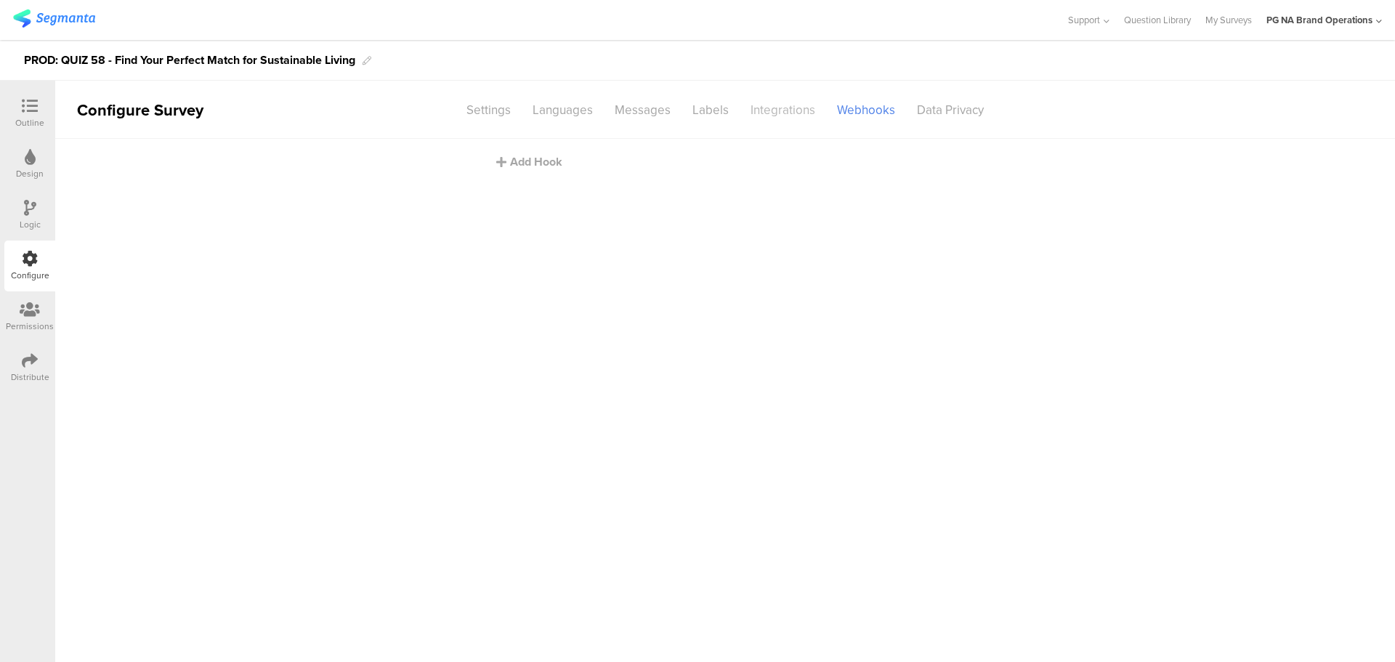
click at [785, 113] on div "Integrations" at bounding box center [783, 109] width 86 height 25
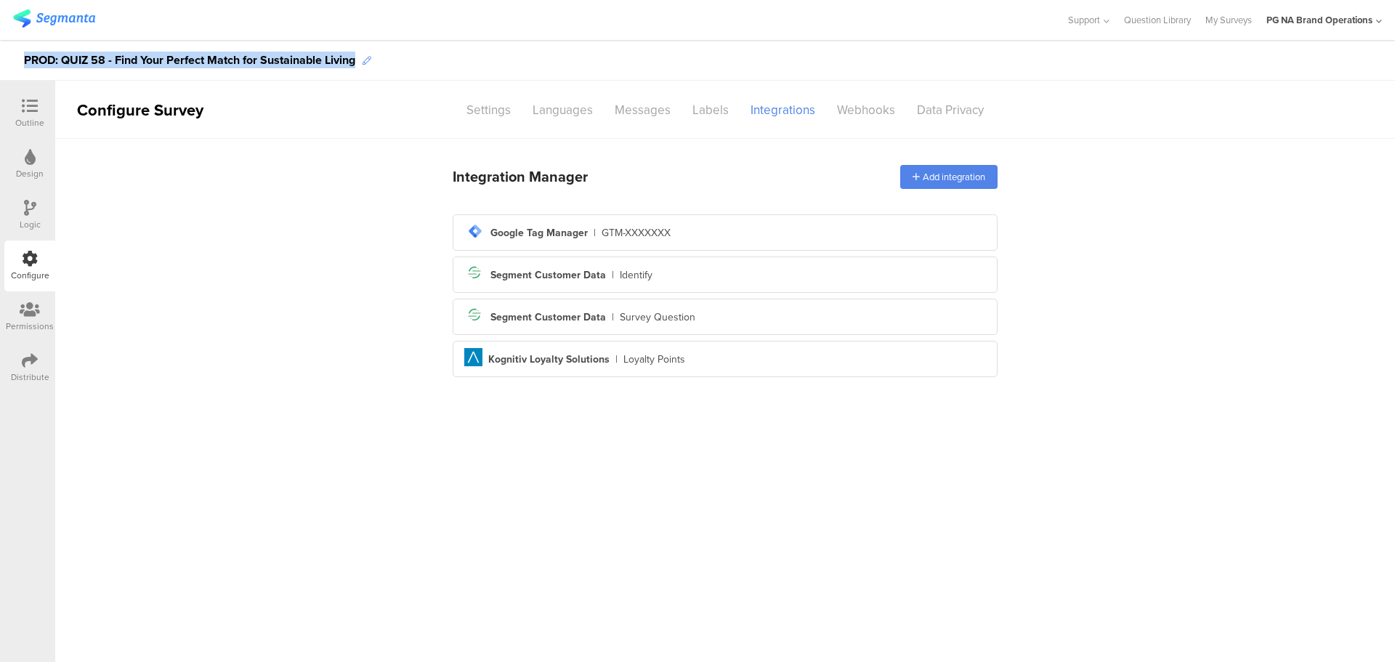
drag, startPoint x: 23, startPoint y: 60, endPoint x: 371, endPoint y: 58, distance: 347.3
click at [371, 58] on div "PROD: QUIZ 58 - Find Your Perfect Match for Sustainable Living" at bounding box center [697, 60] width 1395 height 41
copy div "PROD: QUIZ 58 - Find Your Perfect Match for Sustainable Living"
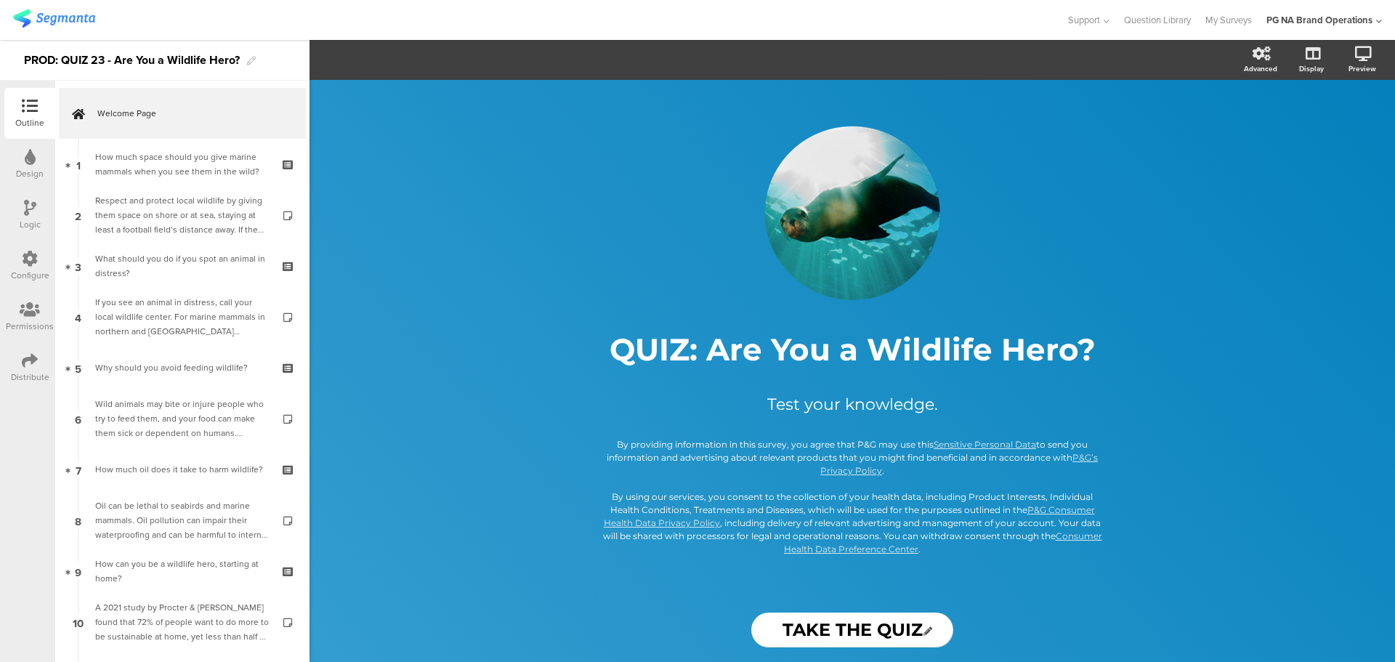
click at [36, 270] on div "Configure" at bounding box center [30, 275] width 39 height 13
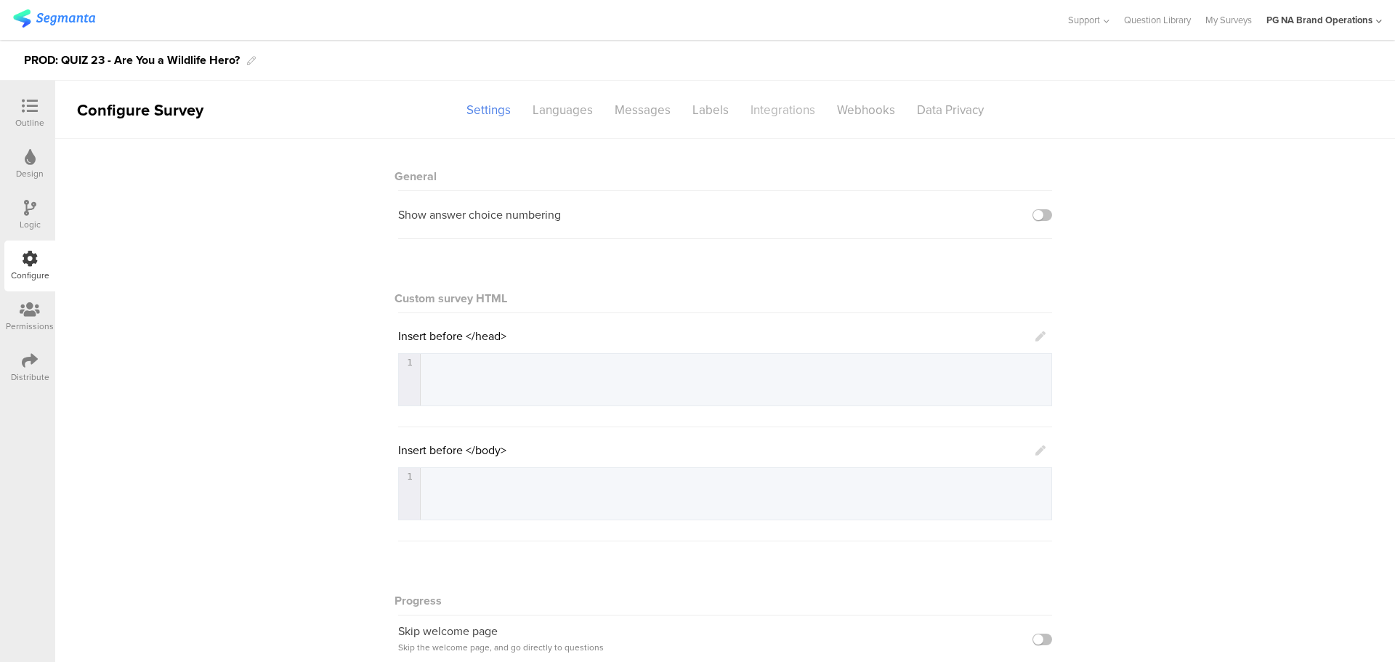
click at [790, 105] on div "Integrations" at bounding box center [783, 109] width 86 height 25
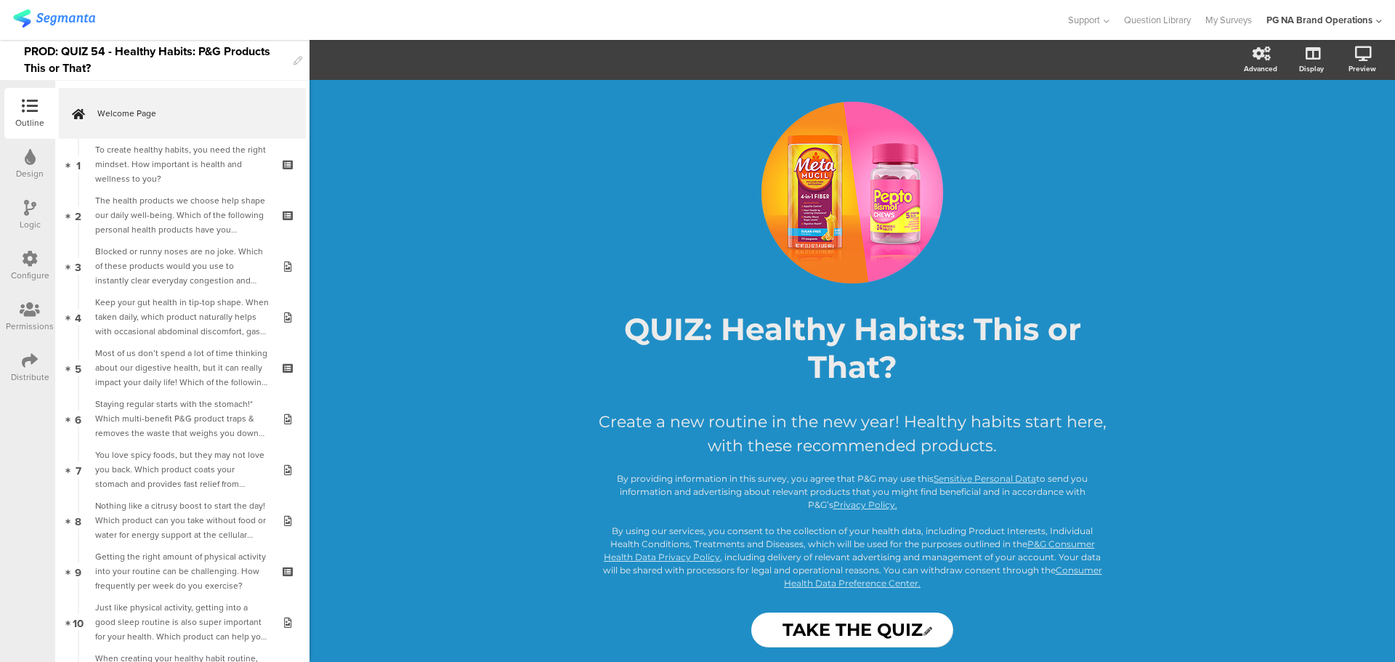
drag, startPoint x: 47, startPoint y: 262, endPoint x: 32, endPoint y: 264, distance: 15.3
click at [47, 262] on div "Configure" at bounding box center [29, 266] width 51 height 51
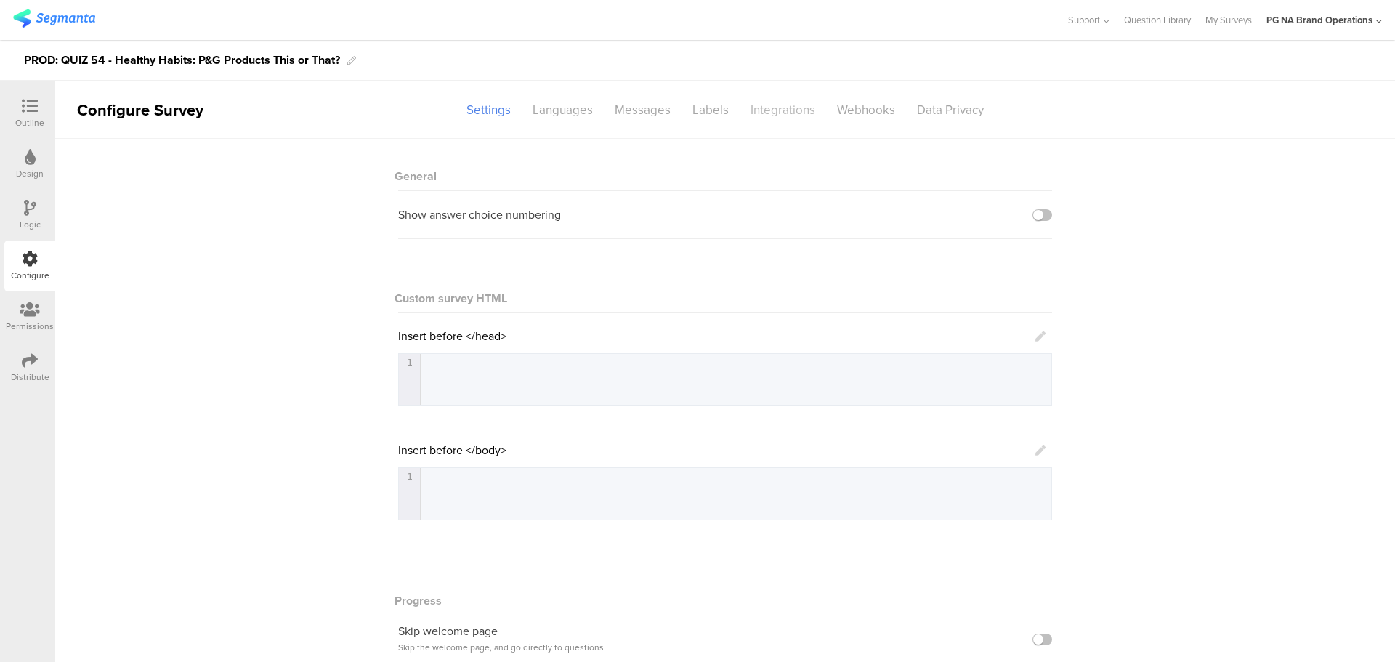
click at [749, 102] on div "Integrations" at bounding box center [783, 109] width 86 height 25
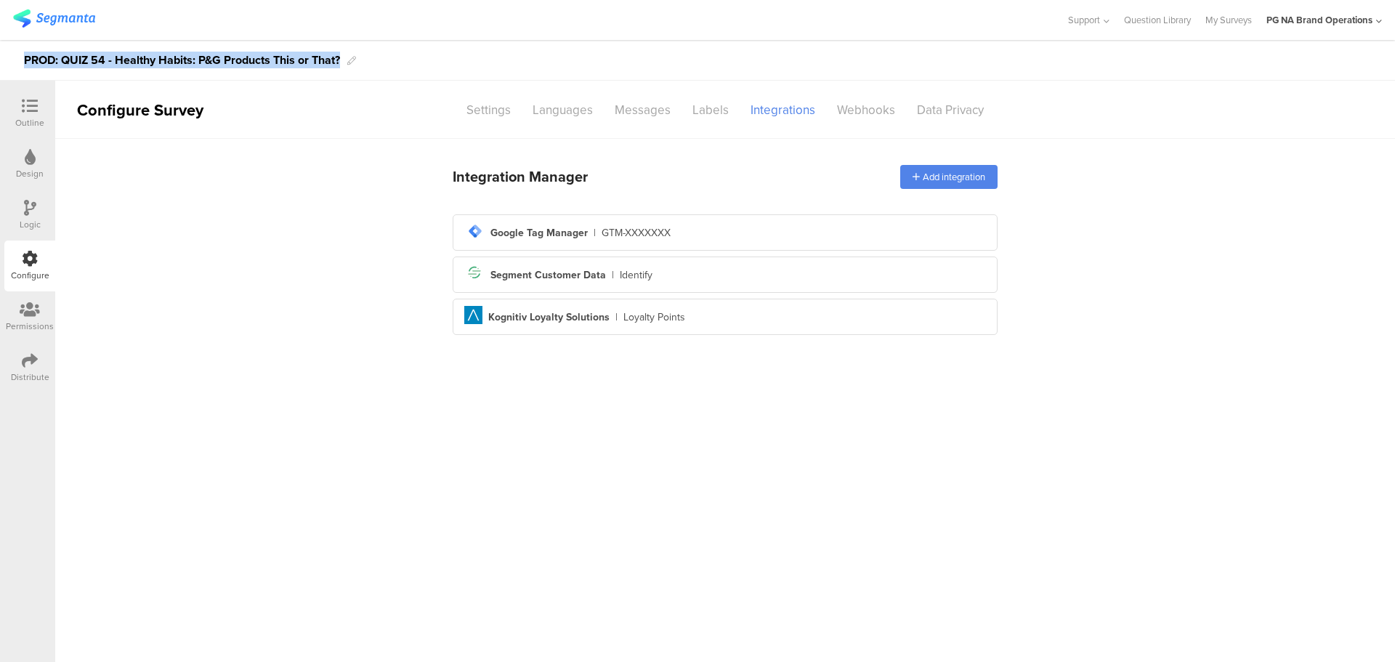
drag, startPoint x: 41, startPoint y: 58, endPoint x: 344, endPoint y: 59, distance: 303.0
click at [344, 59] on div "PROD: QUIZ 54 - Healthy Habits: P&G Products This or That?" at bounding box center [697, 60] width 1395 height 41
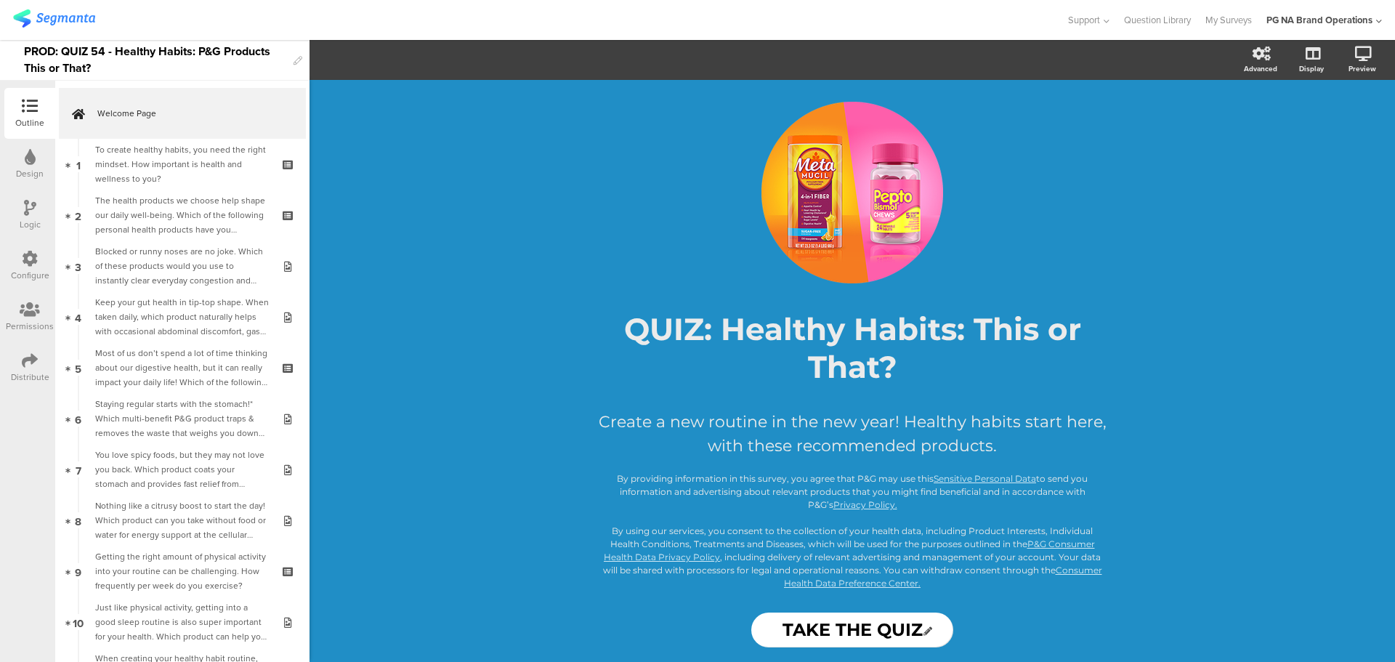
click at [26, 255] on icon at bounding box center [30, 259] width 16 height 16
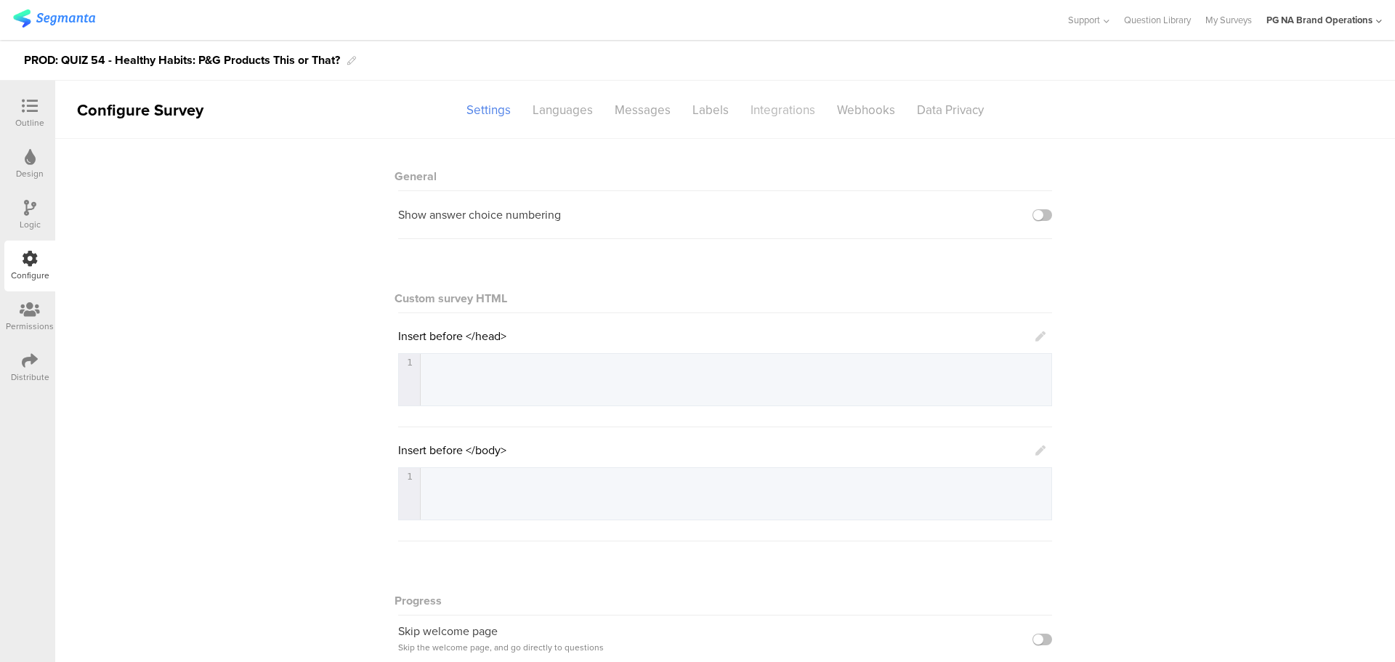
click at [772, 109] on div "Integrations" at bounding box center [783, 109] width 86 height 25
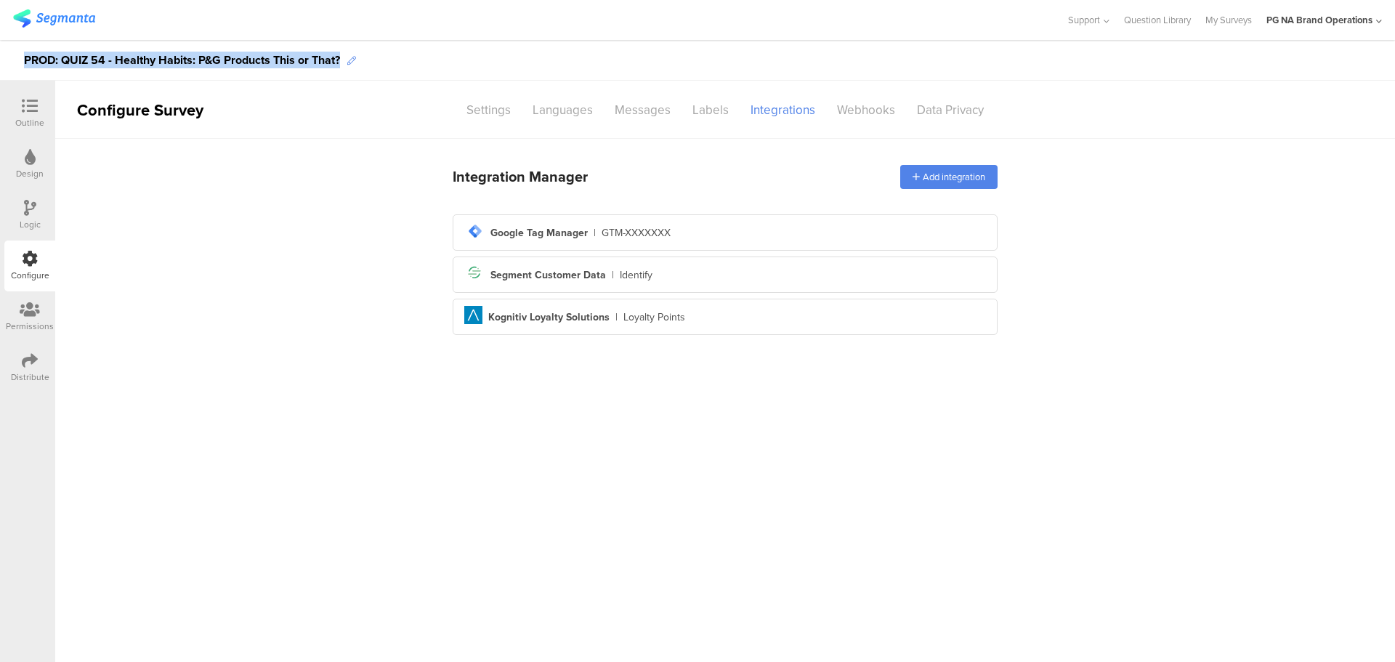
drag, startPoint x: 24, startPoint y: 59, endPoint x: 352, endPoint y: 61, distance: 327.7
click at [352, 61] on div "PROD: QUIZ 54 - Healthy Habits: P&G Products This or That?" at bounding box center [697, 60] width 1395 height 41
copy div "PROD: QUIZ 54 - Healthy Habits: P&G Products This or That?"
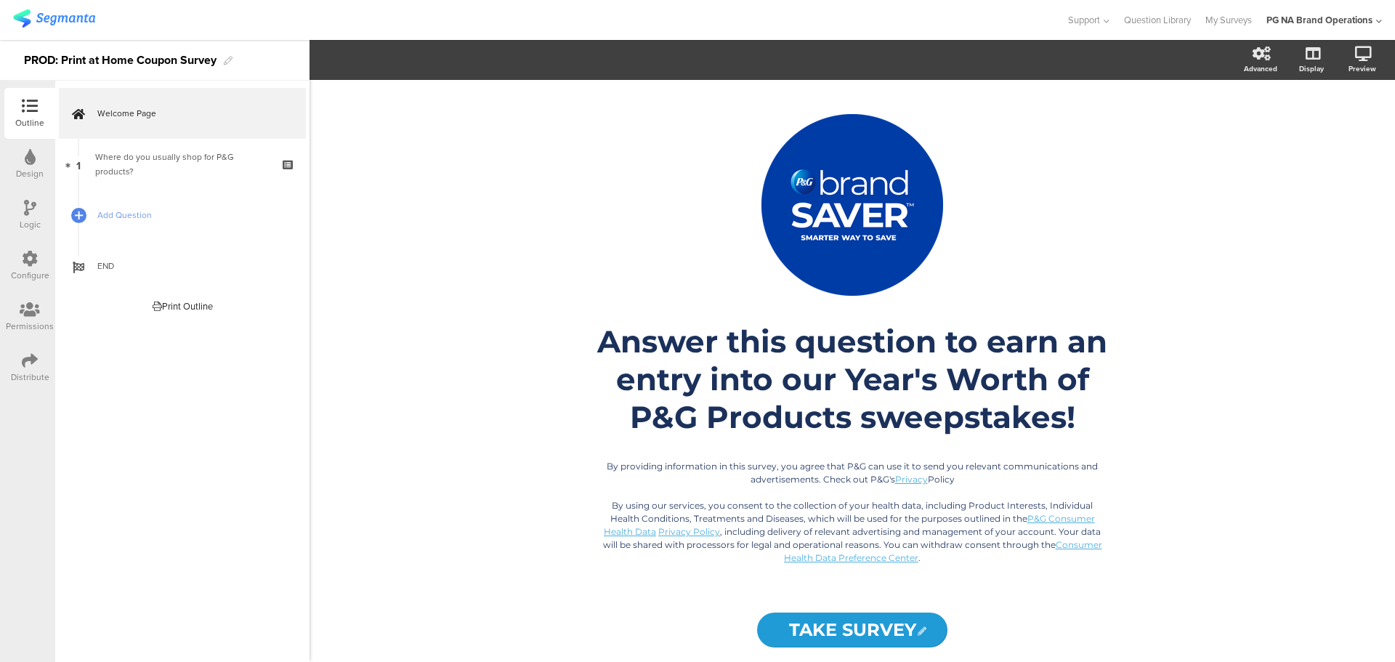
click at [15, 266] on div "Configure" at bounding box center [29, 266] width 51 height 51
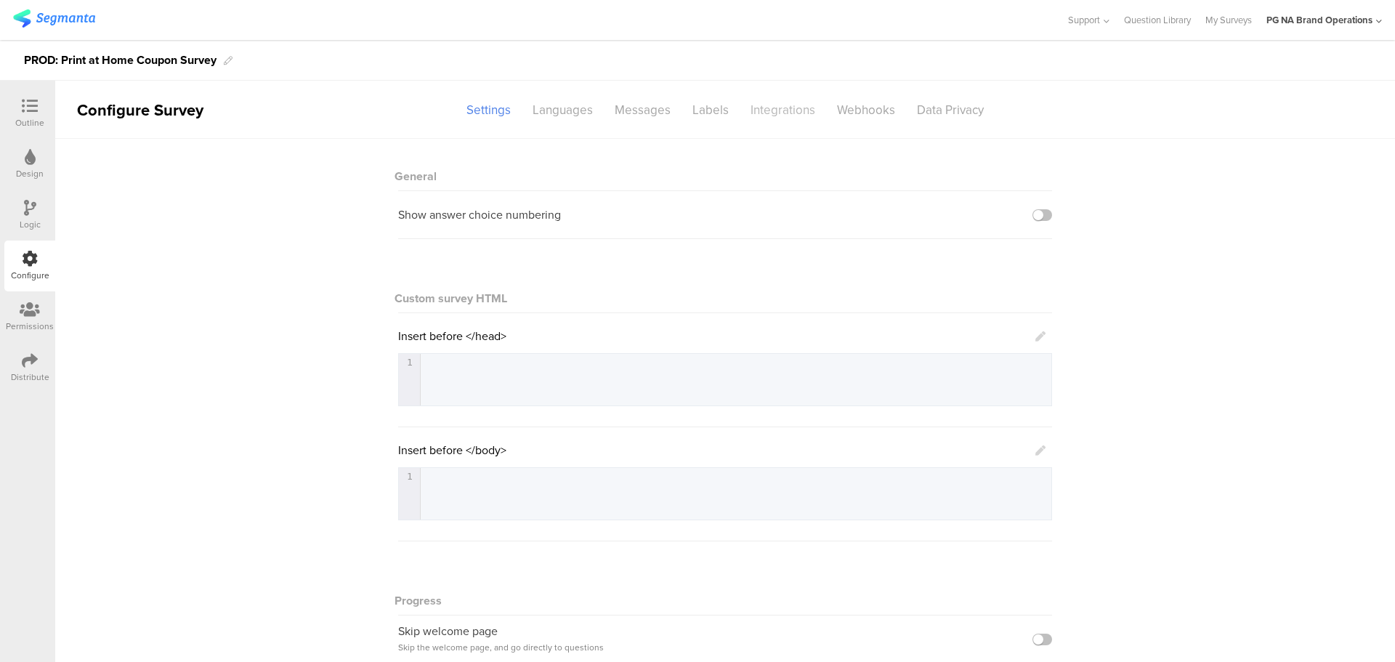
click at [778, 115] on div "Integrations" at bounding box center [783, 109] width 86 height 25
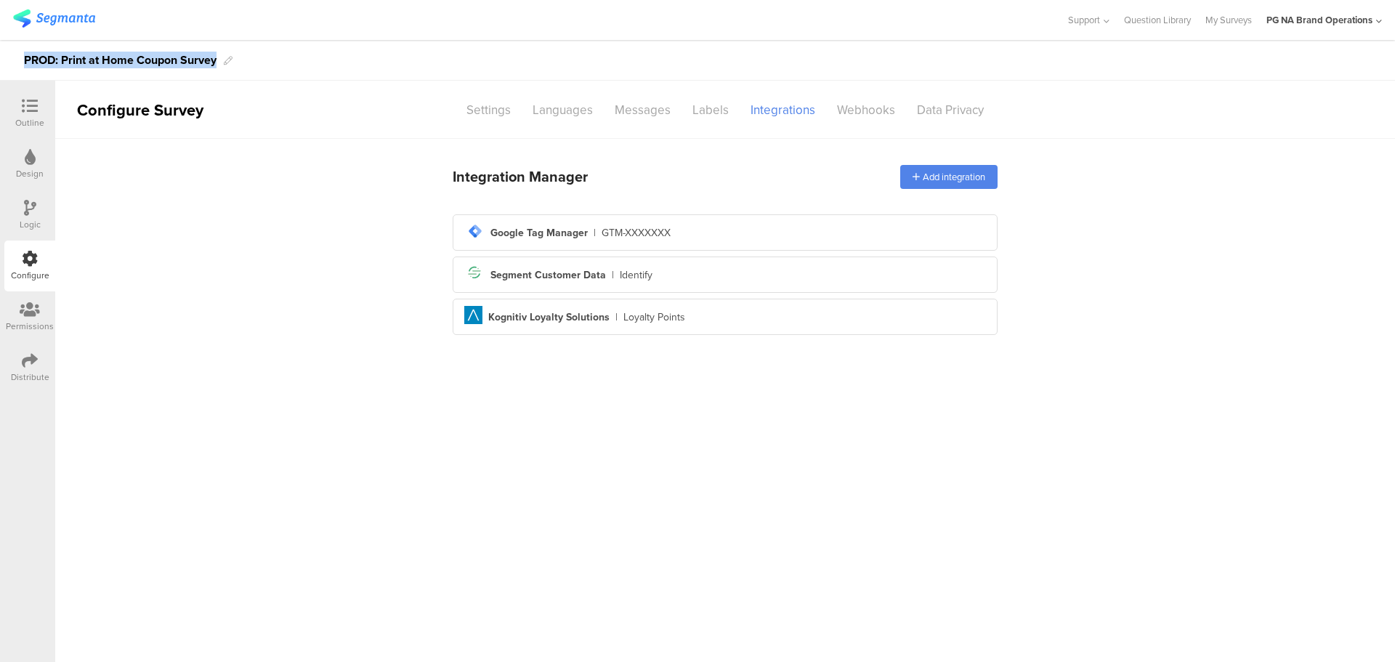
drag, startPoint x: 25, startPoint y: 57, endPoint x: 217, endPoint y: 61, distance: 191.1
click at [217, 61] on div "PROD: Print at Home Coupon Survey" at bounding box center [120, 60] width 193 height 23
copy div "PROD: Print at Home Coupon Survey"
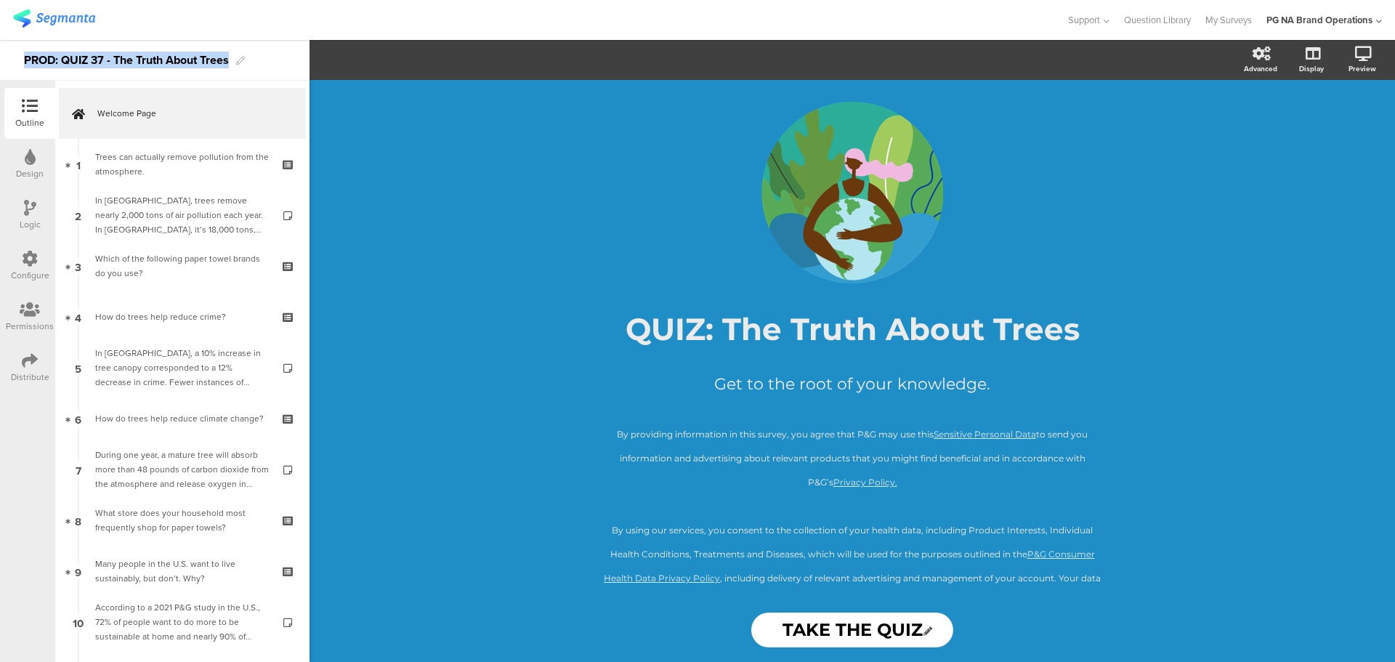
drag, startPoint x: 24, startPoint y: 56, endPoint x: 250, endPoint y: 73, distance: 226.6
click at [246, 73] on div "PROD: QUIZ 37 - The Truth About Trees" at bounding box center [155, 60] width 310 height 41
copy div "PROD: QUIZ 37 - The Truth About Trees"
click at [11, 267] on div "Configure" at bounding box center [29, 266] width 51 height 51
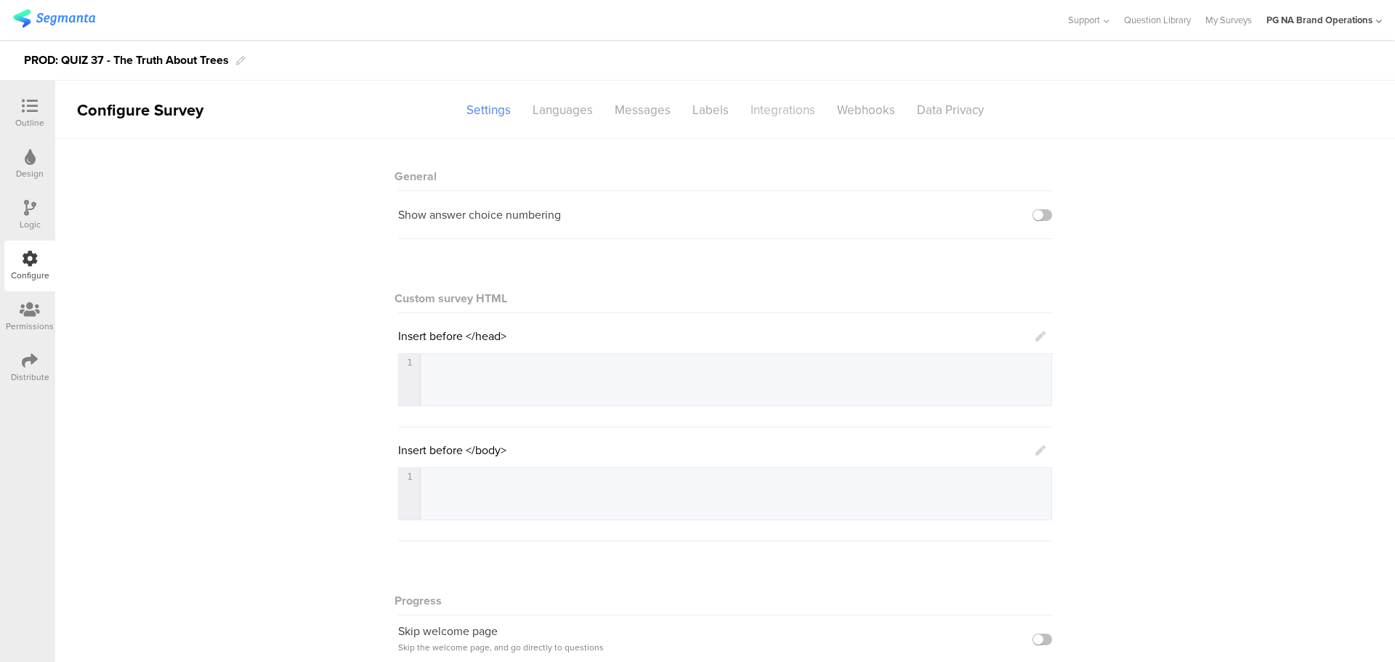
click at [777, 112] on div "Integrations" at bounding box center [783, 109] width 86 height 25
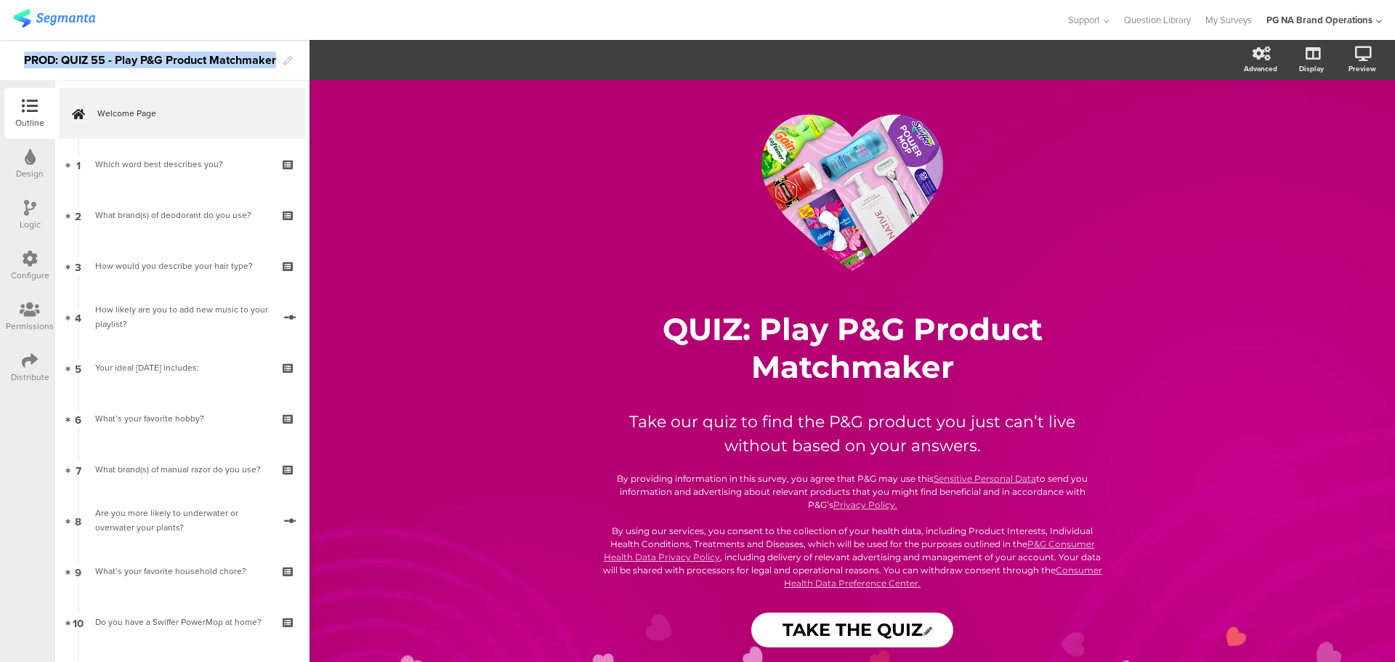
drag, startPoint x: 20, startPoint y: 63, endPoint x: 283, endPoint y: 61, distance: 263.8
click at [283, 61] on div "PROD: QUIZ 55 - Play P&G Product Matchmaker" at bounding box center [155, 60] width 310 height 41
copy div "PROD: QUIZ 55 - Play P&G Product Matchmaker"
click at [20, 262] on div "Configure" at bounding box center [29, 266] width 51 height 51
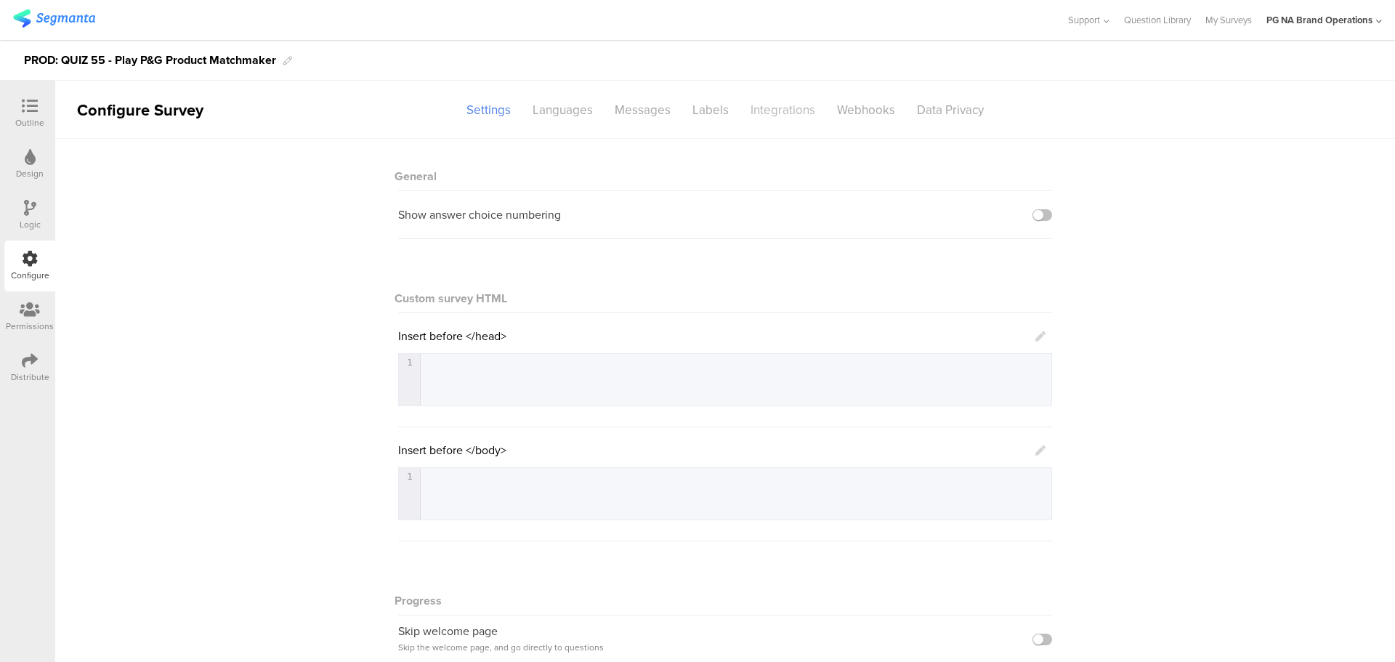
click at [757, 107] on div "Integrations" at bounding box center [783, 109] width 86 height 25
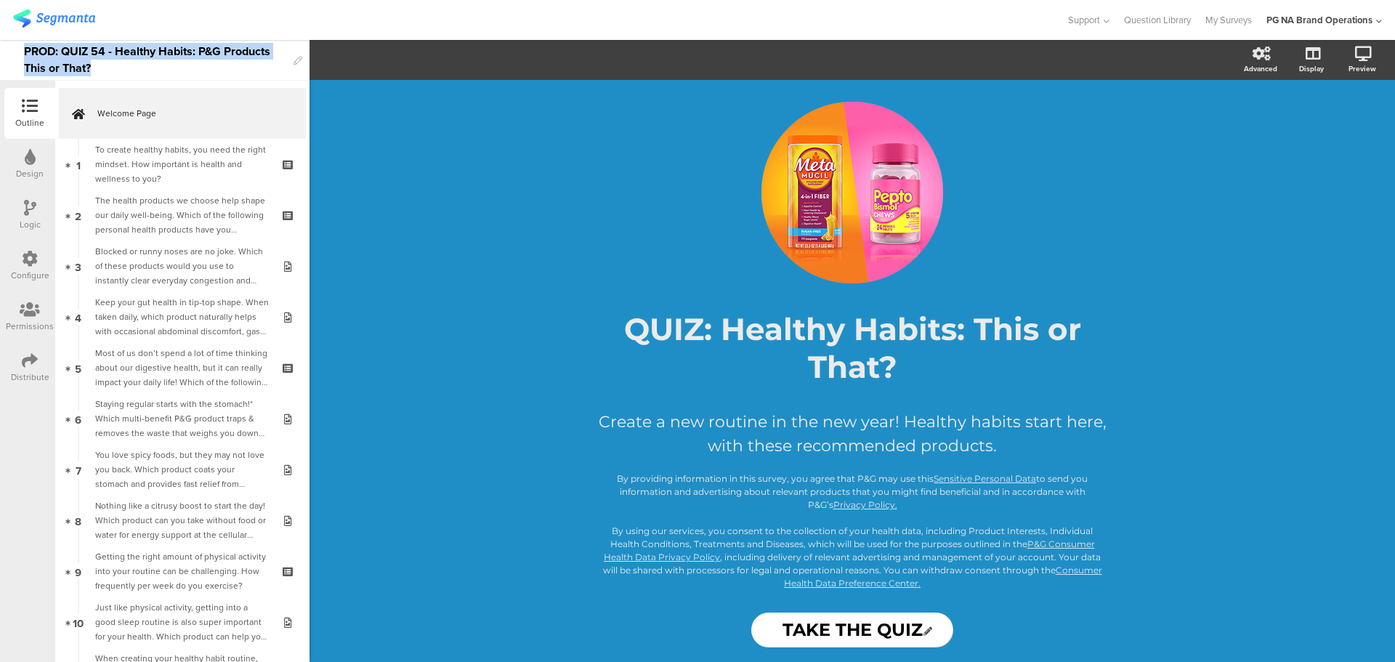
drag, startPoint x: 24, startPoint y: 51, endPoint x: 112, endPoint y: 68, distance: 89.5
click at [112, 68] on div "PROD: QUIZ 54 - Healthy Habits: P&G Products This or That?" at bounding box center [155, 60] width 262 height 40
copy div "PROD: QUIZ 54 - Healthy Habits: P&G Products This or That?"
click at [14, 276] on div "Configure" at bounding box center [30, 275] width 39 height 13
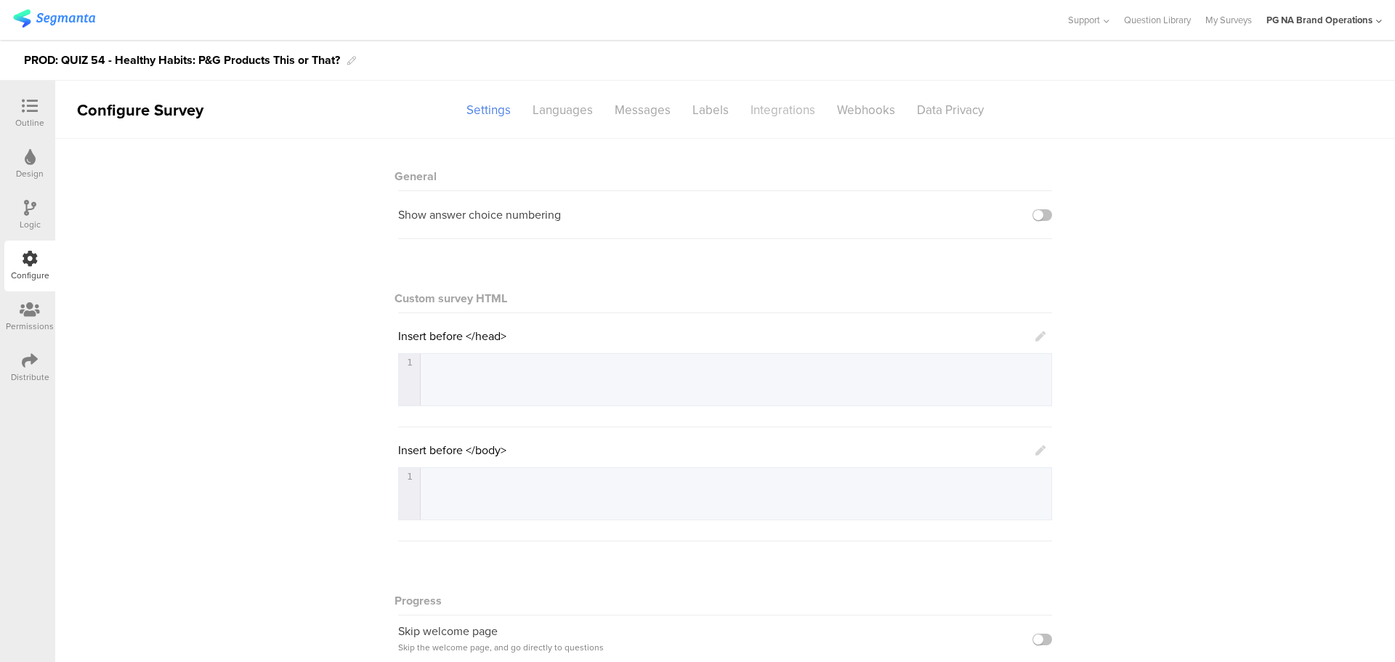
drag, startPoint x: 787, startPoint y: 99, endPoint x: 788, endPoint y: 107, distance: 8.0
click at [788, 106] on div "Integrations" at bounding box center [783, 109] width 86 height 25
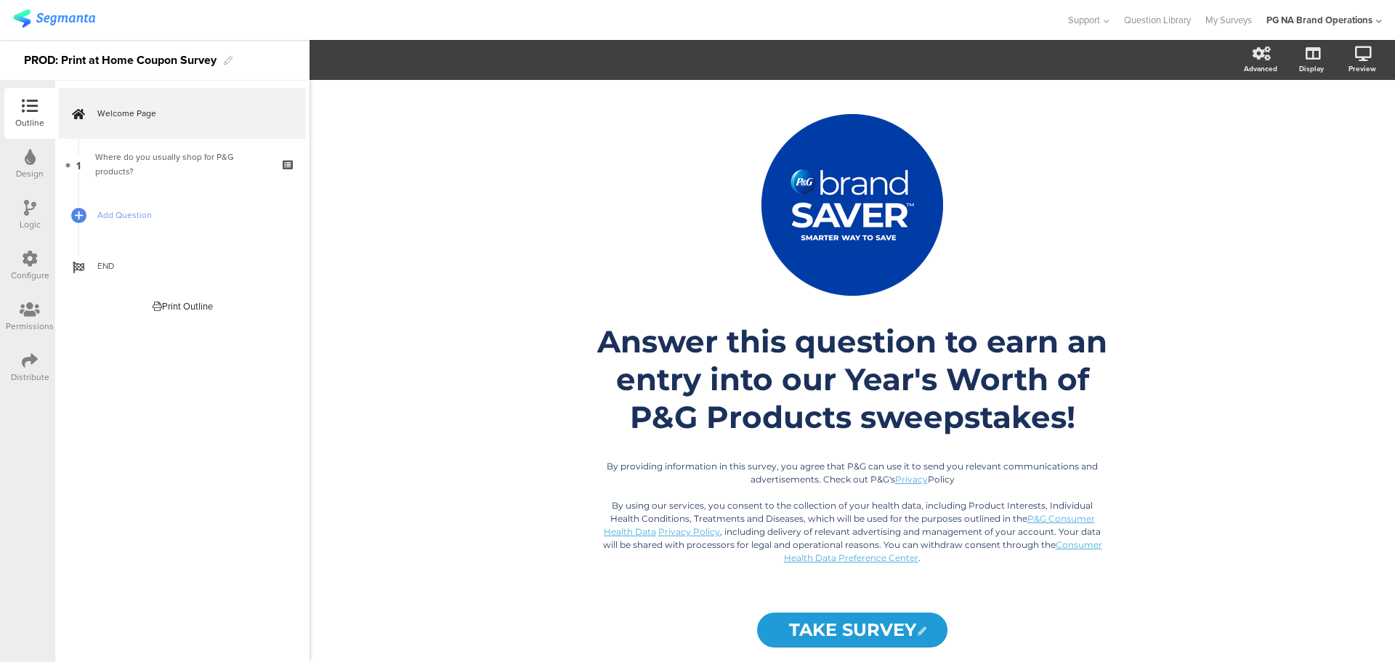
click at [24, 264] on icon at bounding box center [30, 259] width 16 height 16
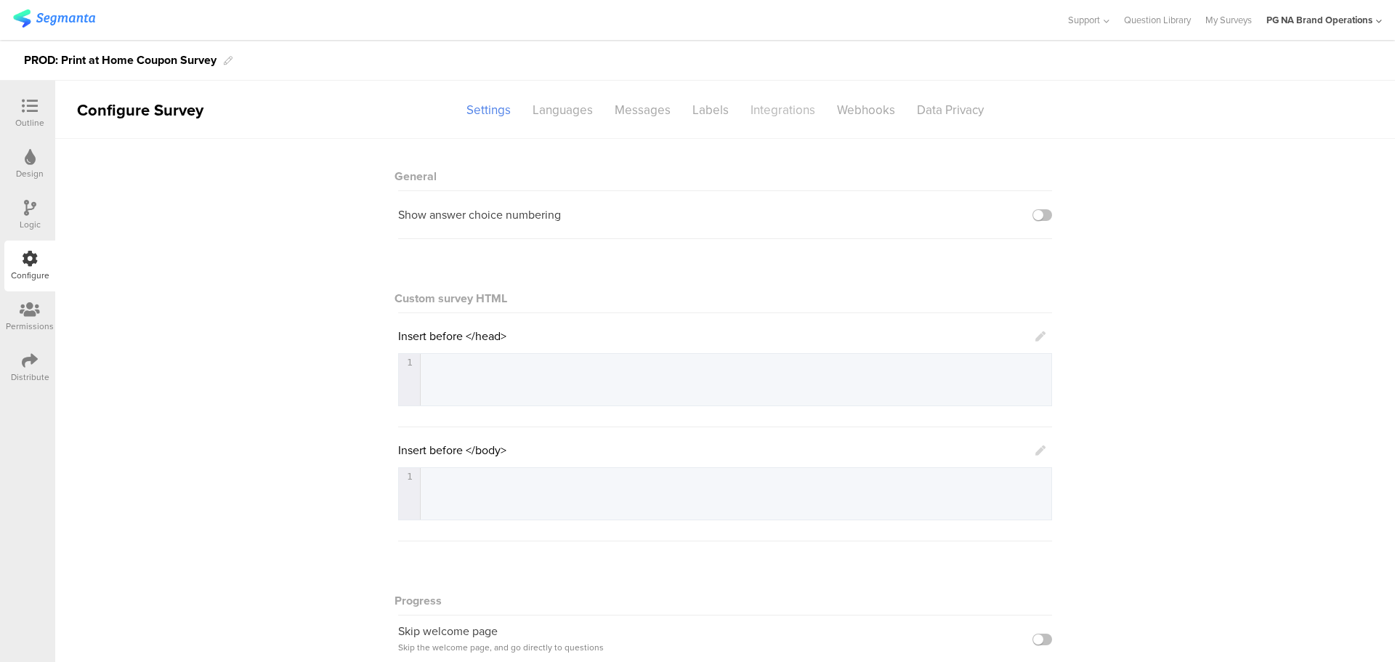
click at [777, 117] on div "Integrations" at bounding box center [783, 109] width 86 height 25
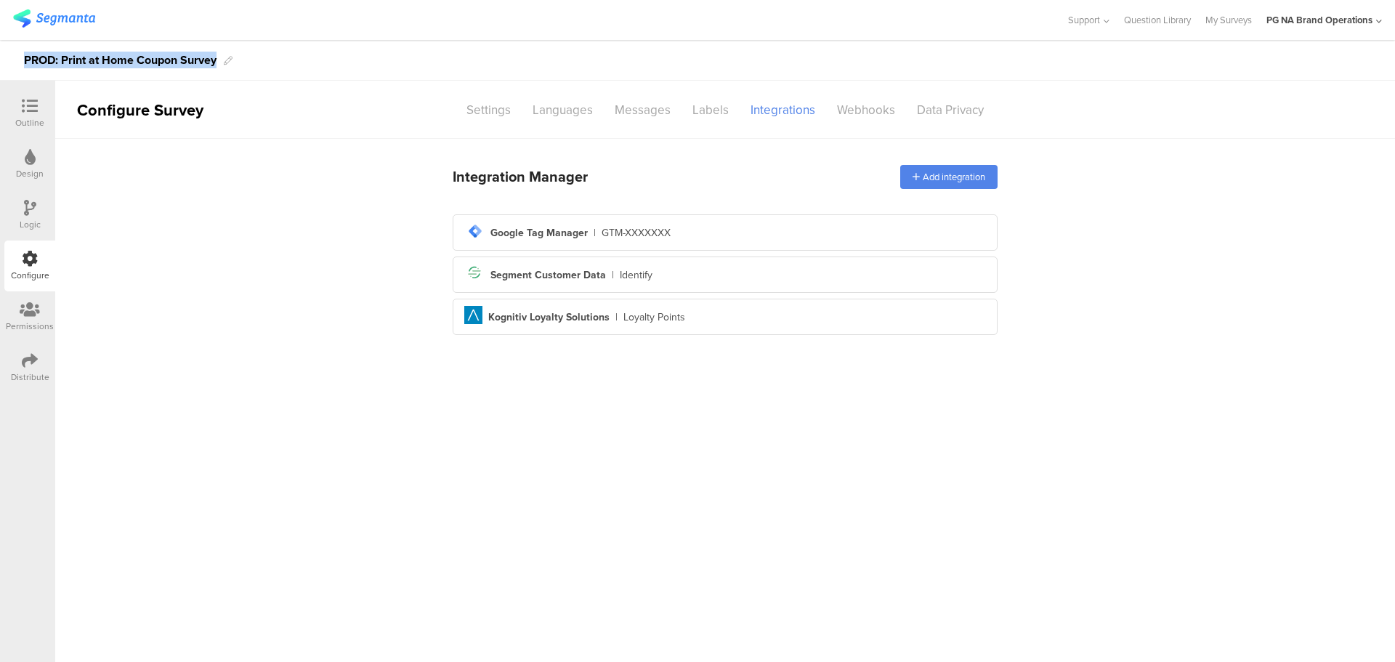
drag, startPoint x: 21, startPoint y: 57, endPoint x: 217, endPoint y: 57, distance: 195.5
click at [217, 57] on div "PROD: Print at Home Coupon Survey" at bounding box center [697, 60] width 1395 height 41
copy div "PROD: Print at Home Coupon Survey"
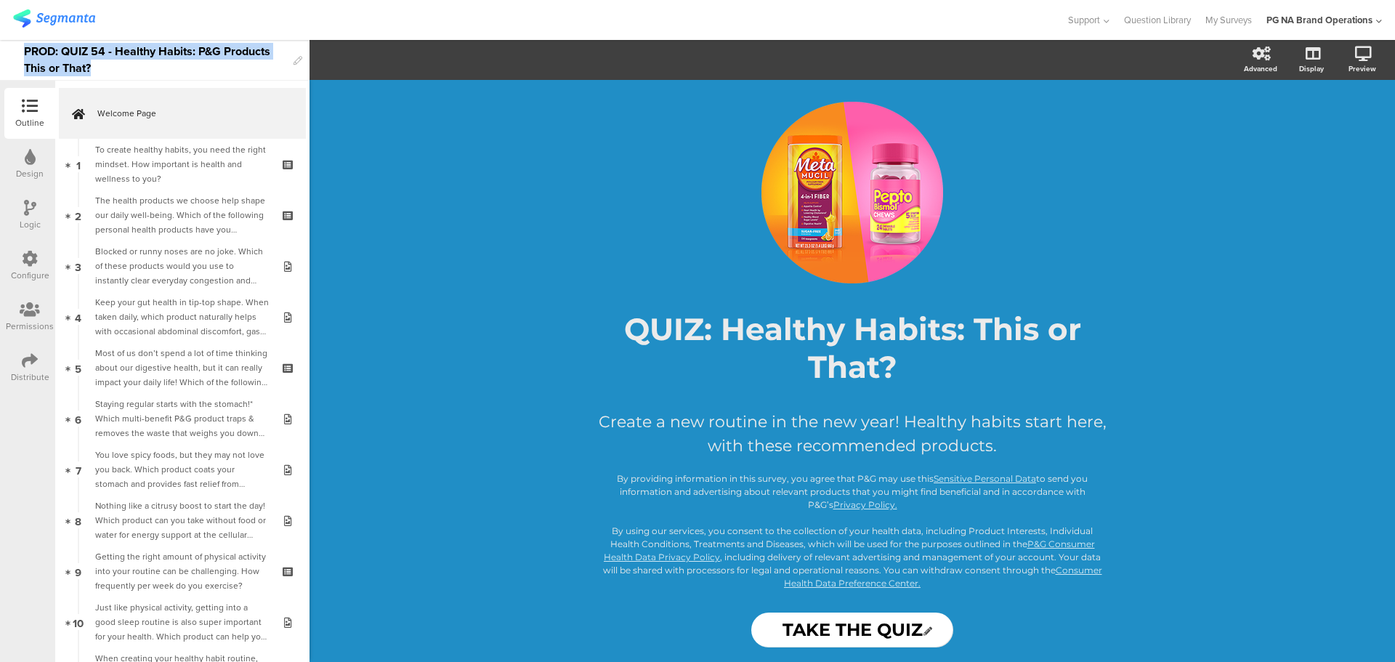
drag, startPoint x: 114, startPoint y: 71, endPoint x: 22, endPoint y: 54, distance: 93.8
click at [22, 54] on div "PROD: QUIZ 54 - Healthy Habits: P&G Products This or That?" at bounding box center [155, 60] width 310 height 41
copy div "PROD: QUIZ 54 - Healthy Habits: P&G Products This or That?"
click at [22, 251] on icon at bounding box center [30, 259] width 16 height 16
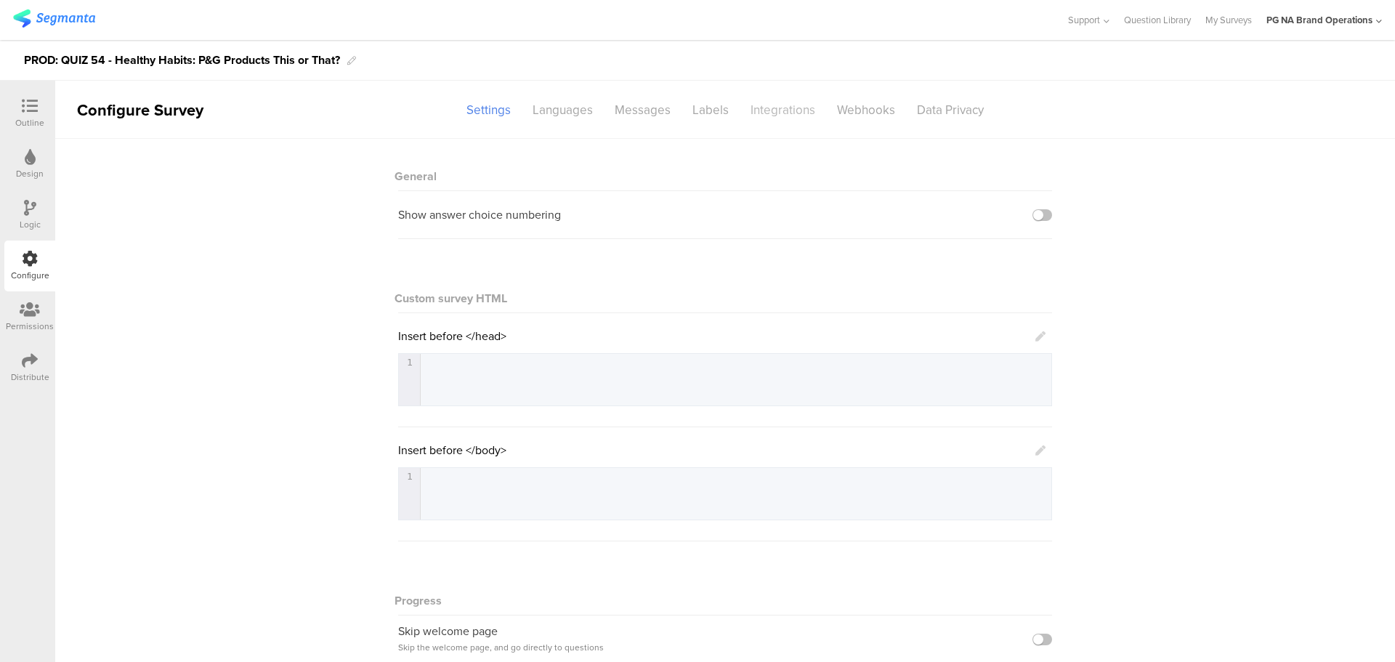
click at [762, 114] on div "Integrations" at bounding box center [783, 109] width 86 height 25
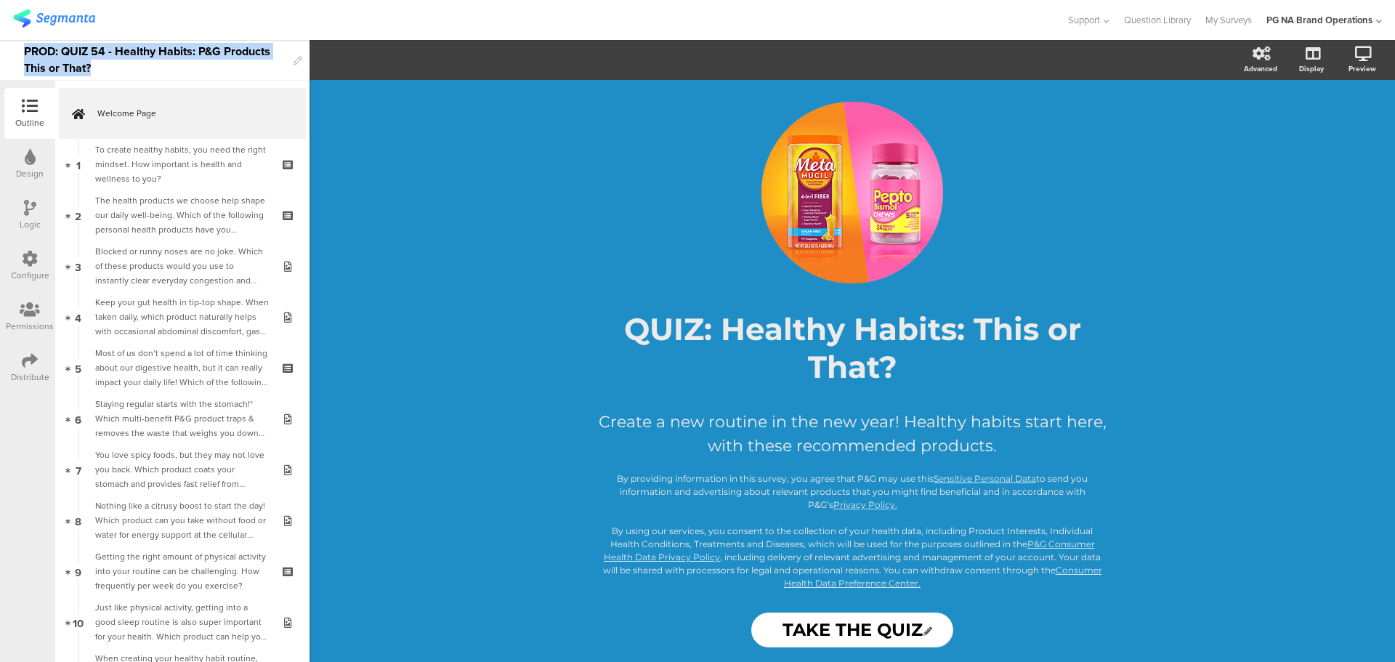
drag, startPoint x: 111, startPoint y: 73, endPoint x: 0, endPoint y: 49, distance: 113.9
click at [0, 49] on div "PROD: QUIZ 54 - Healthy Habits: P&G Products This or That?" at bounding box center [155, 60] width 310 height 41
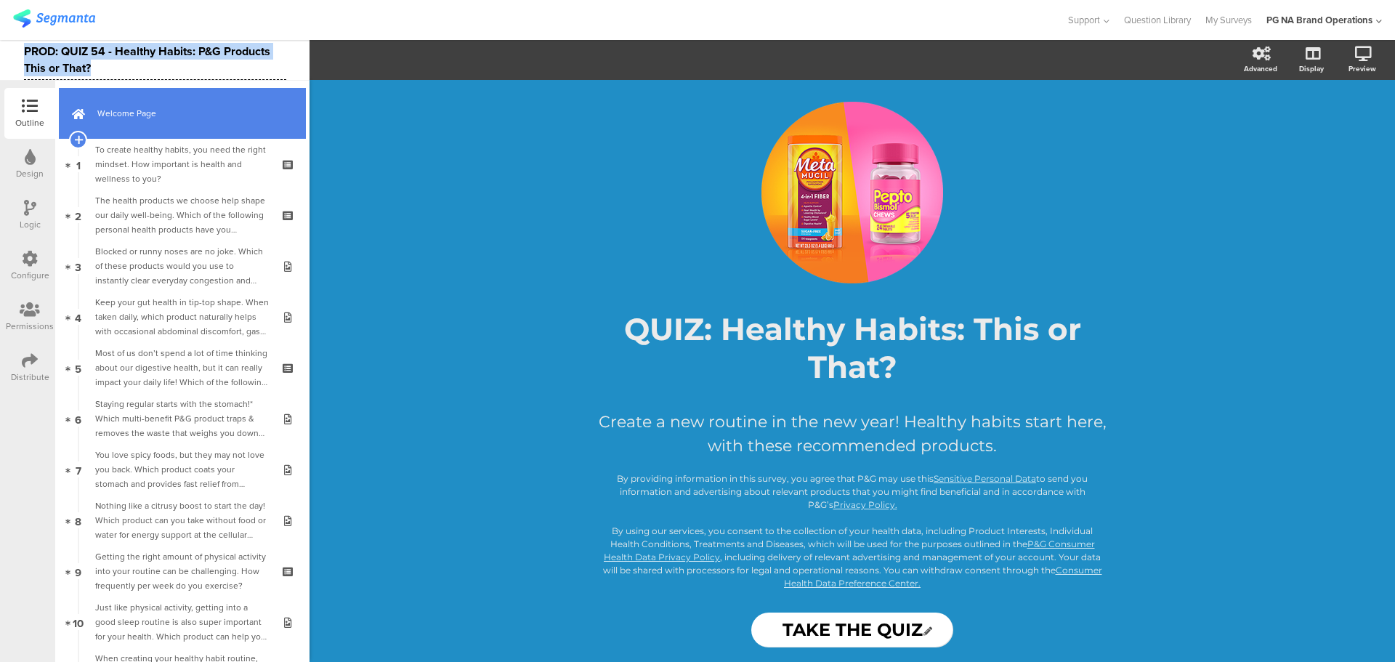
copy div "PROD: QUIZ 54 - Healthy Habits: P&G Products This or That?"
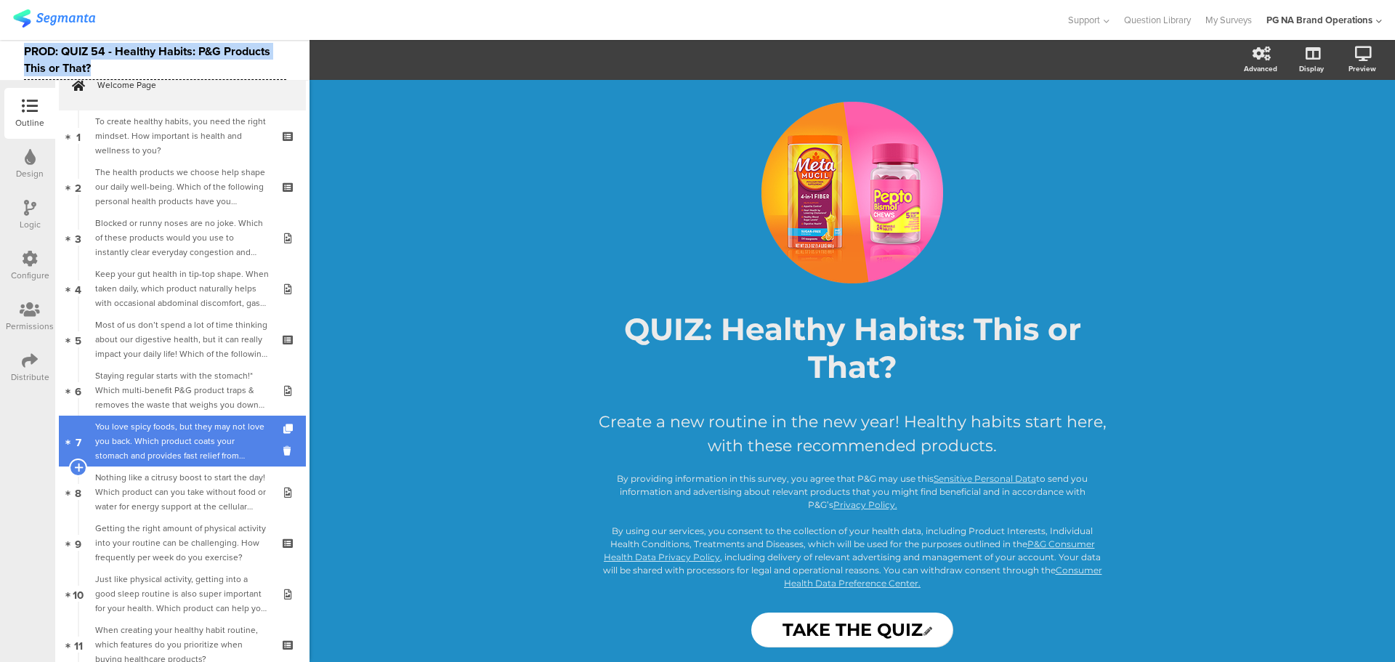
scroll to position [222, 0]
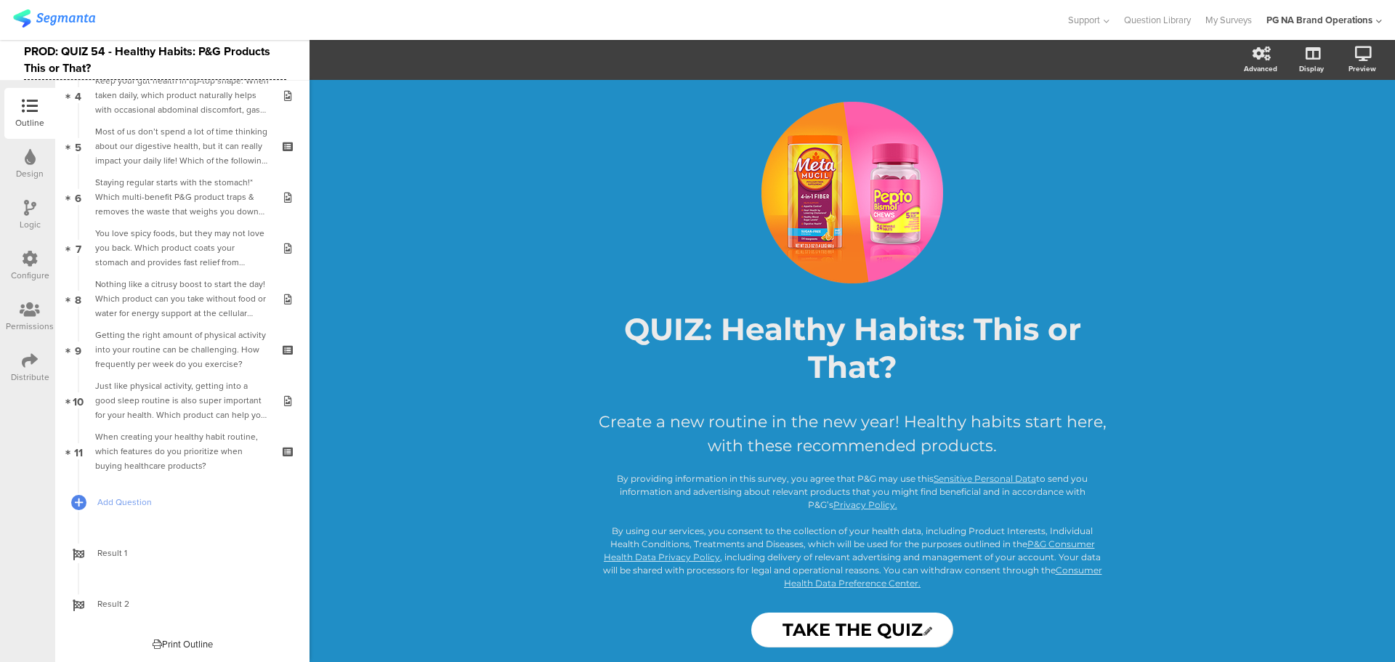
click at [30, 264] on icon at bounding box center [30, 259] width 16 height 16
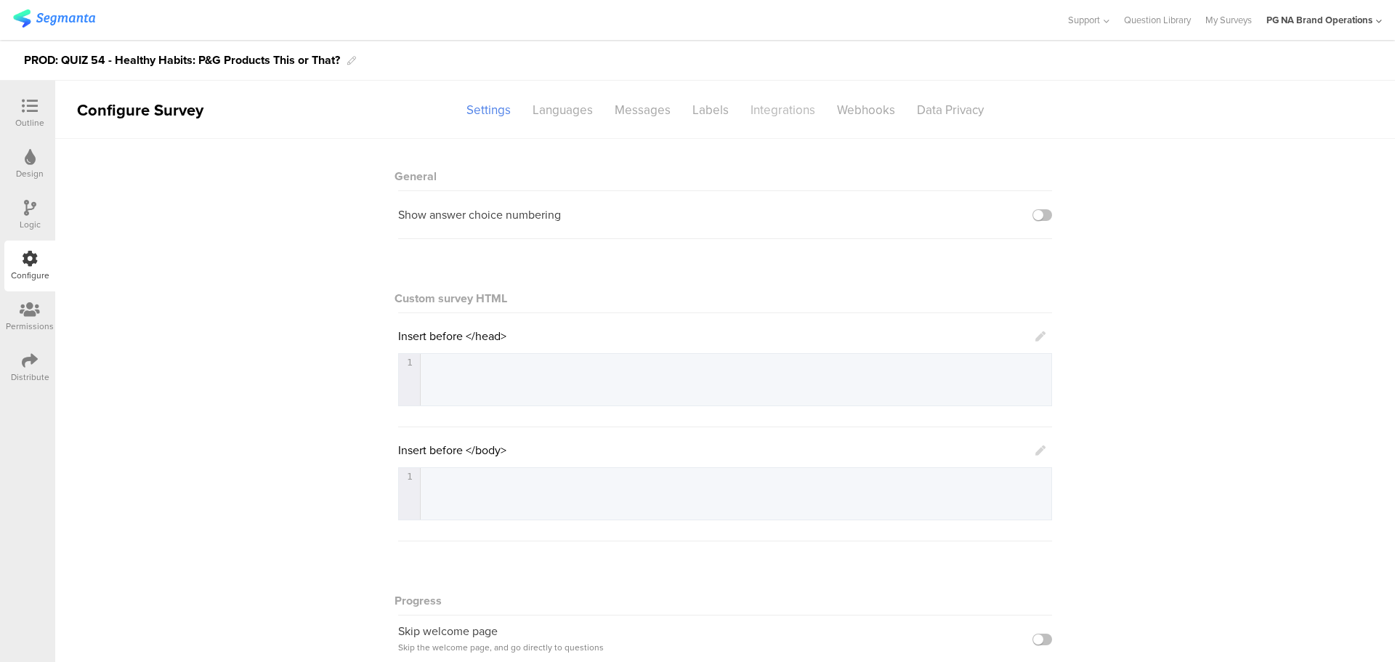
click at [769, 110] on div "Integrations" at bounding box center [783, 109] width 86 height 25
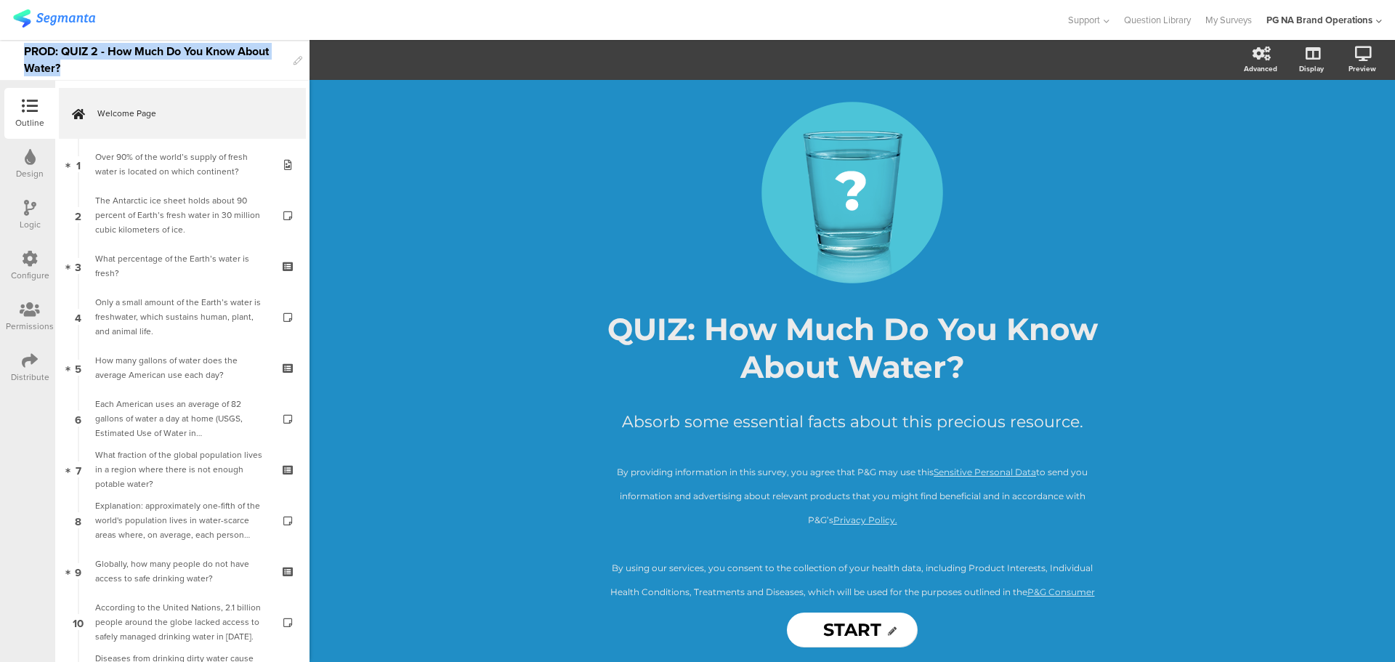
drag, startPoint x: 68, startPoint y: 69, endPoint x: 7, endPoint y: 49, distance: 63.6
click at [7, 49] on div "PROD: QUIZ 2 - How Much Do You Know About Water?" at bounding box center [155, 60] width 310 height 41
copy div "PROD: QUIZ 2 - How Much Do You Know About Water?"
click at [25, 275] on div "Configure" at bounding box center [30, 275] width 39 height 13
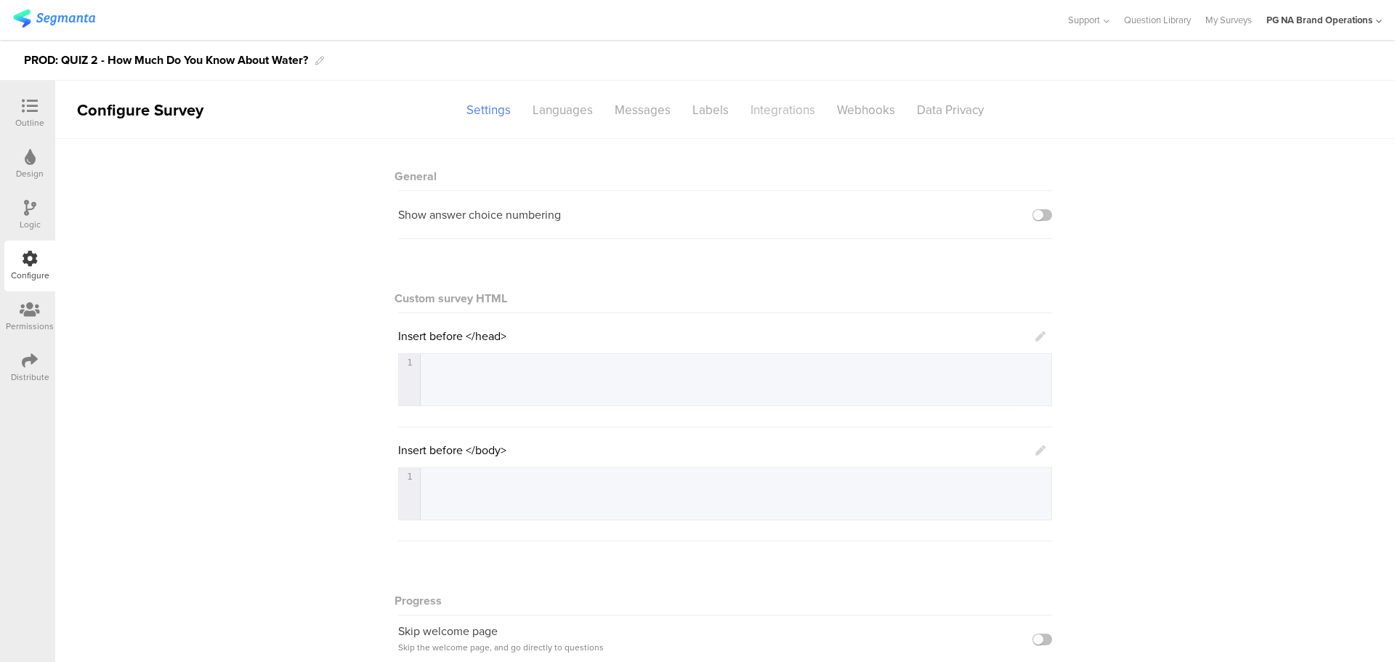
click at [765, 113] on div "Integrations" at bounding box center [783, 109] width 86 height 25
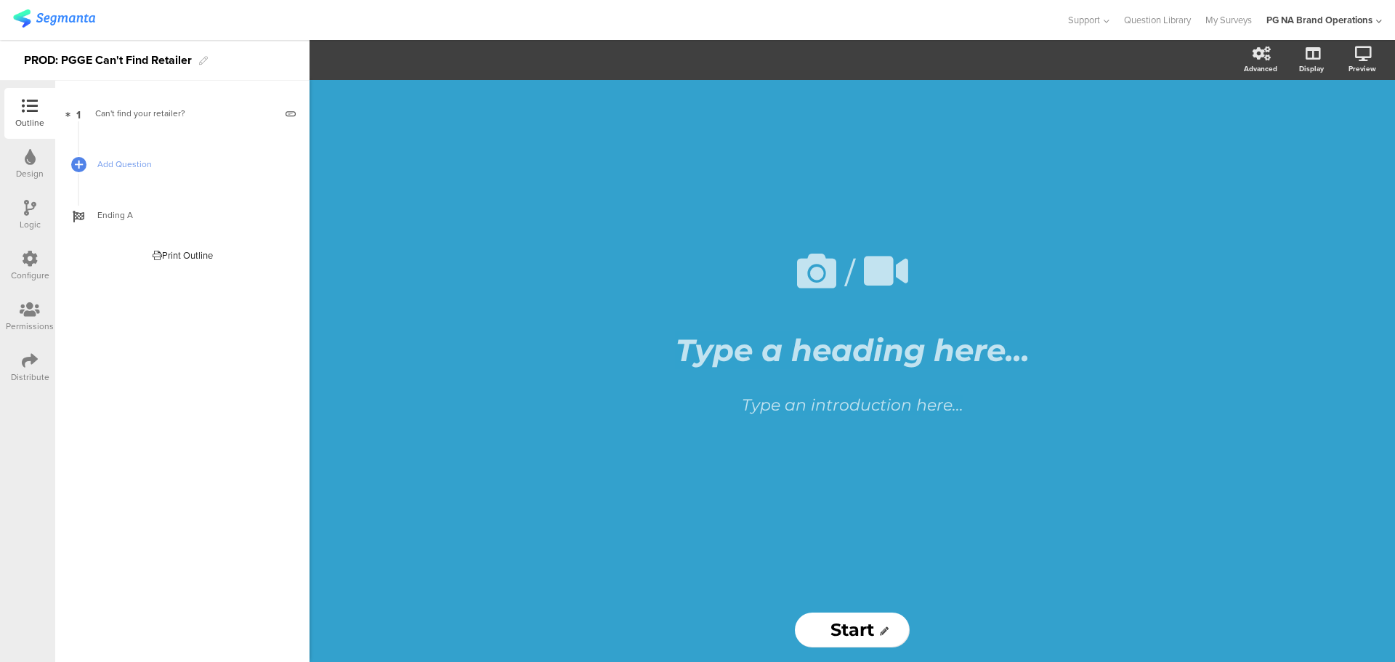
click at [16, 261] on div "Configure" at bounding box center [29, 266] width 51 height 51
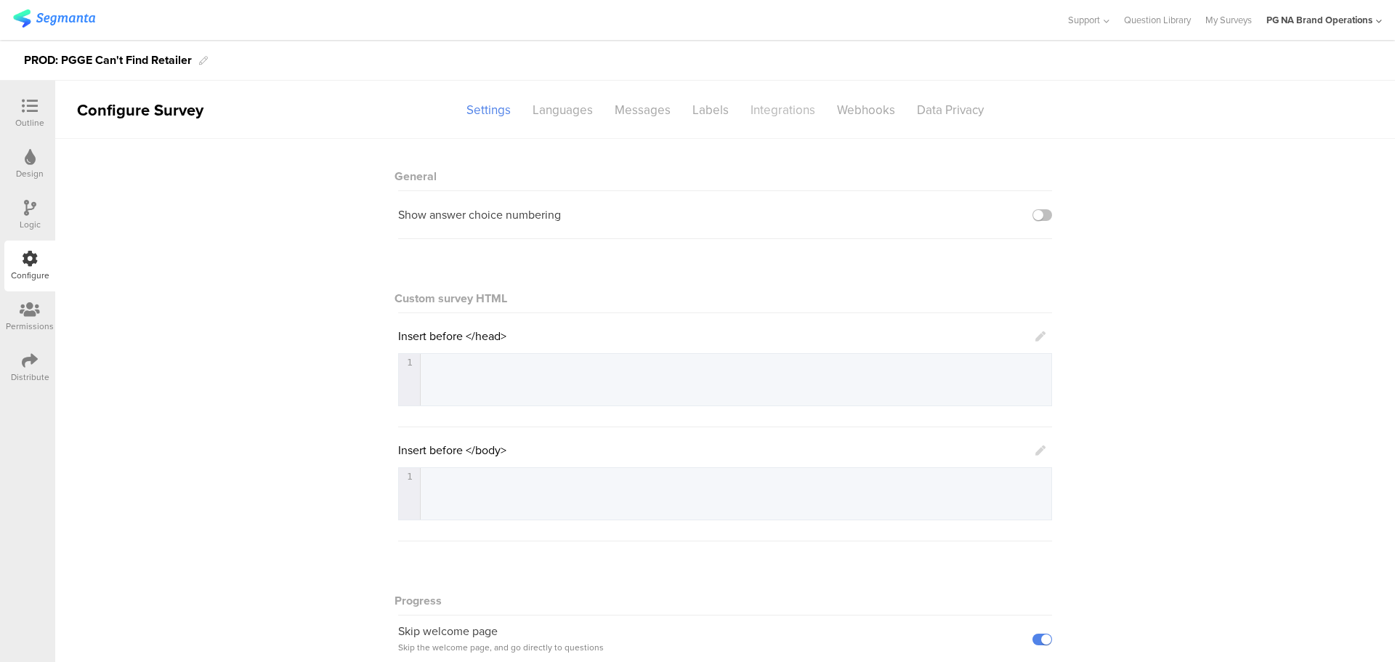
click at [777, 115] on div "Integrations" at bounding box center [783, 109] width 86 height 25
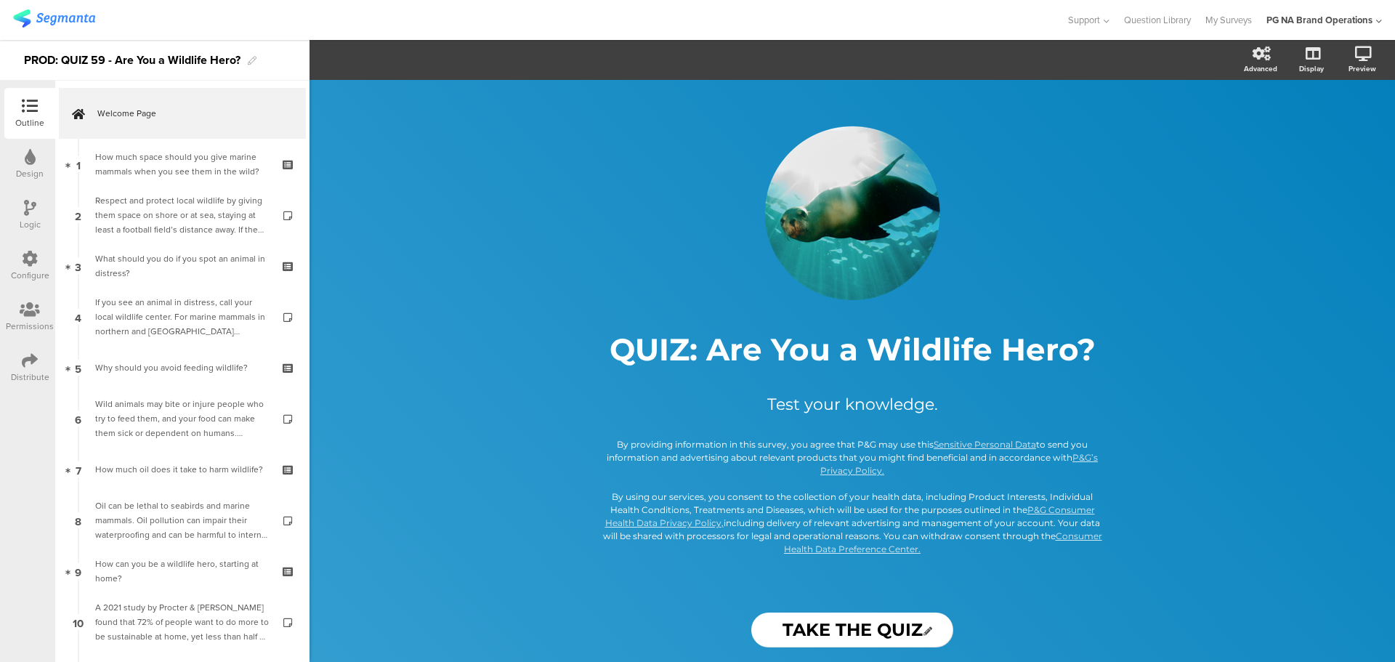
click at [21, 264] on div "Configure" at bounding box center [29, 266] width 51 height 51
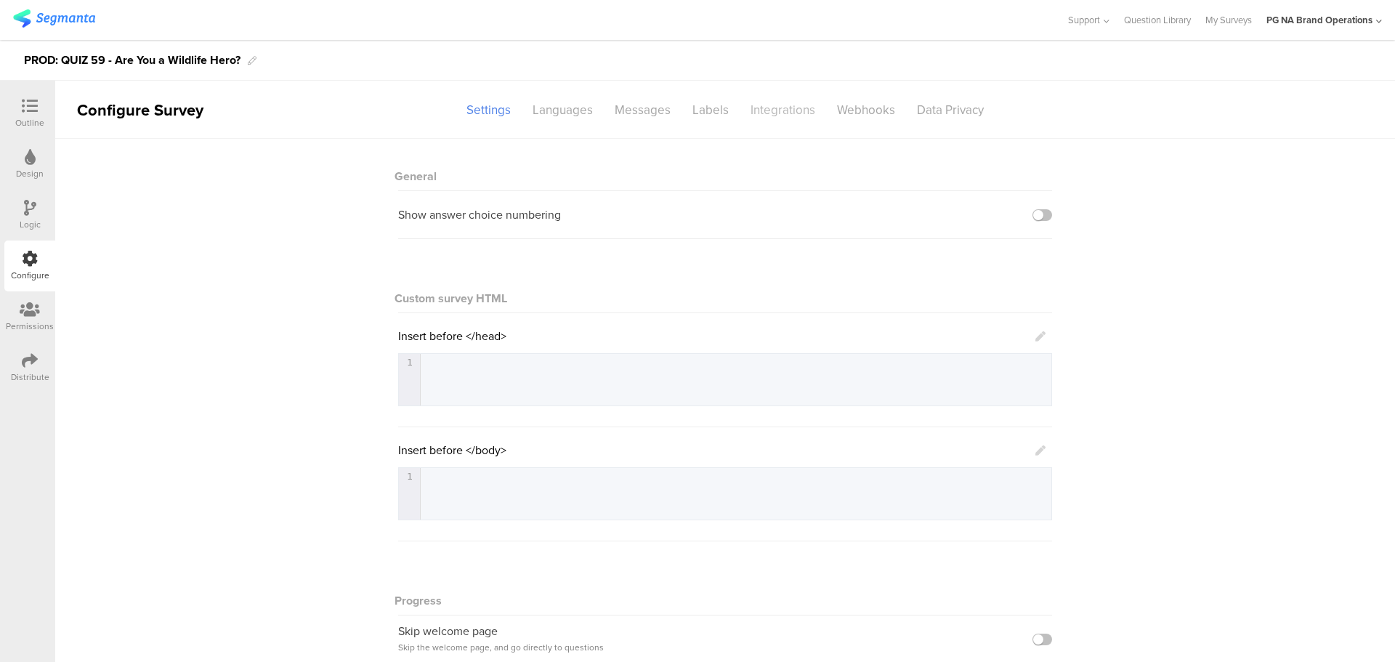
click at [783, 104] on div "Integrations" at bounding box center [783, 109] width 86 height 25
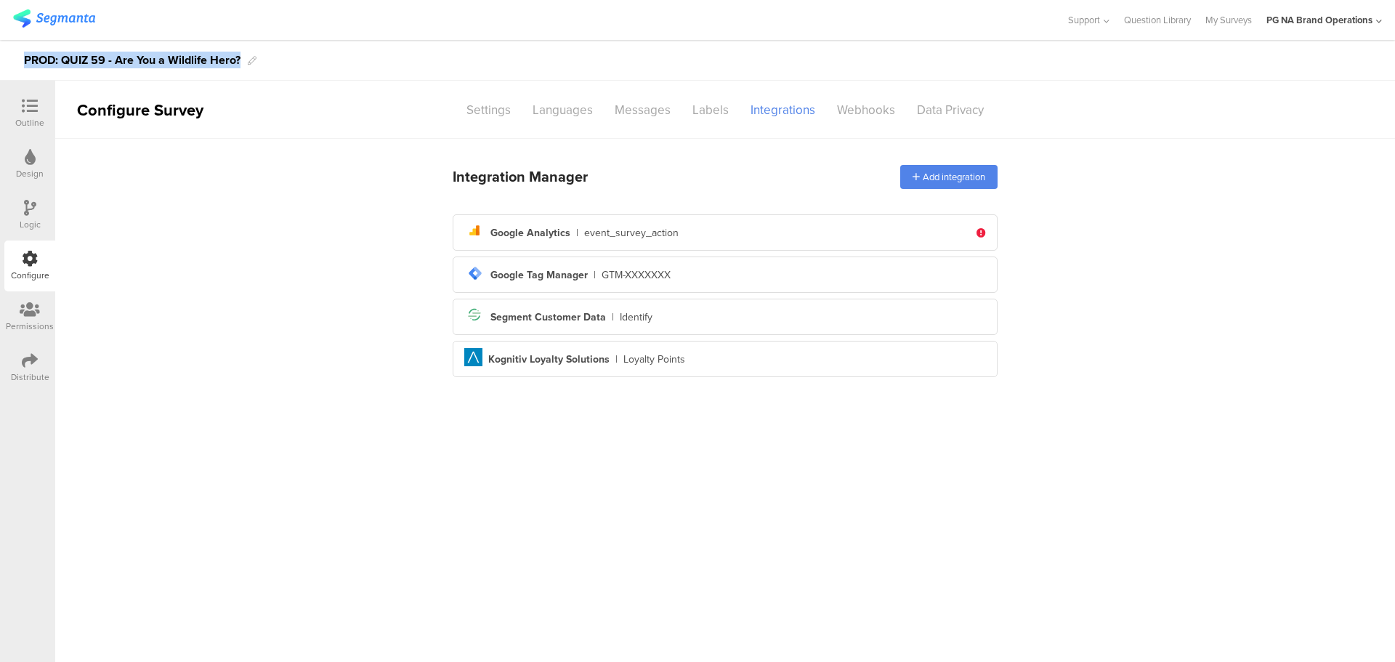
drag, startPoint x: 23, startPoint y: 60, endPoint x: 241, endPoint y: 58, distance: 218.7
click at [241, 58] on div "PROD: QUIZ 59 - Are You a Wildlife Hero?" at bounding box center [697, 60] width 1395 height 41
copy div "PROD: QUIZ 59 - Are You a Wildlife Hero?"
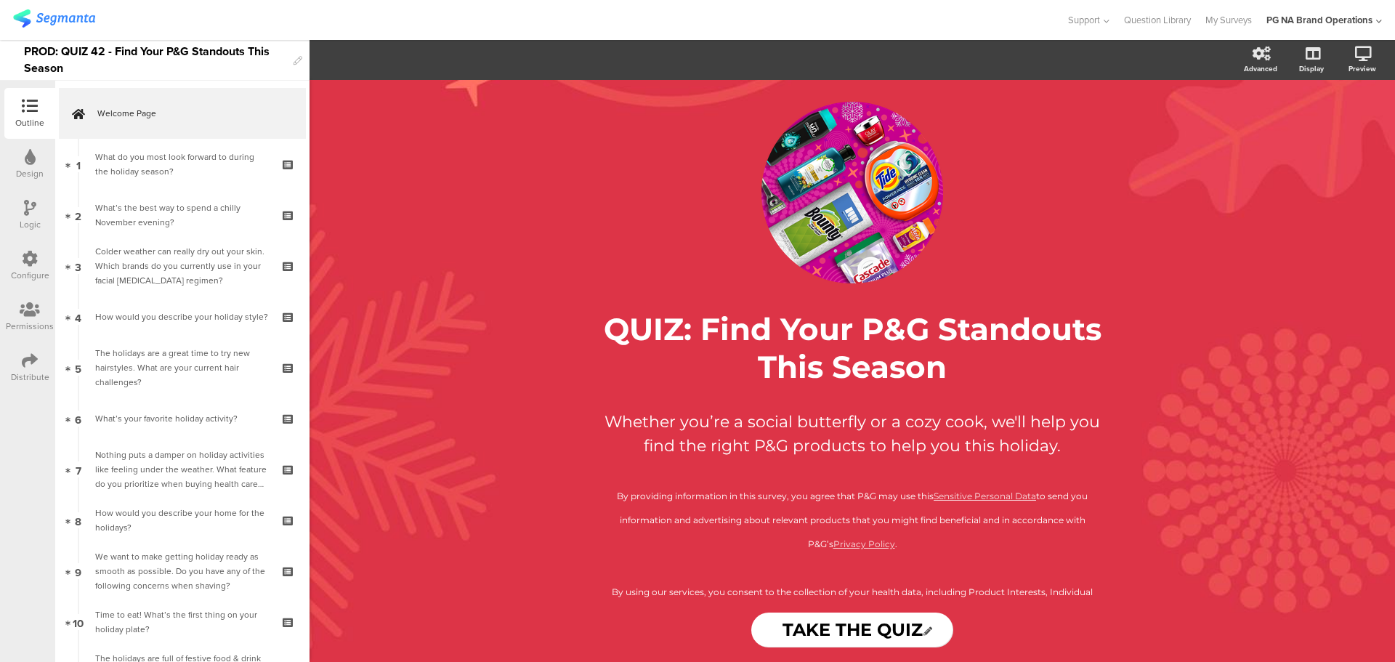
click at [20, 254] on div "Configure" at bounding box center [29, 266] width 51 height 51
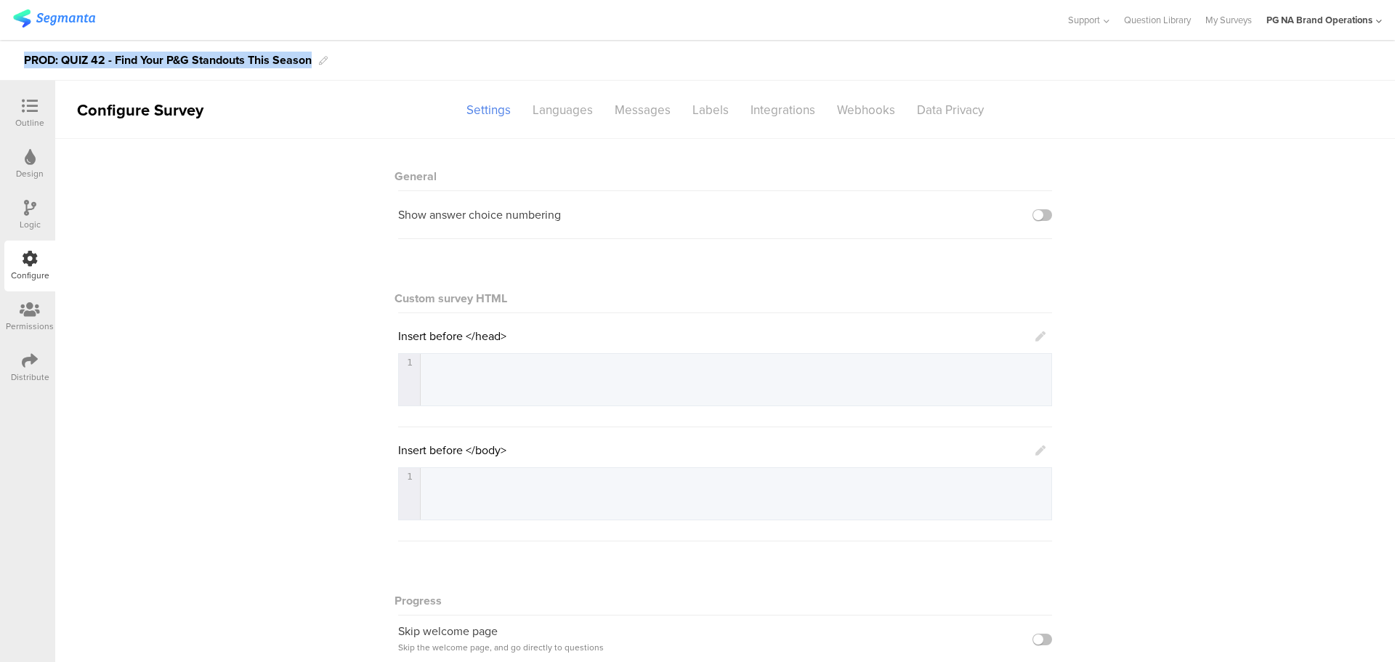
drag, startPoint x: 313, startPoint y: 60, endPoint x: 1, endPoint y: 68, distance: 312.6
click at [1, 68] on div "PROD: QUIZ 42 - Find Your P&G Standouts This Season" at bounding box center [697, 60] width 1395 height 41
copy div "PROD: QUIZ 42 - Find Your P&G Standouts This Season"
click at [763, 108] on div "Integrations" at bounding box center [783, 109] width 86 height 25
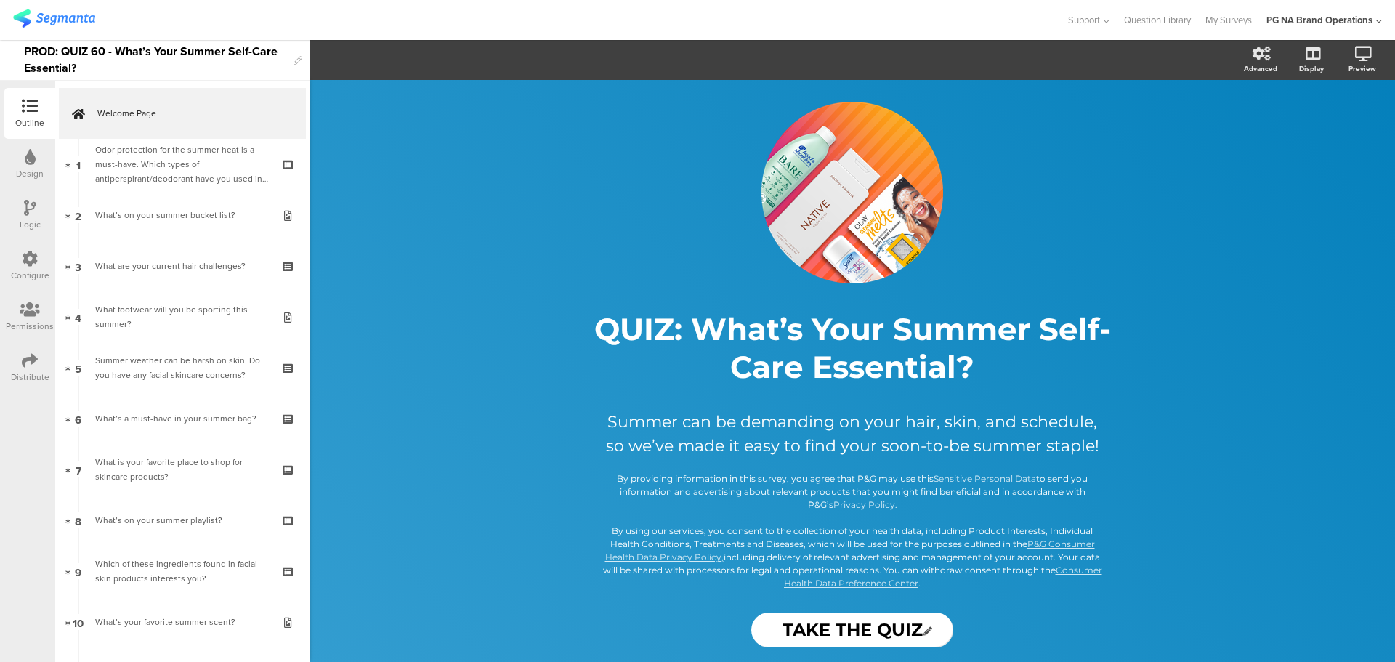
click at [37, 259] on icon at bounding box center [30, 259] width 16 height 16
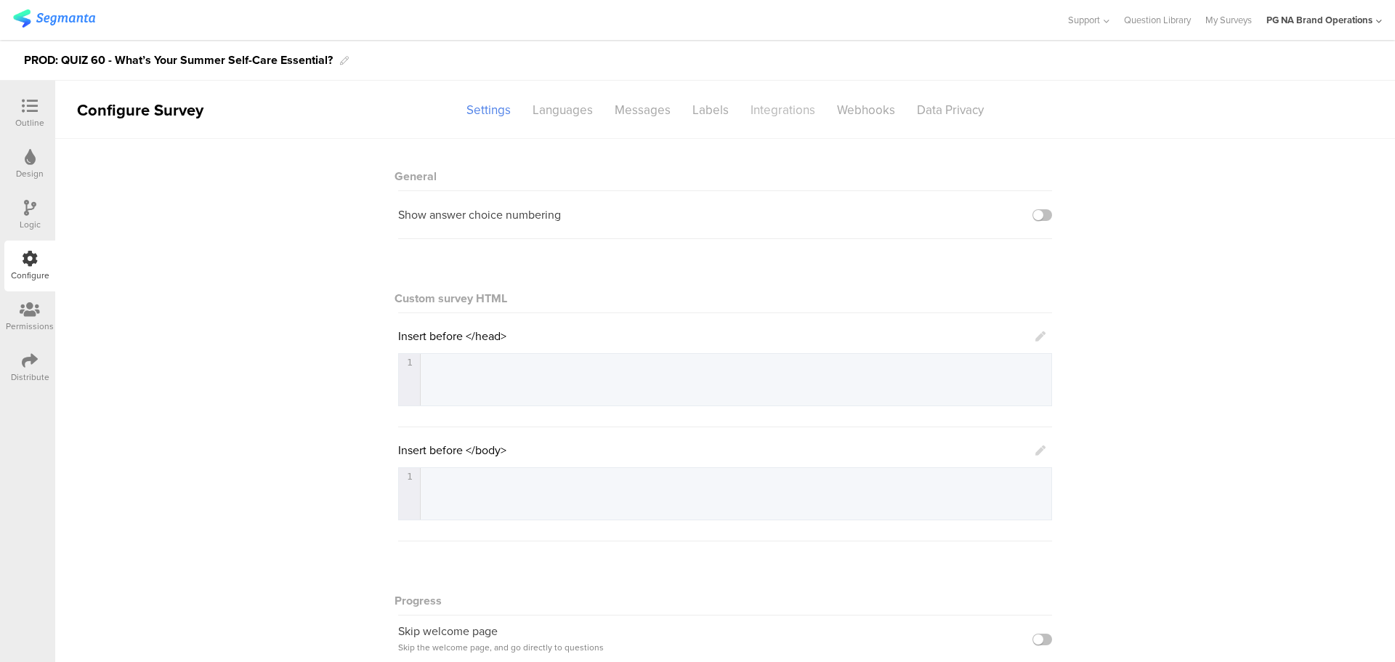
click at [751, 115] on div "Integrations" at bounding box center [783, 109] width 86 height 25
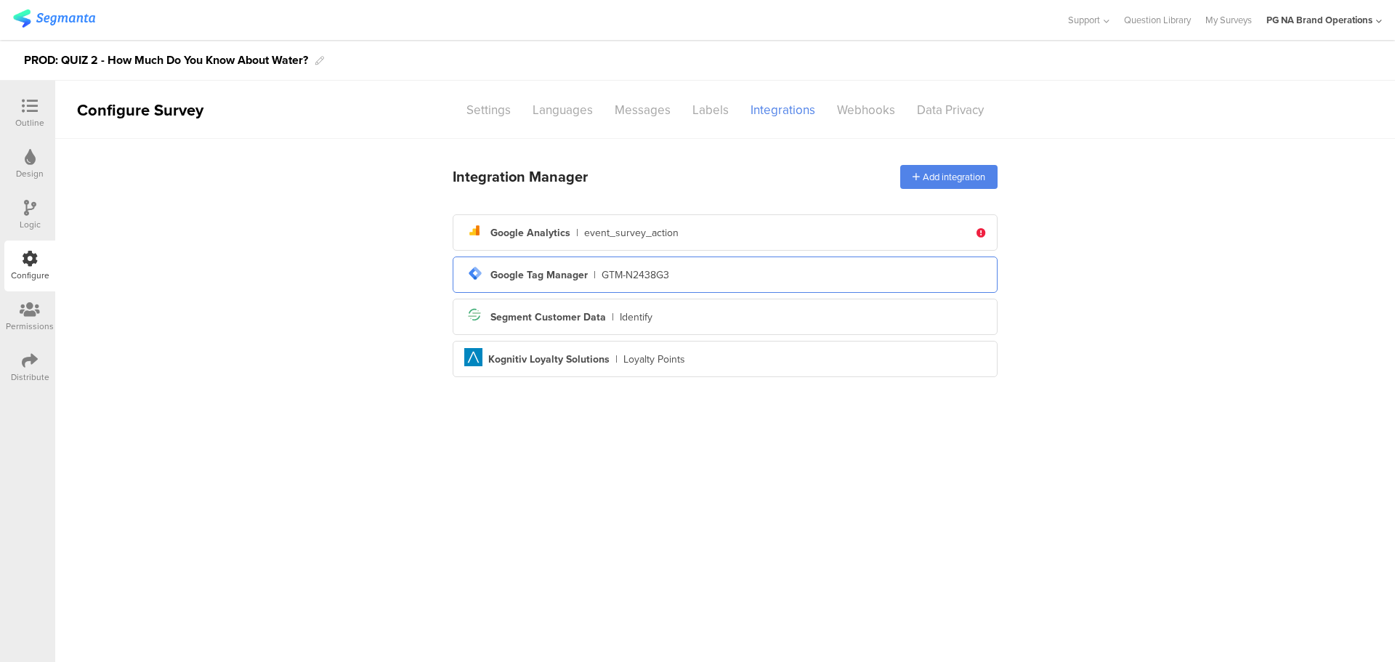
click at [650, 275] on div "GTM-N2438G3" at bounding box center [636, 274] width 68 height 15
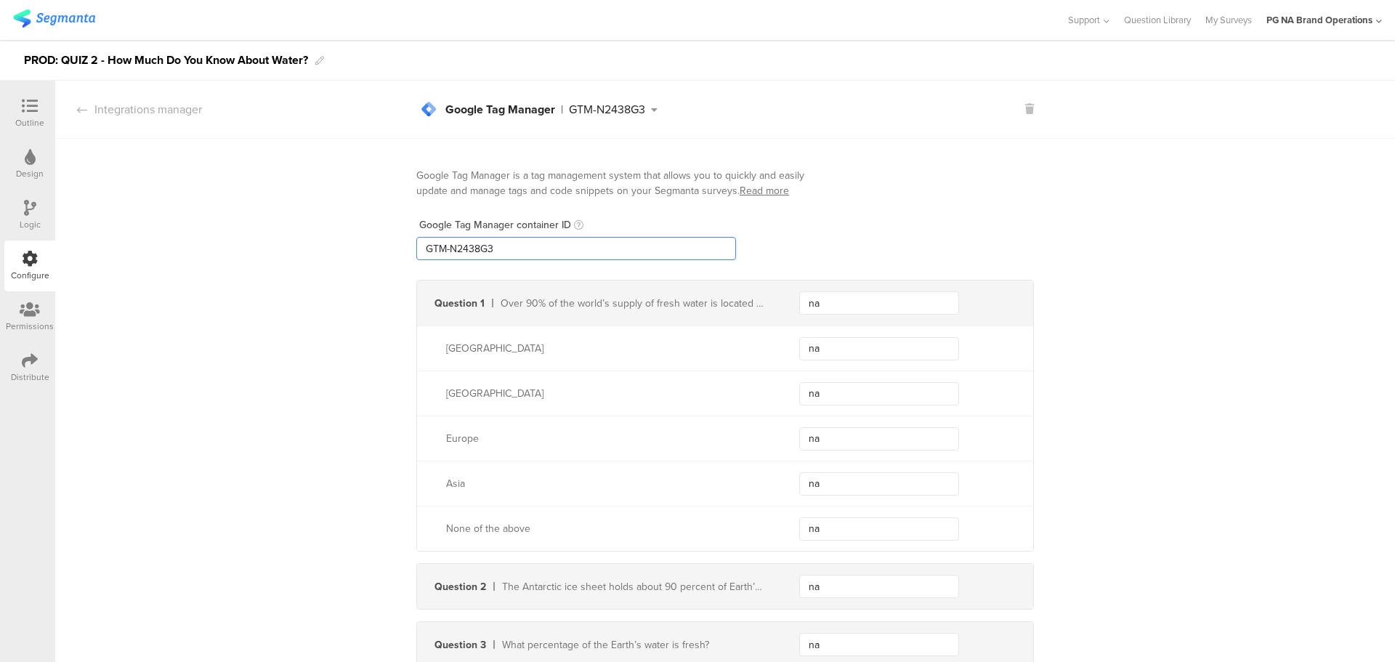
click at [480, 245] on input "GTM-N2438G3" at bounding box center [576, 248] width 320 height 23
type input "GTM-XXXXXXX"
click at [823, 218] on div "Google Tag Manager container ID GTM-XXXXXXX" at bounding box center [725, 236] width 618 height 47
click at [27, 206] on icon at bounding box center [30, 208] width 12 height 16
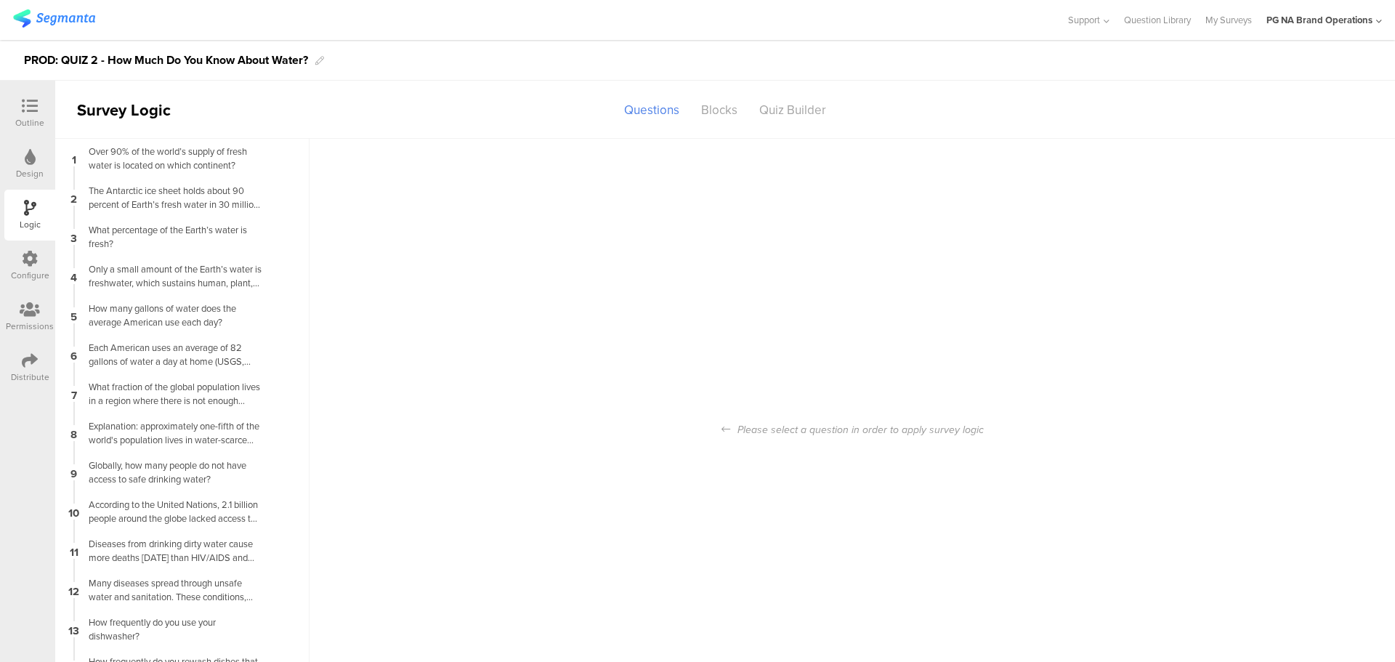
click at [28, 259] on icon at bounding box center [30, 259] width 16 height 16
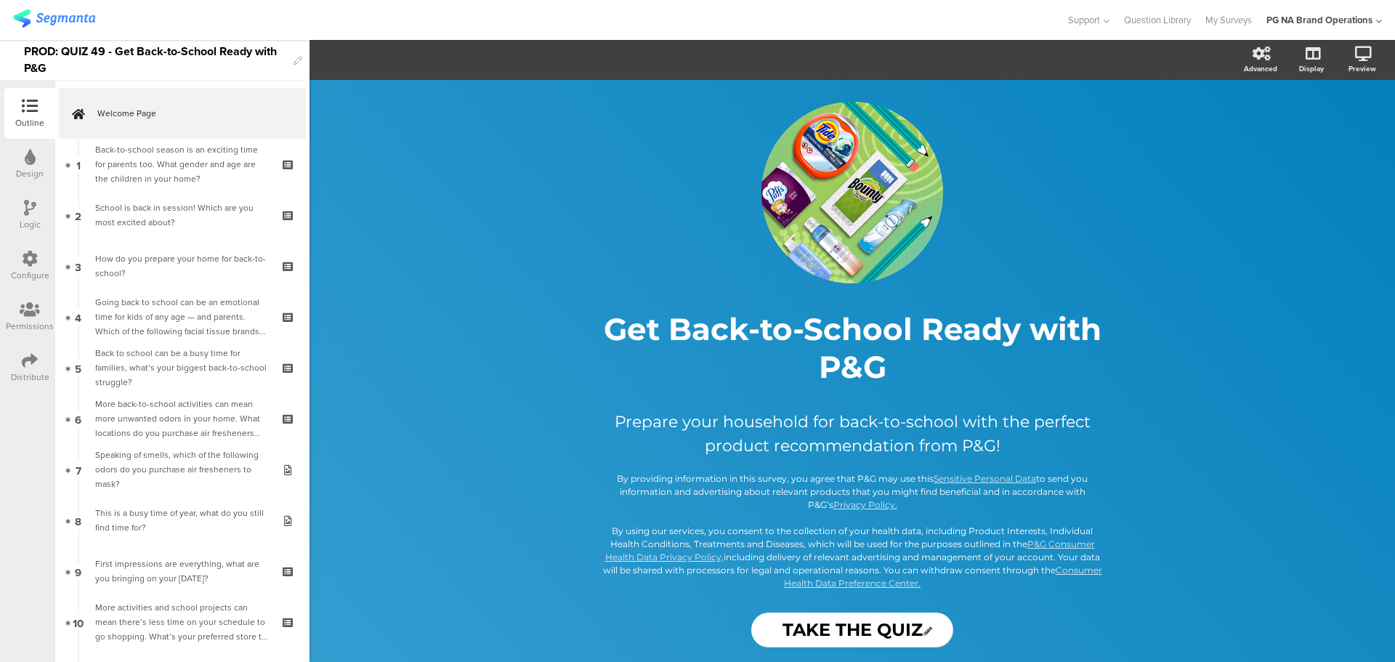
click at [23, 260] on icon at bounding box center [30, 259] width 16 height 16
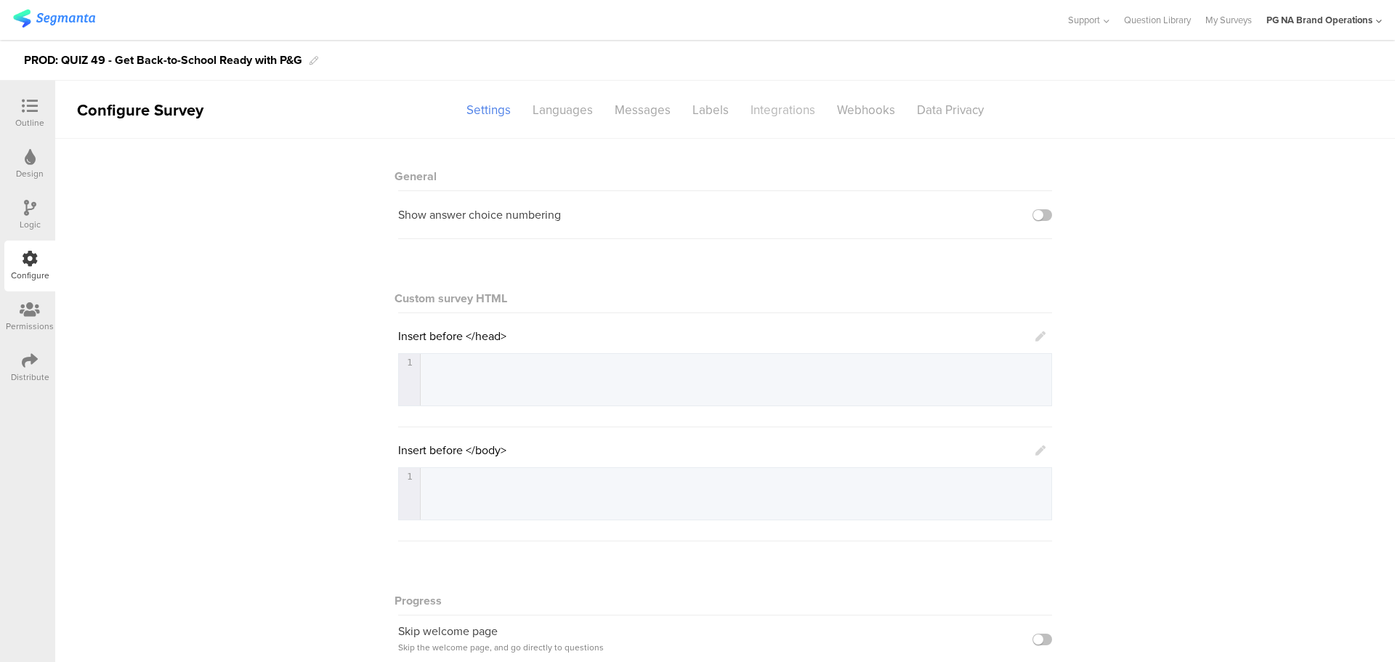
click at [774, 102] on div "Integrations" at bounding box center [783, 109] width 86 height 25
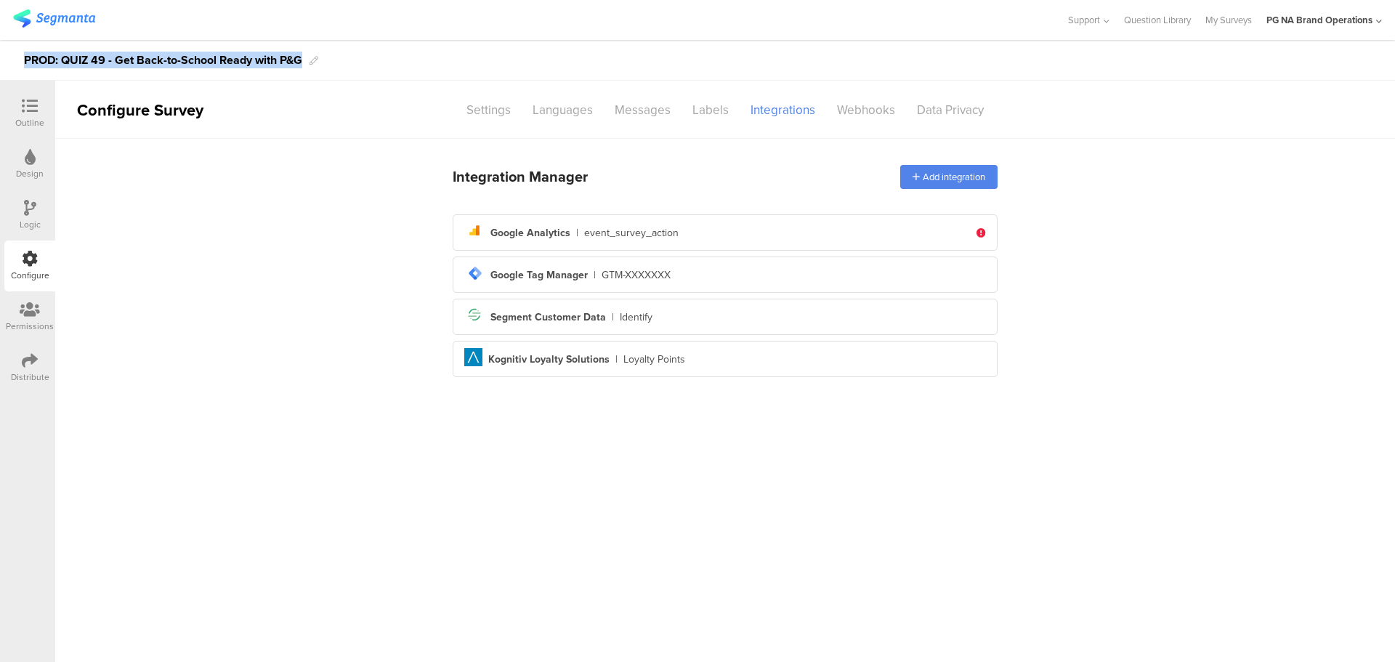
drag, startPoint x: 26, startPoint y: 62, endPoint x: 302, endPoint y: 61, distance: 275.4
click at [302, 61] on div "PROD: QUIZ 49 - Get Back-to-School Ready with P&G" at bounding box center [163, 60] width 278 height 23
copy div "PROD: QUIZ 49 - Get Back-to-School Ready with P&G"
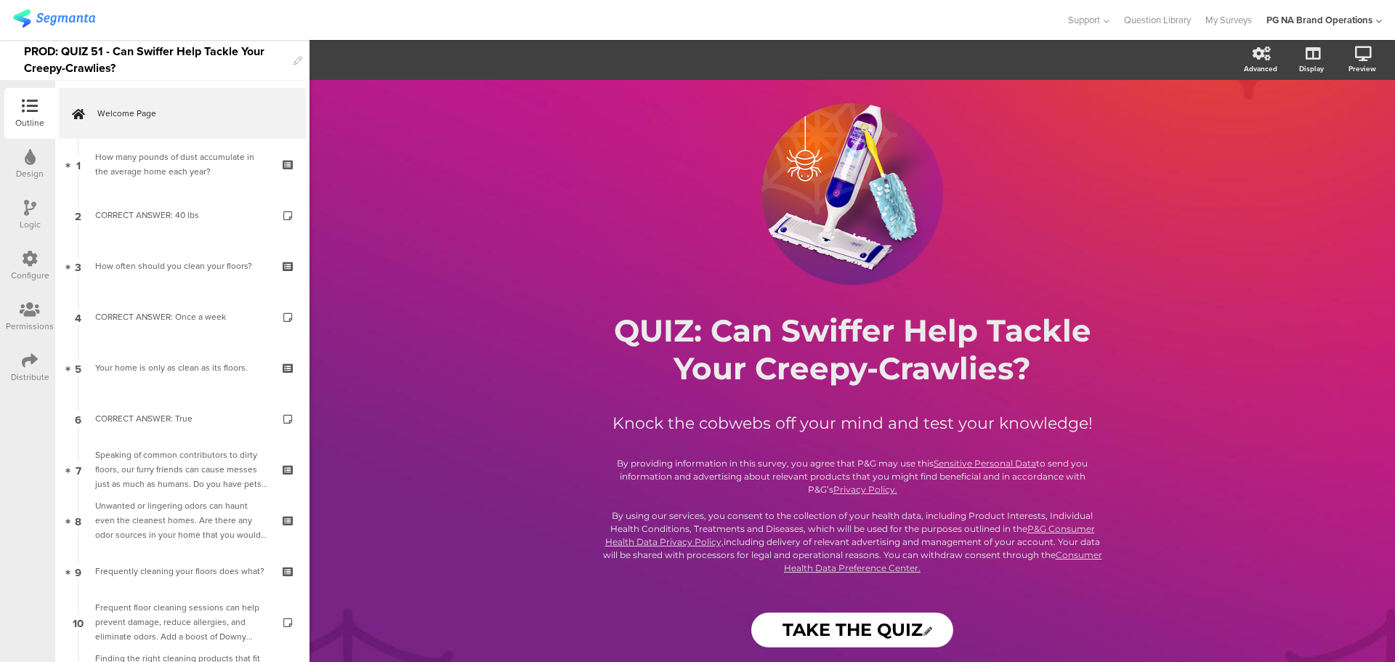
click at [16, 271] on div "Configure" at bounding box center [30, 275] width 39 height 13
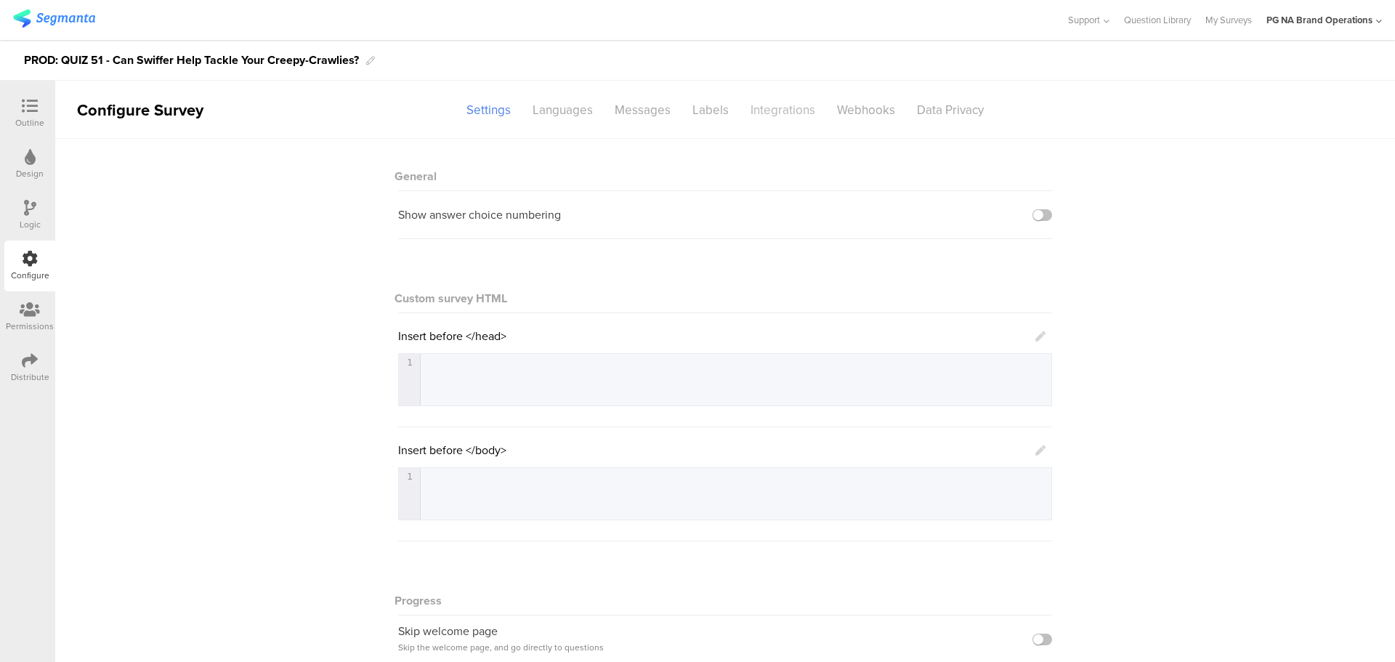
click at [793, 108] on div "Integrations" at bounding box center [783, 109] width 86 height 25
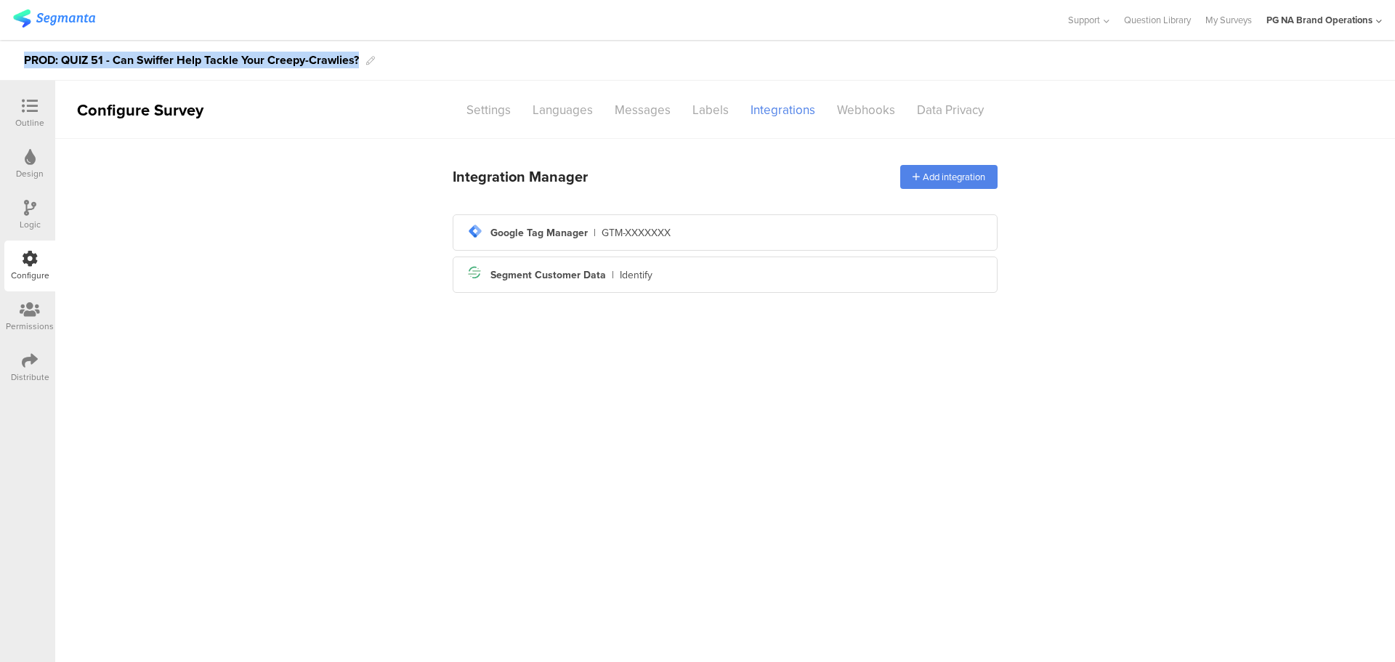
drag, startPoint x: 25, startPoint y: 54, endPoint x: 360, endPoint y: 56, distance: 335.0
click at [359, 56] on div "PROD: QUIZ 51 - Can Swiffer Help Tackle Your Creepy-Crawlies?" at bounding box center [191, 60] width 335 height 23
copy div "PROD: QUIZ 51 - Can Swiffer Help Tackle Your Creepy-Crawlies?"
drag, startPoint x: 363, startPoint y: 57, endPoint x: 17, endPoint y: 63, distance: 346.6
click at [17, 63] on div "PROD: QUIZ 51 - Can Swiffer Help Tackle Your Creepy-Crawlies?" at bounding box center [697, 60] width 1395 height 41
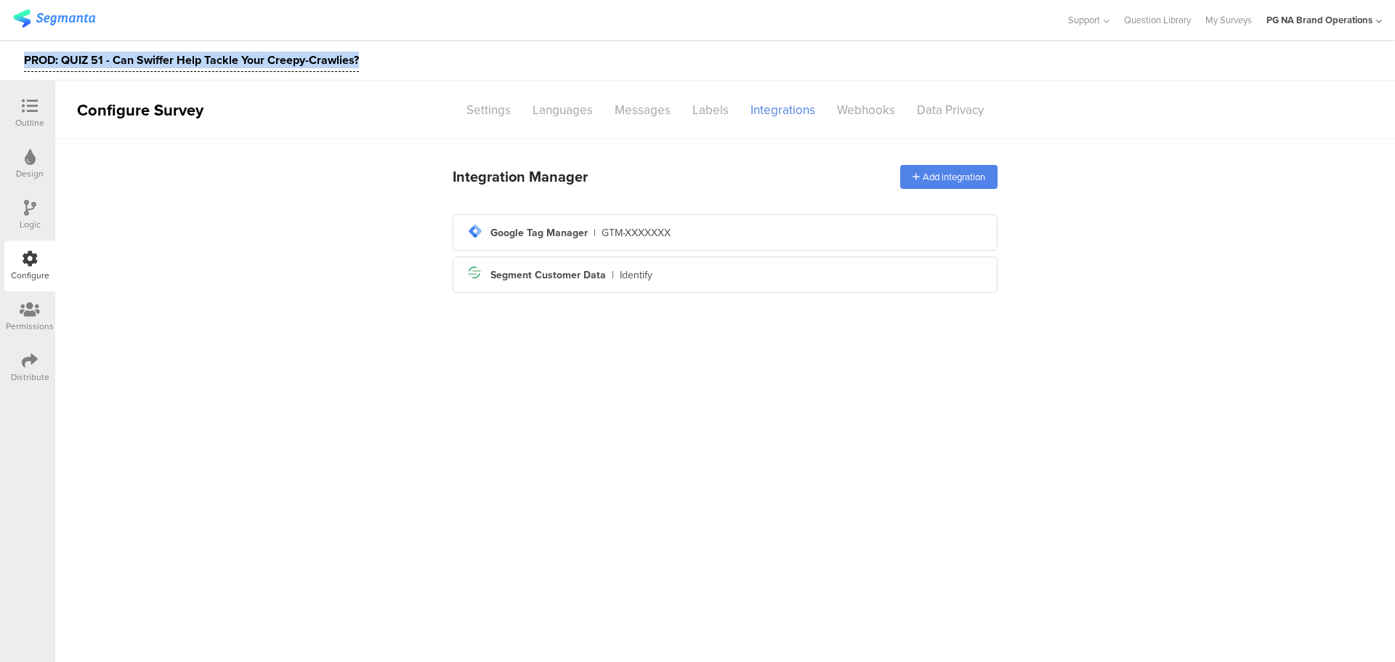
copy div "PROD: QUIZ 51 - Can Swiffer Help Tackle Your Creepy-Crawlies?"
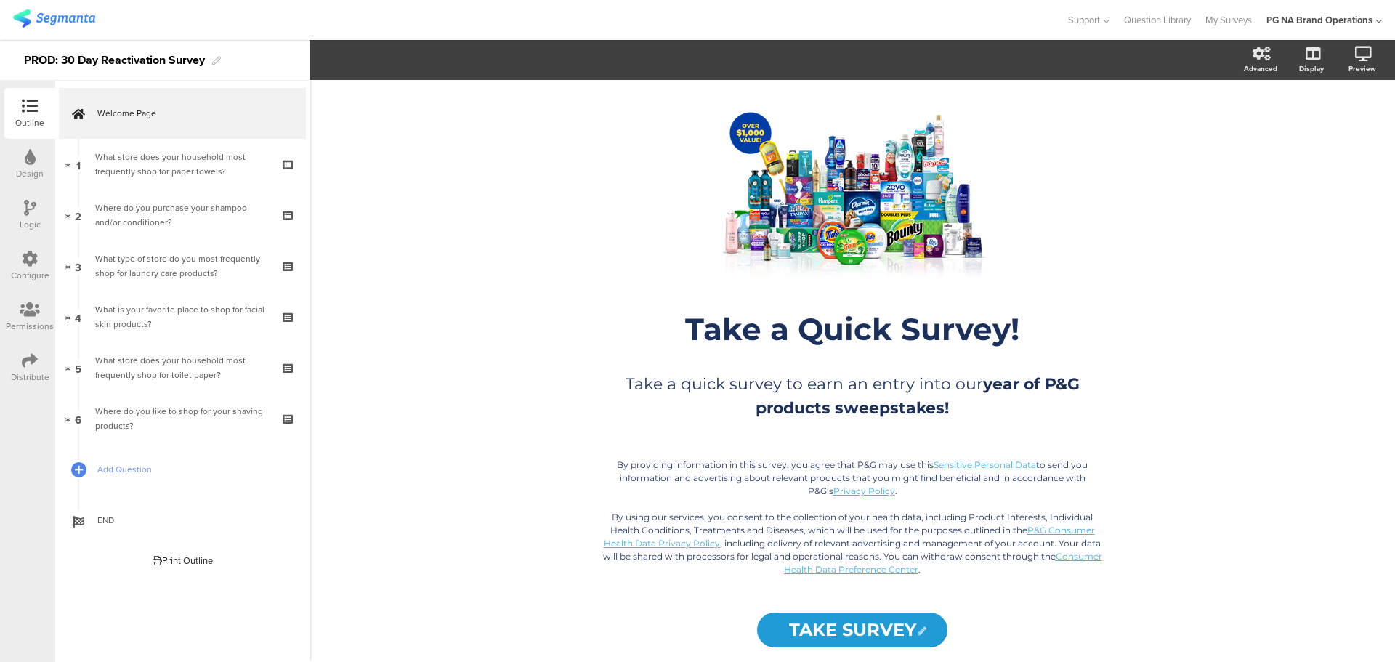
click at [37, 272] on div "Configure" at bounding box center [30, 275] width 39 height 13
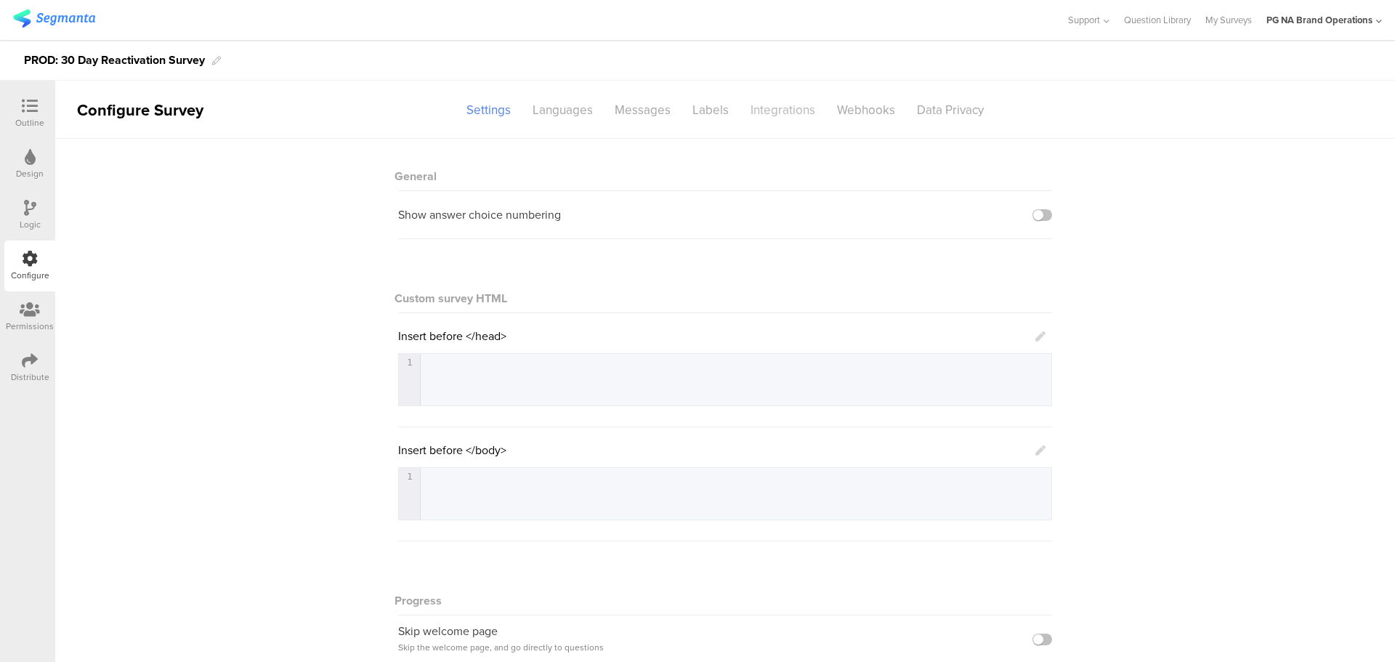
click at [783, 117] on div "Integrations" at bounding box center [783, 109] width 86 height 25
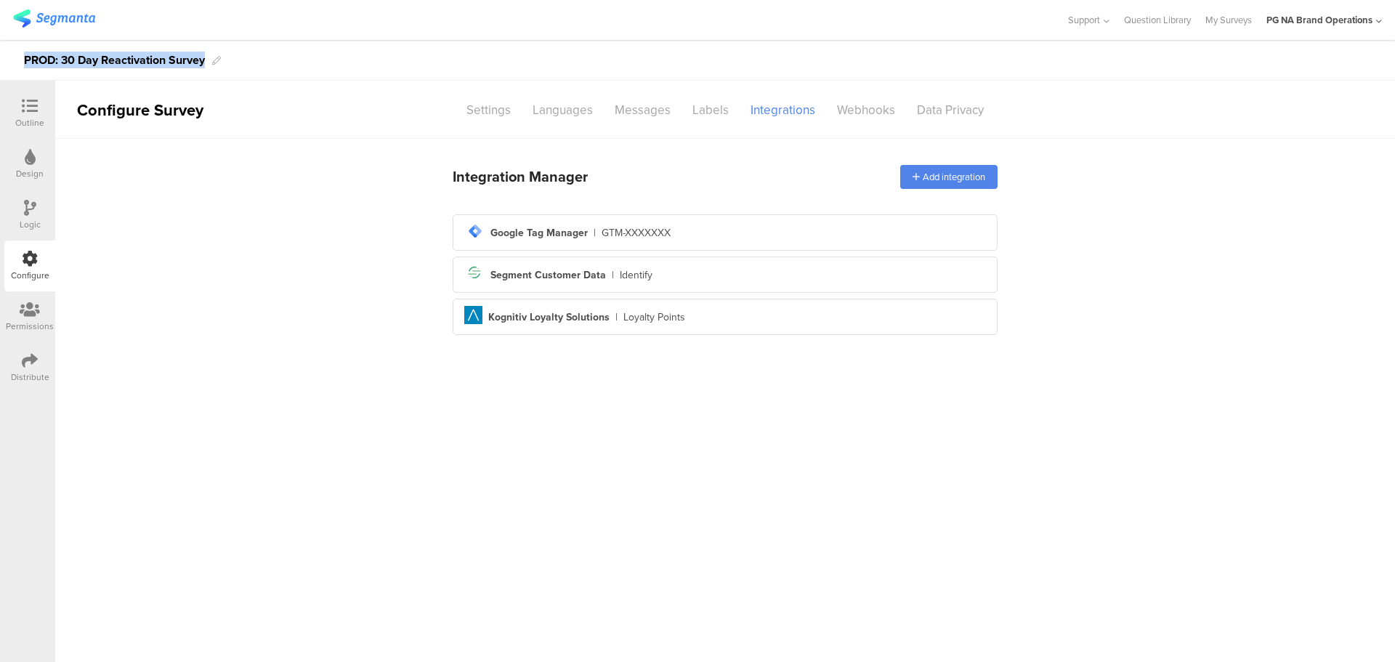
drag, startPoint x: 26, startPoint y: 59, endPoint x: 206, endPoint y: 57, distance: 179.5
click at [205, 57] on div "PROD: 30 Day Reactivation Survey" at bounding box center [114, 60] width 181 height 23
copy div "PROD: 30 Day Reactivation Survey"
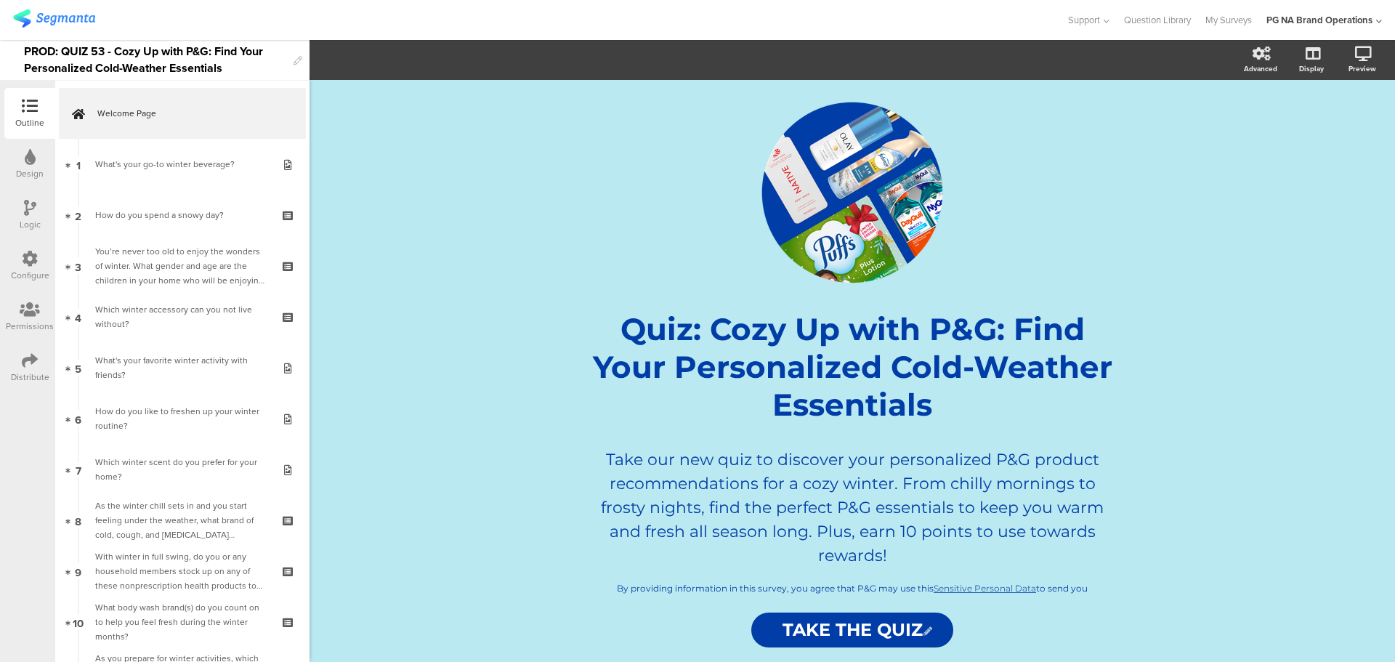
click at [35, 259] on icon at bounding box center [30, 259] width 16 height 16
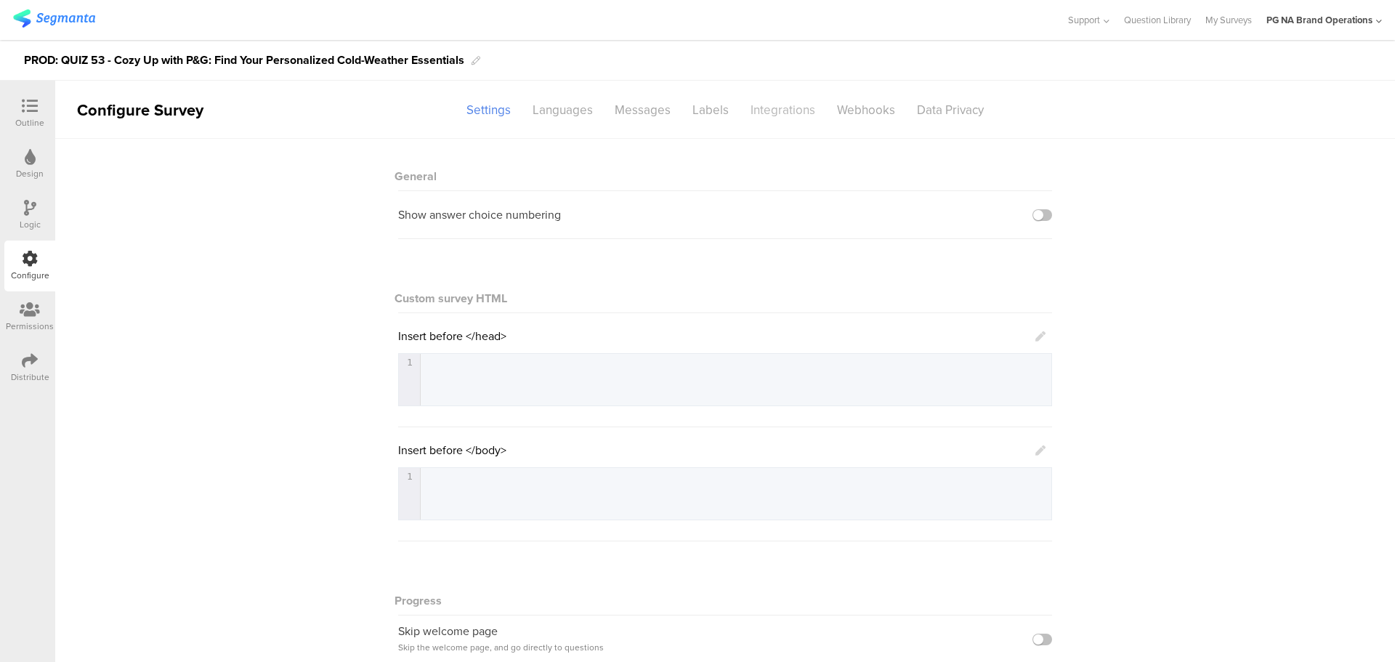
click at [786, 110] on div "Integrations" at bounding box center [783, 109] width 86 height 25
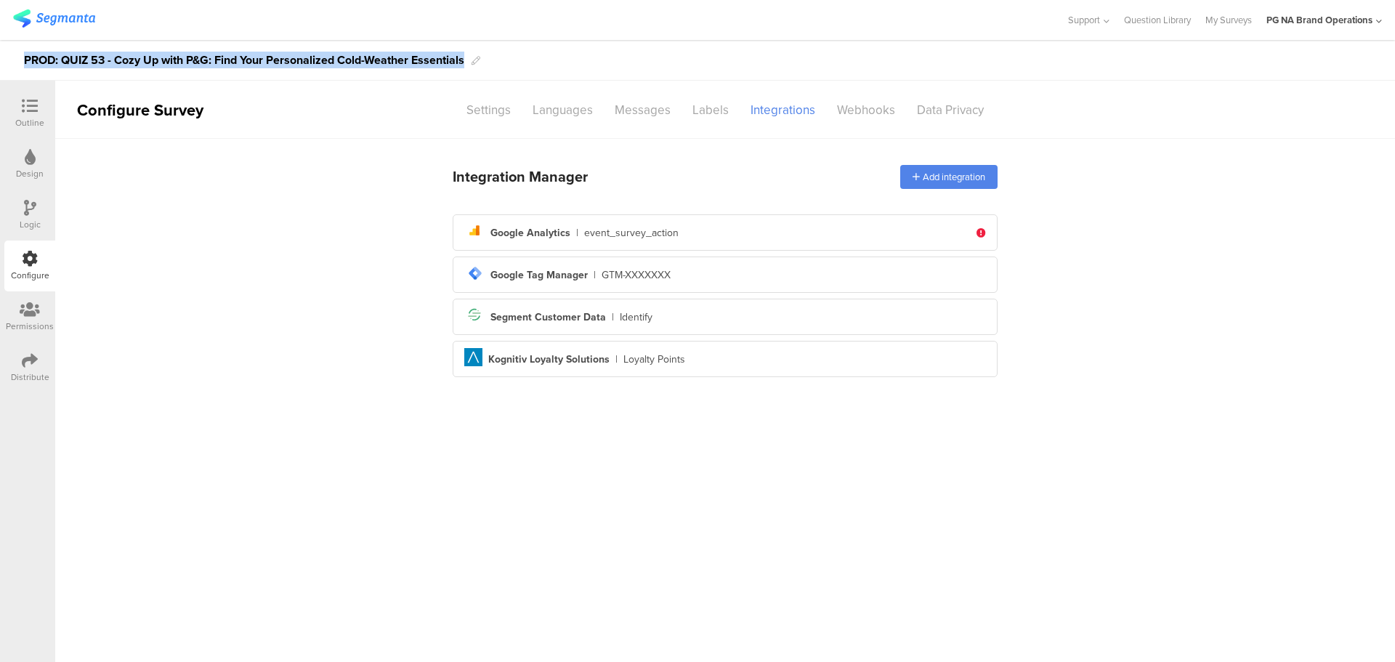
drag, startPoint x: 26, startPoint y: 59, endPoint x: 469, endPoint y: 62, distance: 442.5
click at [469, 62] on div "PROD: QUIZ 53 - Cozy Up with P&G: Find Your Personalized Cold-Weather Essentials" at bounding box center [697, 60] width 1395 height 41
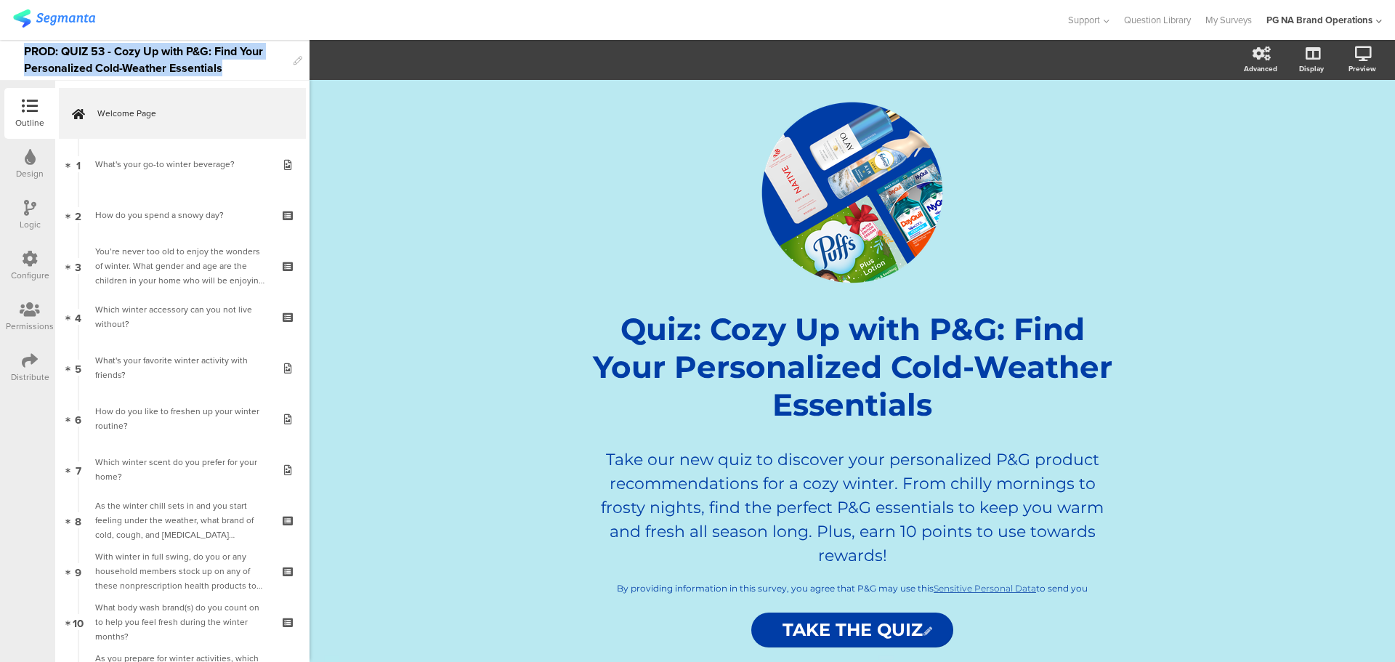
drag, startPoint x: 25, startPoint y: 52, endPoint x: 224, endPoint y: 73, distance: 200.1
click at [224, 73] on div "PROD: QUIZ 53 - Cozy Up with P&G: Find Your Personalized Cold-Weather Essentials" at bounding box center [155, 60] width 262 height 40
click at [28, 261] on icon at bounding box center [30, 259] width 16 height 16
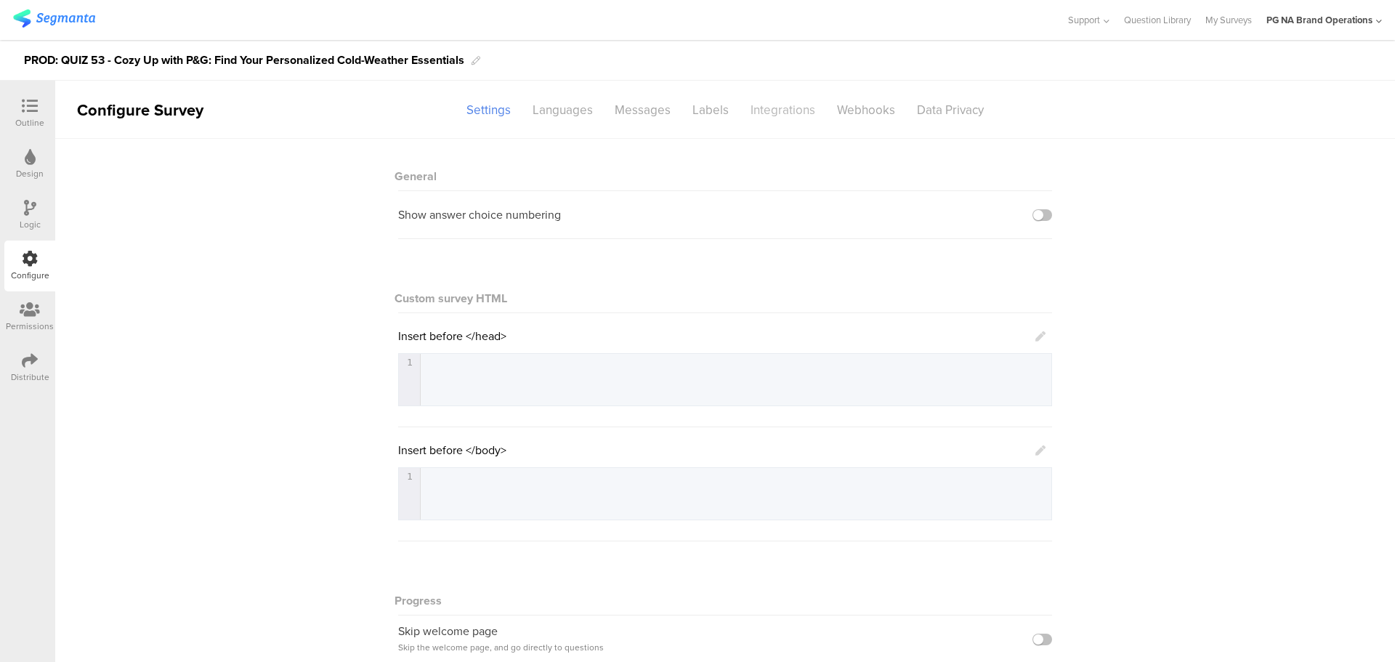
click at [765, 105] on div "Integrations" at bounding box center [783, 109] width 86 height 25
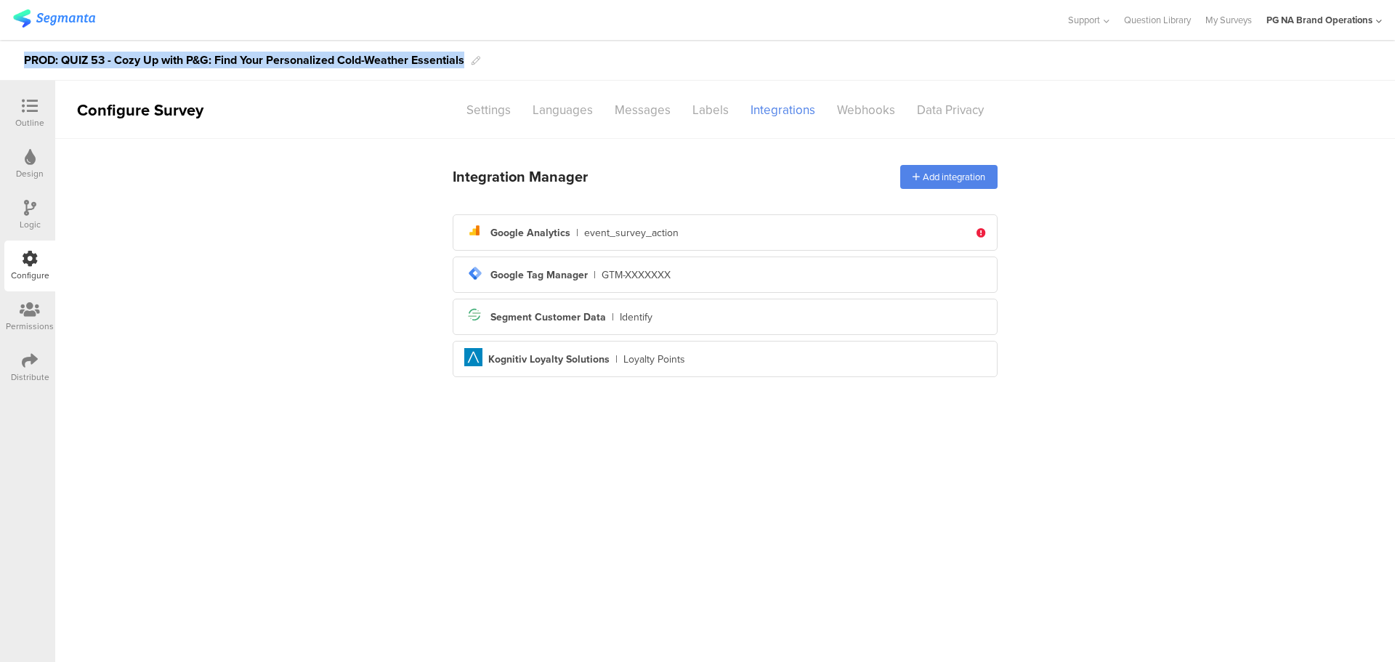
drag, startPoint x: 24, startPoint y: 59, endPoint x: 460, endPoint y: 68, distance: 436.1
click at [490, 65] on div "PROD: QUIZ 53 - Cozy Up with P&G: Find Your Personalized Cold-Weather Essentials" at bounding box center [697, 60] width 1395 height 41
paste div
click at [440, 496] on main "Integration Manager Add integration analytics Created with Sketch. Google Analy…" at bounding box center [725, 400] width 1340 height 523
click at [97, 55] on div "PROD: QUIZ 53 - Cozy Up with P&G: Find Your Personalized Cold-Weather Essentials" at bounding box center [244, 60] width 440 height 23
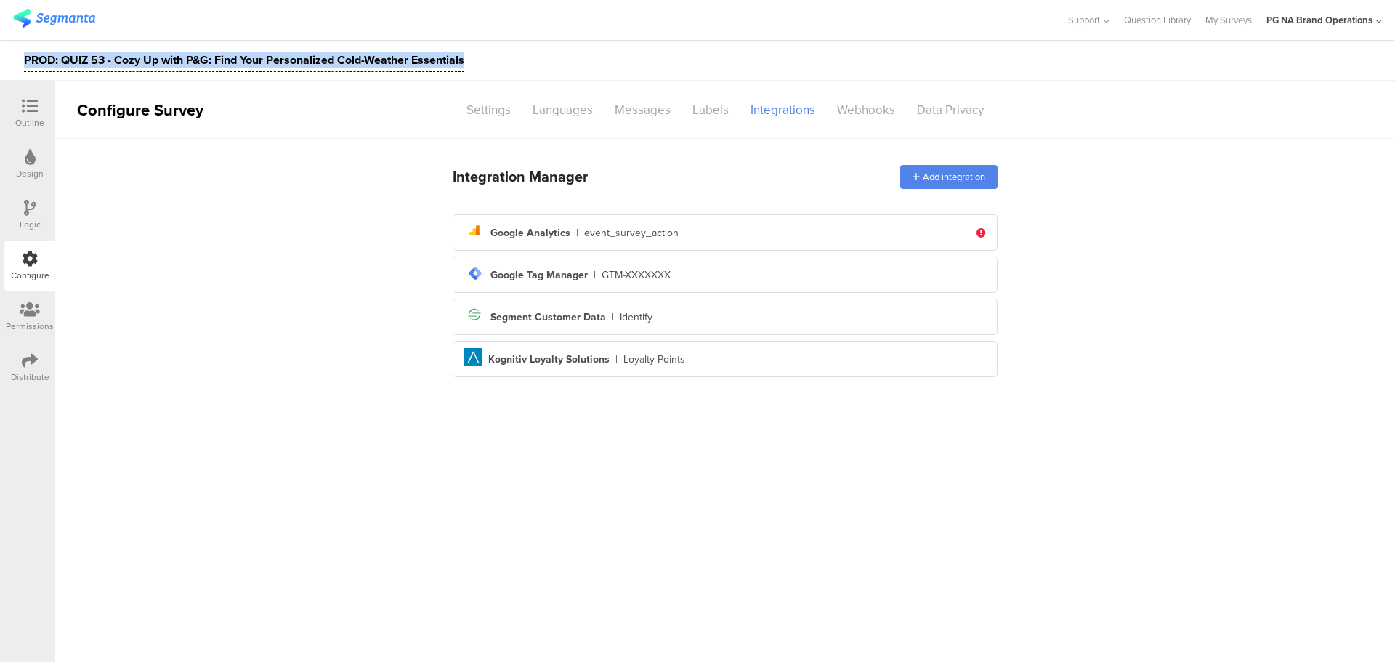
drag, startPoint x: 26, startPoint y: 60, endPoint x: 507, endPoint y: 57, distance: 481.0
click at [507, 57] on div "PROD: QUIZ 53 - Cozy Up with P&G: Find Your Personalized Cold-Weather Essentials" at bounding box center [697, 60] width 1395 height 41
click at [493, 111] on div "Settings" at bounding box center [489, 109] width 66 height 25
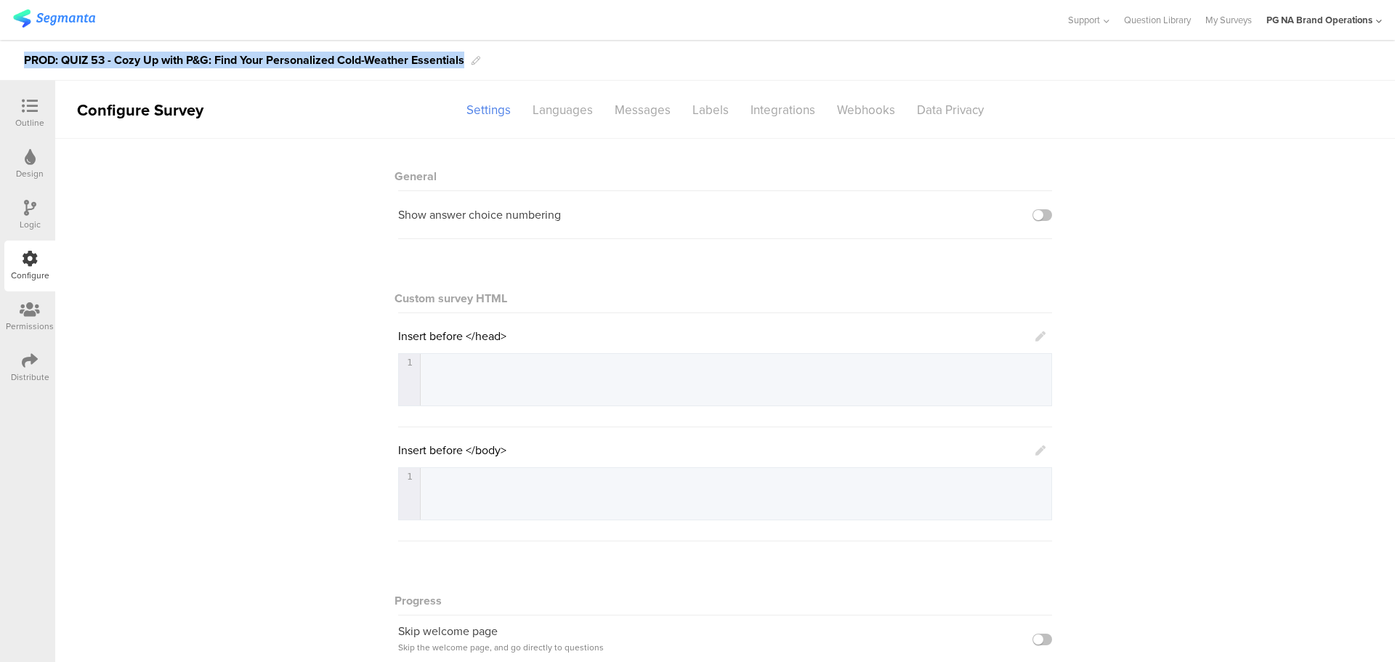
drag, startPoint x: 26, startPoint y: 61, endPoint x: 496, endPoint y: 60, distance: 470.1
click at [496, 60] on div "PROD: QUIZ 53 - Cozy Up with P&G: Find Your Personalized Cold-Weather Essentials" at bounding box center [697, 60] width 1395 height 41
copy div "PROD: QUIZ 53 - Cozy Up with P&G: Find Your Personalized Cold-Weather Essentials"
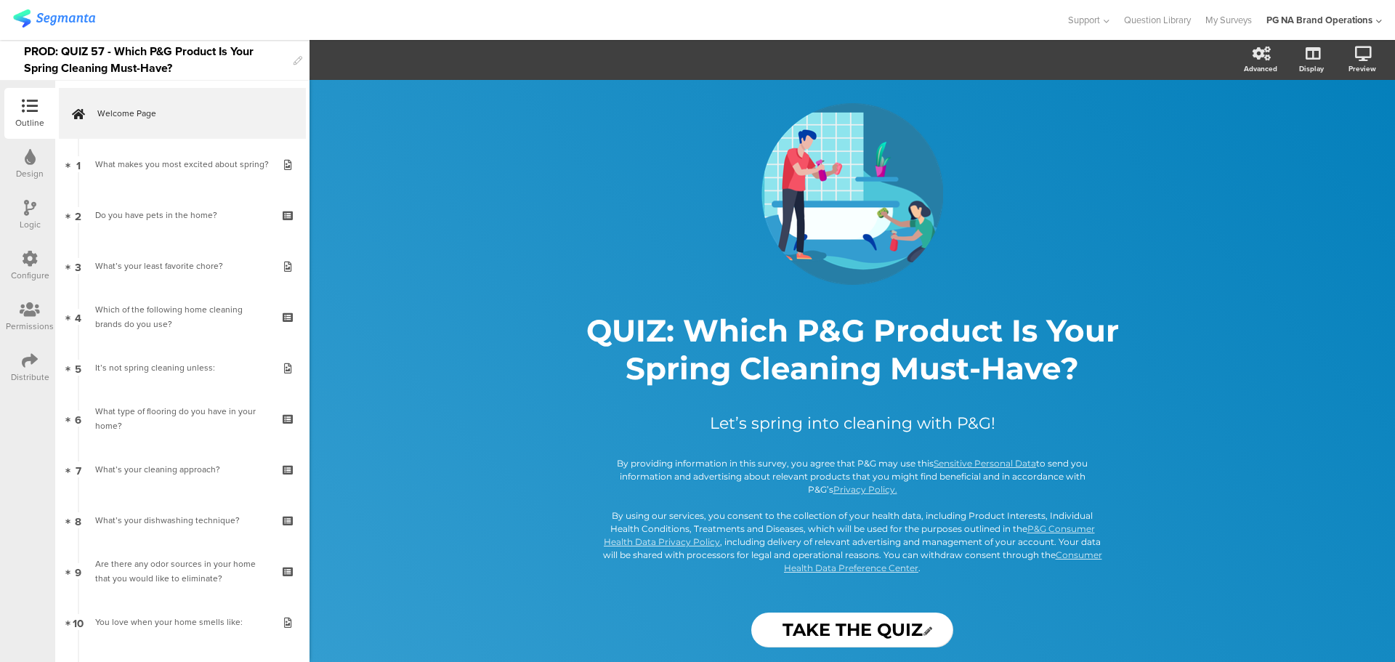
click at [25, 262] on icon at bounding box center [30, 259] width 16 height 16
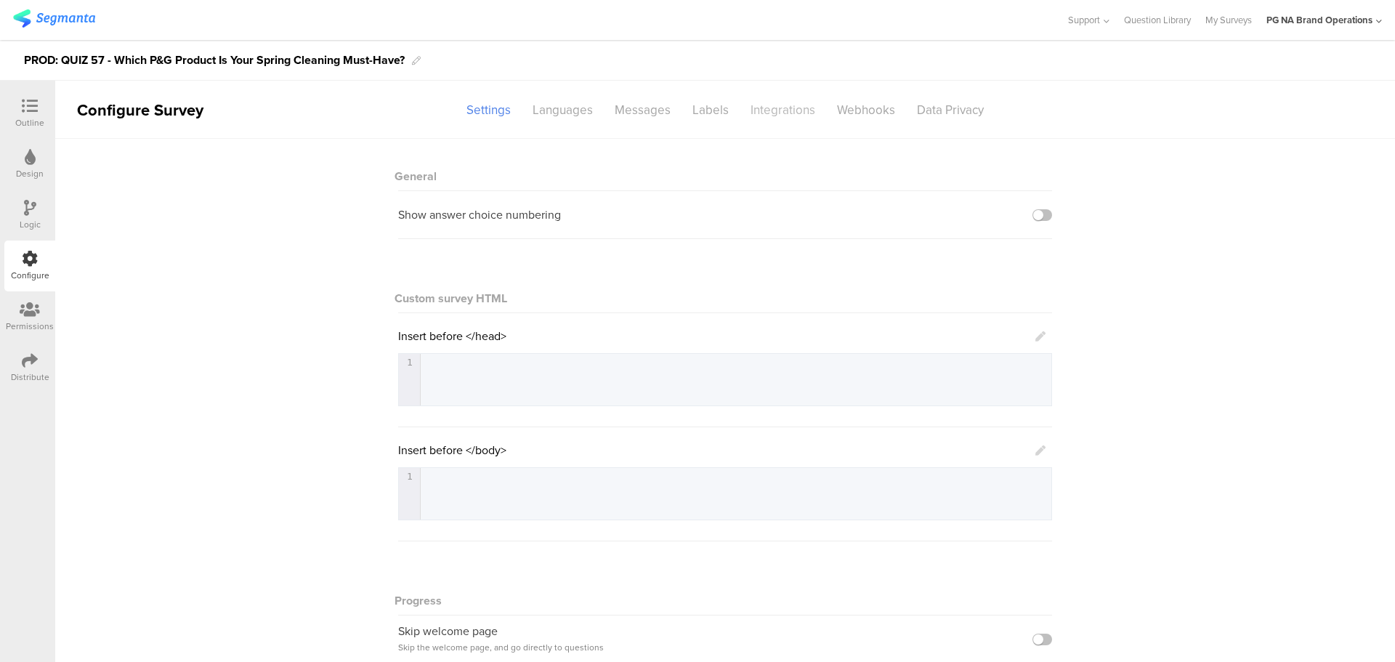
click at [787, 105] on div "Integrations" at bounding box center [783, 109] width 86 height 25
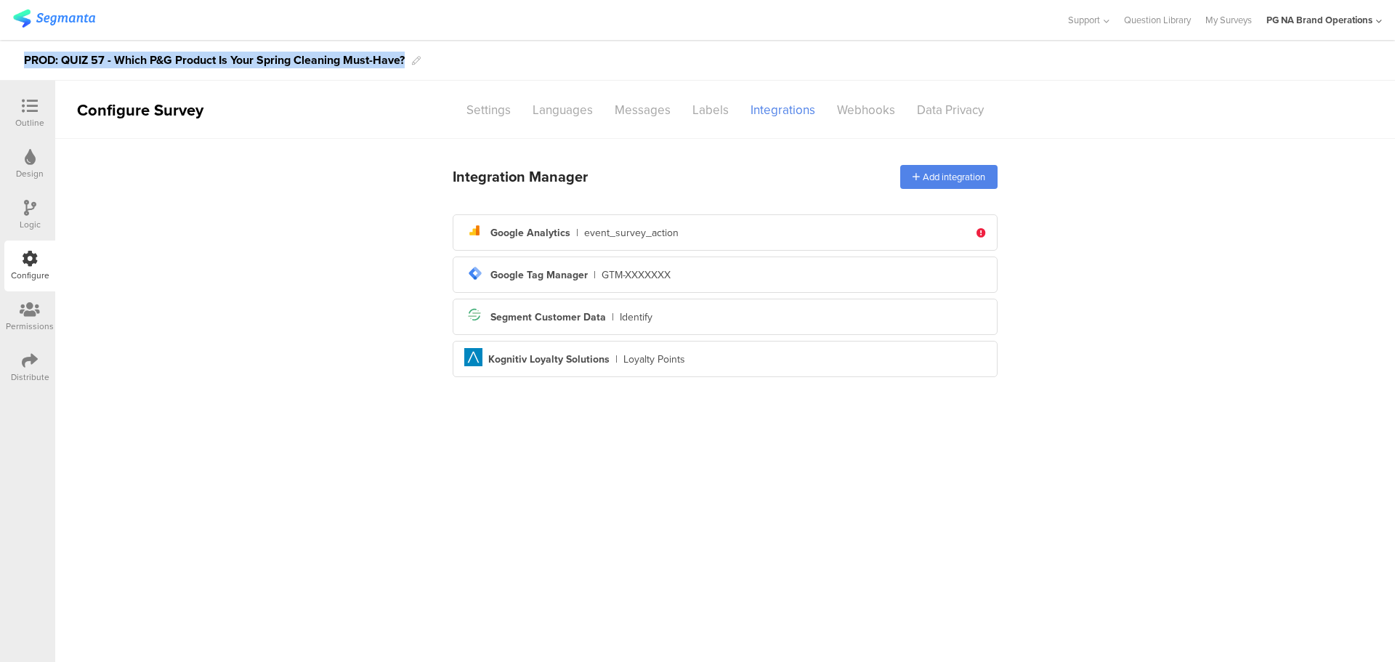
drag, startPoint x: 22, startPoint y: 62, endPoint x: 413, endPoint y: 61, distance: 390.9
click at [413, 61] on div "PROD: QUIZ 57 - Which P&G Product Is Your Spring Cleaning Must-Have?" at bounding box center [697, 60] width 1395 height 41
copy div "PROD: QUIZ 57 - Which P&G Product Is Your Spring Cleaning Must-Have?"
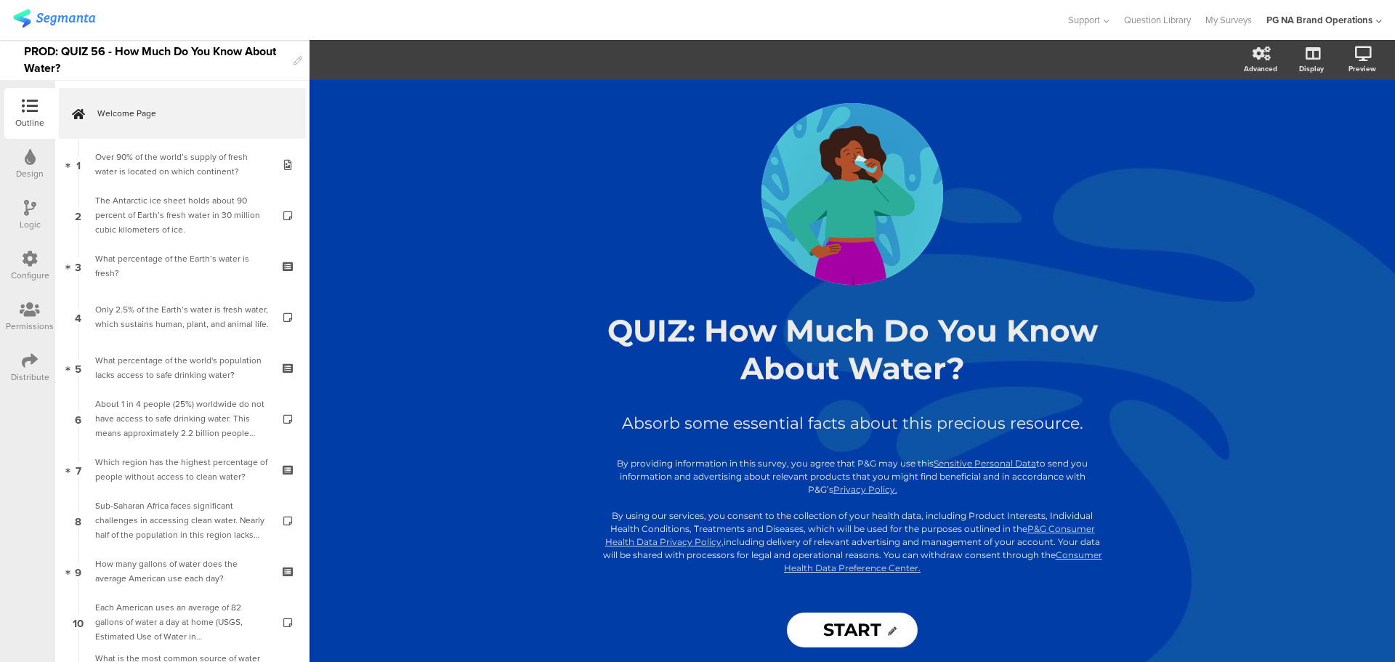
click at [28, 254] on icon at bounding box center [30, 259] width 16 height 16
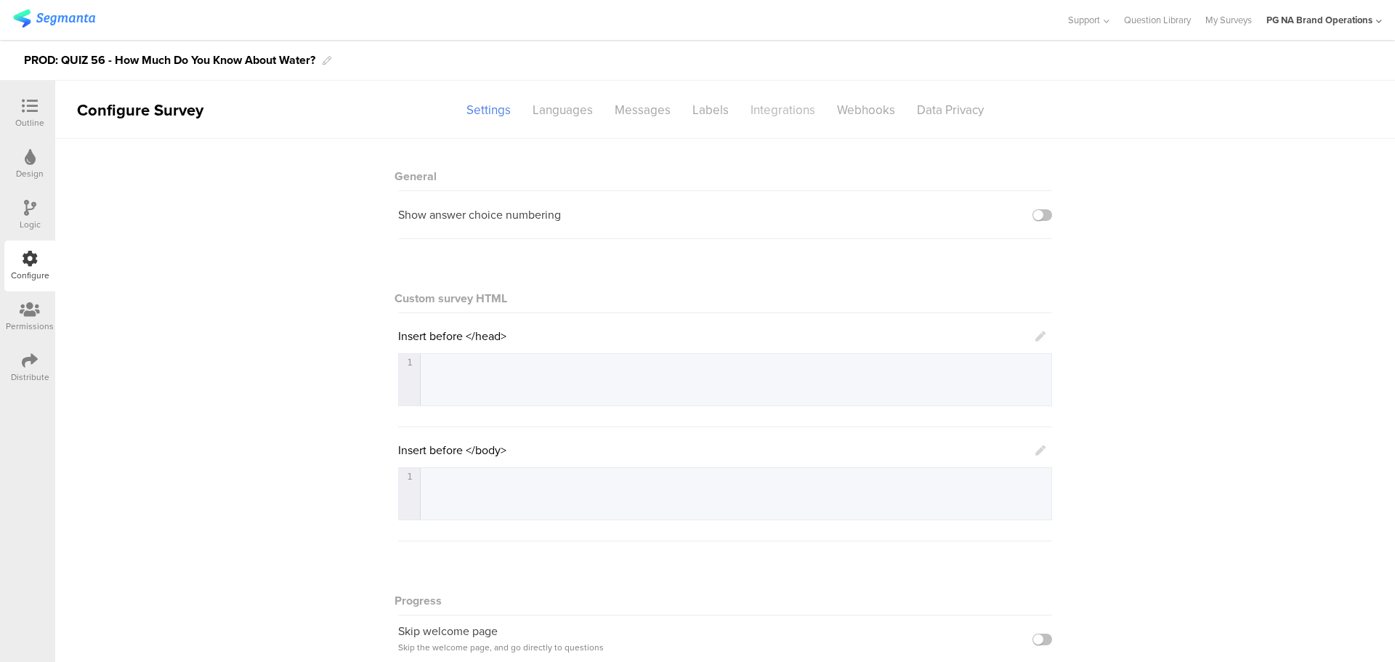
click at [779, 114] on div "Integrations" at bounding box center [783, 109] width 86 height 25
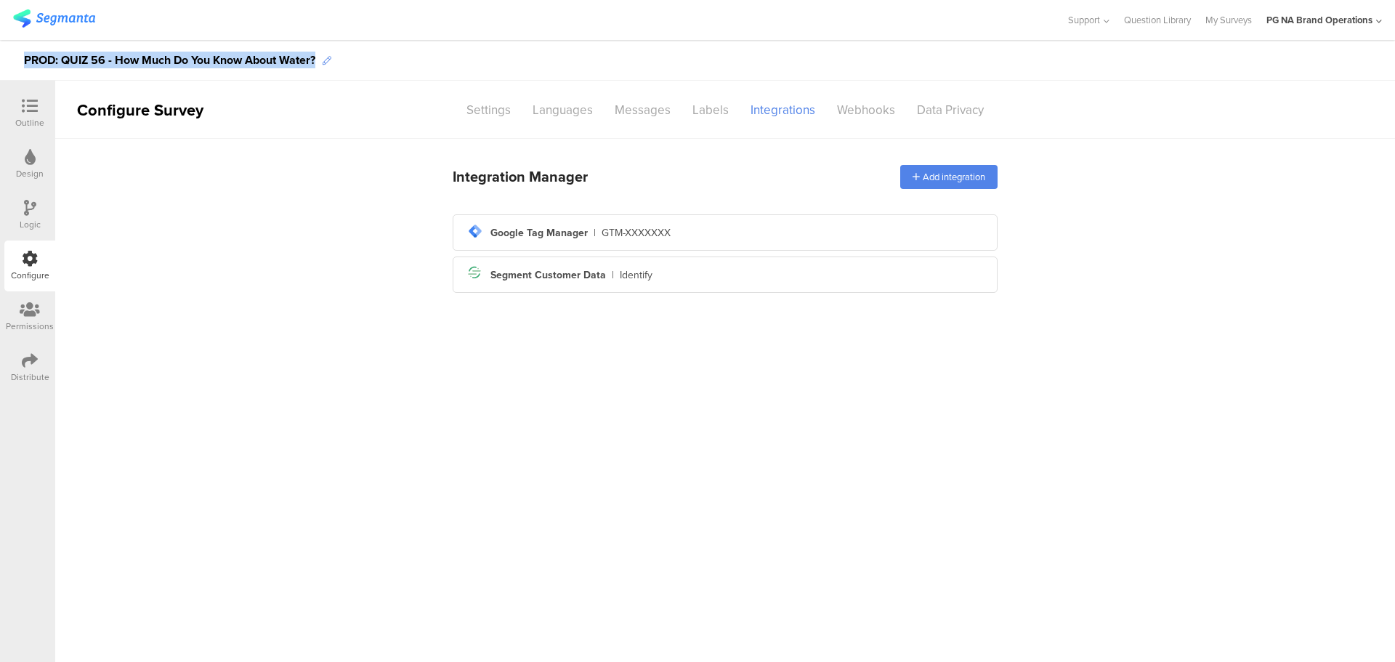
drag, startPoint x: 23, startPoint y: 60, endPoint x: 329, endPoint y: 57, distance: 305.9
click at [329, 57] on div "PROD: QUIZ 56 - How Much Do You Know About Water?" at bounding box center [697, 60] width 1395 height 41
copy div "PROD: QUIZ 56 - How Much Do You Know About Water?"
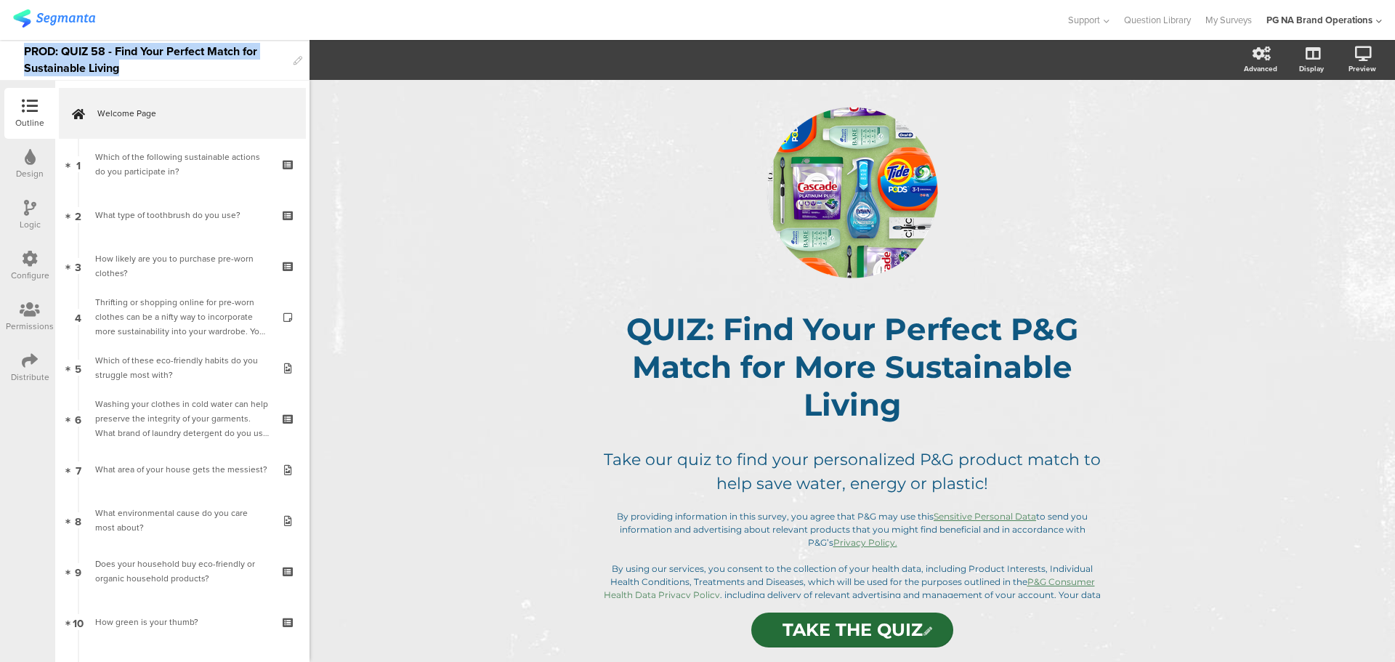
drag, startPoint x: 25, startPoint y: 52, endPoint x: 129, endPoint y: 70, distance: 106.2
click at [129, 70] on div "PROD: QUIZ 58 - Find Your Perfect Match for Sustainable Living" at bounding box center [155, 60] width 262 height 40
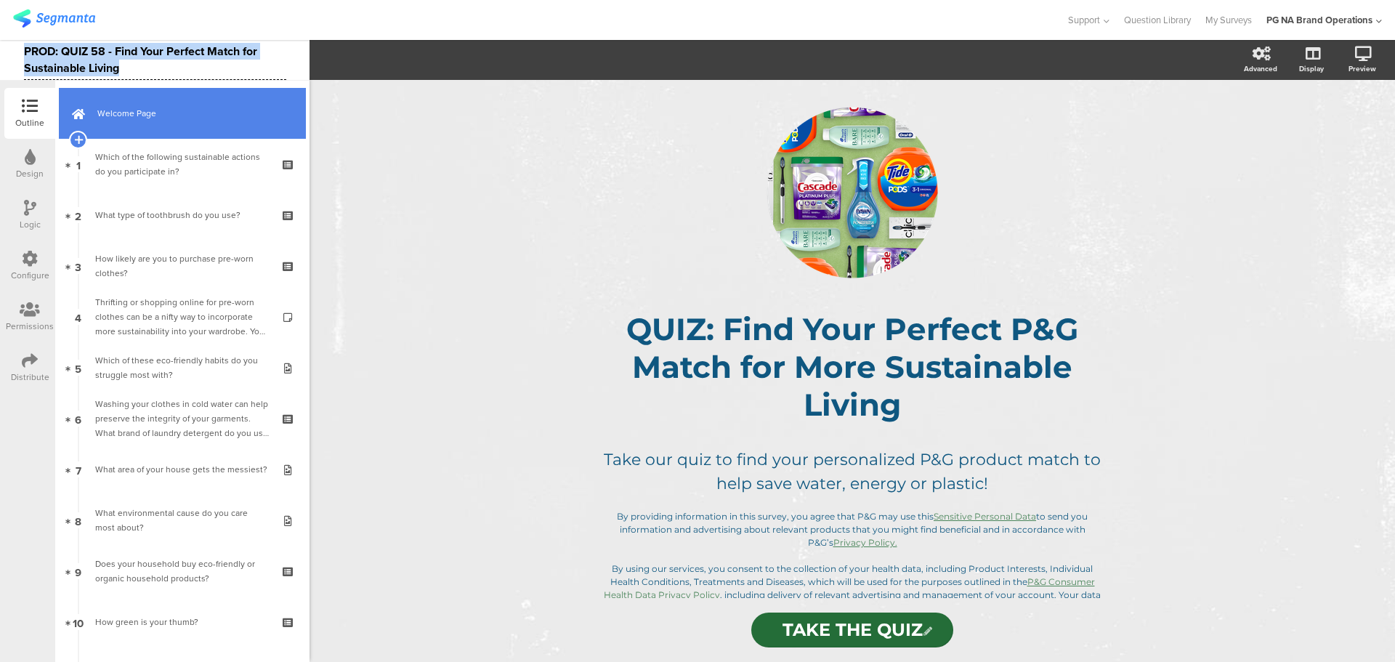
copy div "PROD: QUIZ 58 - Find Your Perfect Match for Sustainable Living"
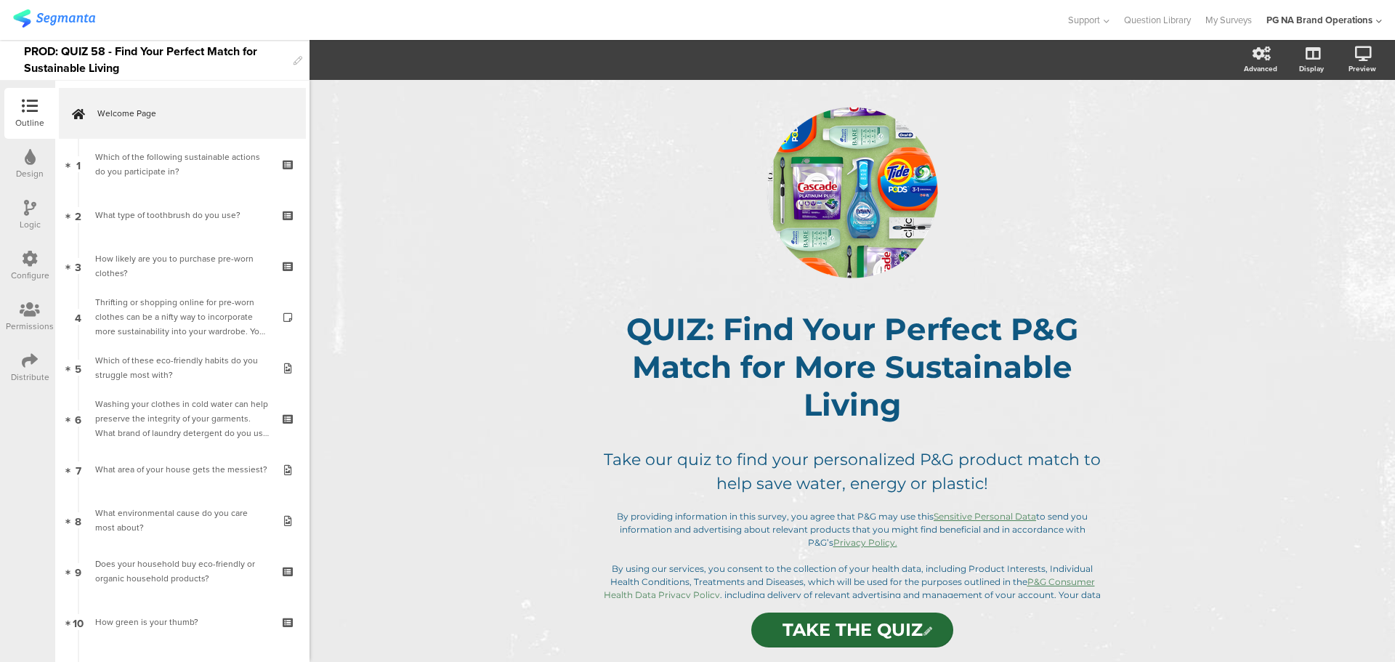
click at [24, 267] on div at bounding box center [30, 260] width 16 height 18
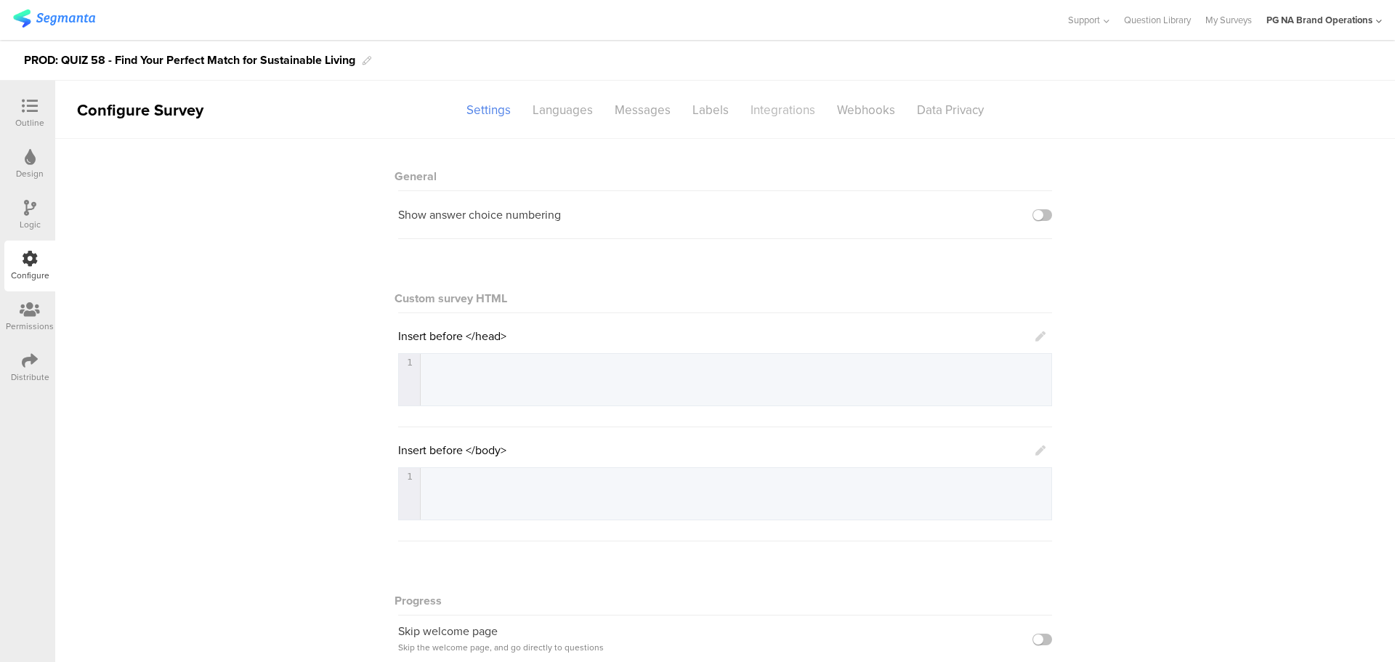
click at [786, 109] on div "Integrations" at bounding box center [783, 109] width 86 height 25
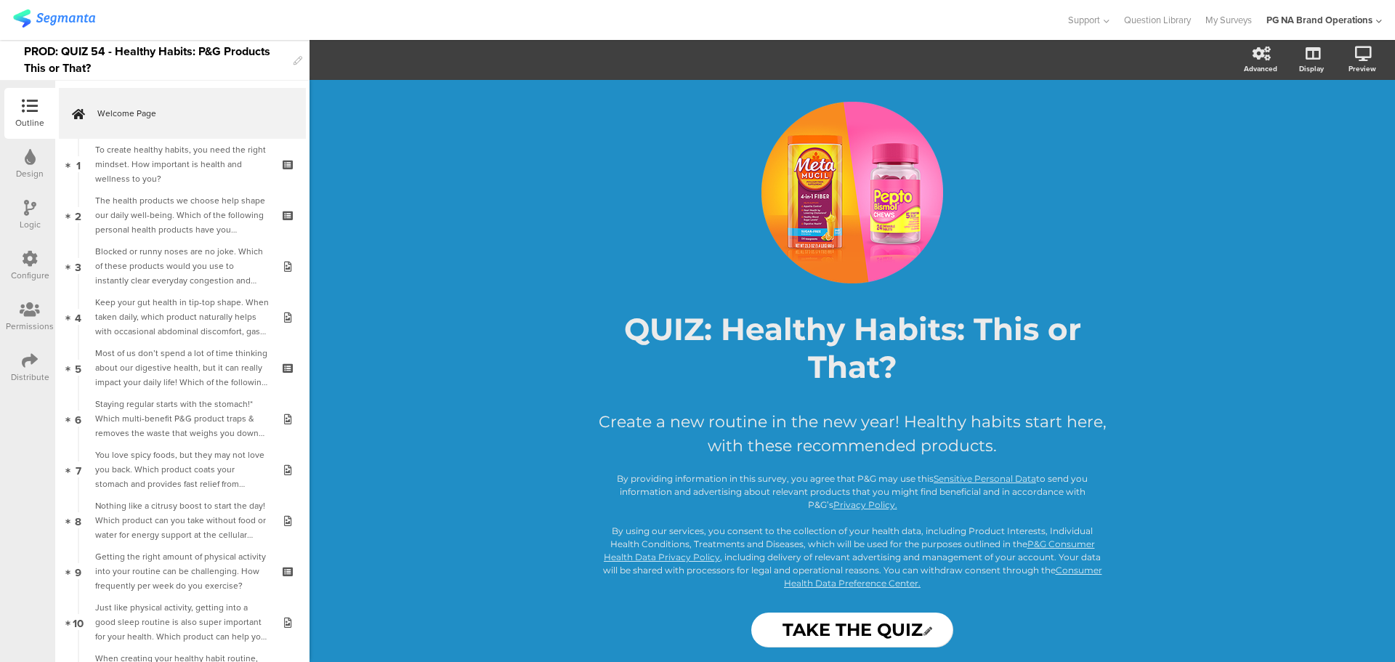
click at [27, 266] on icon at bounding box center [30, 259] width 16 height 16
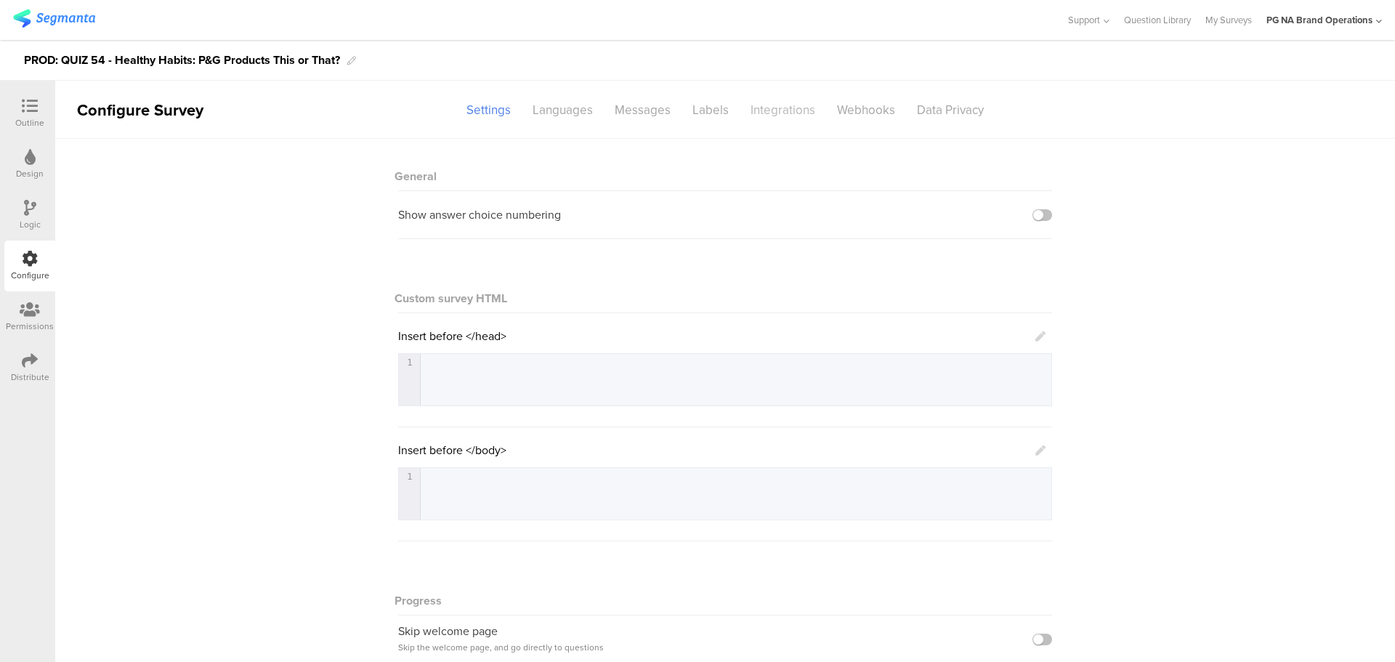
click at [776, 108] on div "Integrations" at bounding box center [783, 109] width 86 height 25
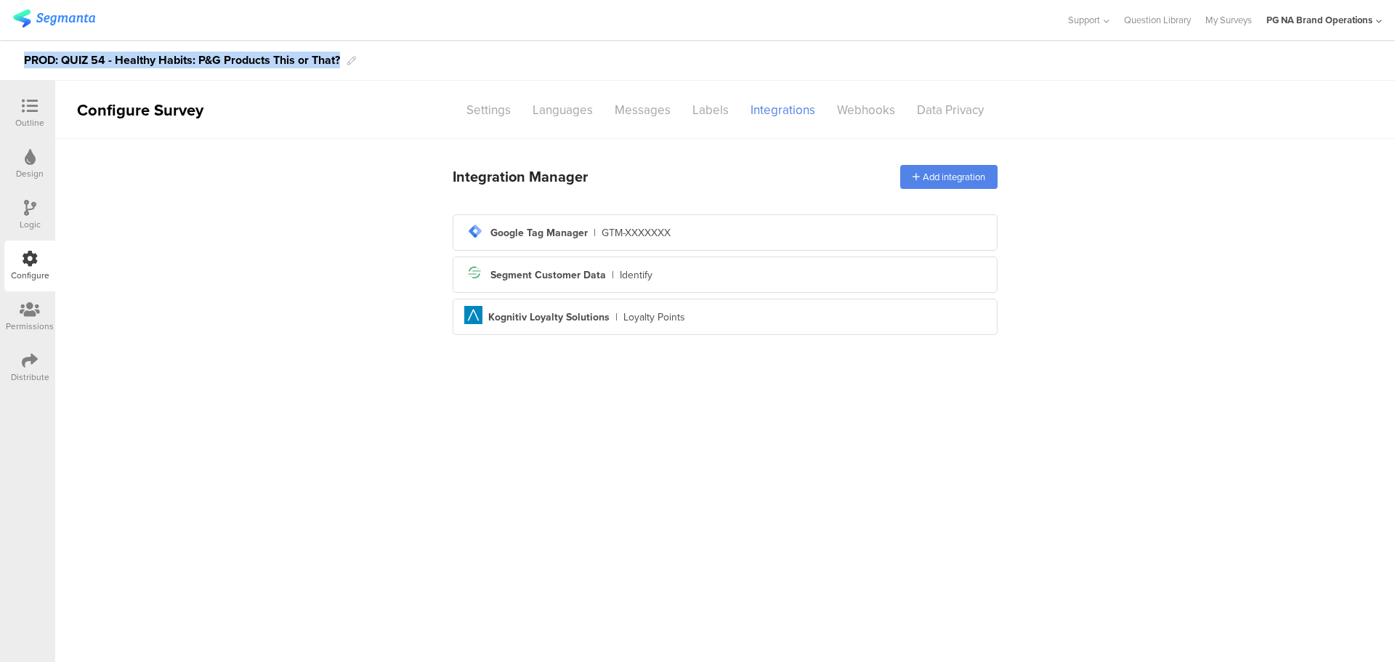
drag, startPoint x: 25, startPoint y: 60, endPoint x: 349, endPoint y: 62, distance: 323.4
click at [349, 62] on div "PROD: QUIZ 54 - Healthy Habits: P&G Products This or That?" at bounding box center [697, 60] width 1395 height 41
copy div "PROD: QUIZ 54 - Healthy Habits: P&G Products This or That?"
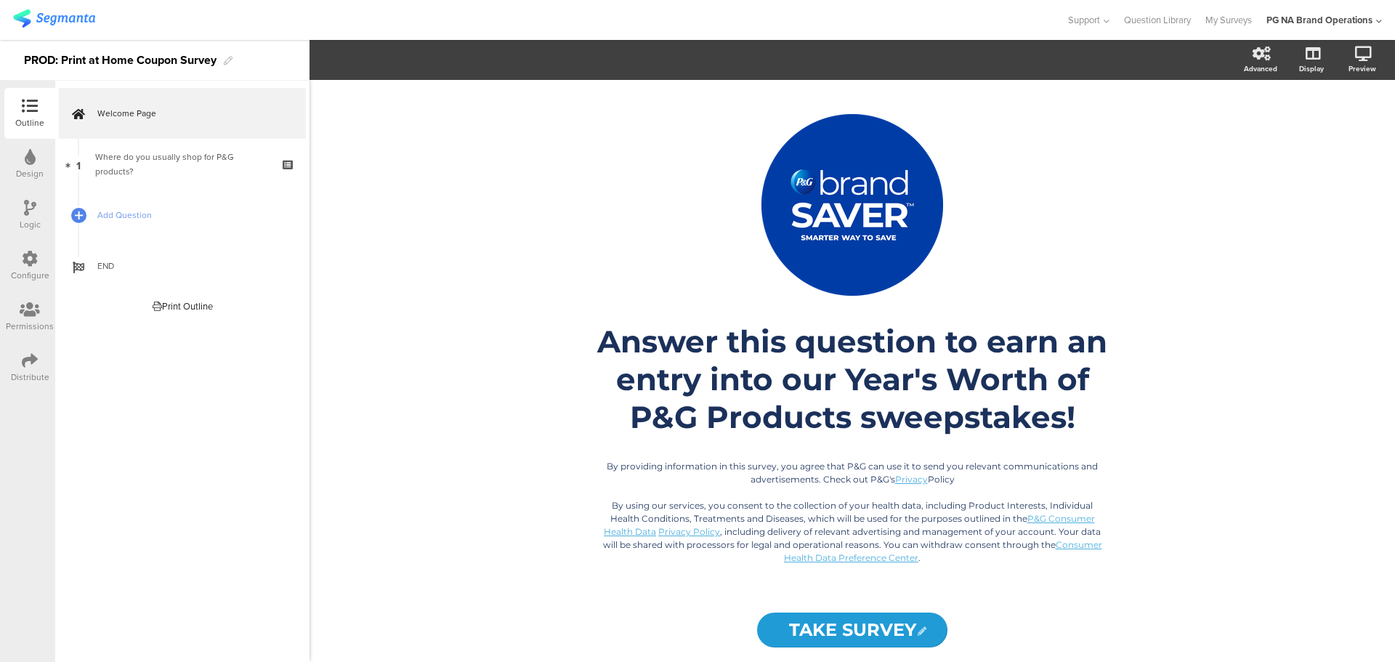
click at [23, 272] on div "Configure" at bounding box center [30, 275] width 39 height 13
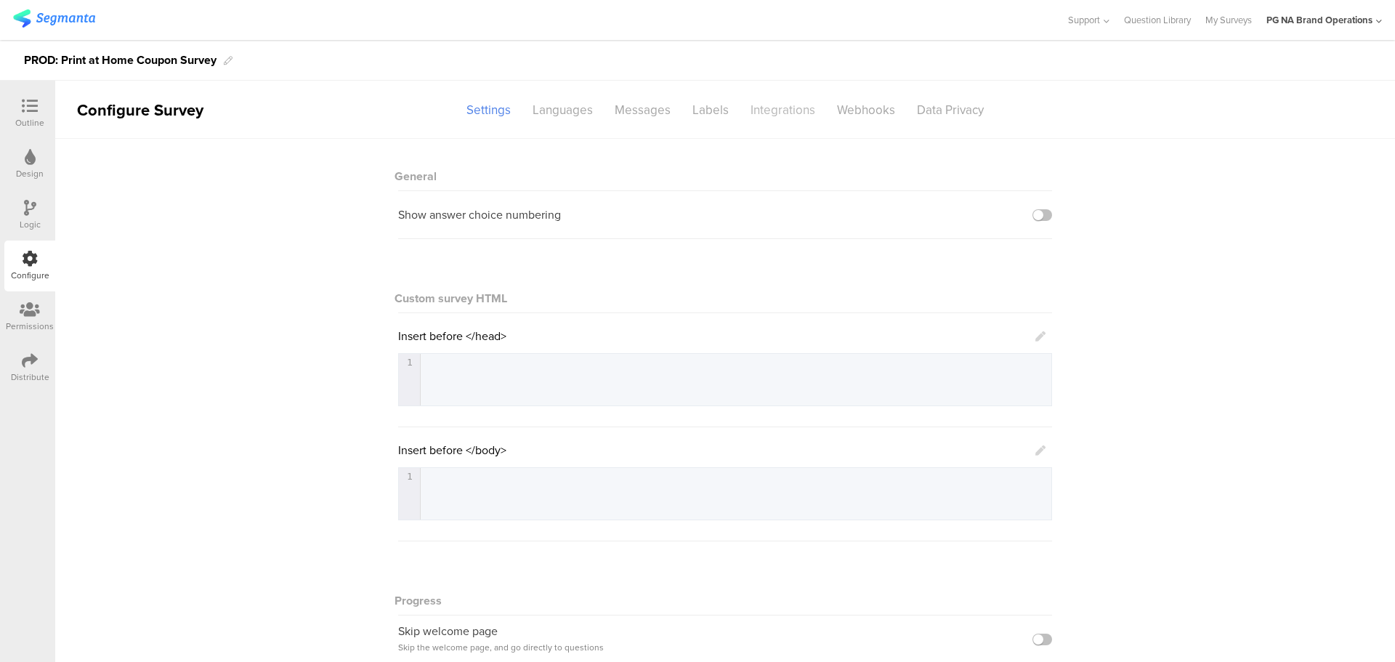
click at [793, 110] on div "Integrations" at bounding box center [783, 109] width 86 height 25
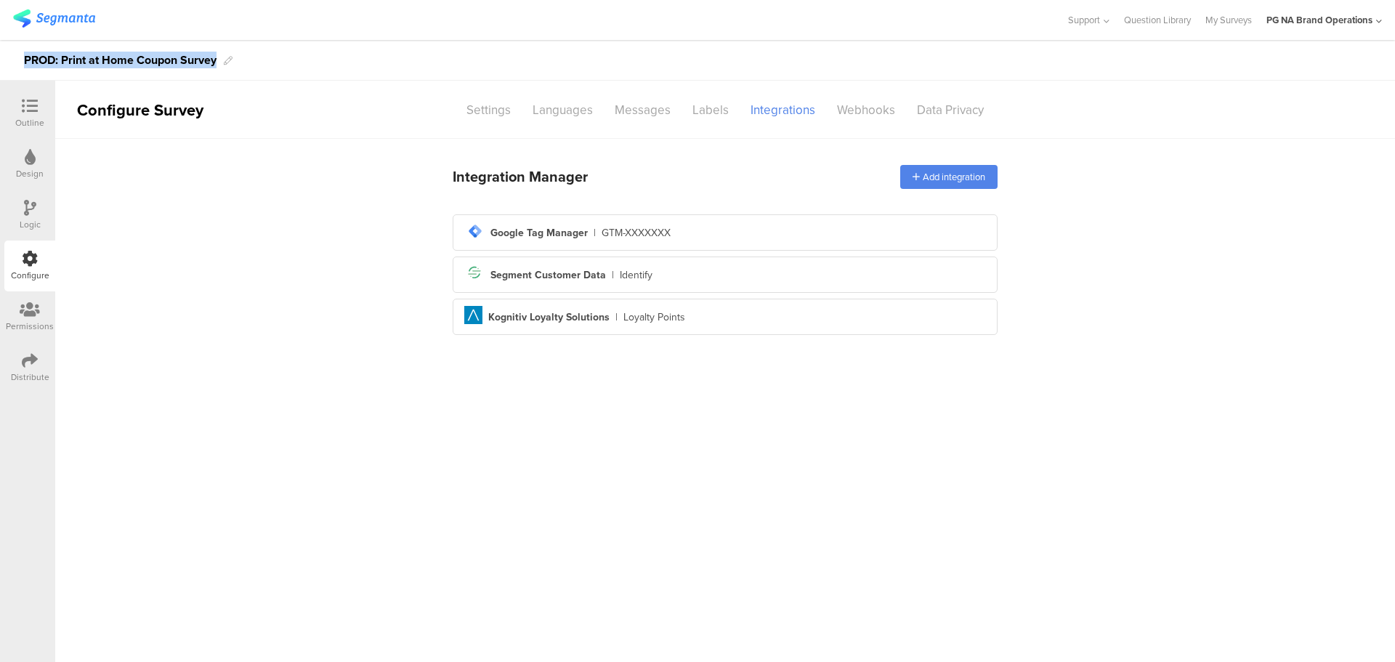
drag, startPoint x: 22, startPoint y: 60, endPoint x: 217, endPoint y: 60, distance: 195.5
click at [217, 60] on div "PROD: Print at Home Coupon Survey" at bounding box center [697, 60] width 1395 height 41
copy div "PROD: Print at Home Coupon Survey"
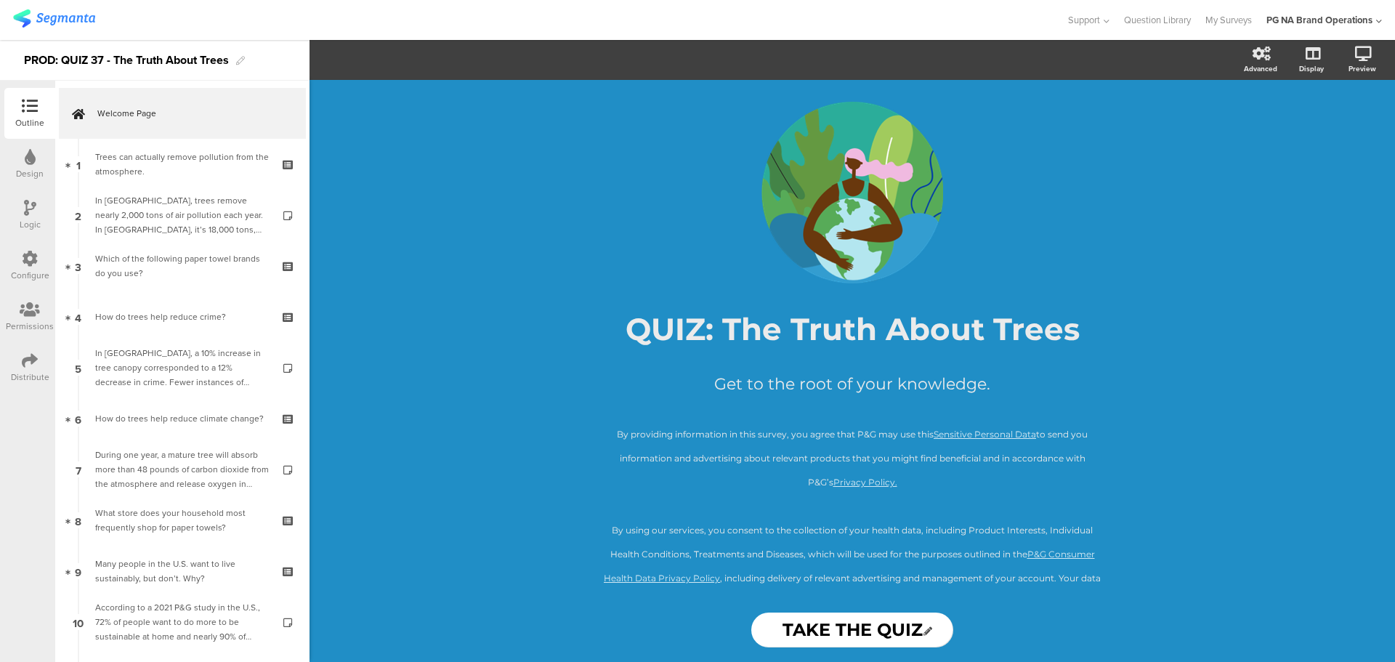
click at [34, 265] on icon at bounding box center [30, 259] width 16 height 16
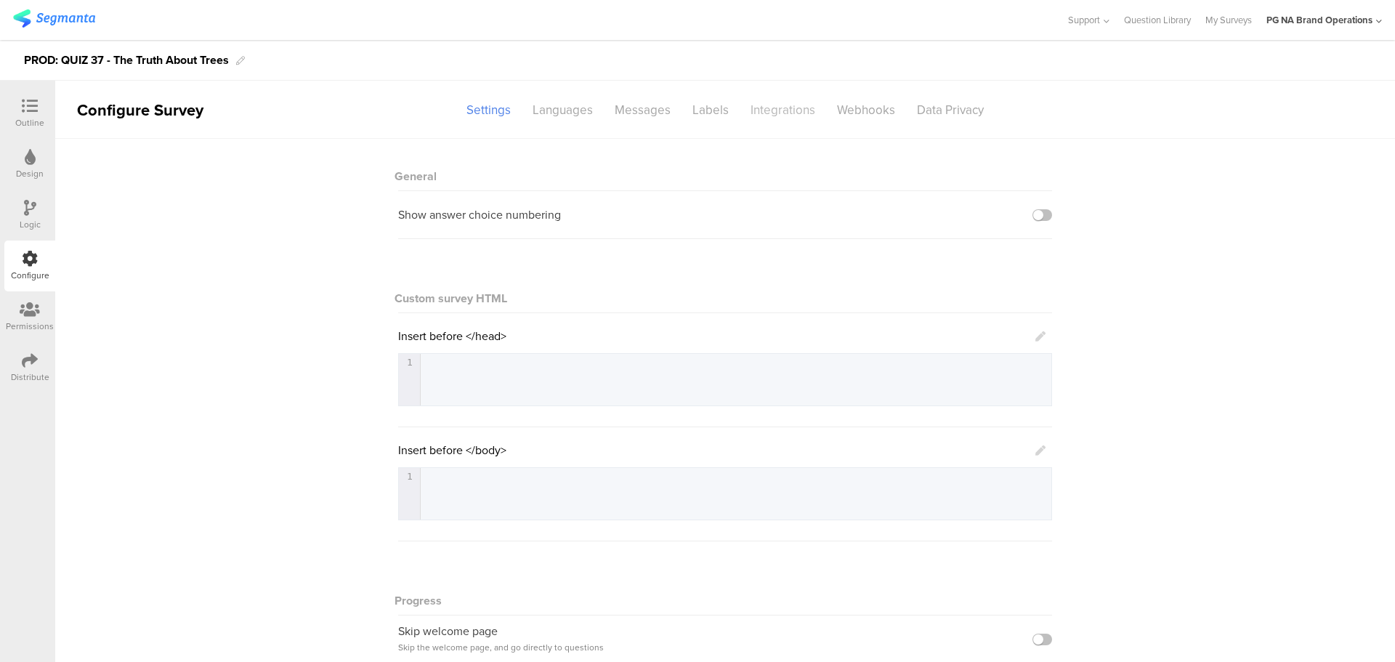
click at [788, 106] on div "Integrations" at bounding box center [783, 109] width 86 height 25
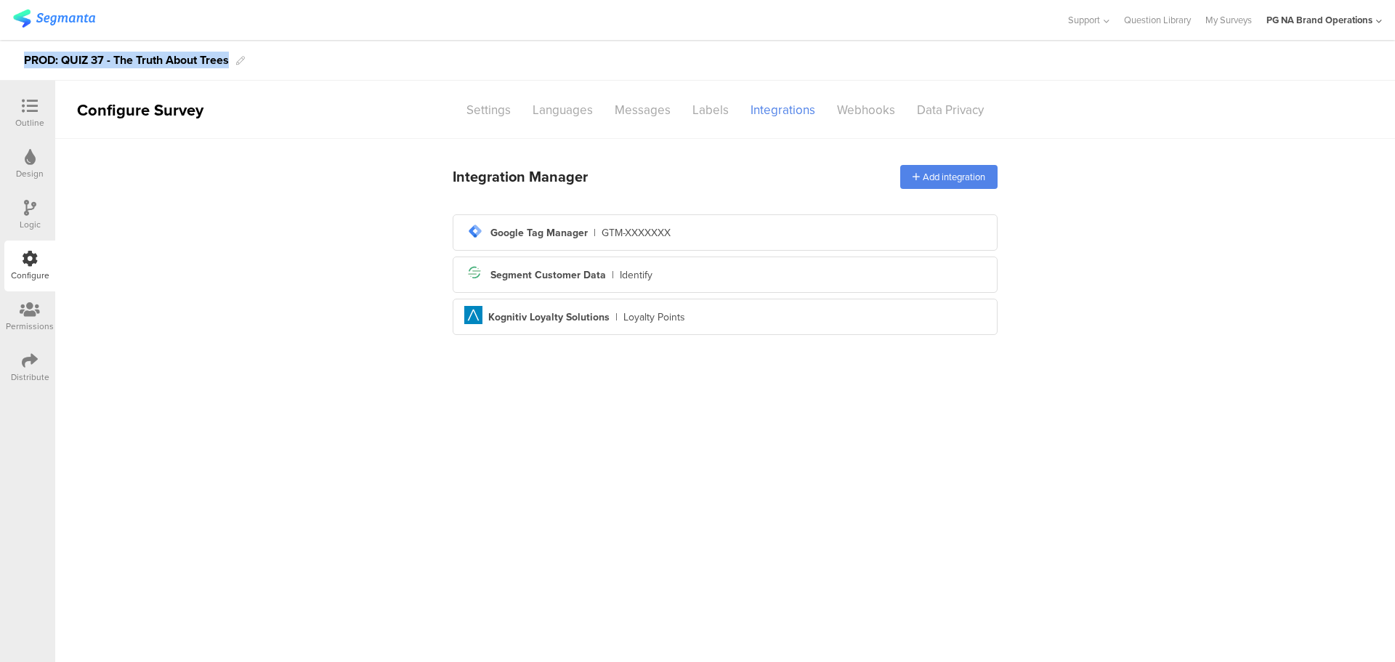
drag, startPoint x: 27, startPoint y: 61, endPoint x: 233, endPoint y: 54, distance: 206.5
click at [233, 54] on div "PROD: QUIZ 37 - The Truth About Trees" at bounding box center [697, 60] width 1395 height 41
copy div "PROD: QUIZ 37 - The Truth About Trees"
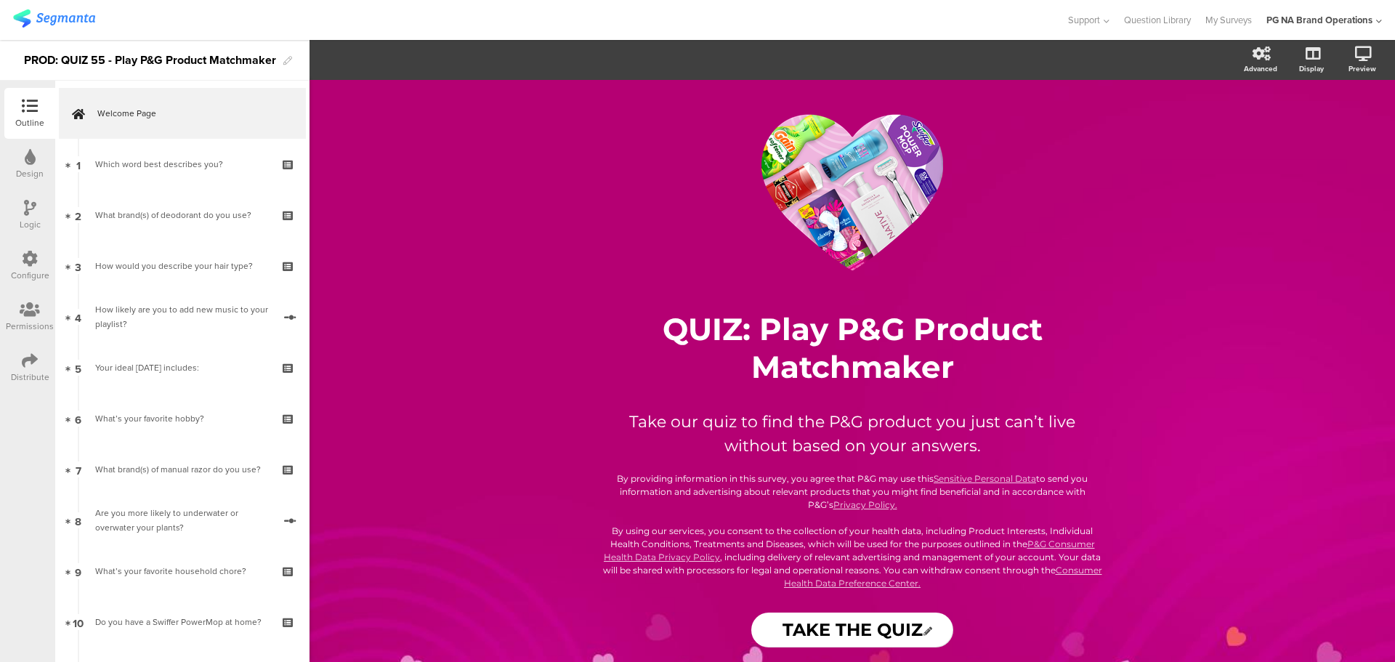
click at [20, 268] on div "Configure" at bounding box center [29, 266] width 51 height 51
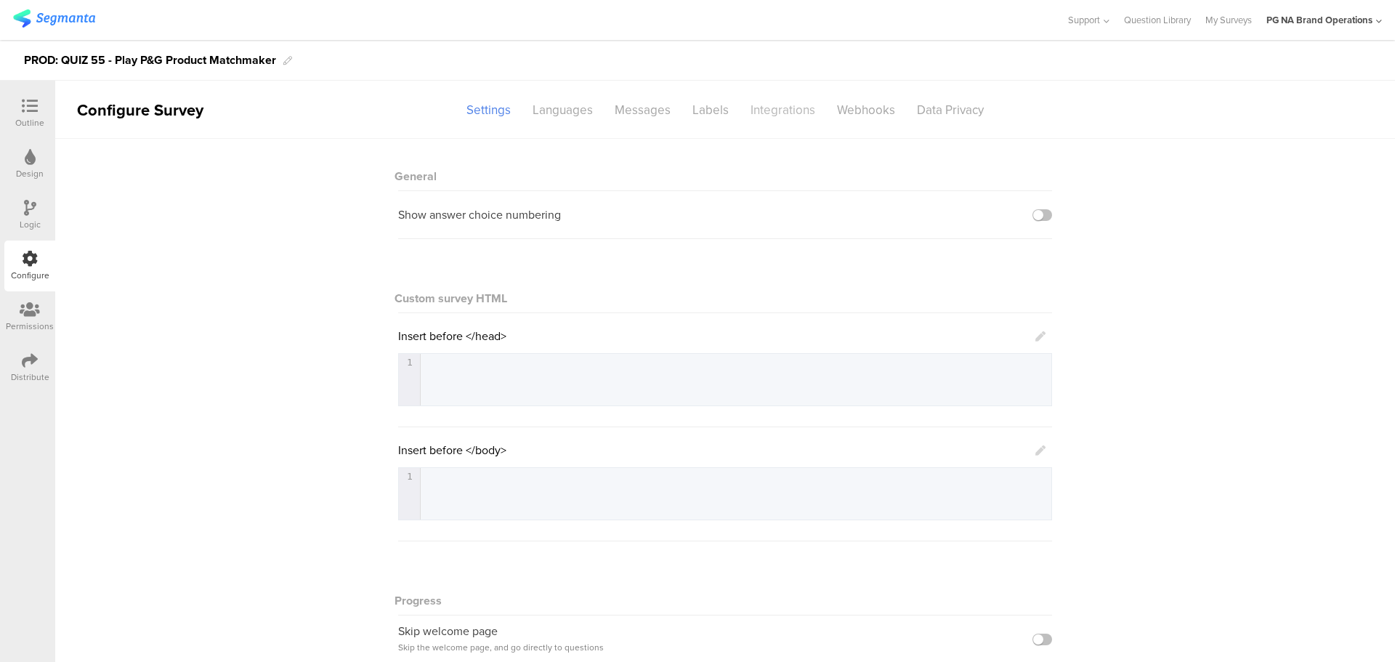
click at [786, 102] on div "Integrations" at bounding box center [783, 109] width 86 height 25
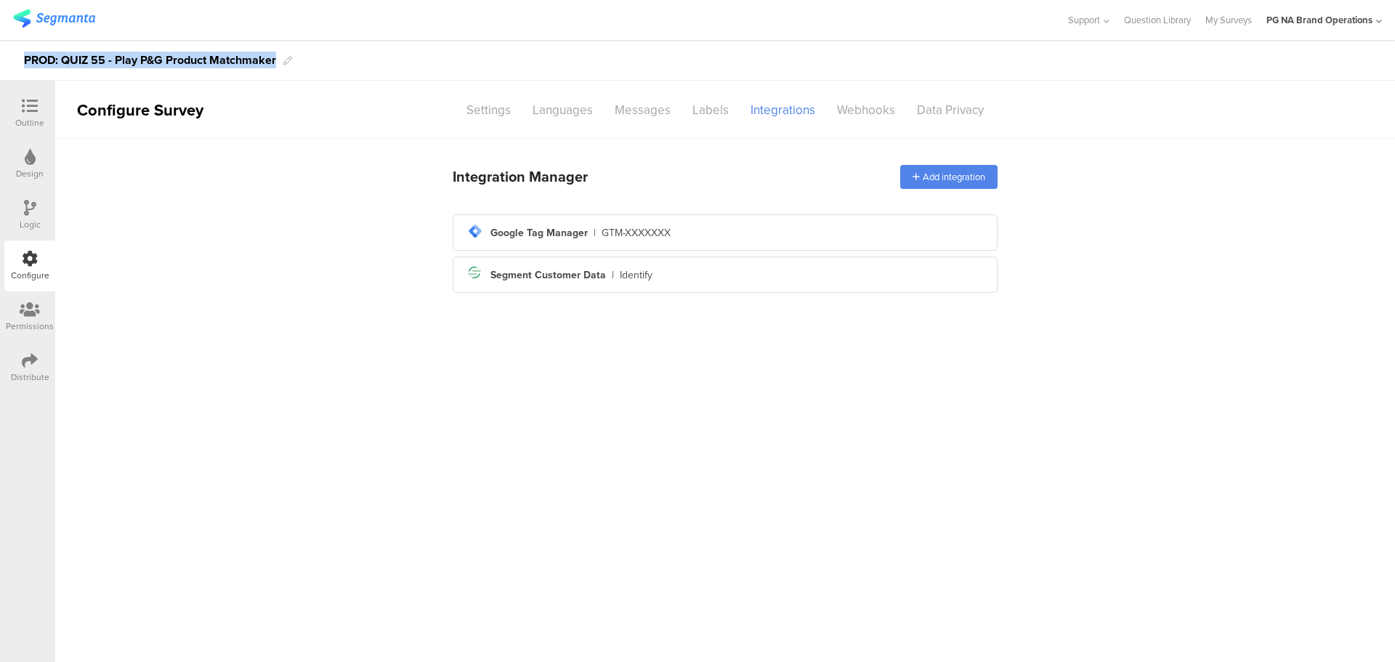
drag, startPoint x: 24, startPoint y: 59, endPoint x: 275, endPoint y: 52, distance: 251.5
click at [275, 52] on div "PROD: QUIZ 55 - Play P&G Product Matchmaker" at bounding box center [150, 60] width 252 height 23
copy div "PROD: QUIZ 55 - Play P&G Product Matchmaker"
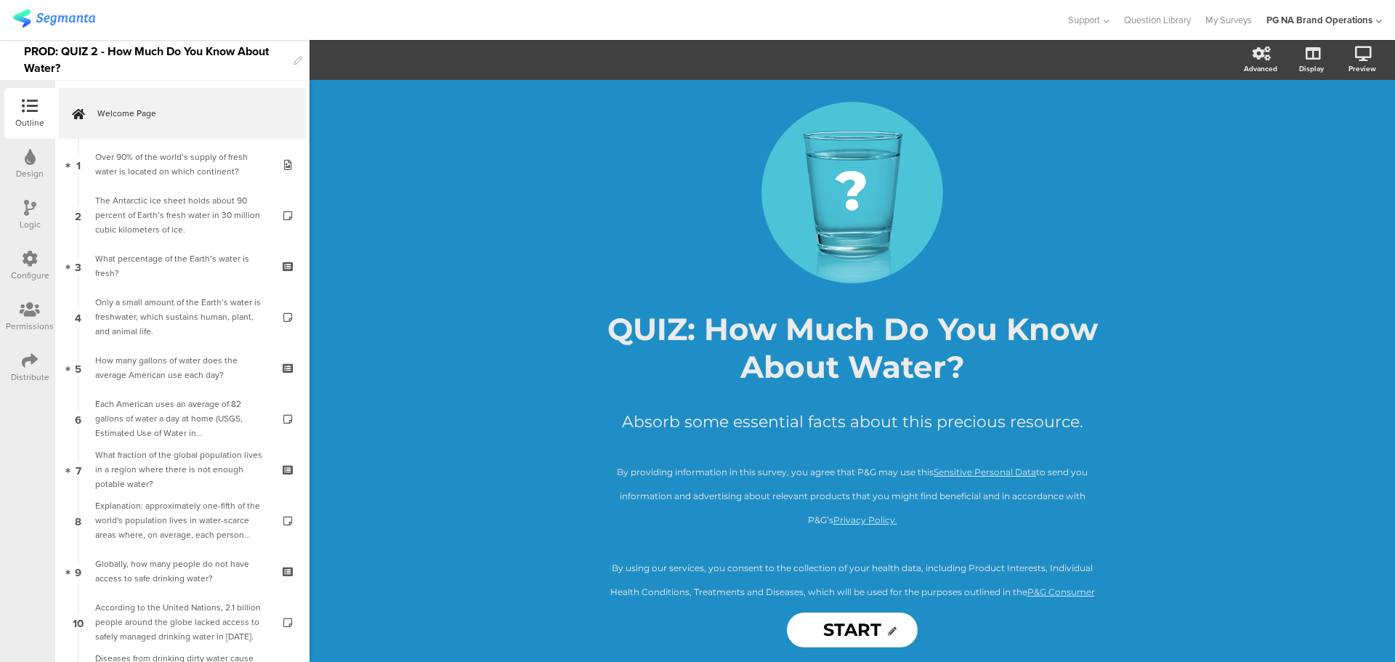
click at [24, 258] on icon at bounding box center [30, 259] width 16 height 16
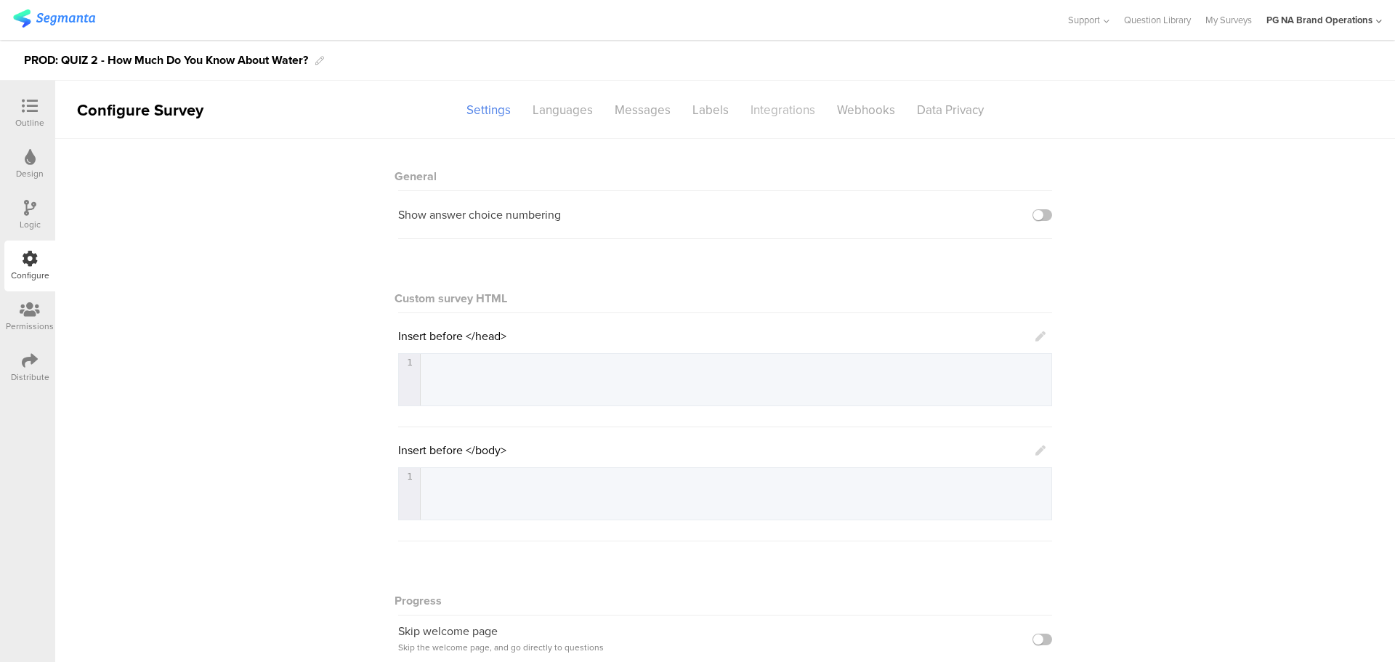
click at [791, 113] on div "Integrations" at bounding box center [783, 109] width 86 height 25
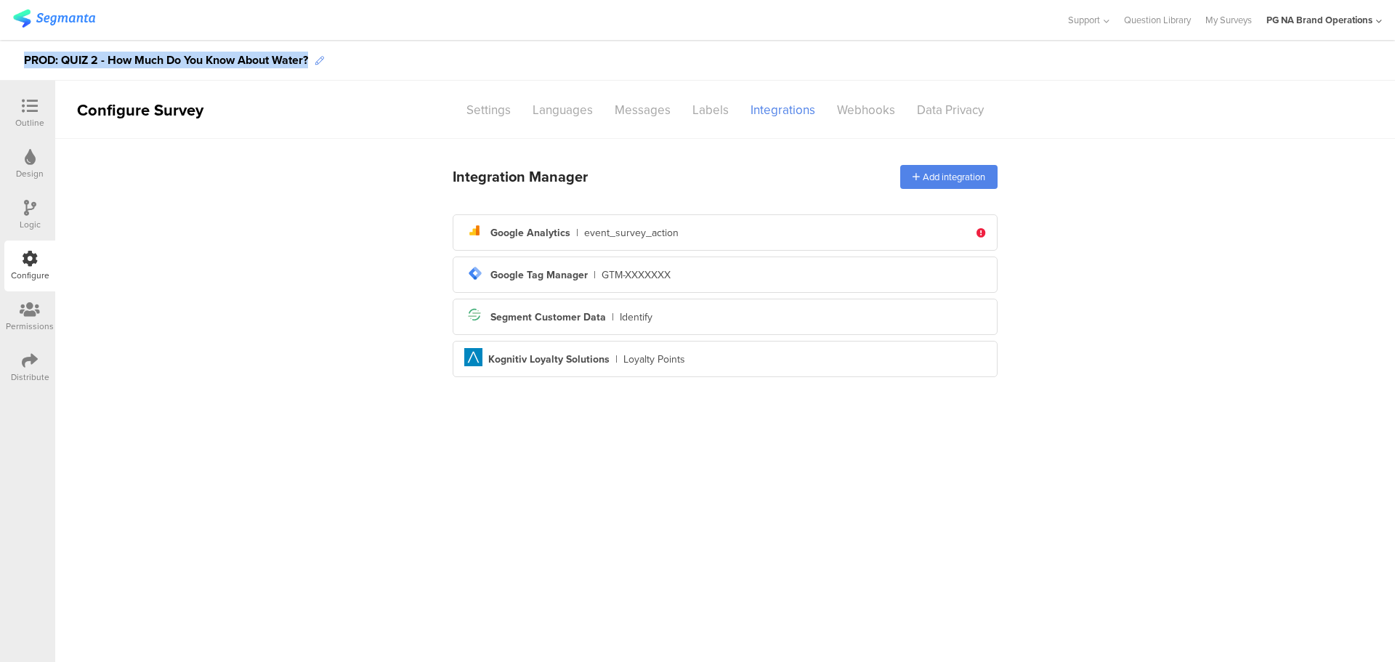
drag, startPoint x: 24, startPoint y: 60, endPoint x: 324, endPoint y: 57, distance: 300.1
click at [324, 57] on div "PROD: QUIZ 2 - How Much Do You Know About Water?" at bounding box center [697, 60] width 1395 height 41
copy div "PROD: QUIZ 2 - How Much Do You Know About Water?"
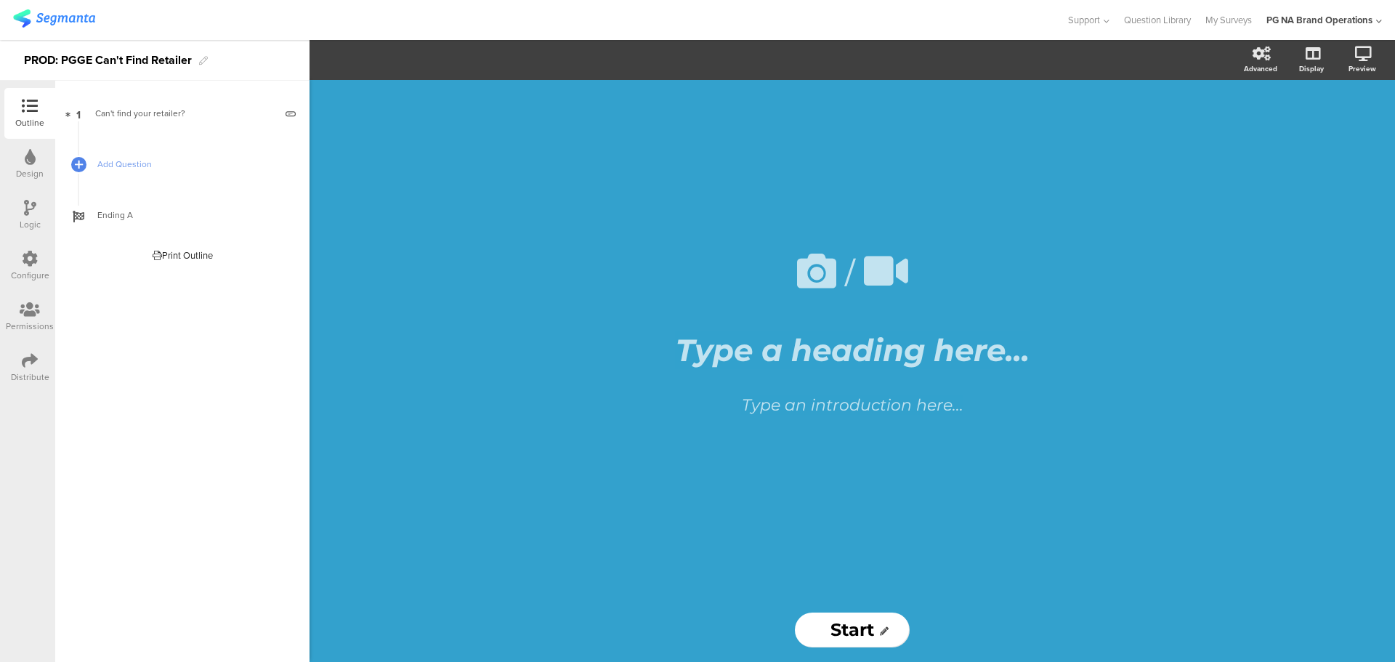
click at [19, 273] on div "Configure" at bounding box center [30, 275] width 39 height 13
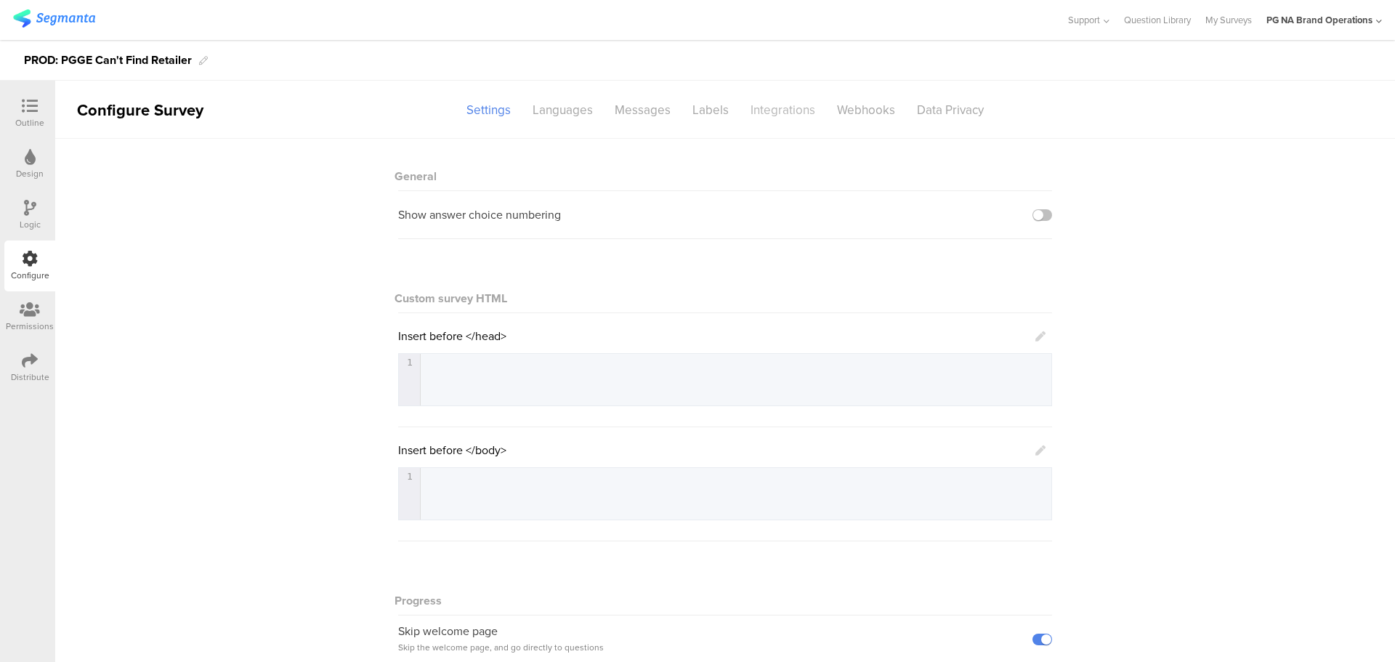
click at [791, 117] on div "Integrations" at bounding box center [783, 109] width 86 height 25
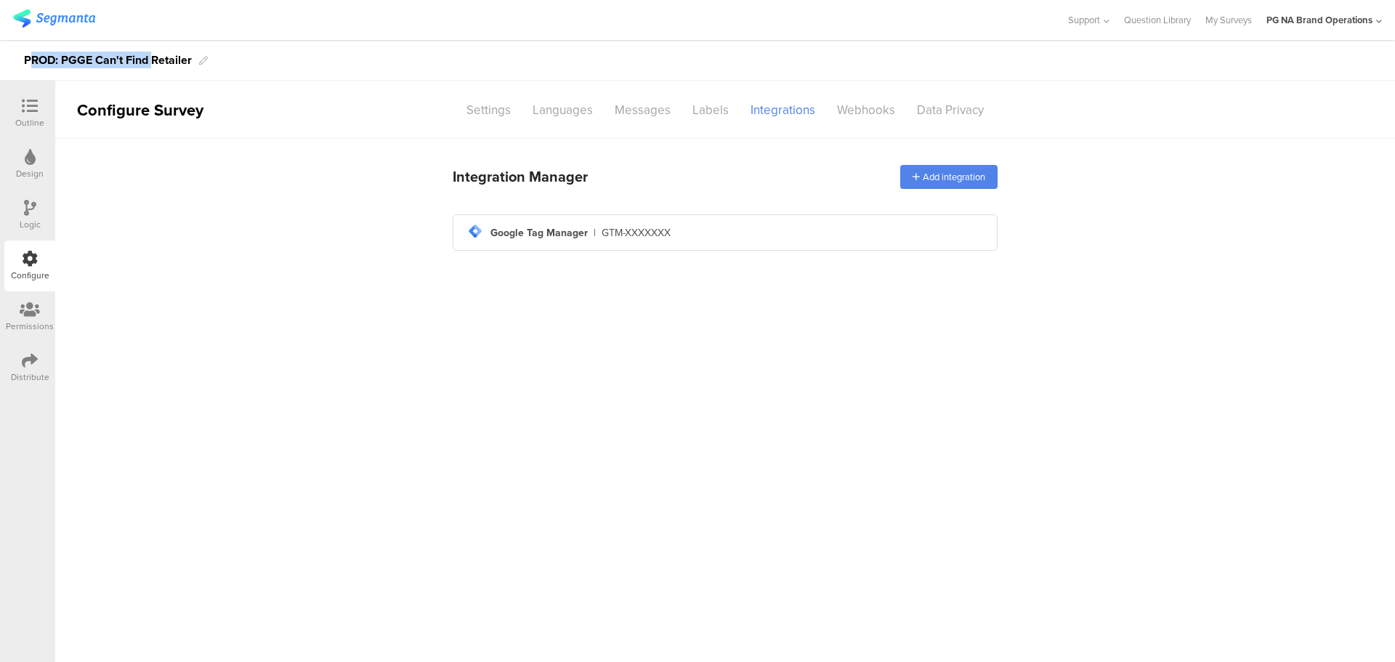
drag, startPoint x: 30, startPoint y: 61, endPoint x: 153, endPoint y: 56, distance: 123.6
click at [153, 56] on div "PROD: PGGE Can't Find Retailer" at bounding box center [108, 60] width 168 height 23
click at [188, 61] on div "PROD: PGGE Can't Find Retailer" at bounding box center [108, 60] width 168 height 23
click at [161, 62] on div "PROD: PGGE Can't Find Retailer" at bounding box center [108, 60] width 168 height 23
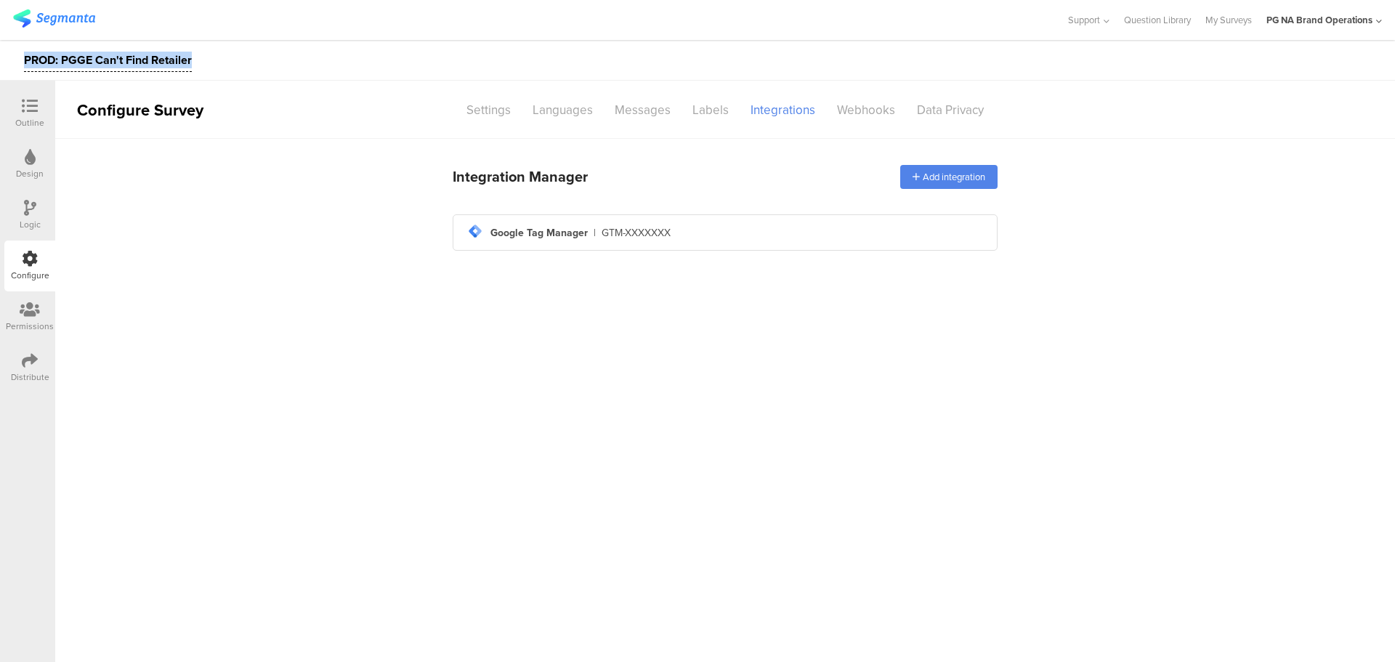
click at [161, 62] on div "PROD: PGGE Can't Find Retailer" at bounding box center [108, 60] width 168 height 23
copy div "PROD: PGGE Can't Find Retailer"
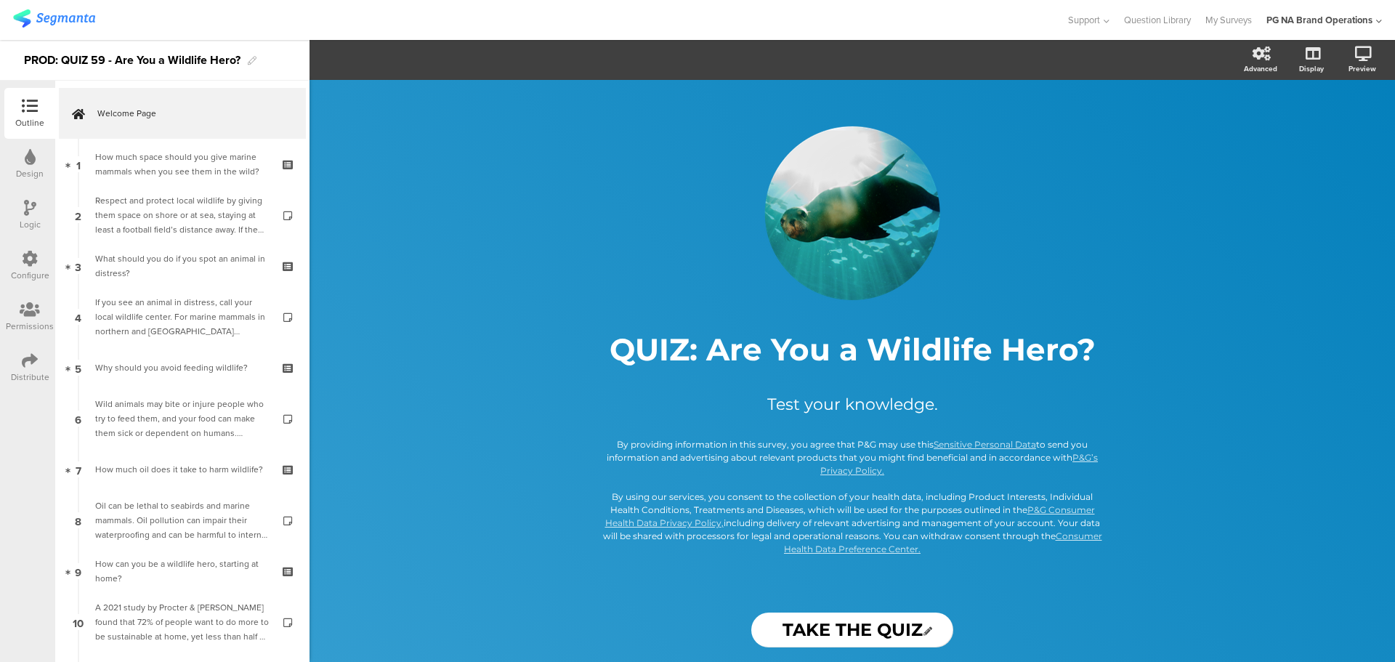
click at [29, 264] on icon at bounding box center [30, 259] width 16 height 16
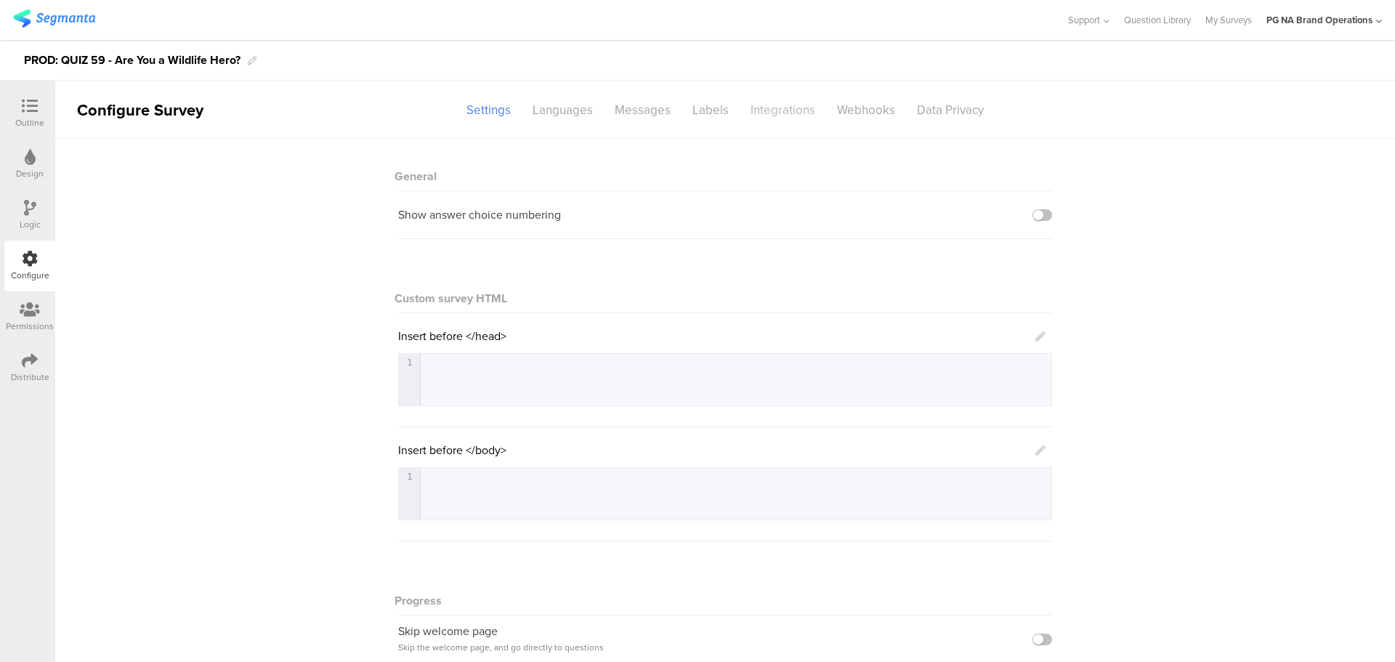
click at [788, 105] on div "Integrations" at bounding box center [783, 109] width 86 height 25
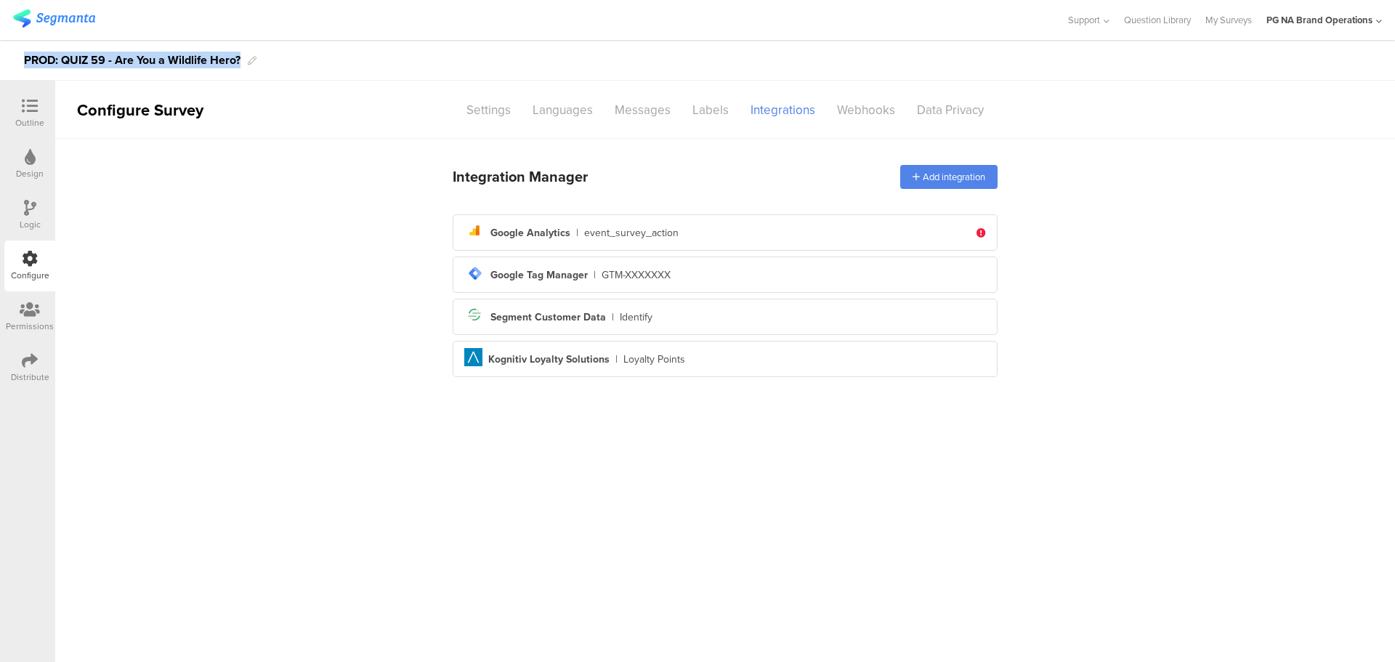
drag, startPoint x: 23, startPoint y: 58, endPoint x: 243, endPoint y: 61, distance: 220.2
click at [243, 61] on div "PROD: QUIZ 59 - Are You a Wildlife Hero?" at bounding box center [697, 60] width 1395 height 41
copy div "PROD: QUIZ 59 - Are You a Wildlife Hero?"
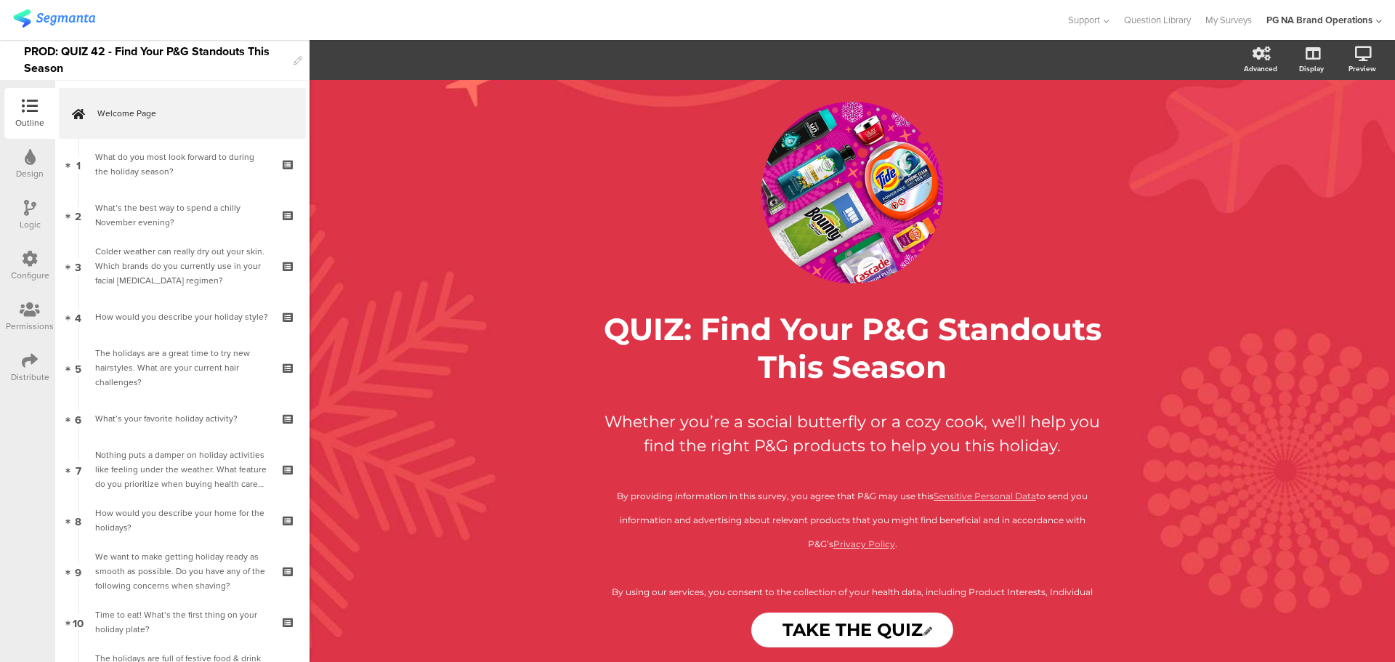
click at [20, 258] on div "Configure" at bounding box center [29, 266] width 51 height 51
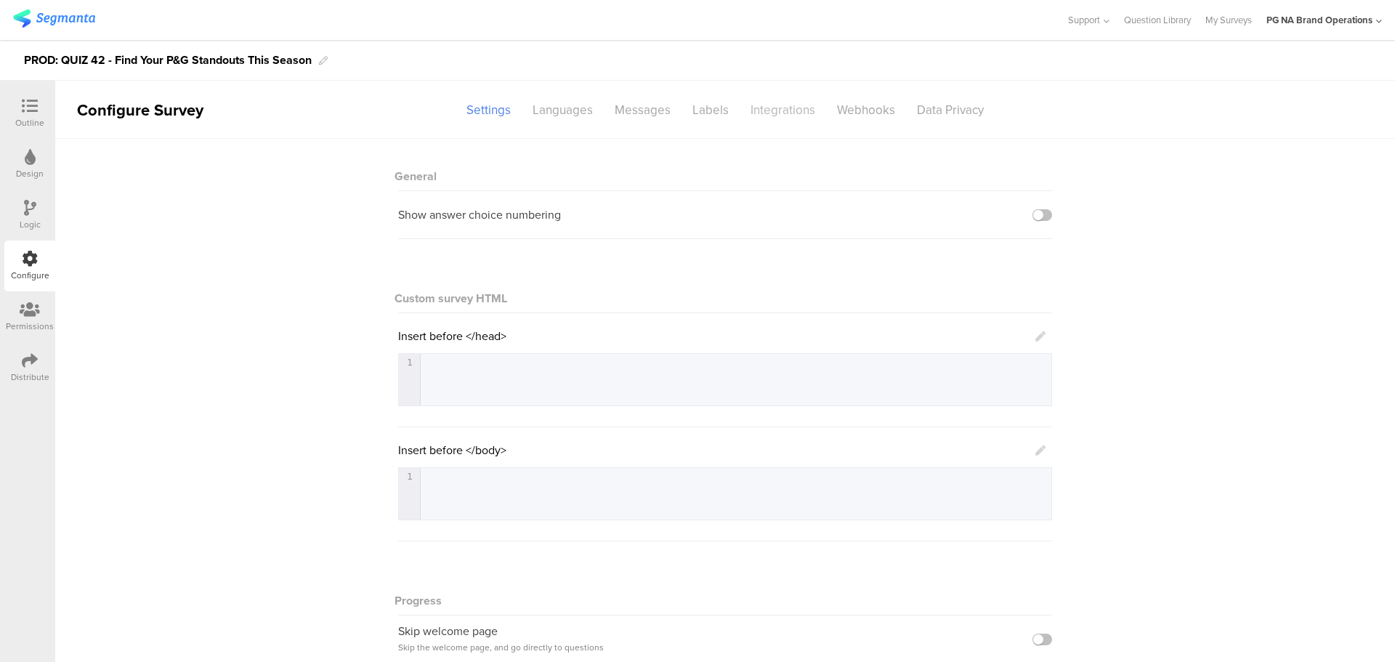
click at [783, 111] on div "Integrations" at bounding box center [783, 109] width 86 height 25
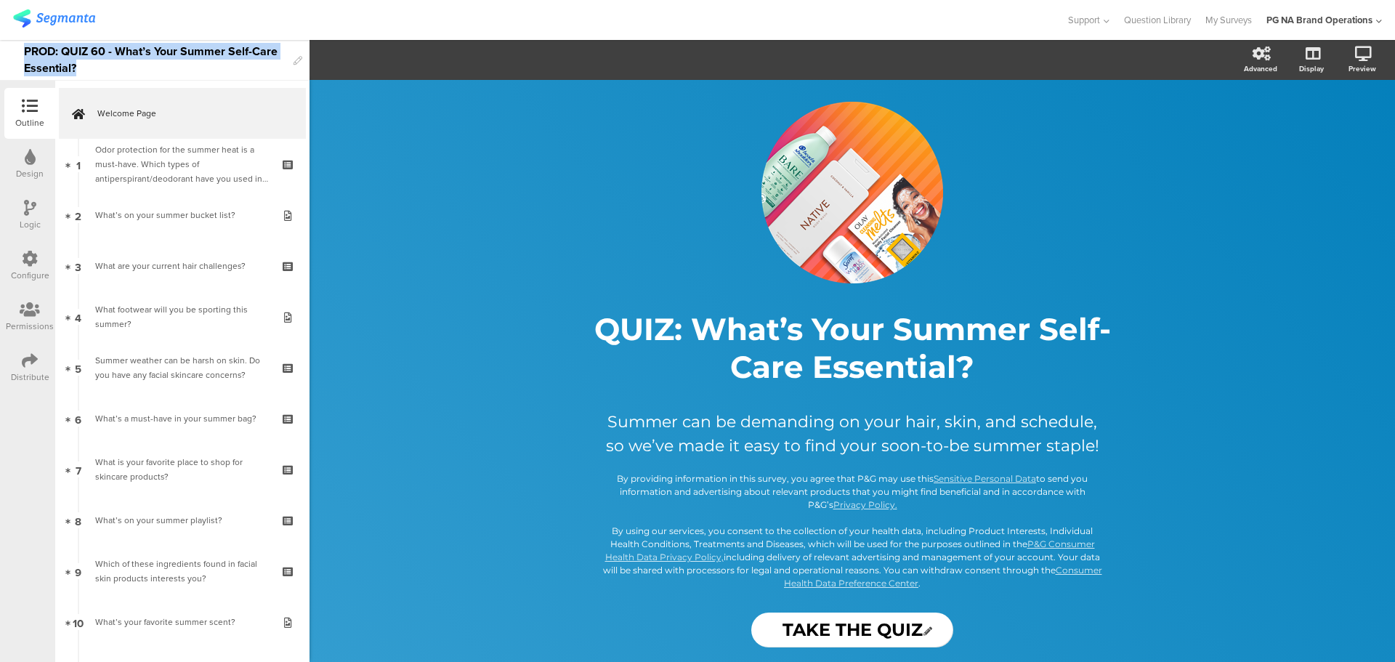
drag, startPoint x: 22, startPoint y: 50, endPoint x: 96, endPoint y: 74, distance: 77.9
click at [96, 74] on div "PROD: QUIZ 60 - What’s Your Summer Self-Care Essential?" at bounding box center [155, 60] width 310 height 41
copy div "PROD: QUIZ 60 - What’s Your Summer Self-Care Essential?"
click at [28, 278] on div "Configure" at bounding box center [30, 275] width 39 height 13
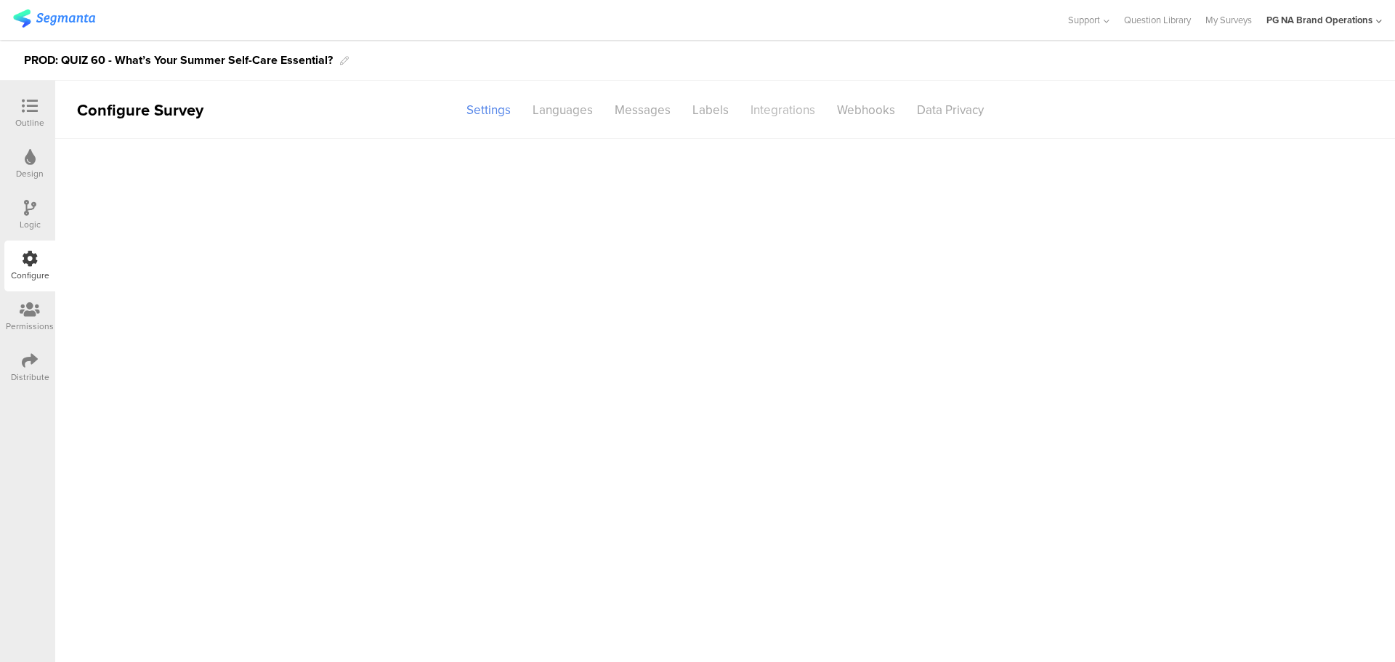
click at [798, 108] on div "Integrations" at bounding box center [783, 109] width 86 height 25
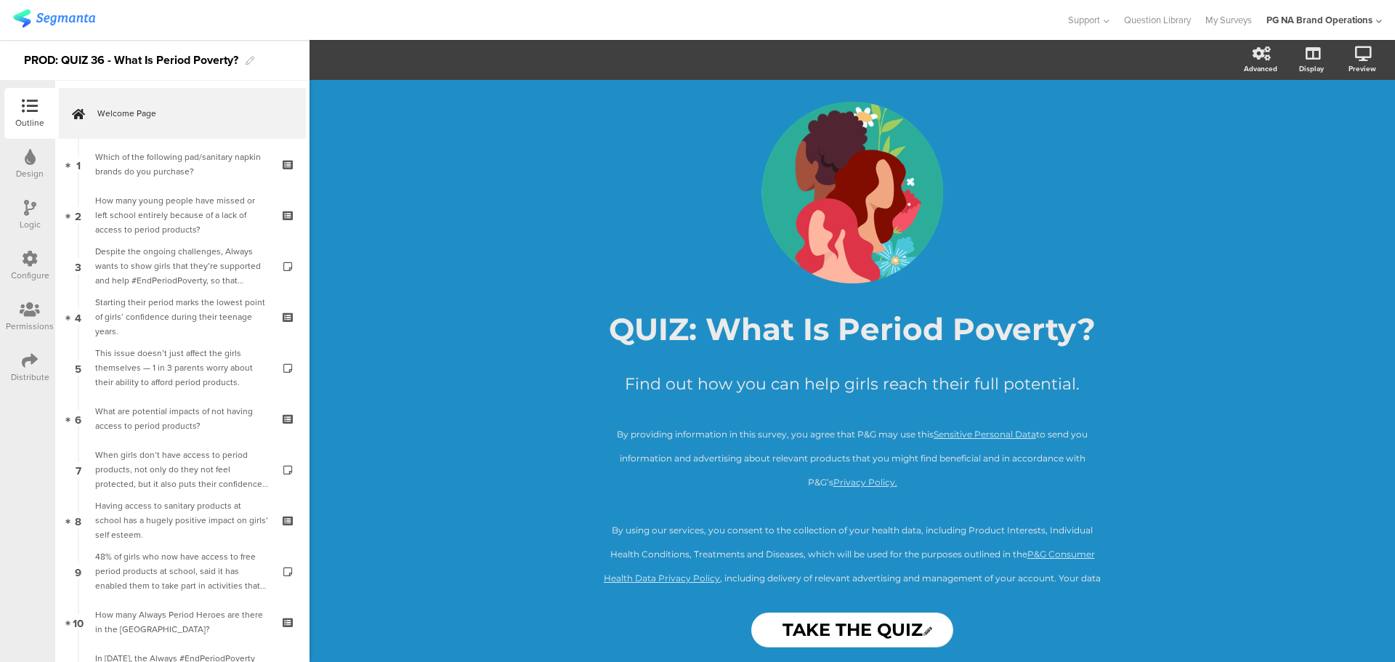
click at [31, 271] on div "Configure" at bounding box center [30, 275] width 39 height 13
click at [31, 259] on icon at bounding box center [30, 259] width 16 height 16
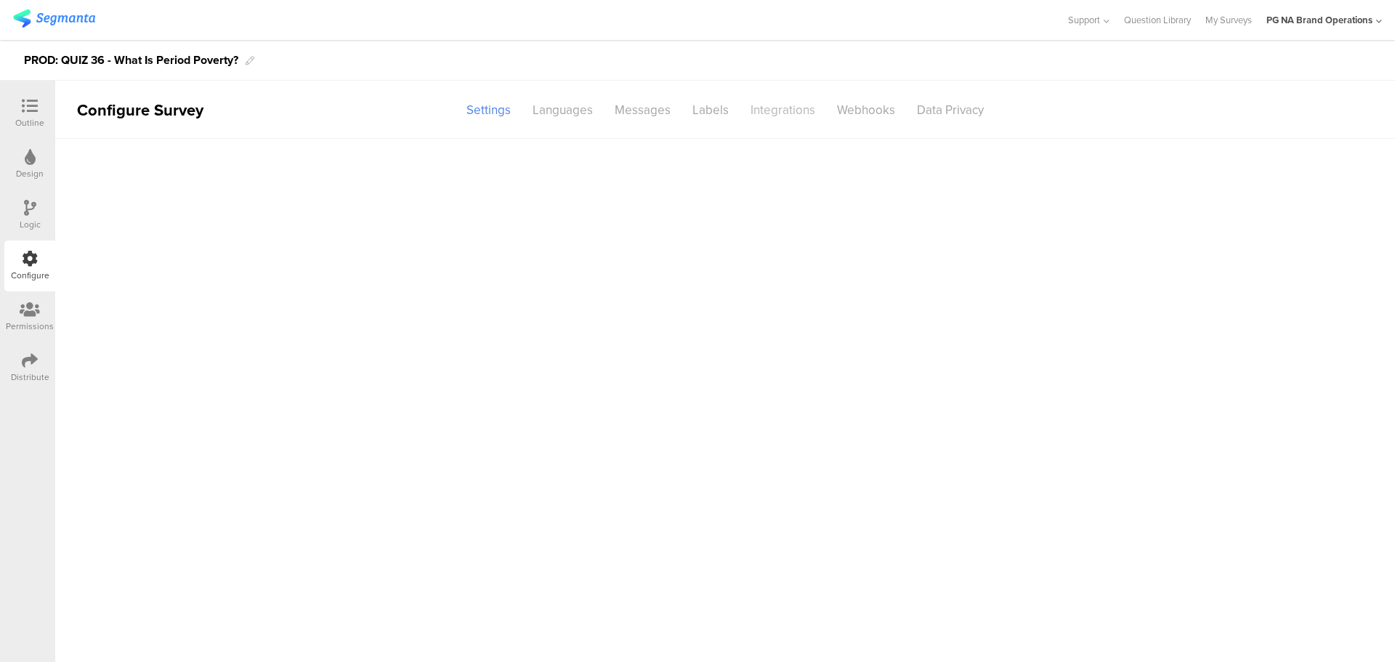
click at [761, 111] on div "Integrations" at bounding box center [783, 109] width 86 height 25
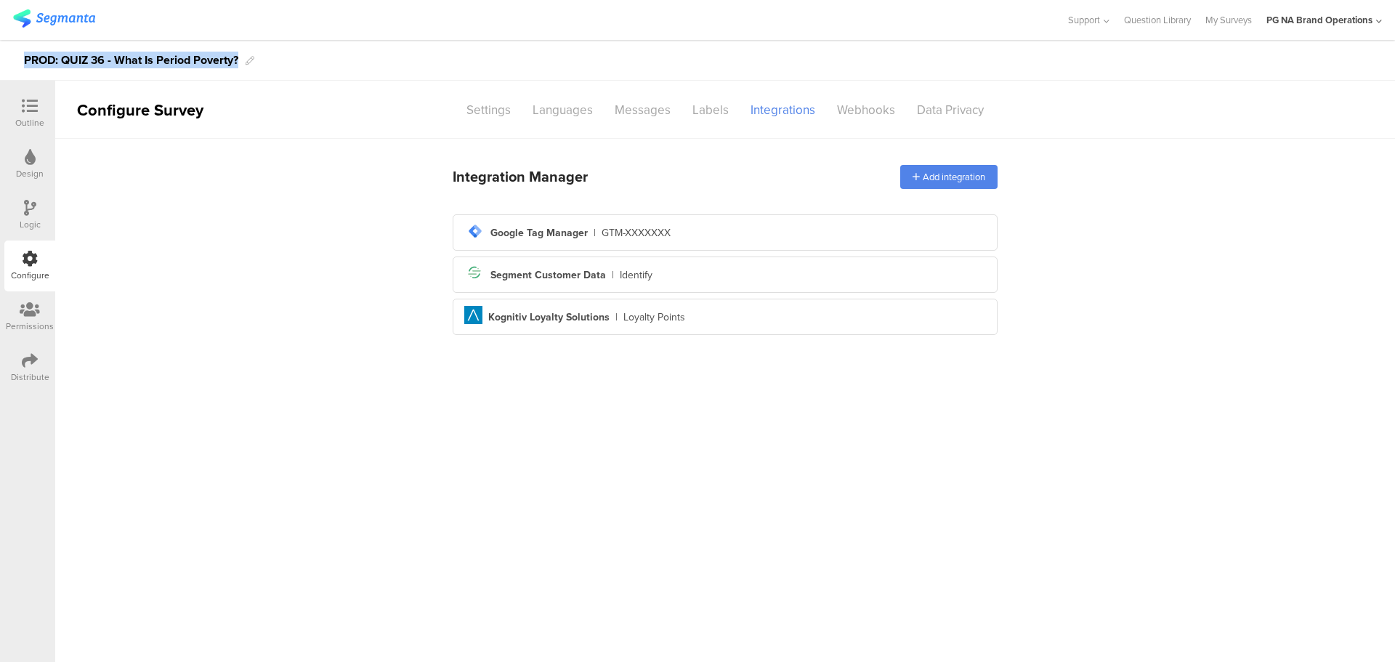
drag, startPoint x: 49, startPoint y: 61, endPoint x: 240, endPoint y: 60, distance: 191.1
click at [240, 60] on div "PROD: QUIZ 36 - What Is Period Poverty?" at bounding box center [697, 60] width 1395 height 41
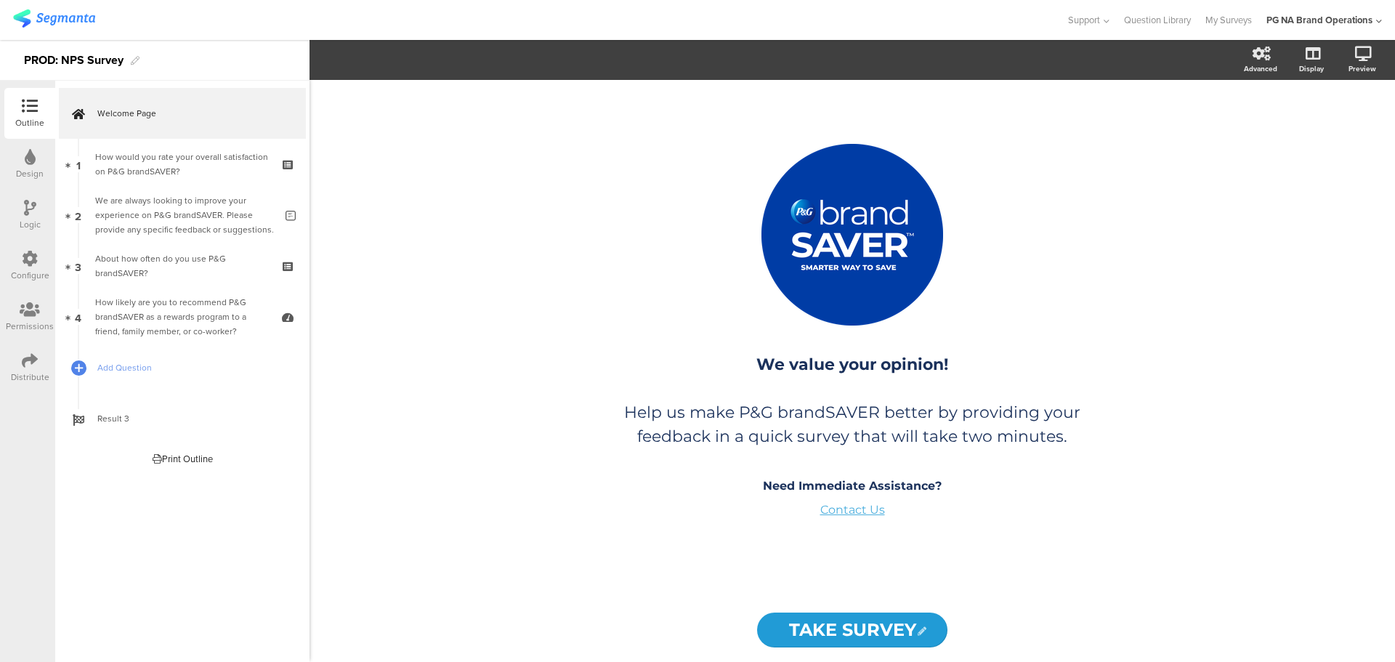
click at [20, 259] on div "Configure" at bounding box center [29, 266] width 51 height 51
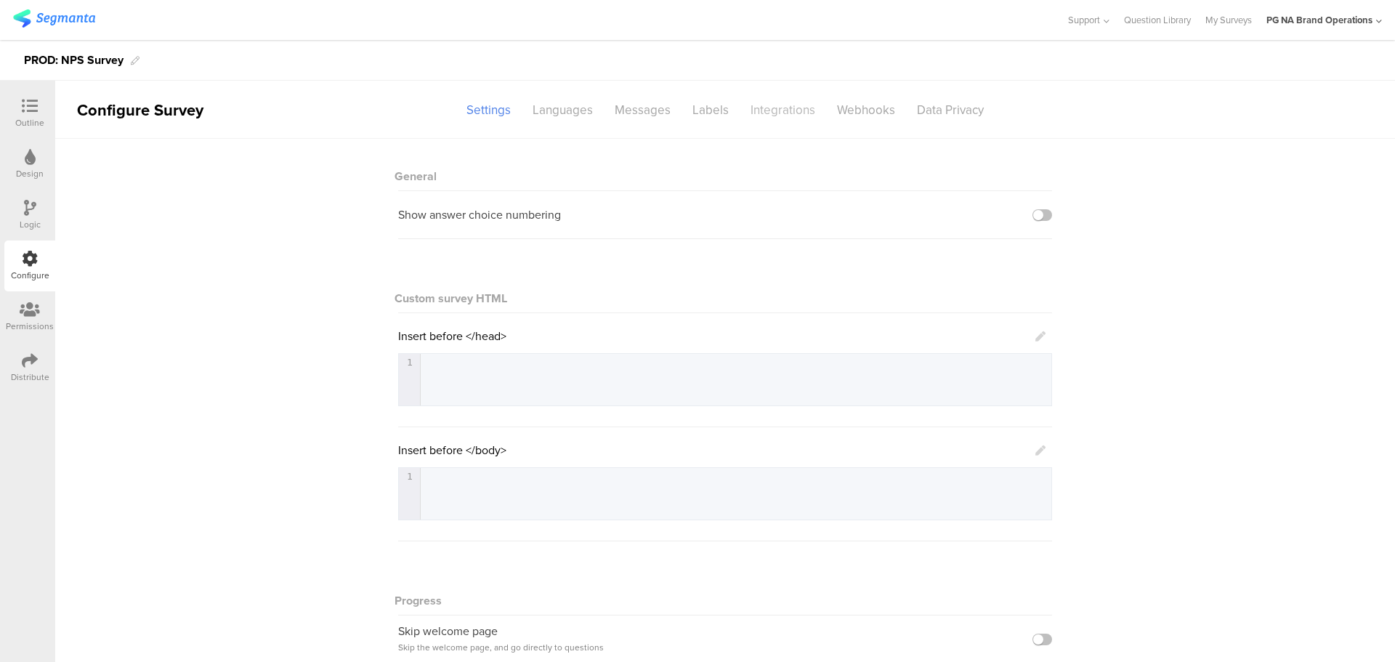
click at [777, 110] on div "Integrations" at bounding box center [783, 109] width 86 height 25
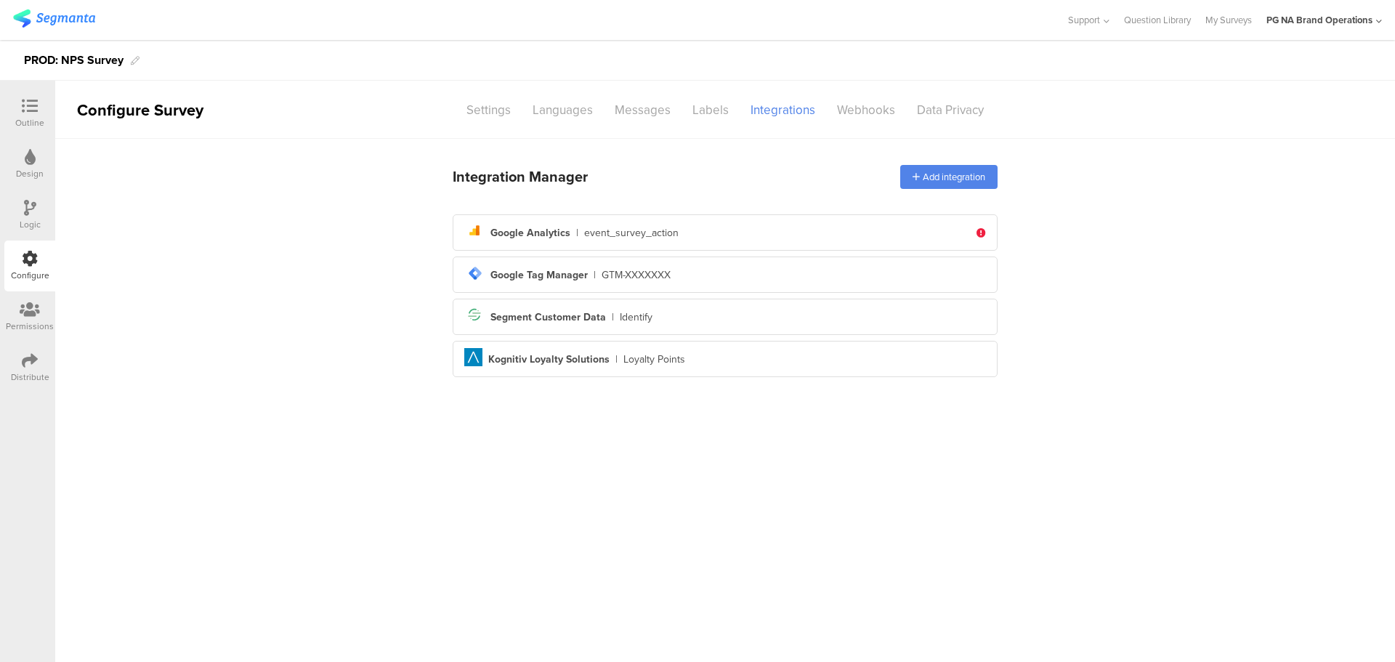
drag, startPoint x: 751, startPoint y: 476, endPoint x: 579, endPoint y: 591, distance: 206.8
click at [751, 476] on main "Integration Manager Add integration analytics Created with Sketch. Google Analy…" at bounding box center [725, 400] width 1340 height 523
